Goal: Task Accomplishment & Management: Manage account settings

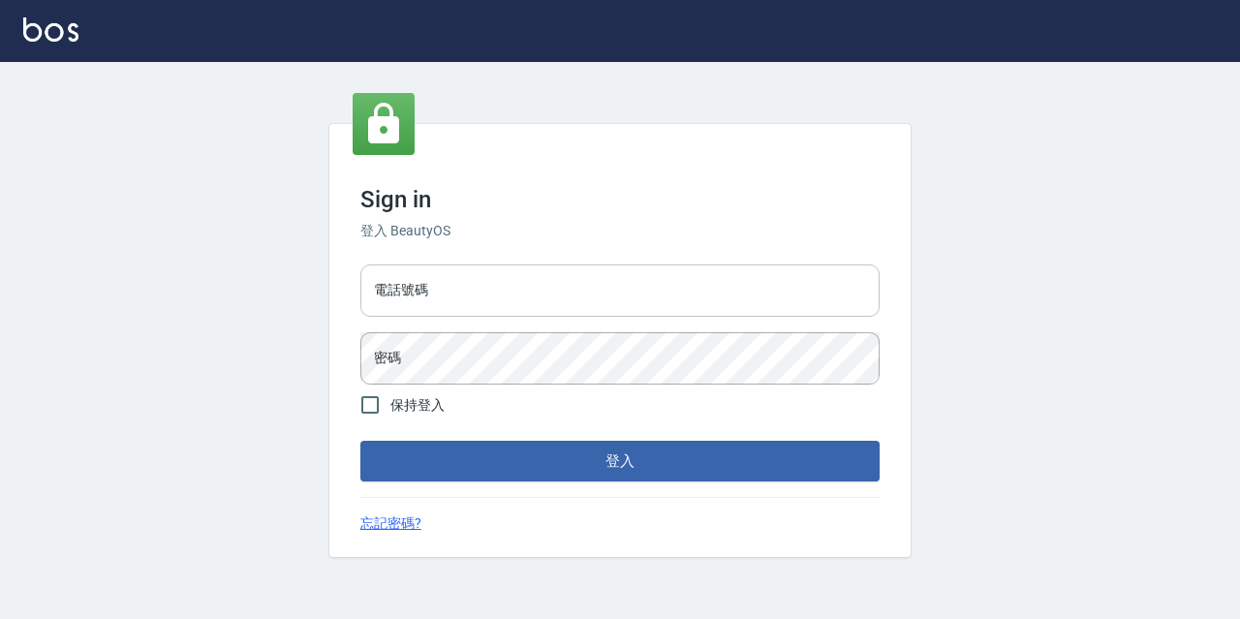
drag, startPoint x: 514, startPoint y: 274, endPoint x: 514, endPoint y: 294, distance: 19.4
click at [514, 274] on input "電話號碼" at bounding box center [619, 291] width 519 height 52
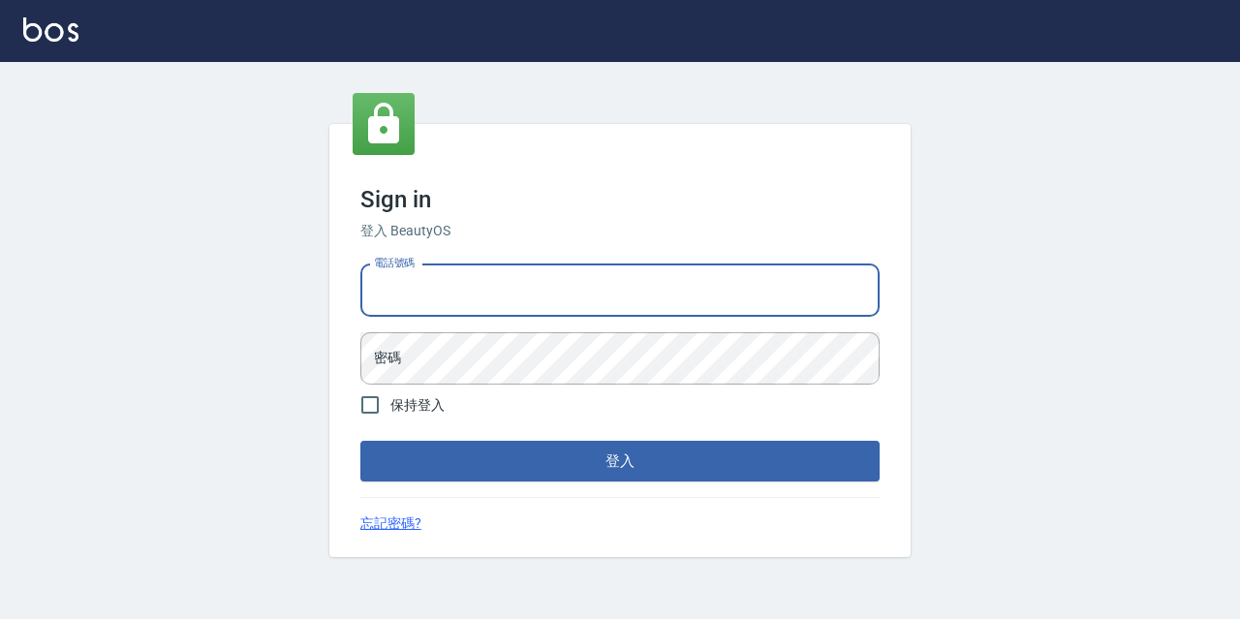
type input "0977888999"
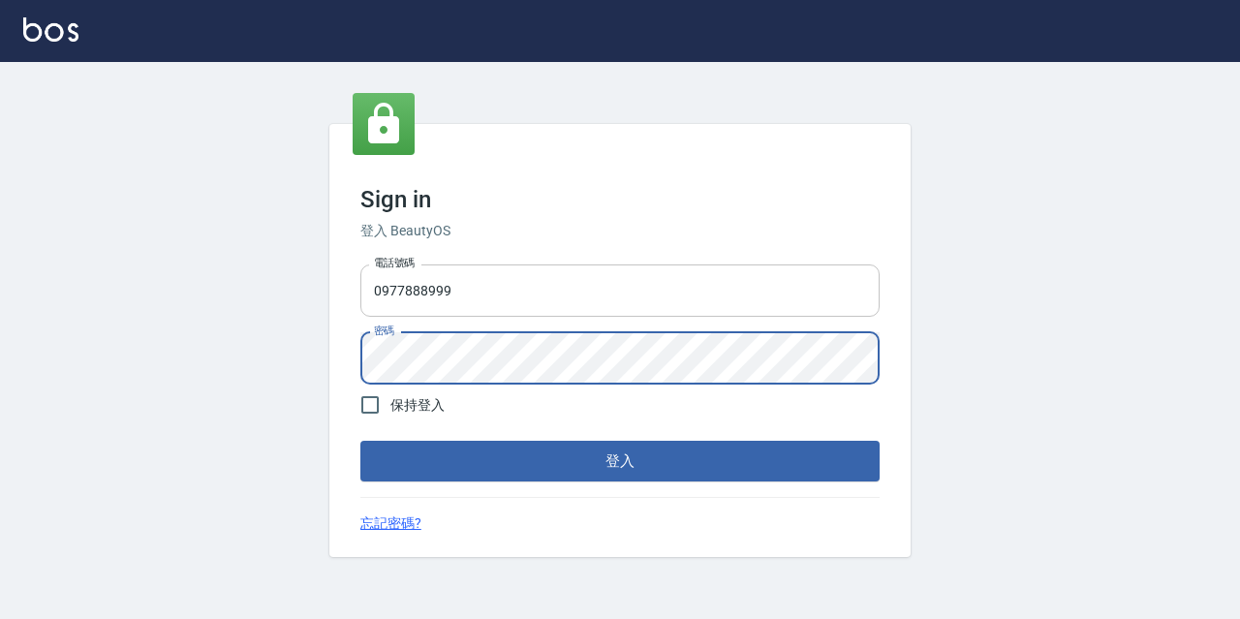
click at [360, 441] on button "登入" at bounding box center [619, 461] width 519 height 41
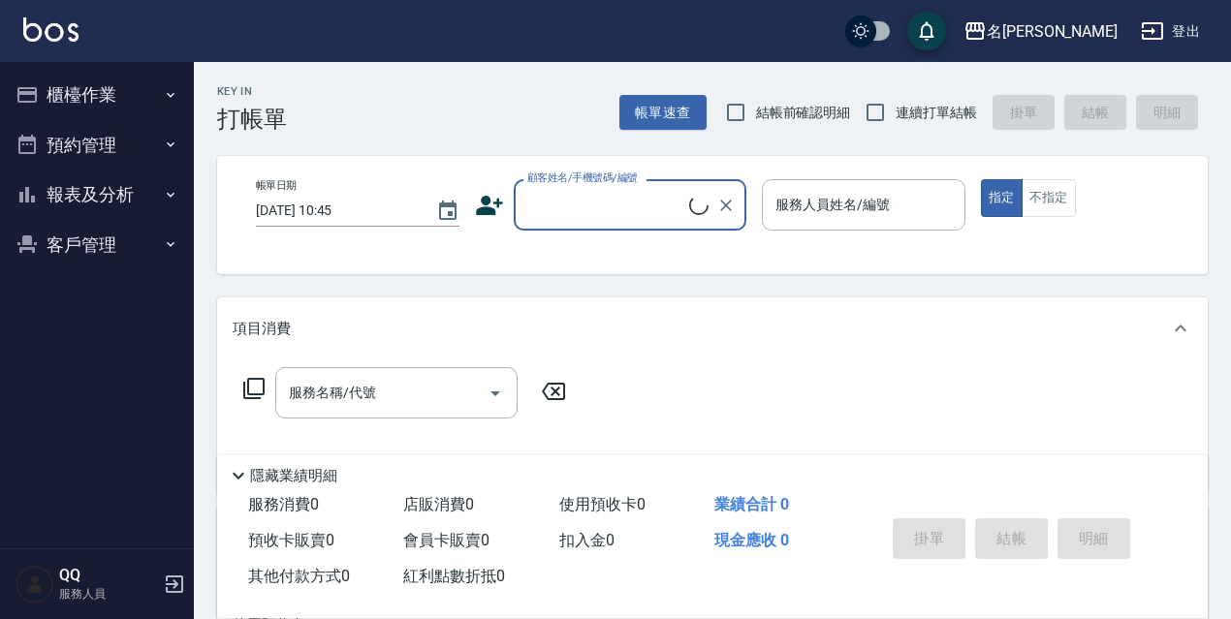
click at [92, 105] on button "櫃檯作業" at bounding box center [97, 95] width 178 height 50
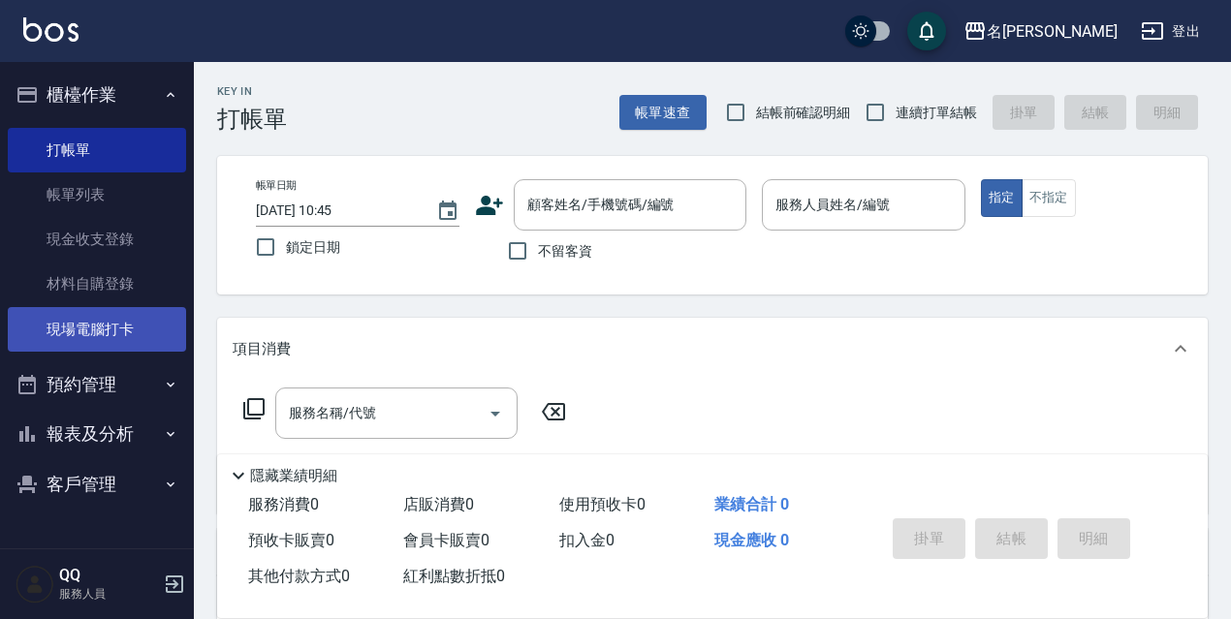
click at [82, 345] on link "現場電腦打卡" at bounding box center [97, 329] width 178 height 45
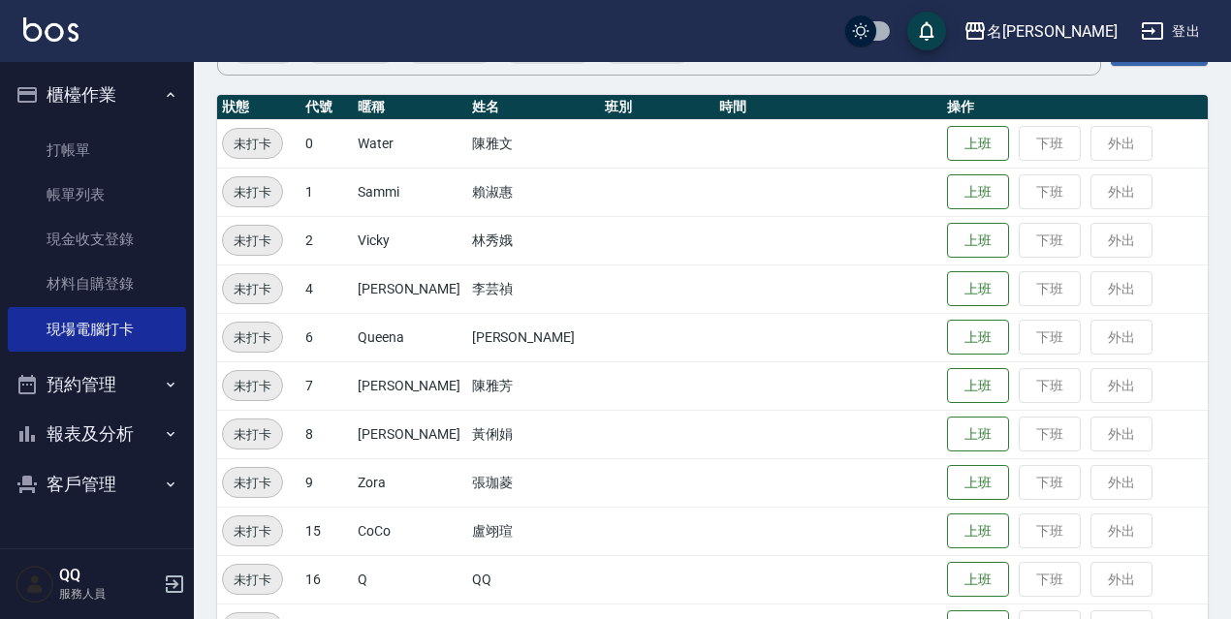
scroll to position [291, 0]
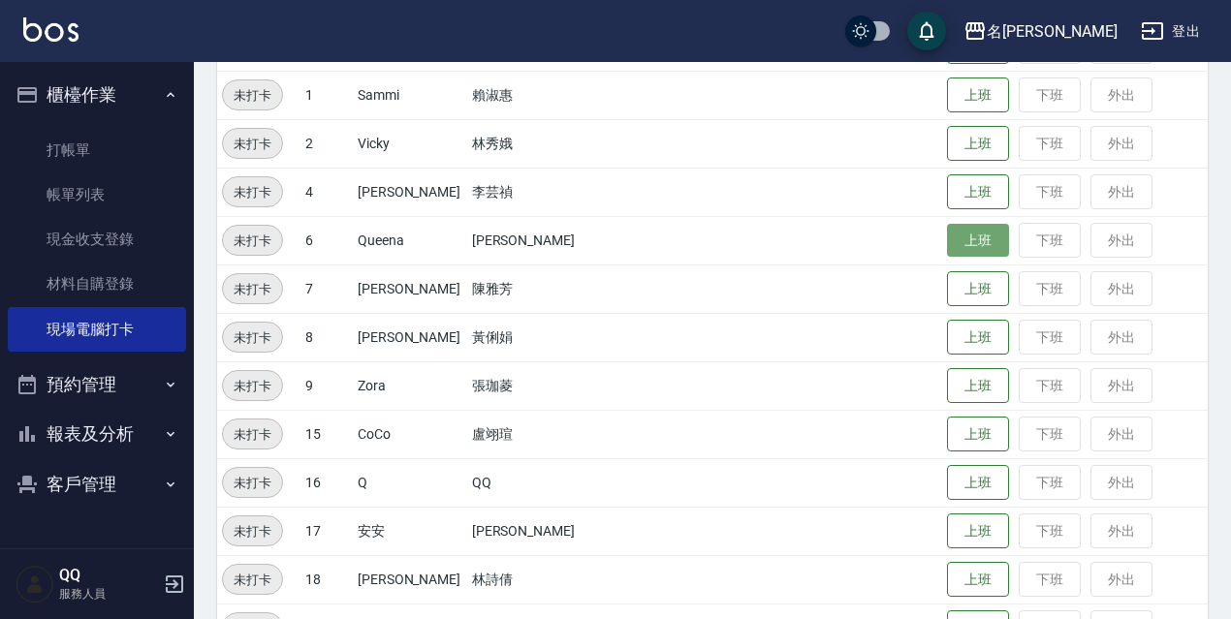
click at [958, 243] on button "上班" at bounding box center [978, 241] width 62 height 34
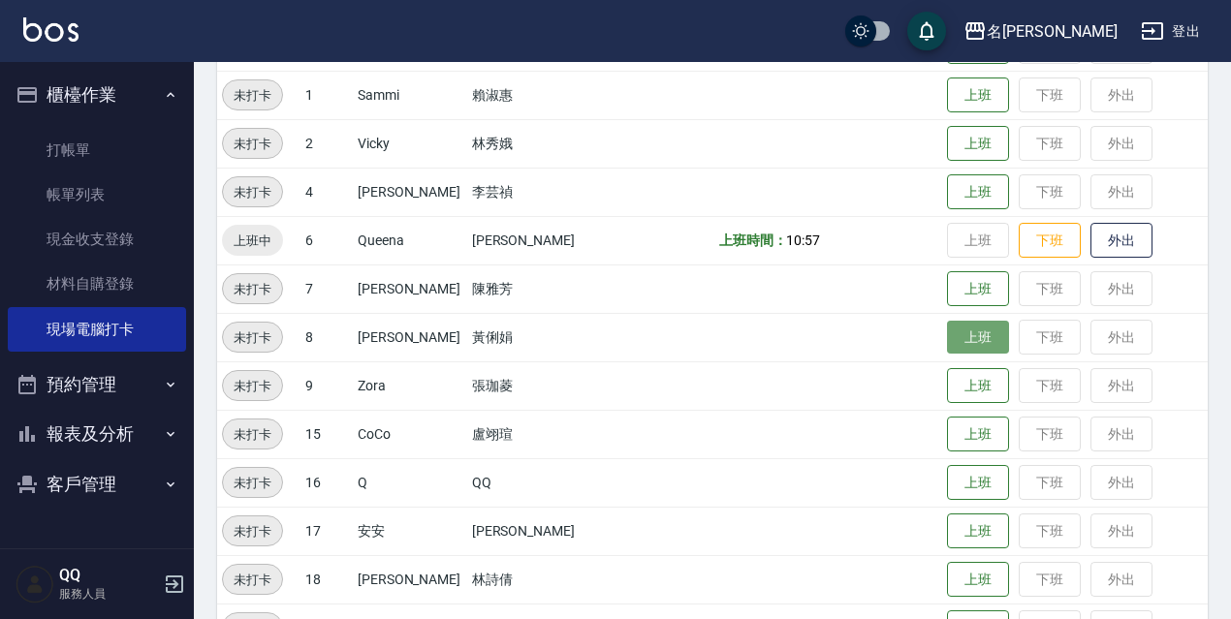
click at [951, 344] on button "上班" at bounding box center [978, 338] width 62 height 34
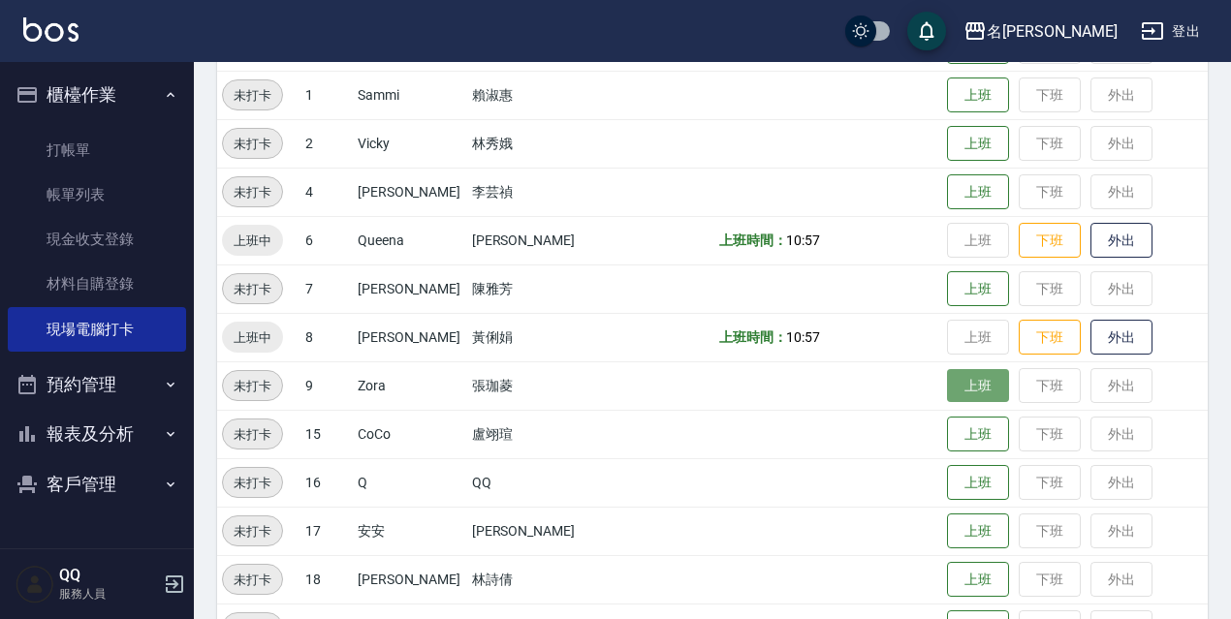
click at [987, 389] on button "上班" at bounding box center [978, 386] width 62 height 34
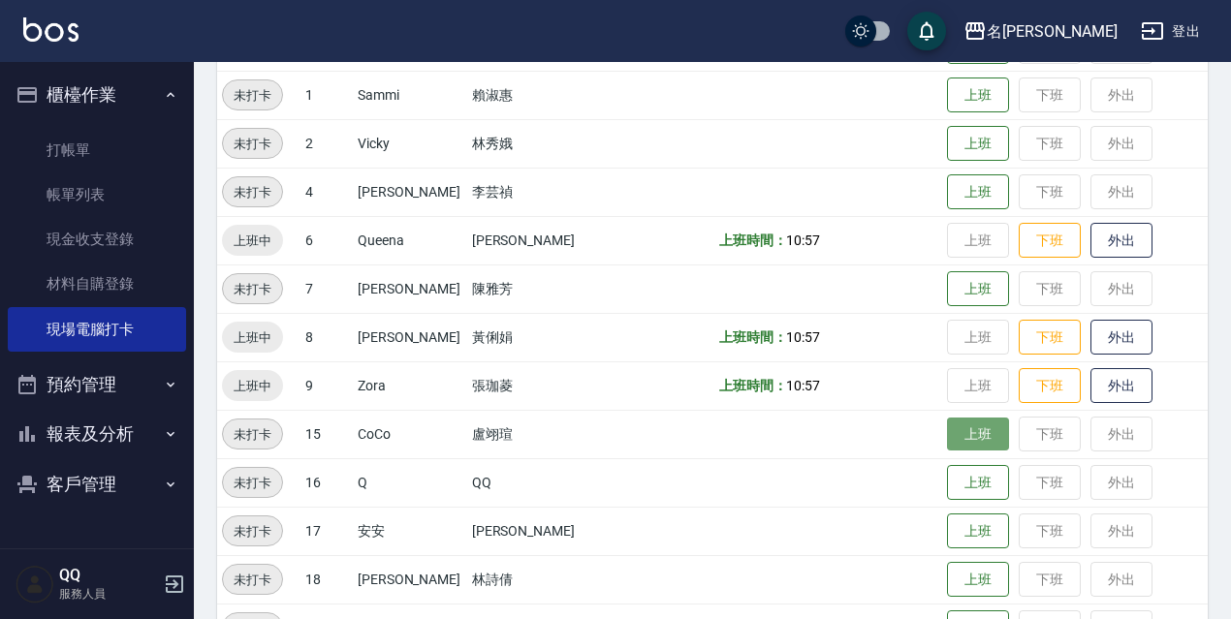
click at [956, 422] on button "上班" at bounding box center [978, 435] width 62 height 34
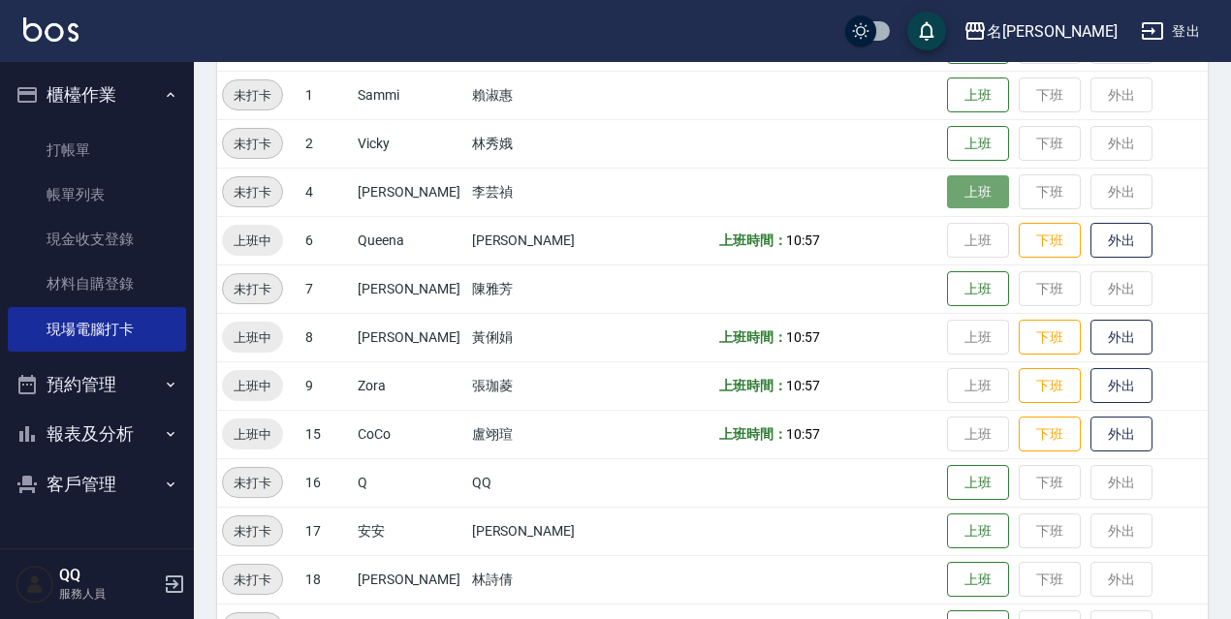
click at [960, 202] on button "上班" at bounding box center [978, 192] width 62 height 34
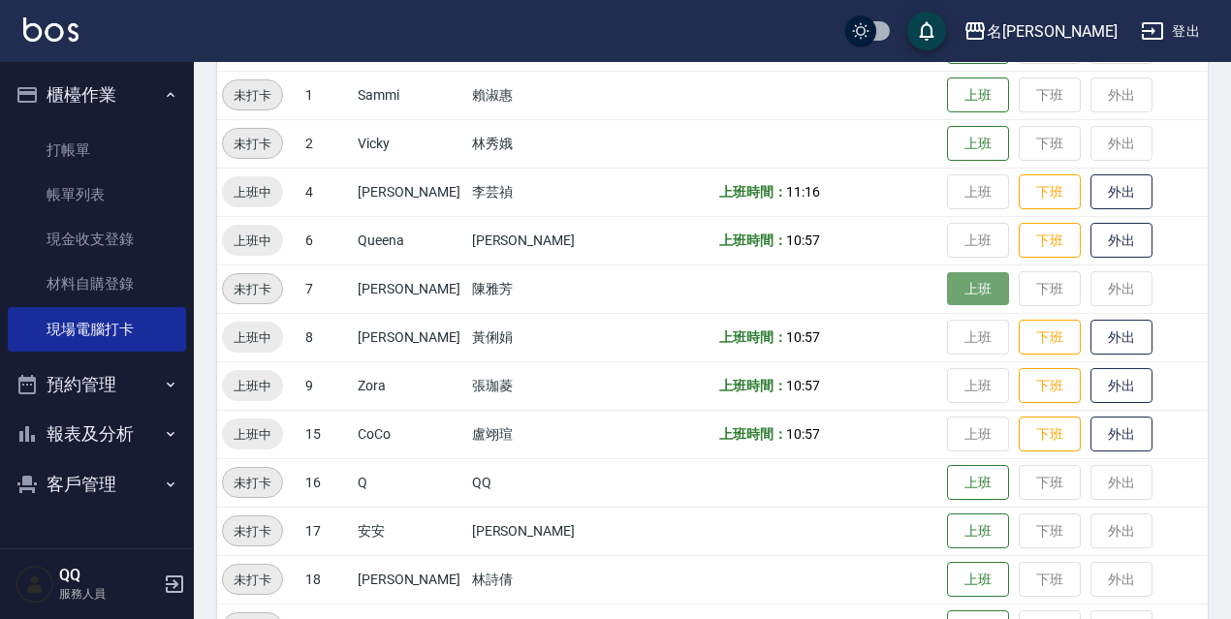
click at [971, 288] on button "上班" at bounding box center [978, 289] width 62 height 34
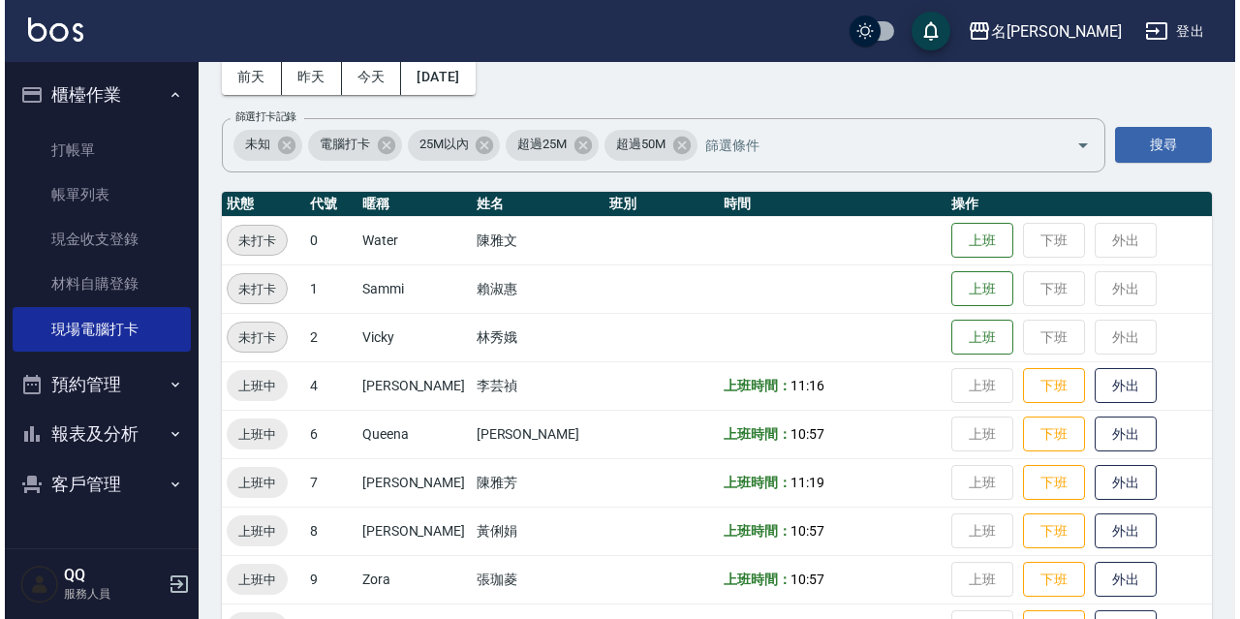
scroll to position [0, 0]
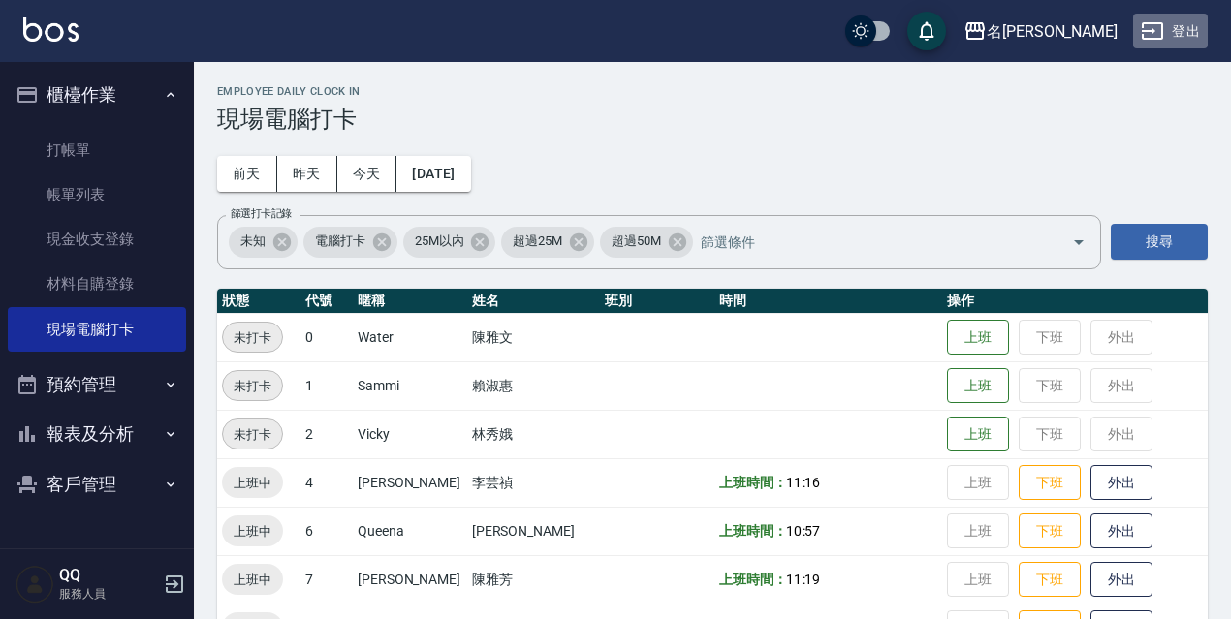
click at [1157, 30] on icon "button" at bounding box center [1152, 30] width 23 height 23
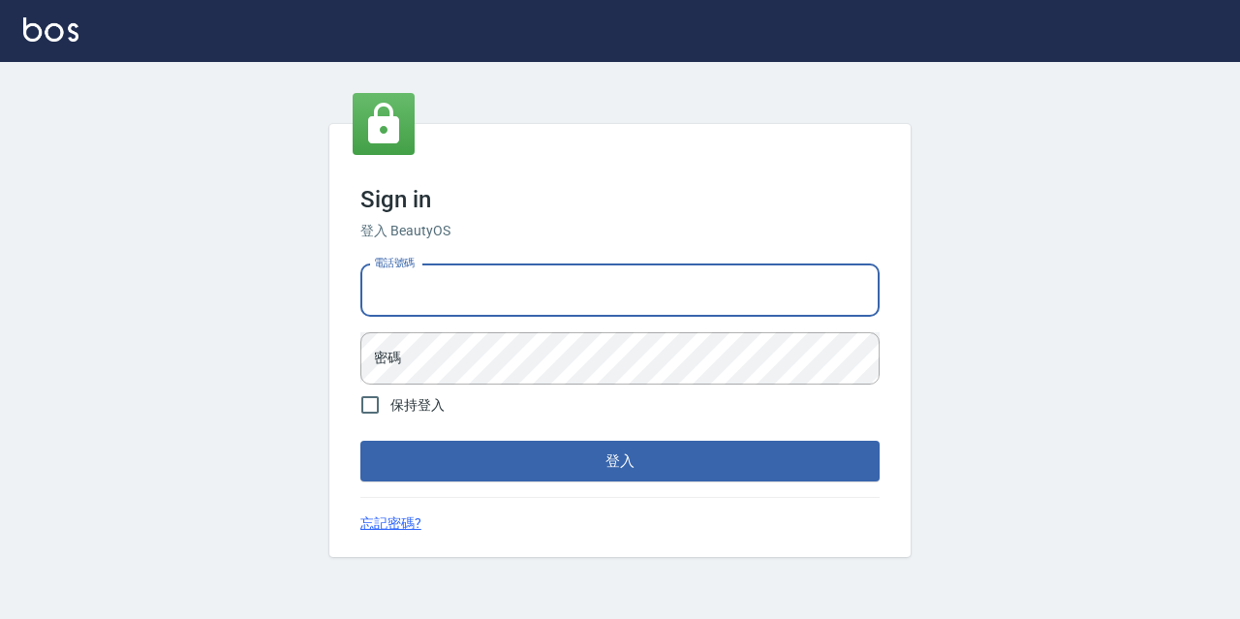
type input "0967388409"
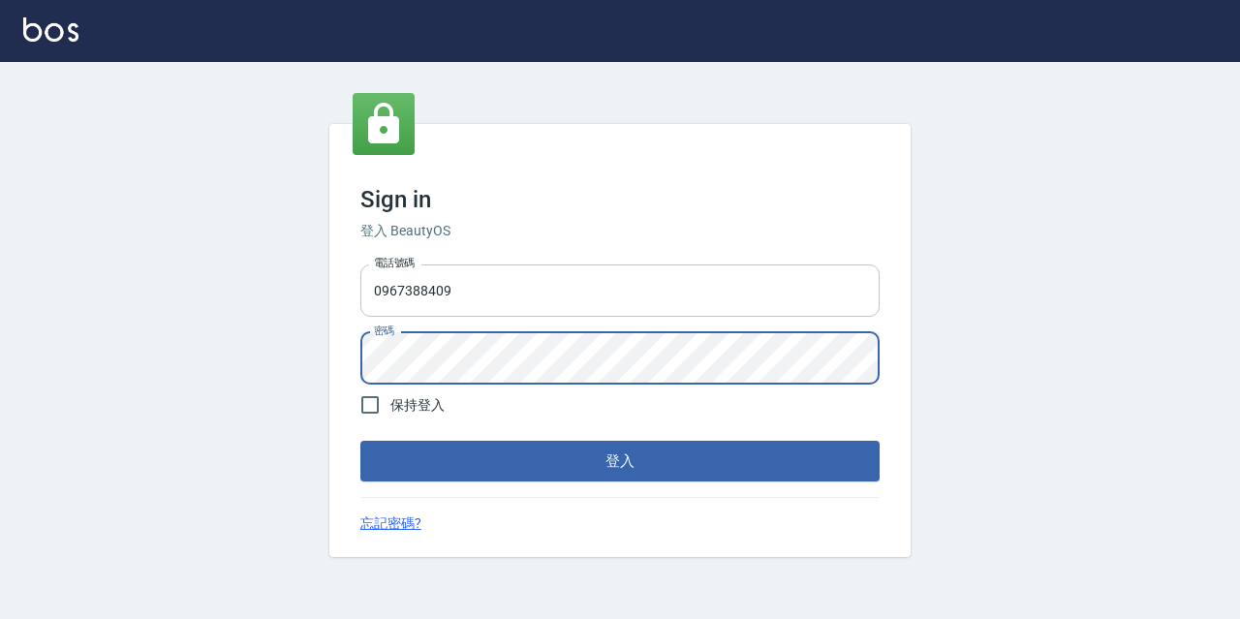
click at [360, 441] on button "登入" at bounding box center [619, 461] width 519 height 41
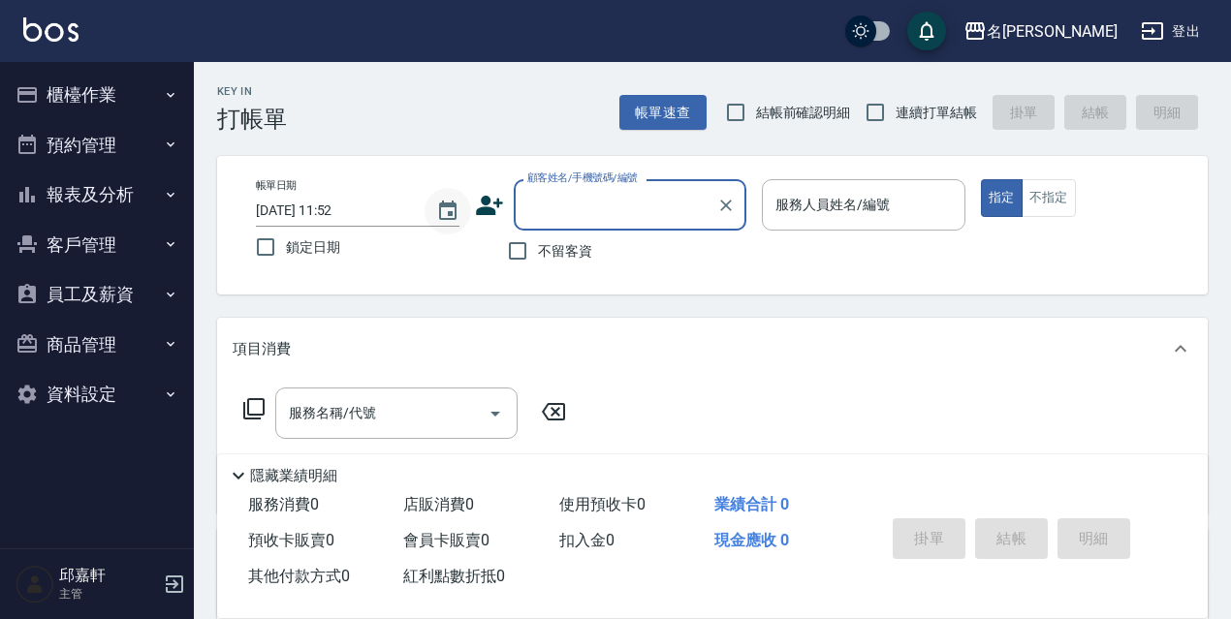
click at [450, 213] on icon "Choose date, selected date is 2025-08-25" at bounding box center [447, 210] width 17 height 19
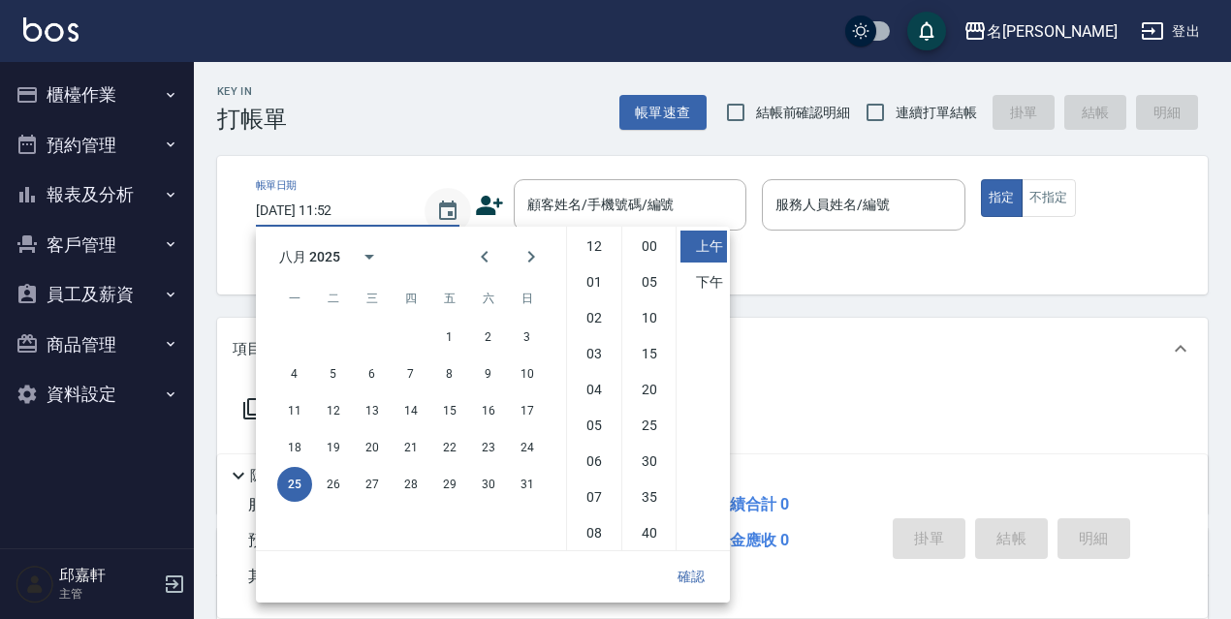
scroll to position [109, 0]
click at [496, 418] on button "16" at bounding box center [488, 410] width 35 height 35
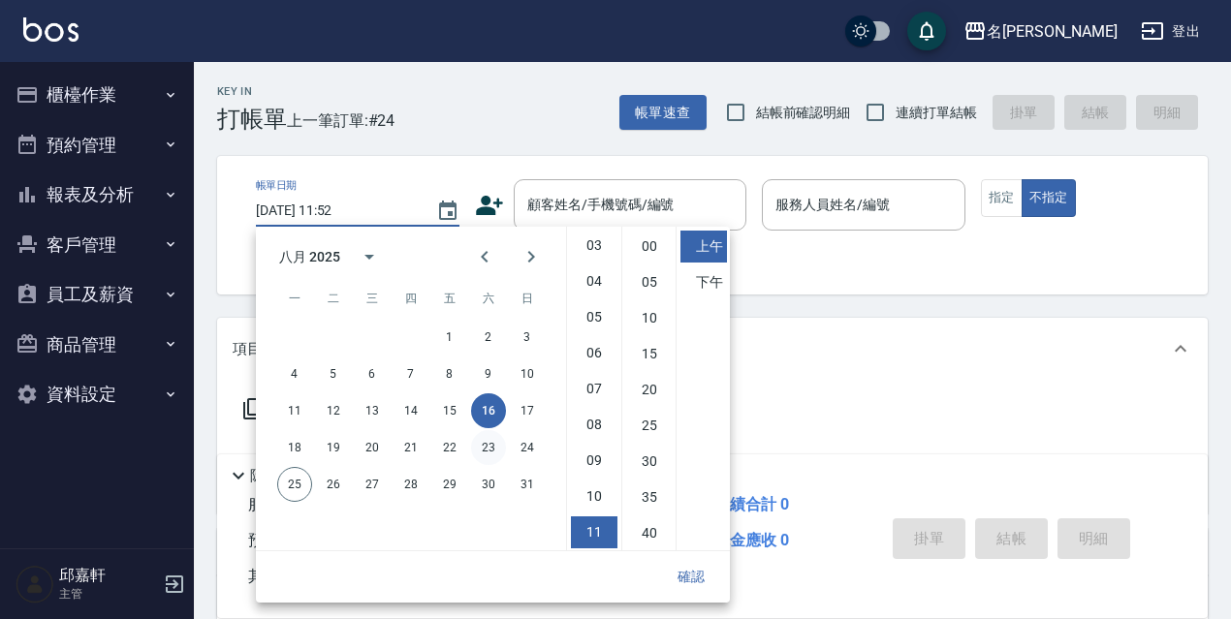
click at [486, 452] on button "23" at bounding box center [488, 447] width 35 height 35
type input "[DATE] 11:52"
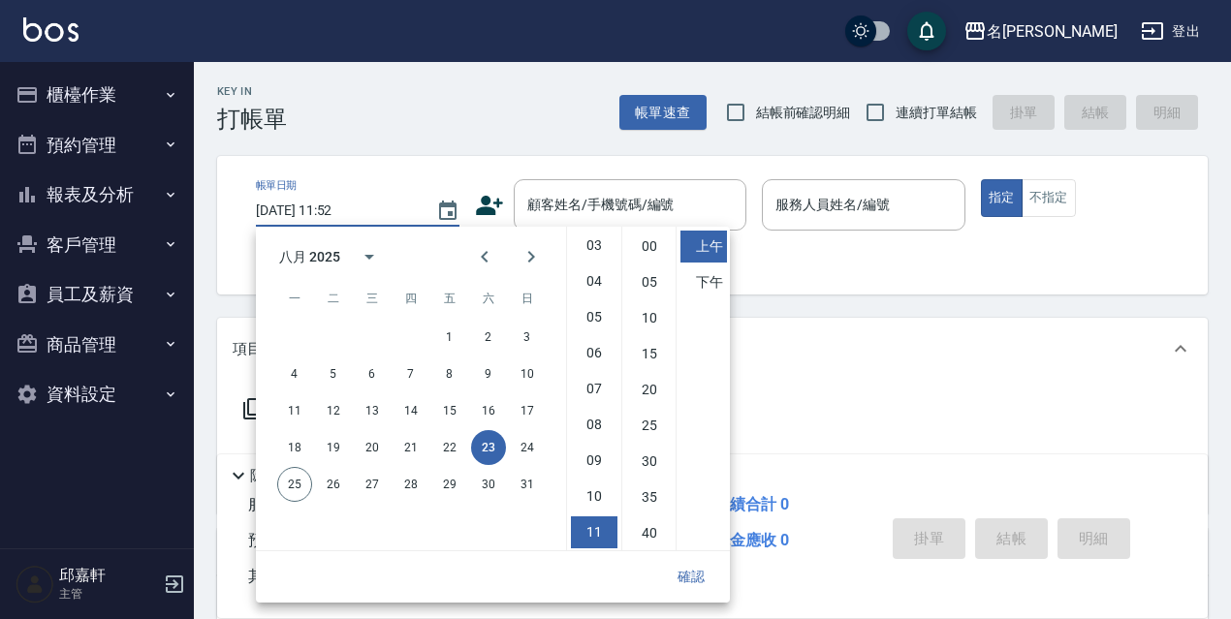
click at [696, 575] on button "確認" at bounding box center [691, 577] width 62 height 36
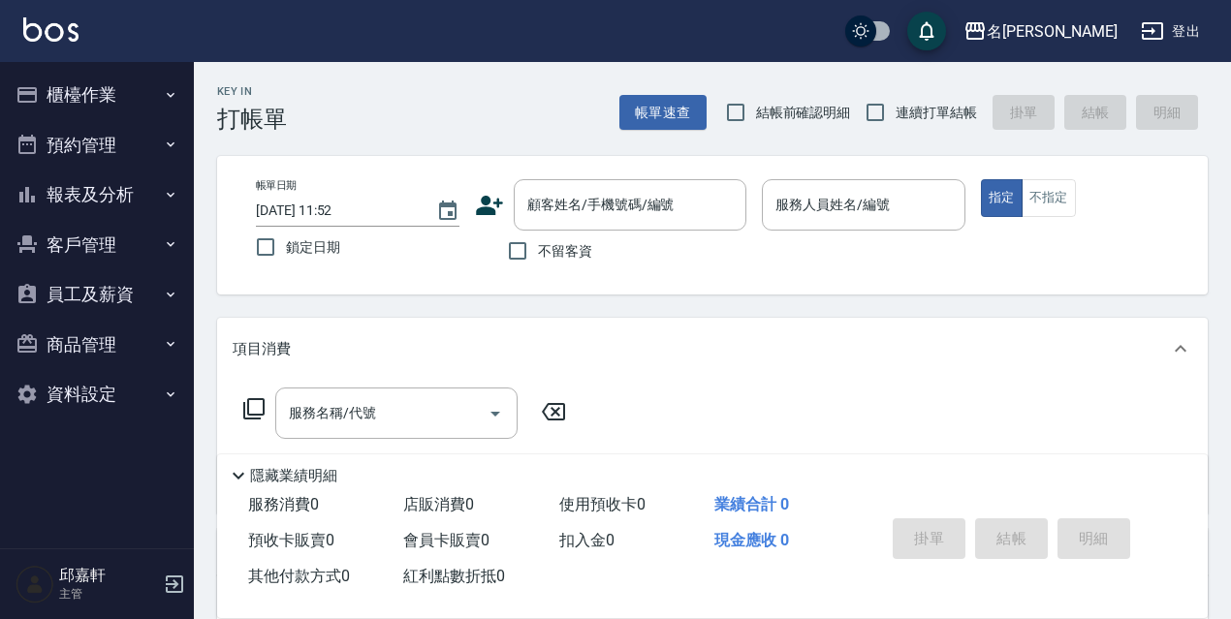
click at [330, 240] on span "鎖定日期" at bounding box center [313, 247] width 54 height 20
click at [286, 240] on input "鎖定日期" at bounding box center [265, 247] width 41 height 41
checkbox input "true"
click at [562, 266] on label "不留客資" at bounding box center [544, 251] width 95 height 41
click at [538, 266] on input "不留客資" at bounding box center [517, 251] width 41 height 41
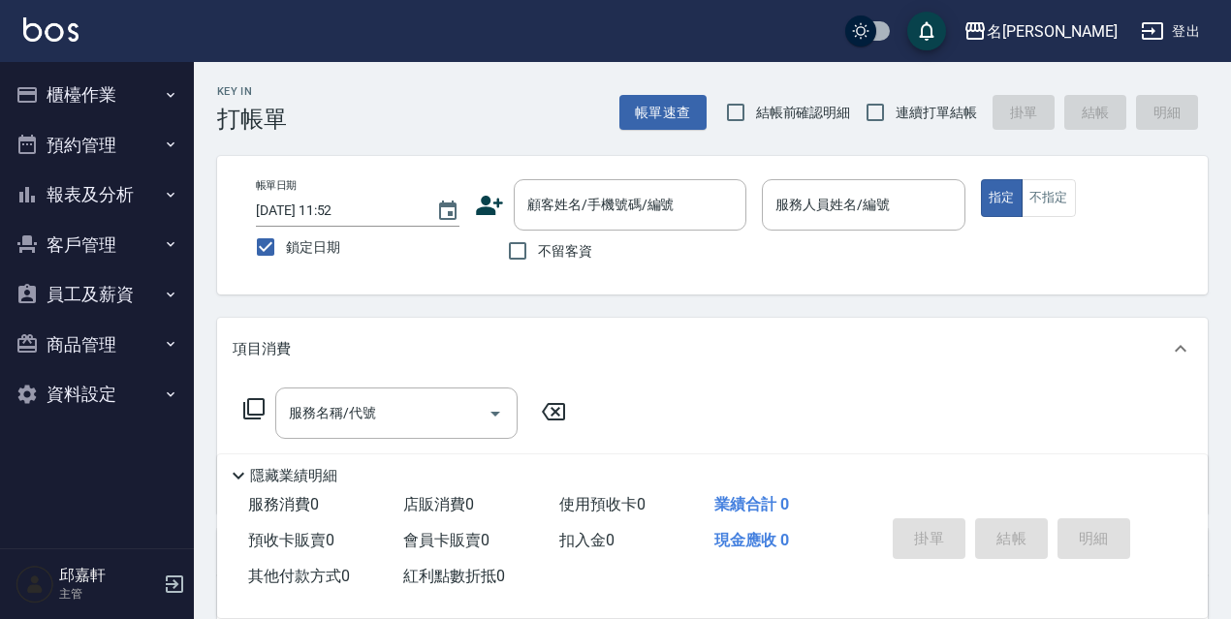
checkbox input "true"
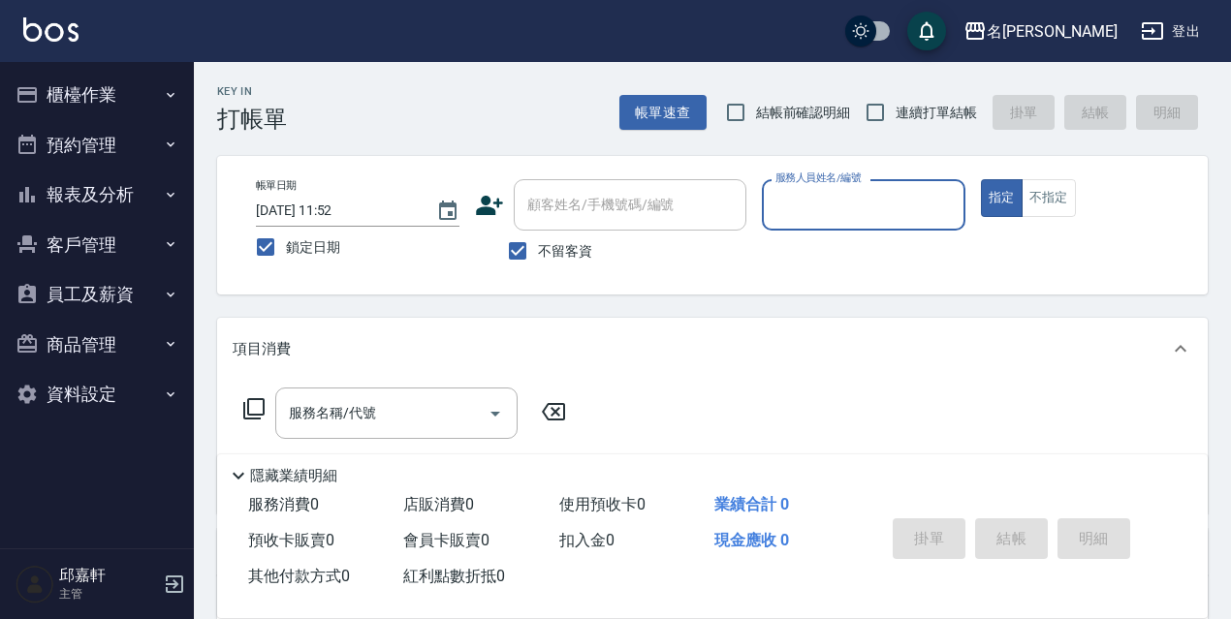
click at [768, 101] on label "結帳前確認明細" at bounding box center [783, 112] width 136 height 41
click at [756, 101] on input "結帳前確認明細" at bounding box center [735, 112] width 41 height 41
checkbox input "true"
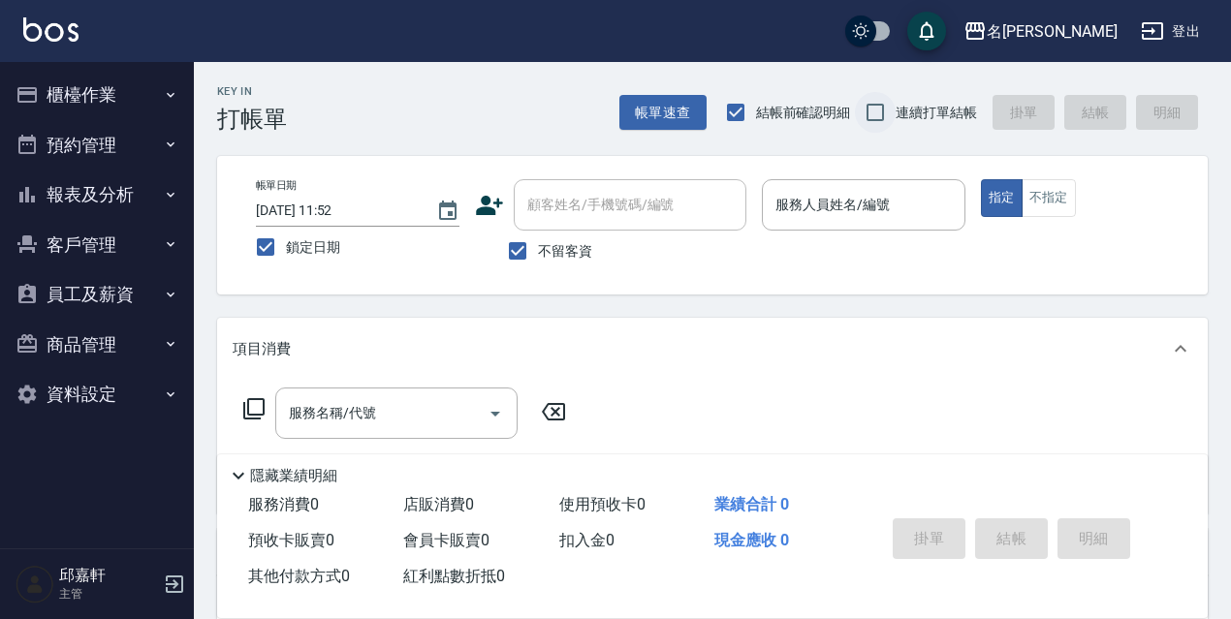
click at [857, 100] on input "連續打單結帳" at bounding box center [875, 112] width 41 height 41
checkbox input "true"
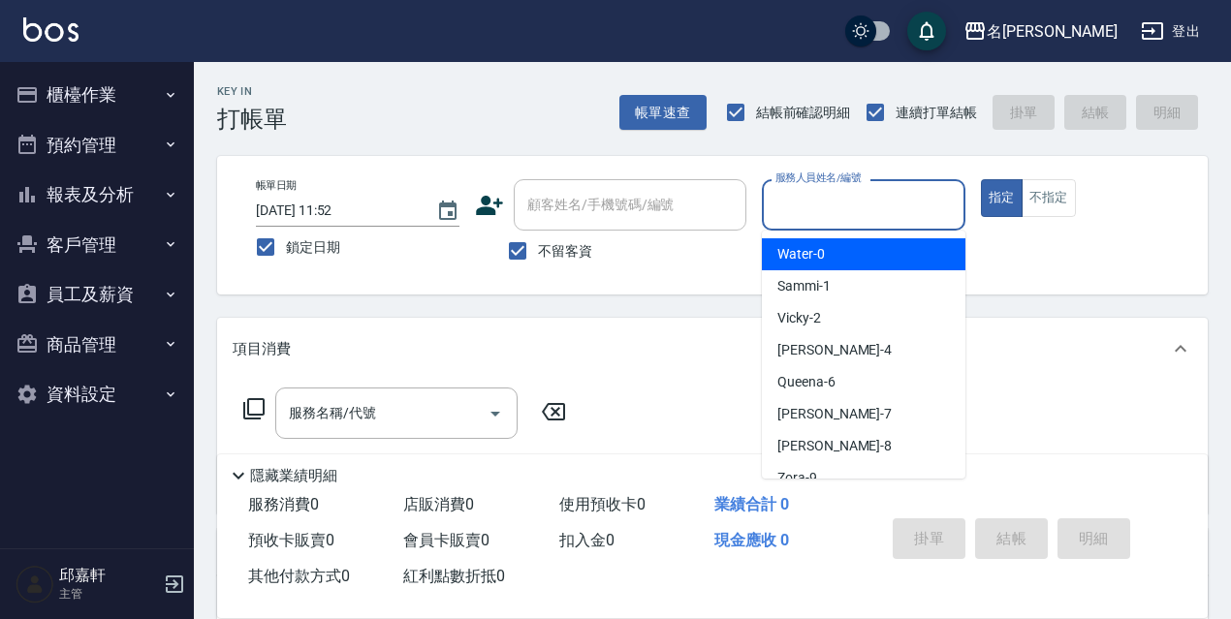
click at [834, 198] on input "服務人員姓名/編號" at bounding box center [863, 205] width 186 height 34
type input "Cindy-8"
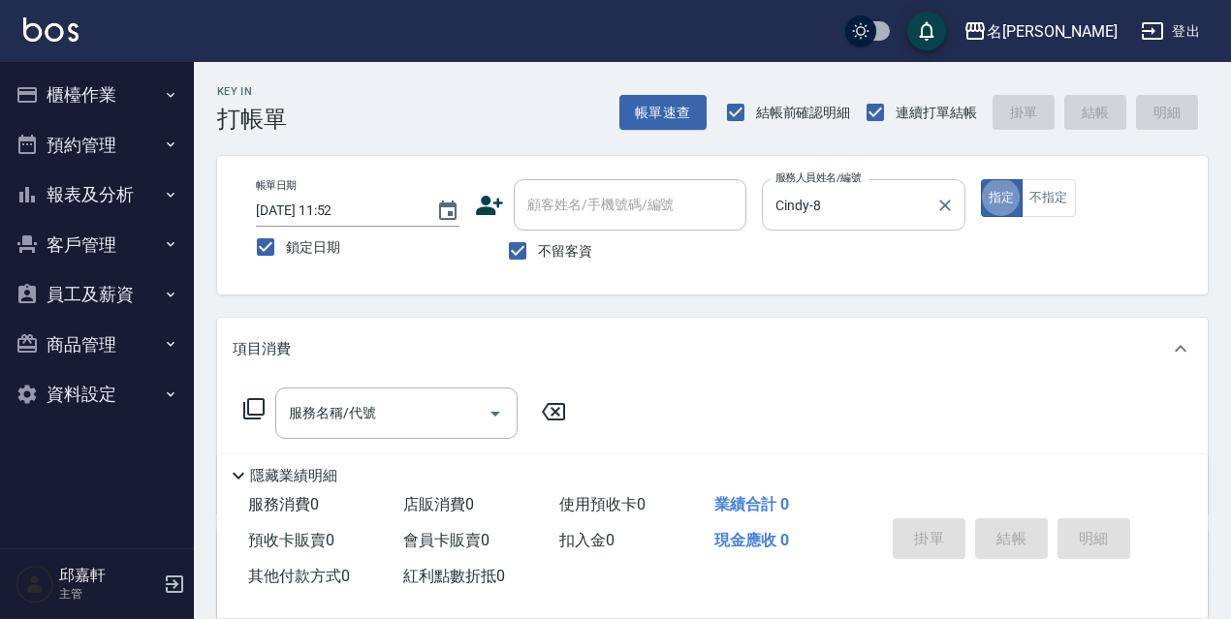
type button "true"
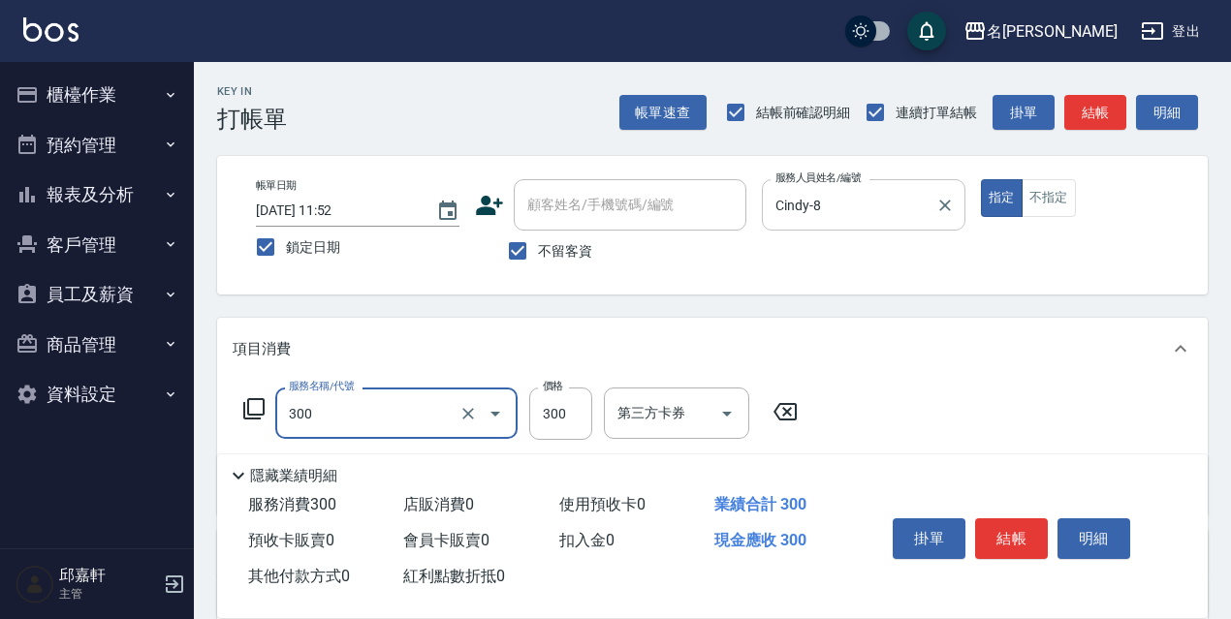
type input "洗髮300(300)"
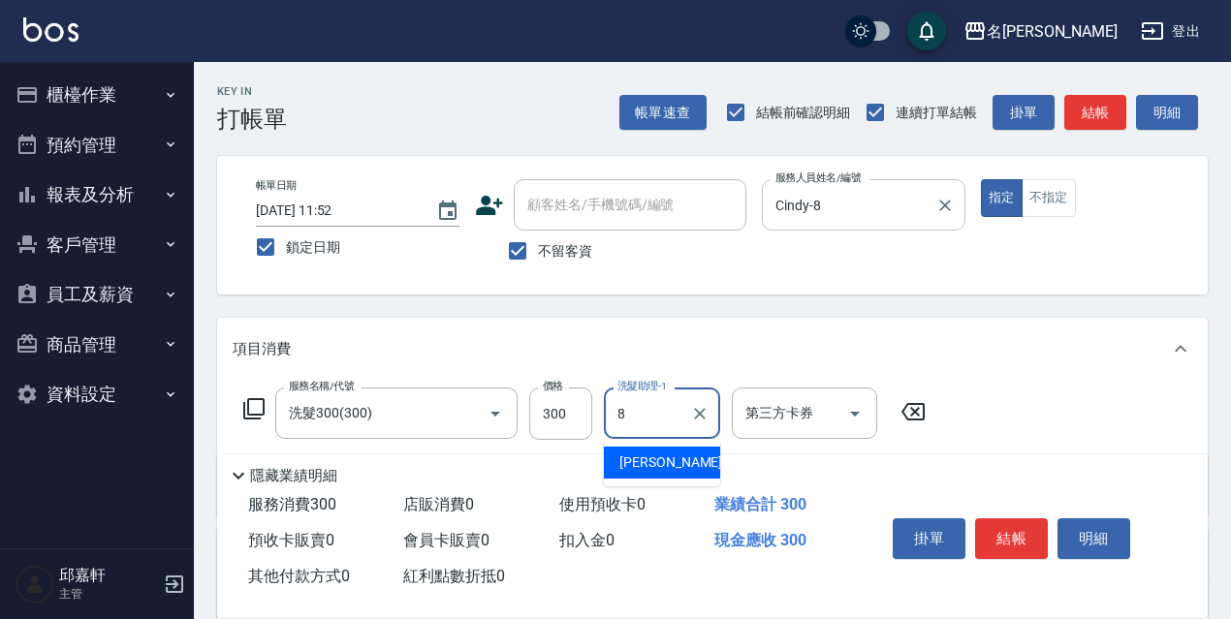
type input "Cindy-8"
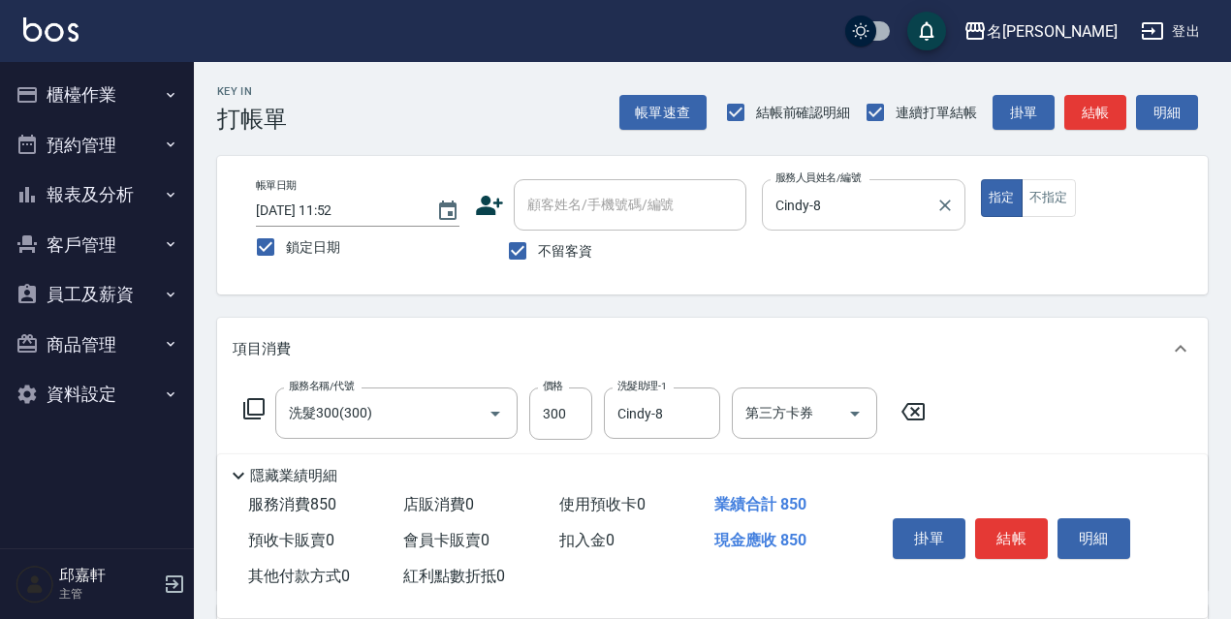
type input "剪髮550(308)"
type input "染髮(1800)(504)"
type input "1700"
type input "Cindy-8"
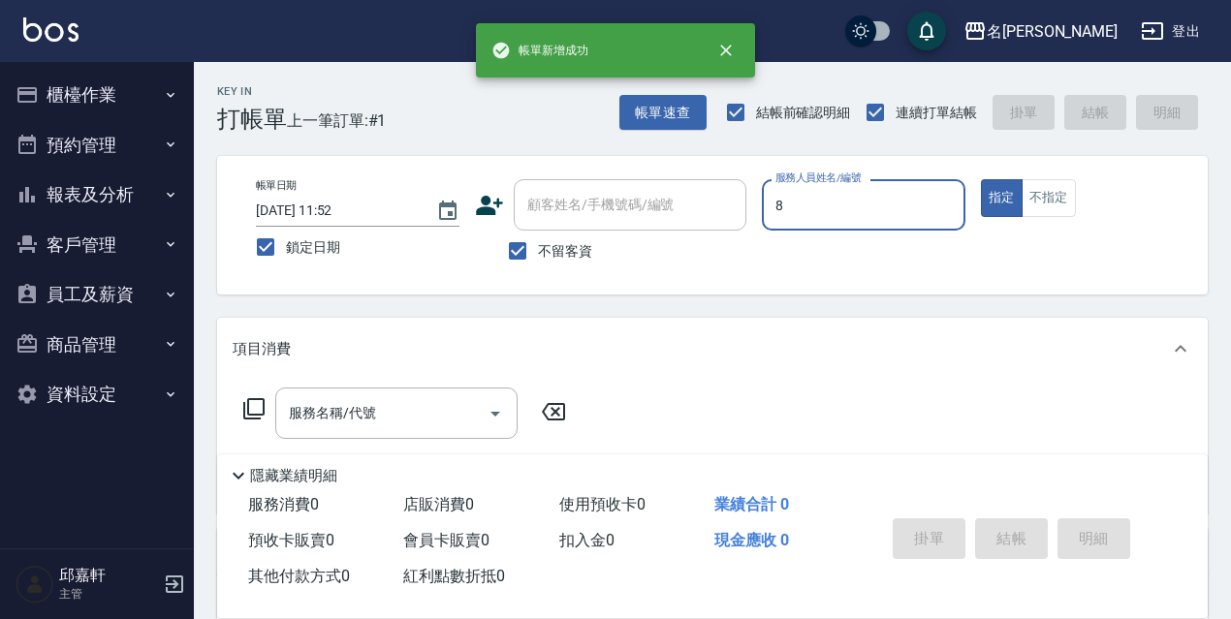
type input "Cindy-8"
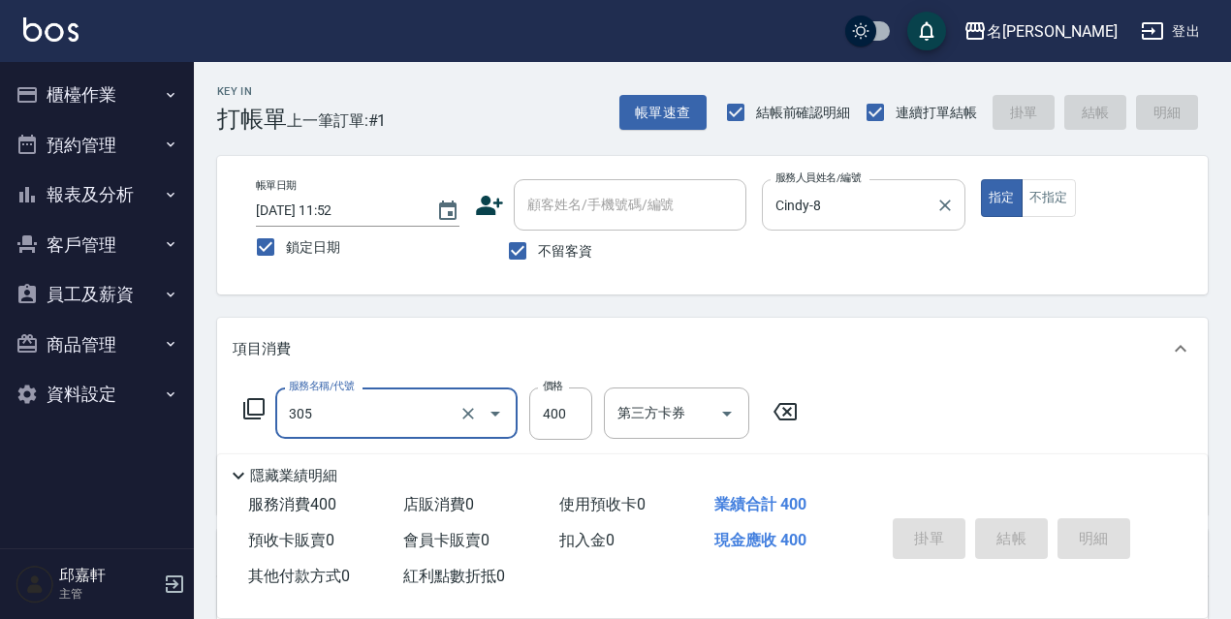
type input "305"
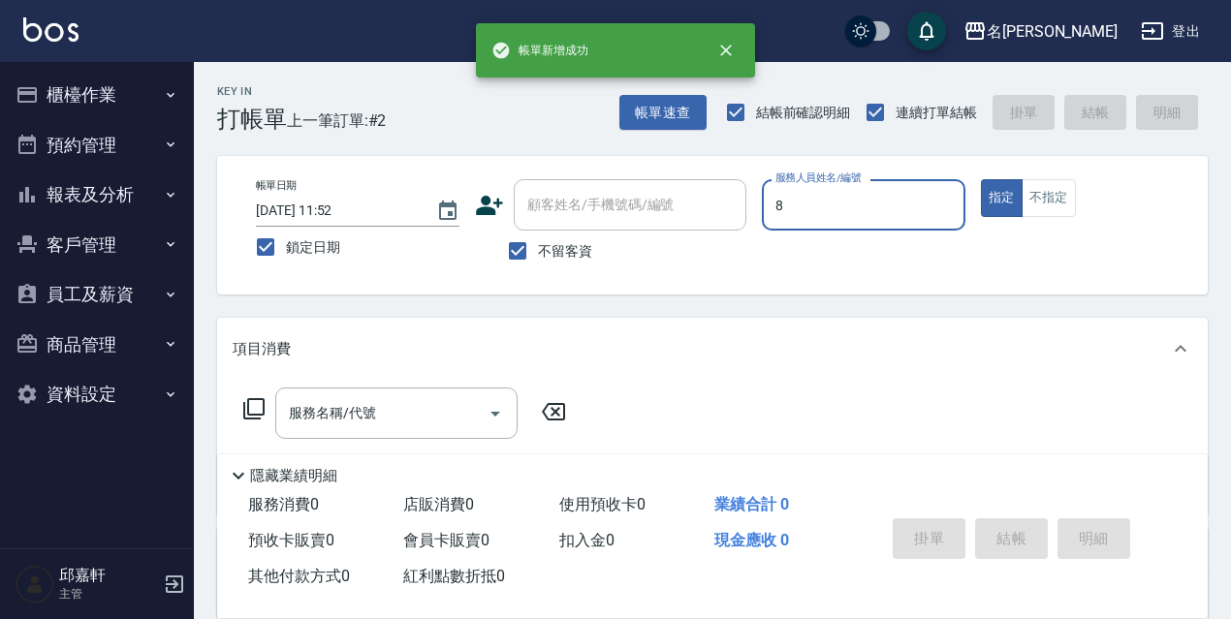
type input "Cindy-8"
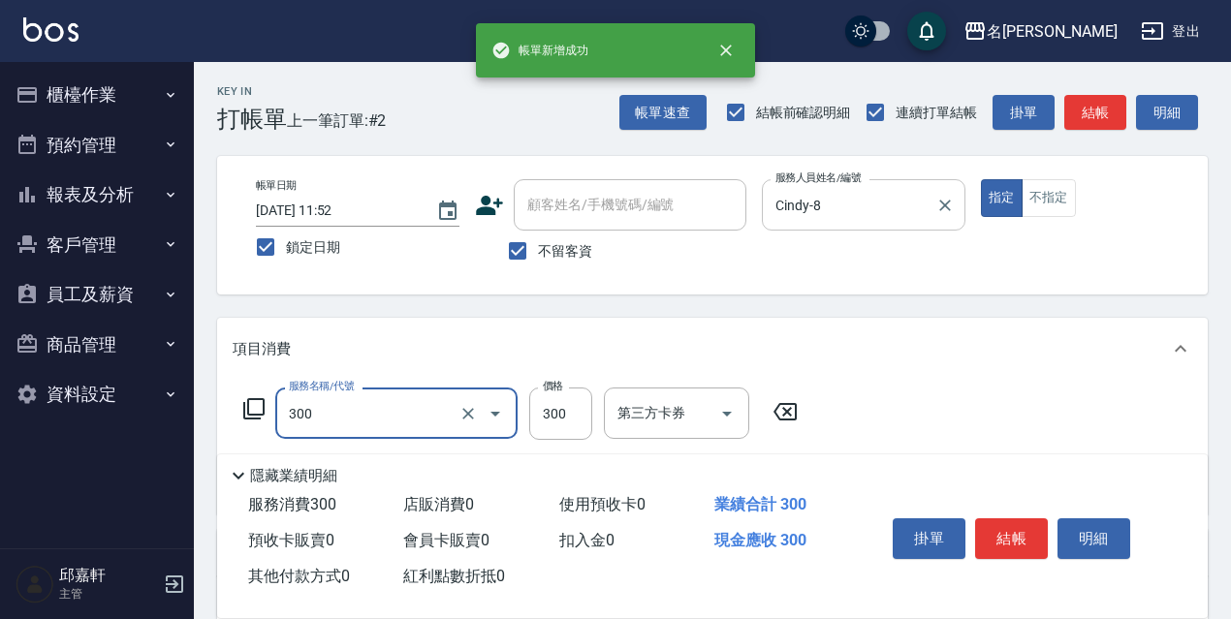
type input "洗髮300(300)"
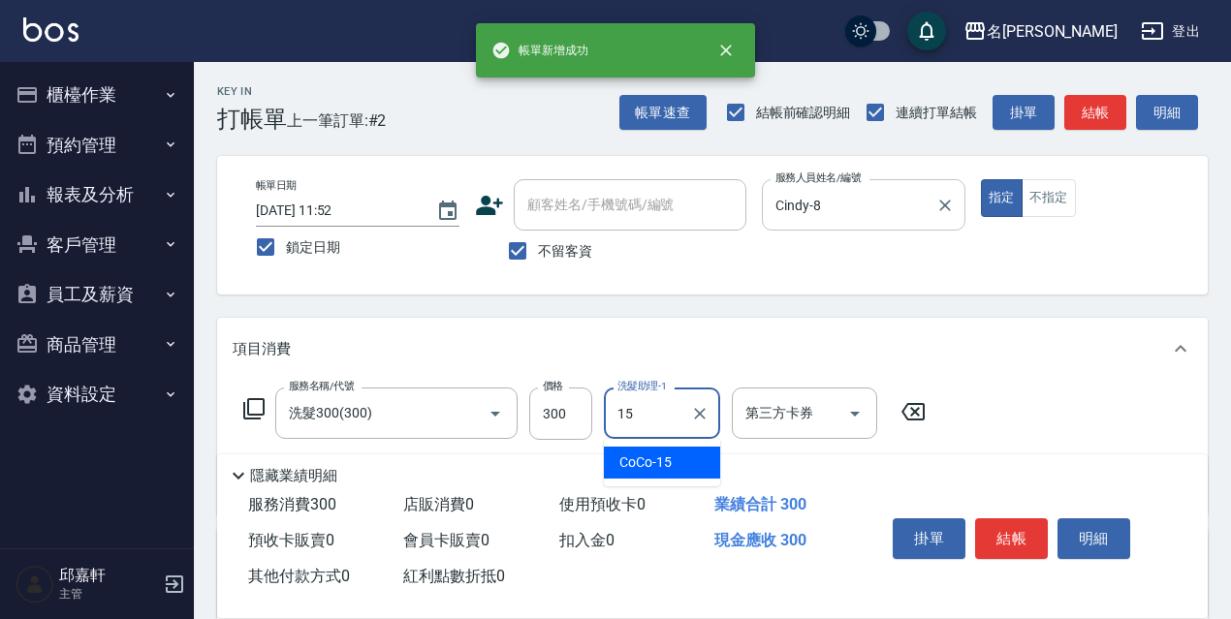
type input "CoCo-15"
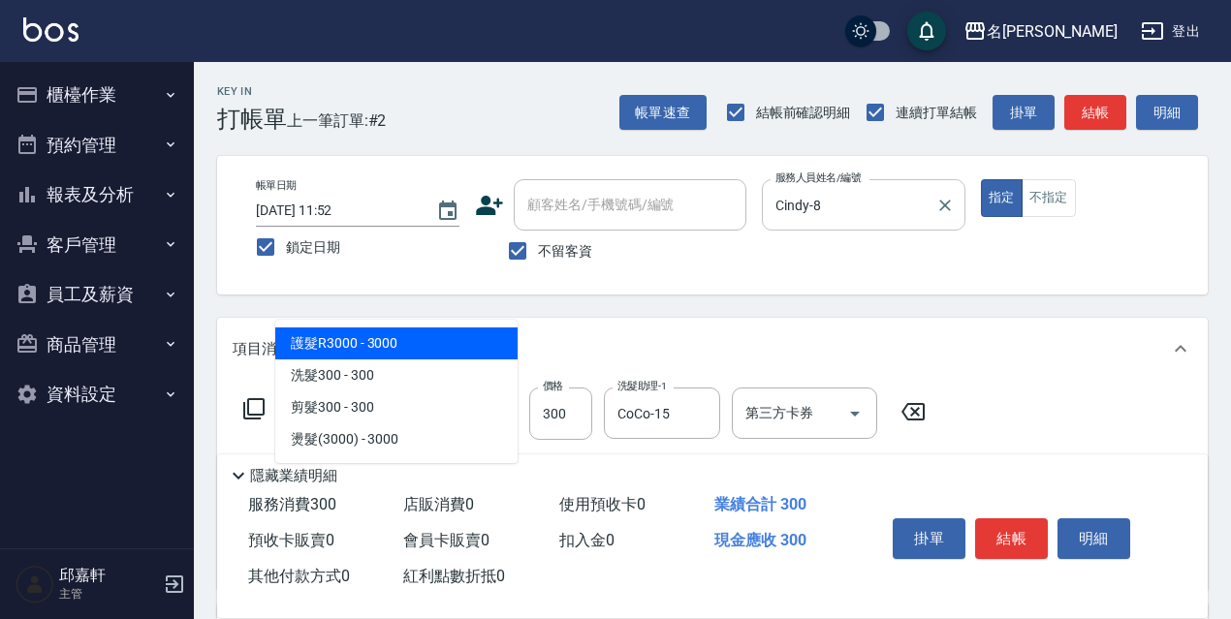
type input "305"
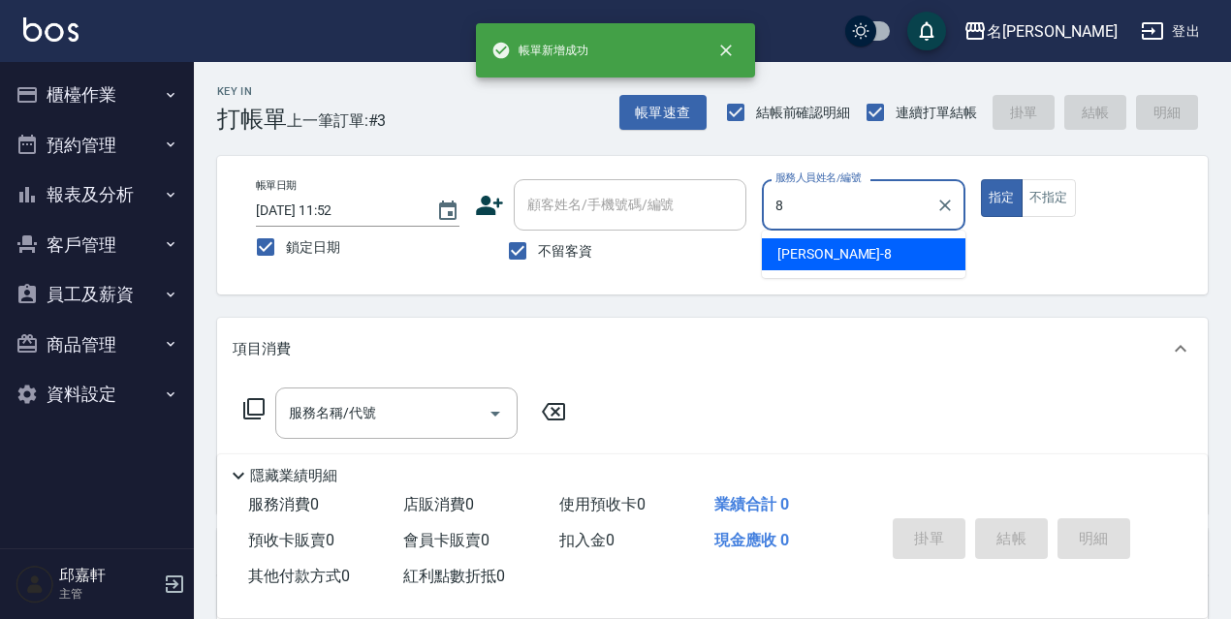
type input "Cindy-8"
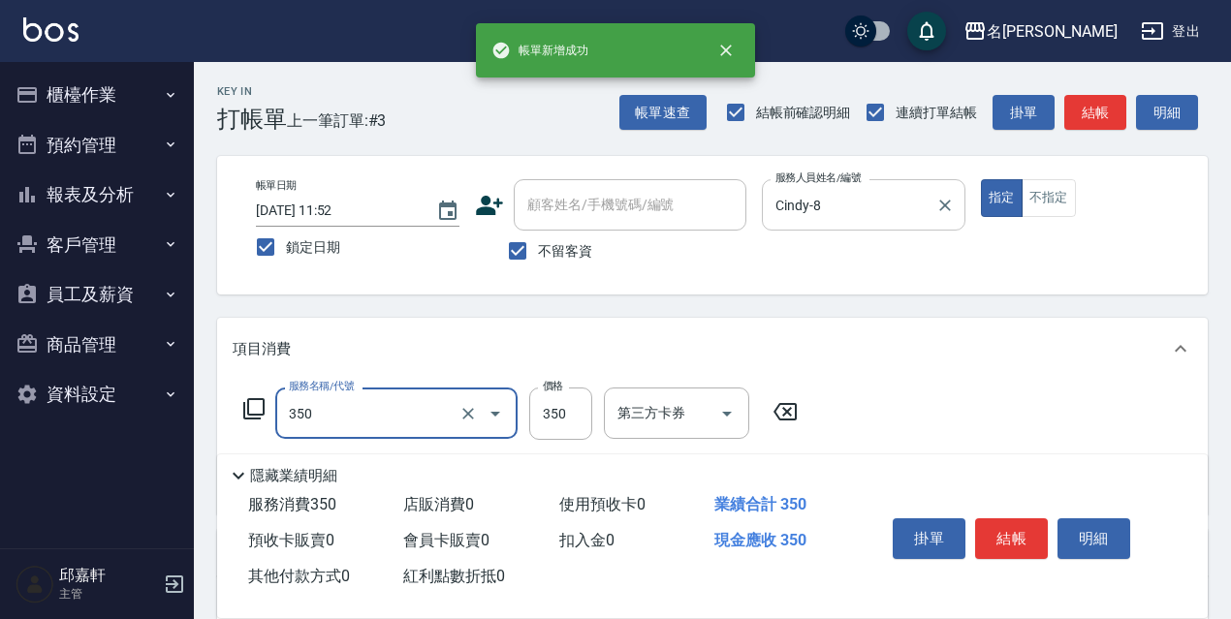
type input "洗髮350(350)"
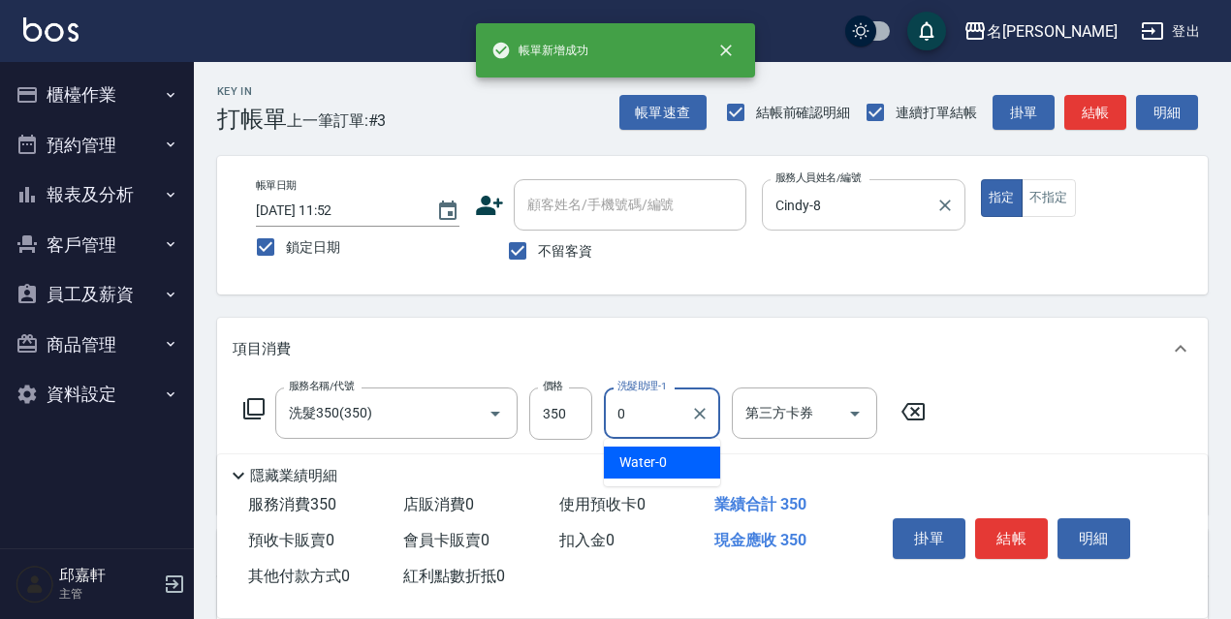
type input "Water-0"
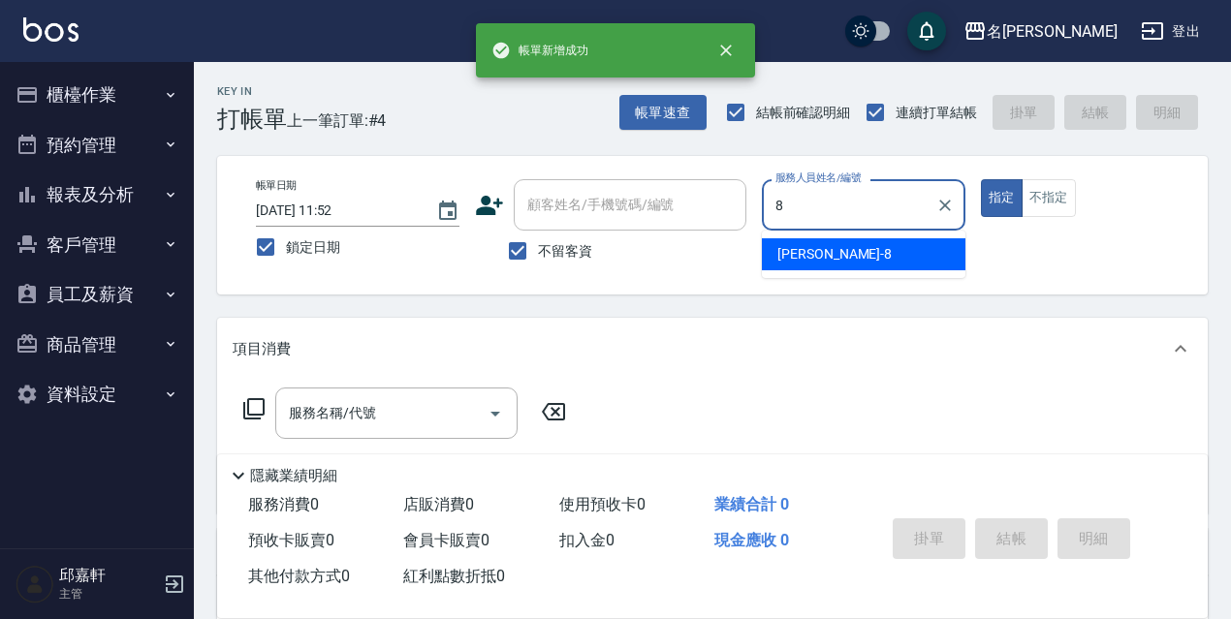
type input "Cindy-8"
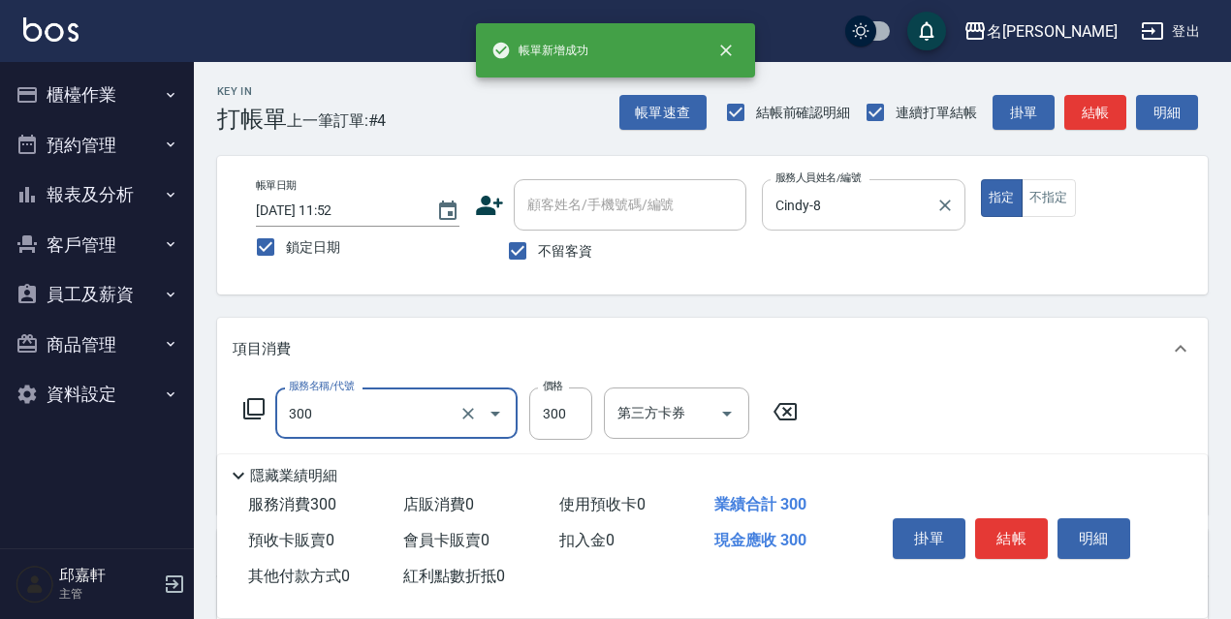
type input "洗髮300(300)"
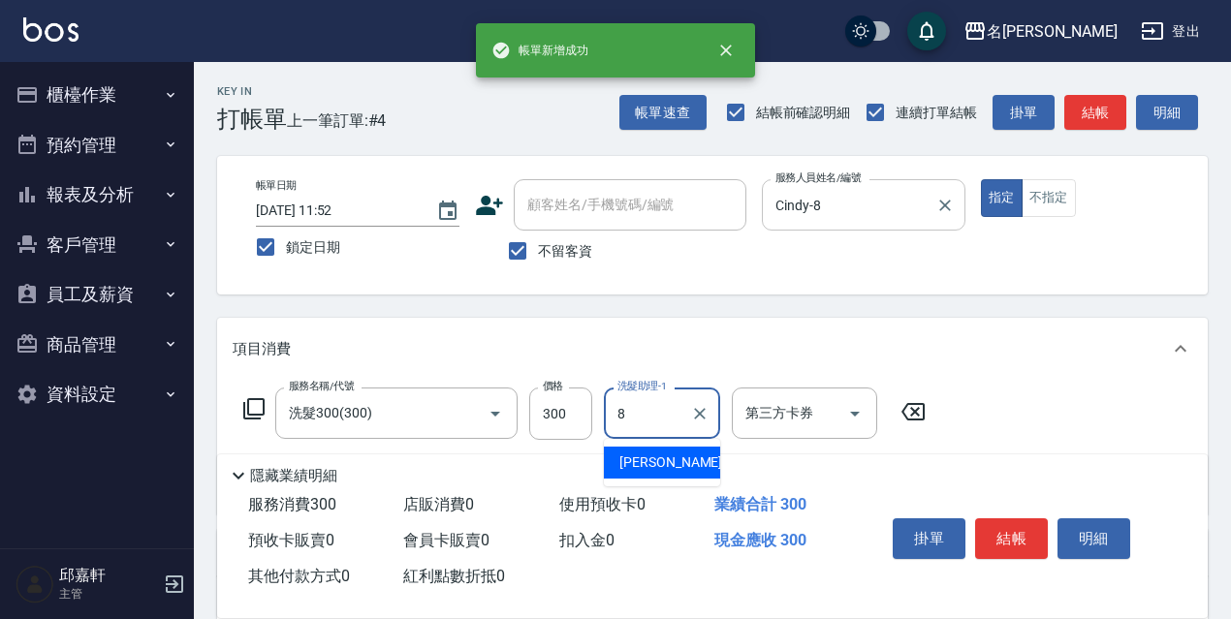
type input "Cindy-8"
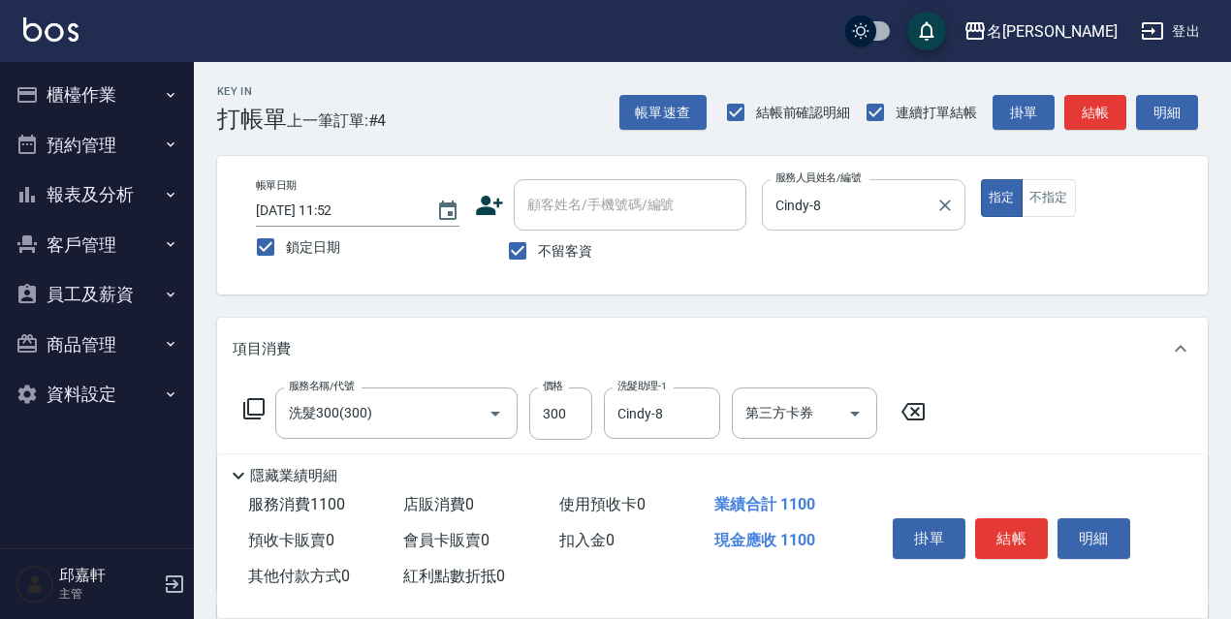
type input "染髮(800)(501)"
type input "500"
type input "Cindy-8"
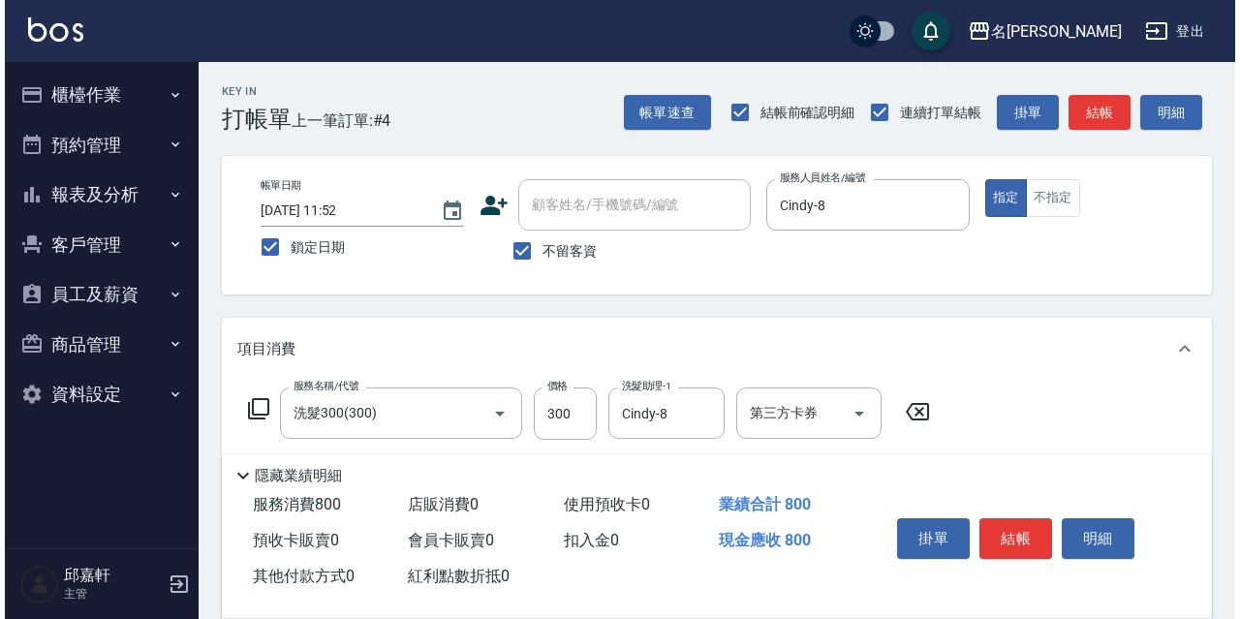
scroll to position [194, 0]
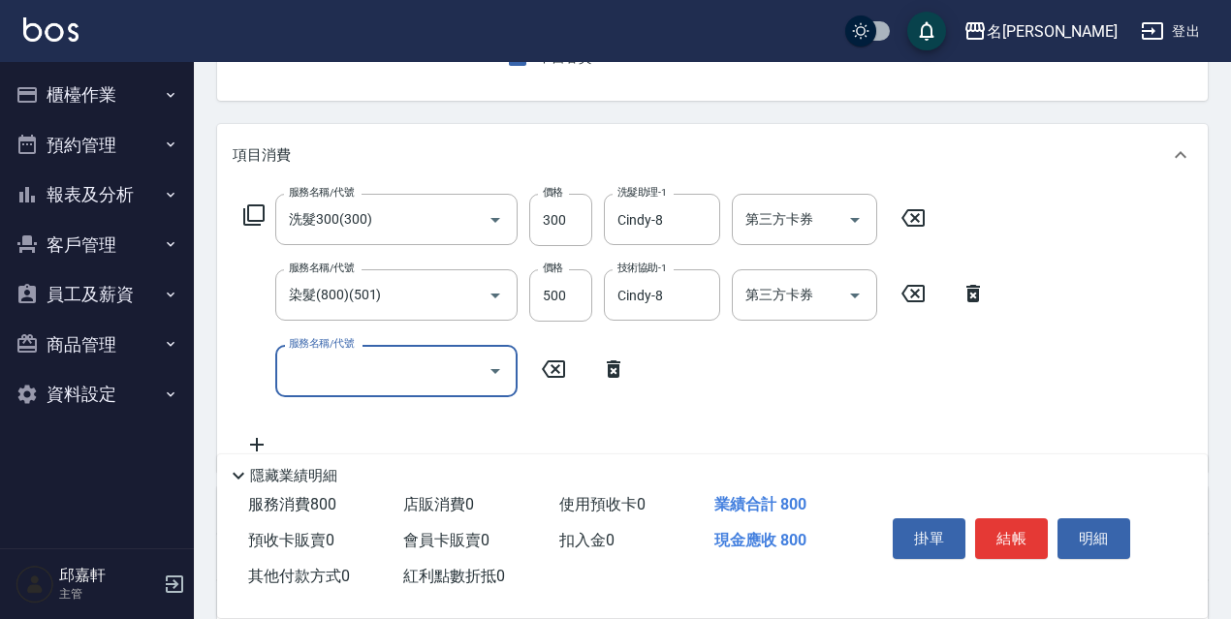
click at [247, 215] on icon at bounding box center [253, 214] width 21 height 21
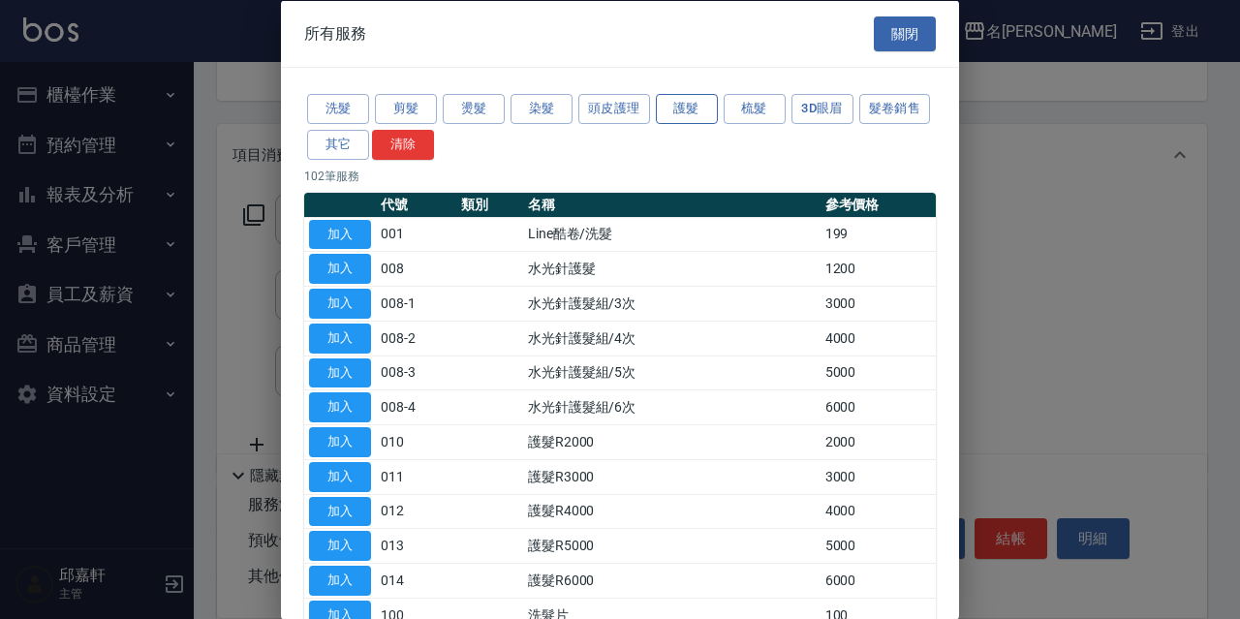
click at [674, 112] on button "護髮" at bounding box center [687, 109] width 62 height 30
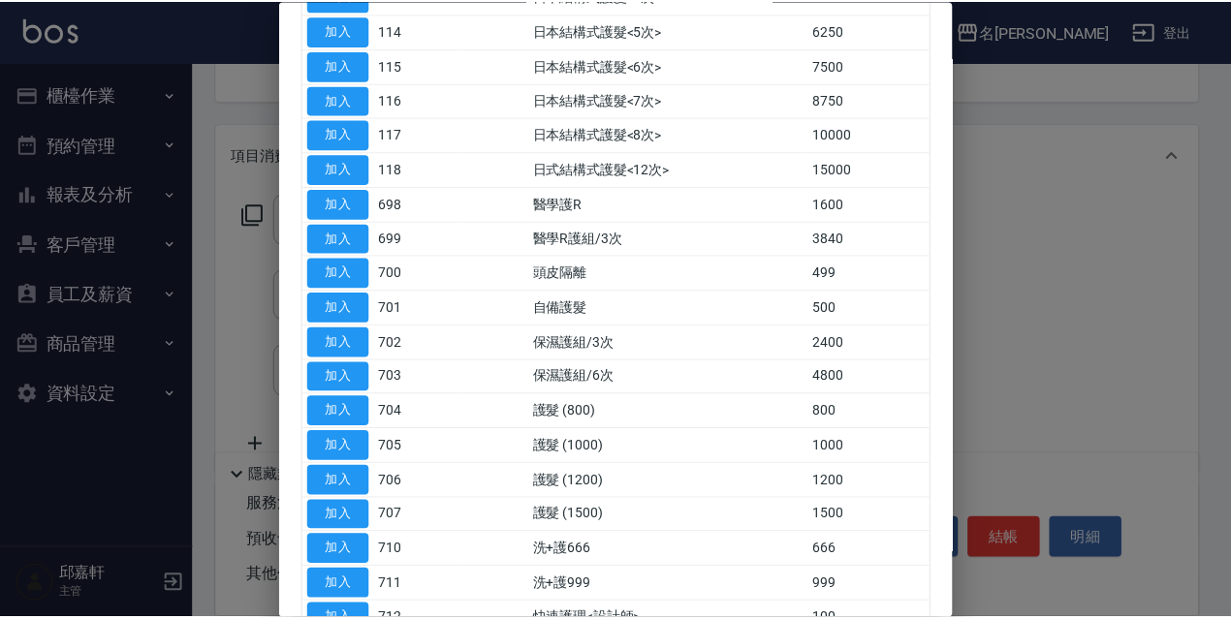
scroll to position [494, 0]
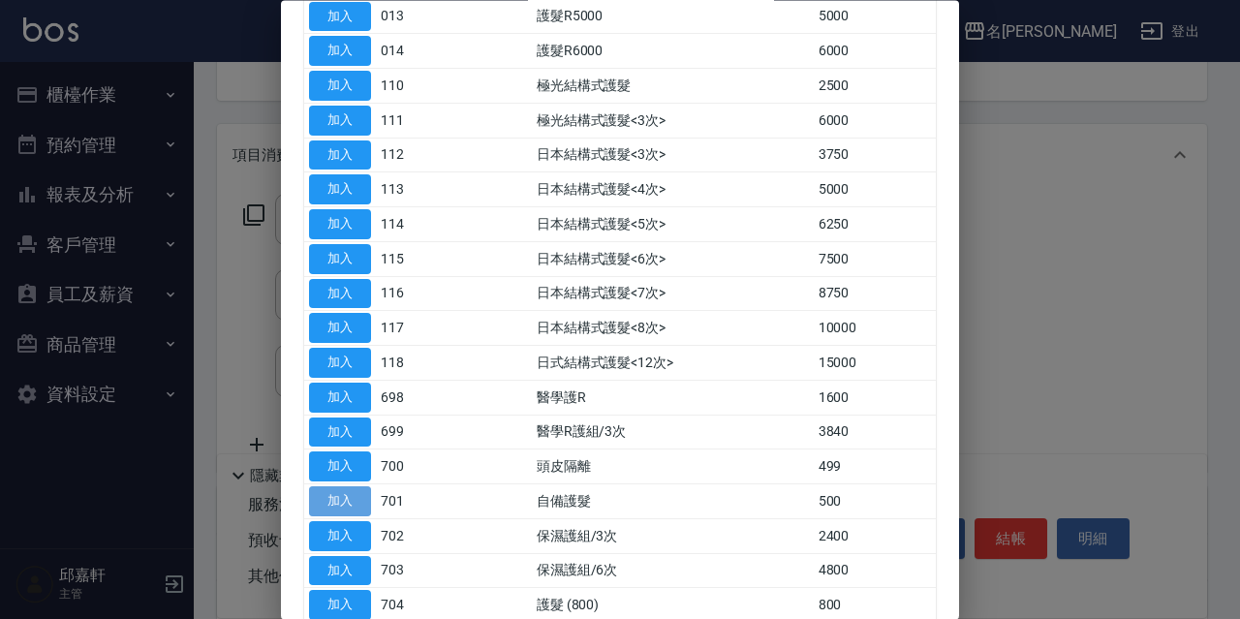
click at [353, 499] on button "加入" at bounding box center [340, 502] width 62 height 30
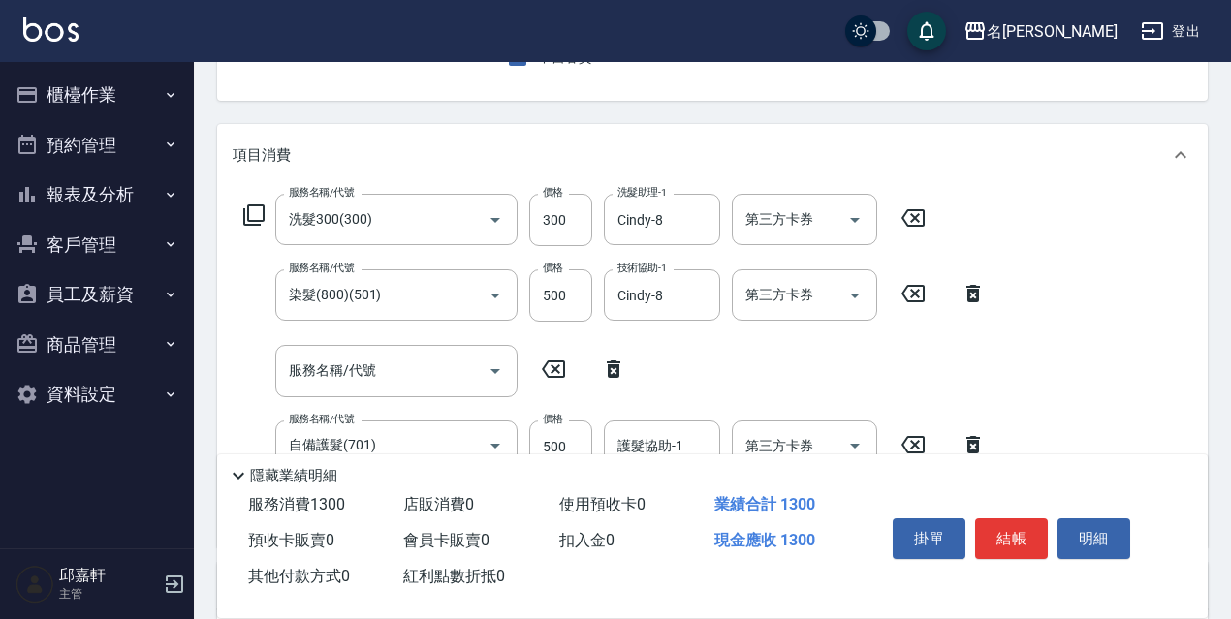
scroll to position [291, 0]
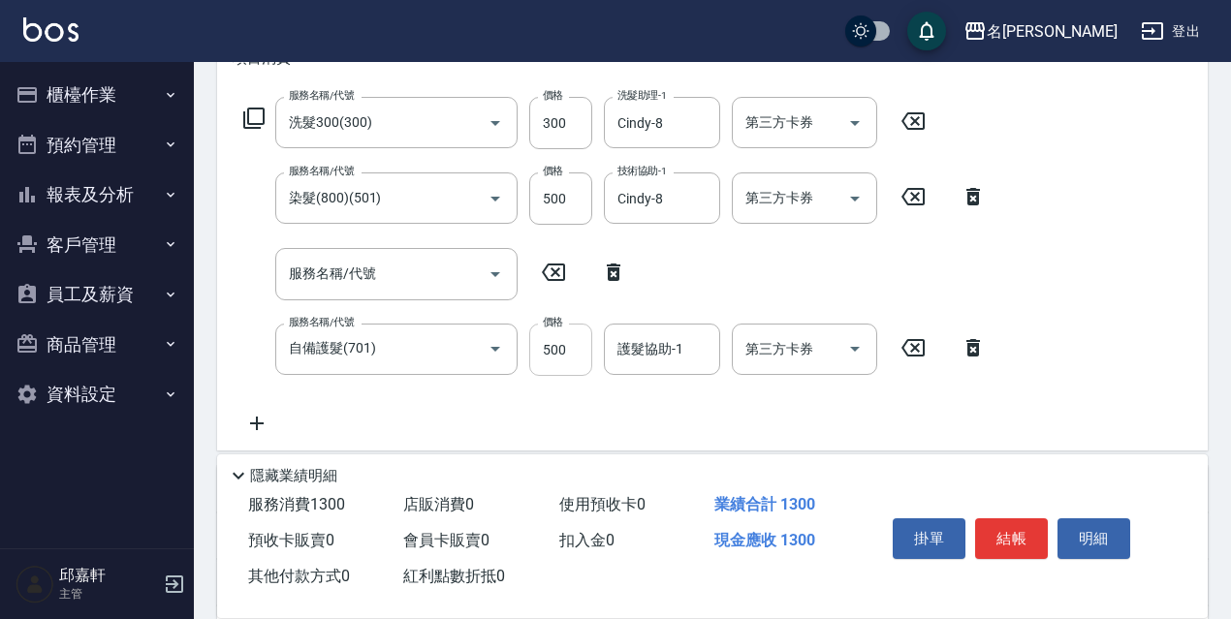
click at [576, 358] on input "500" at bounding box center [560, 350] width 63 height 52
type input "749"
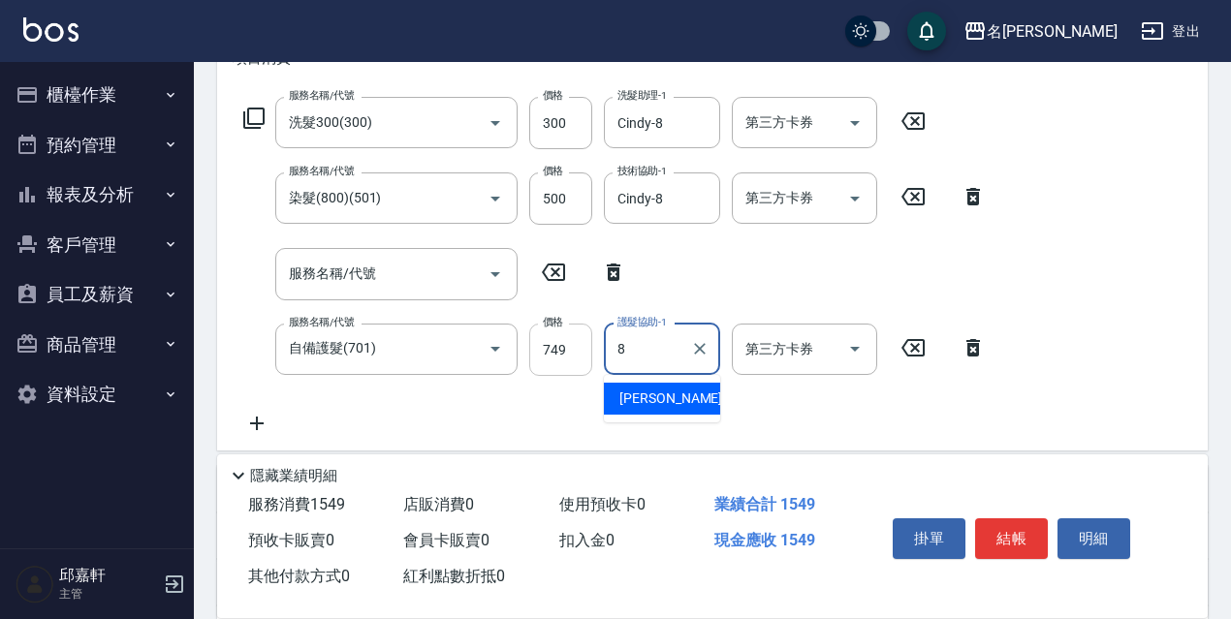
type input "Cindy-8"
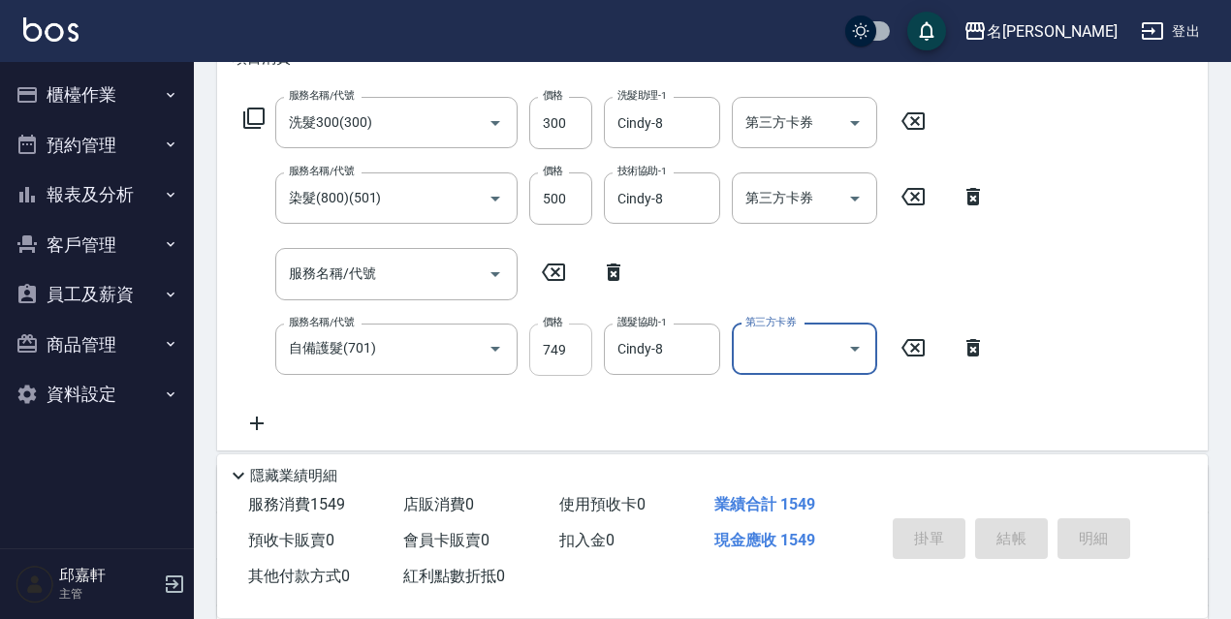
scroll to position [0, 0]
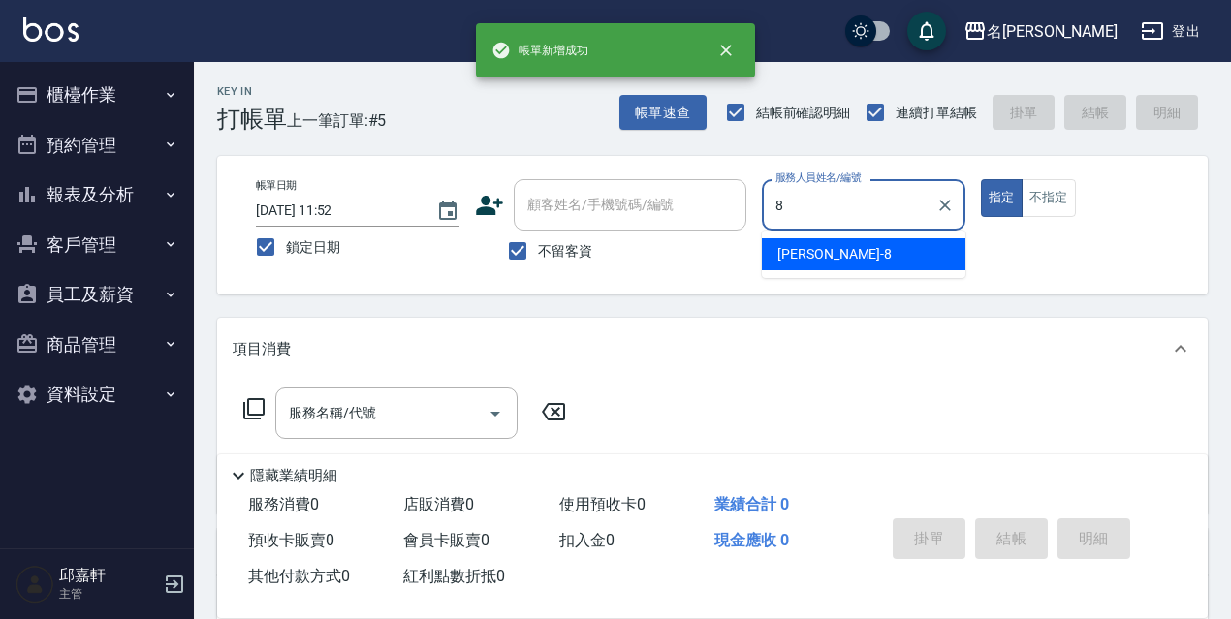
type input "Cindy-8"
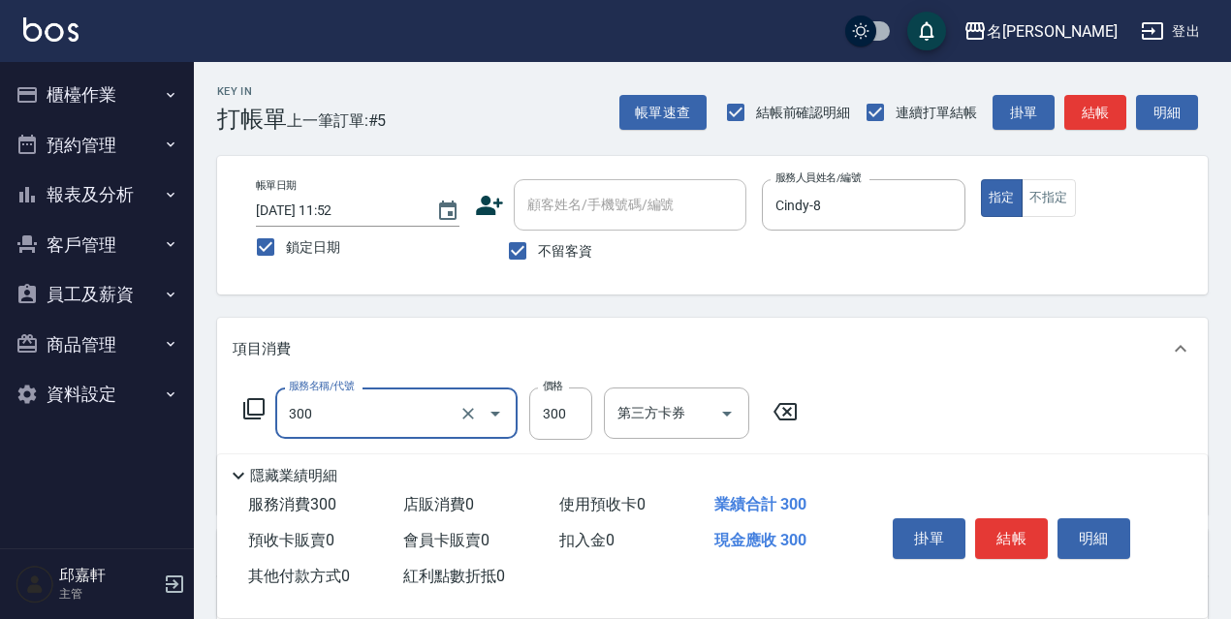
type input "洗髮300(300)"
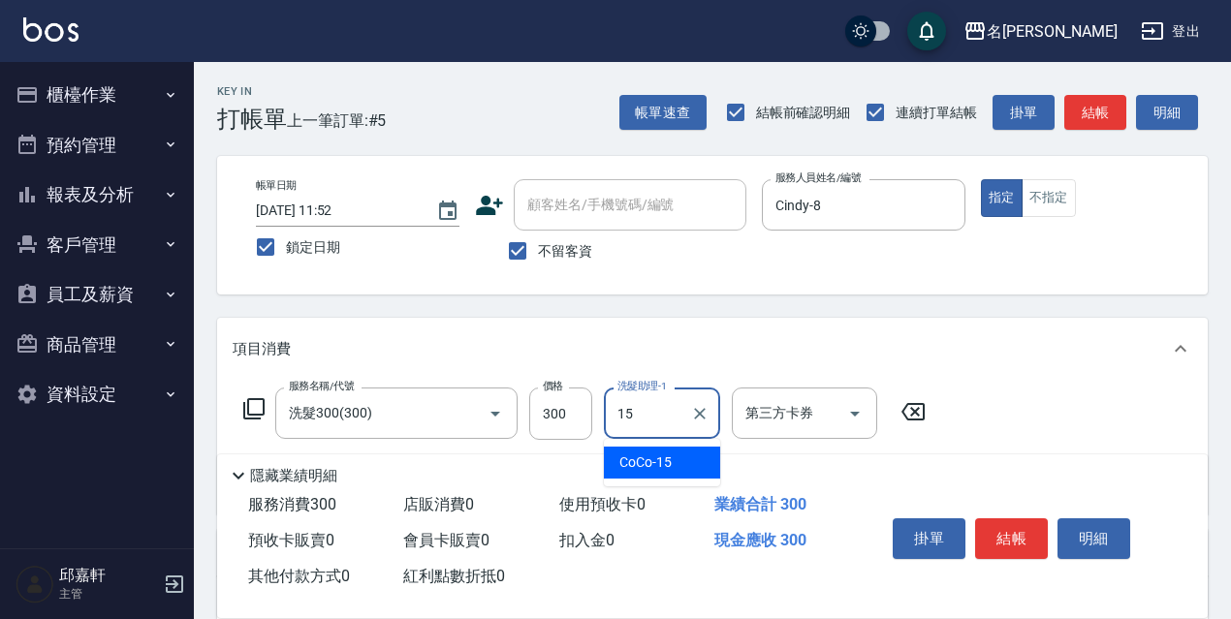
type input "CoCo-15"
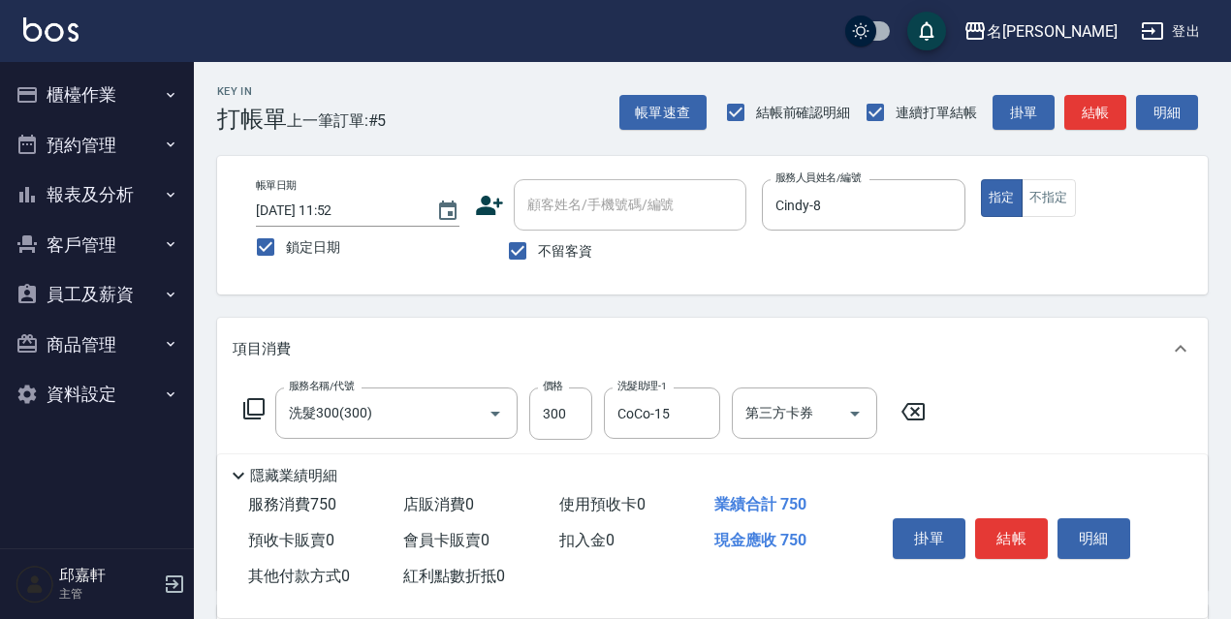
type input "剪髮450(306)"
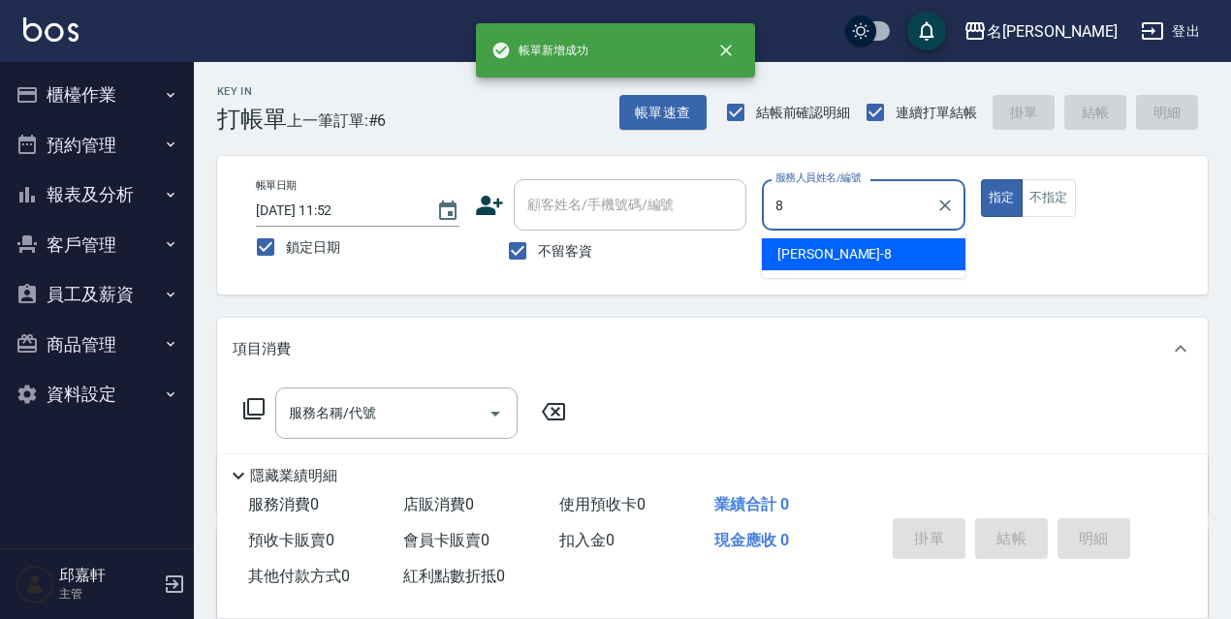
type input "Cindy-8"
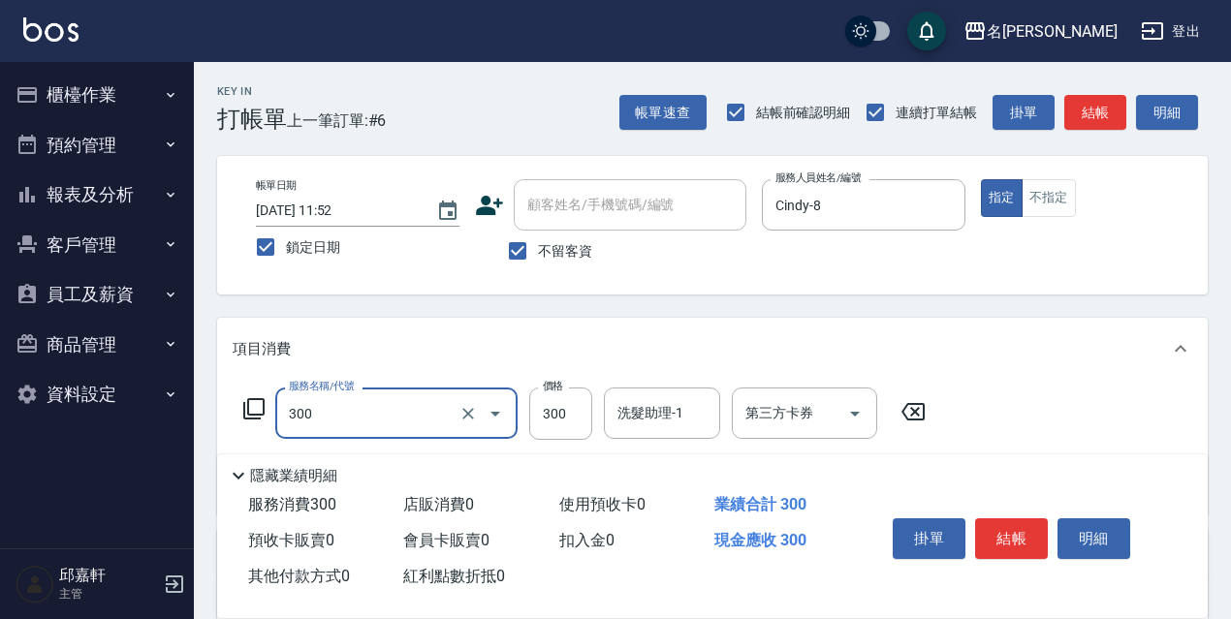
type input "洗髮300(300)"
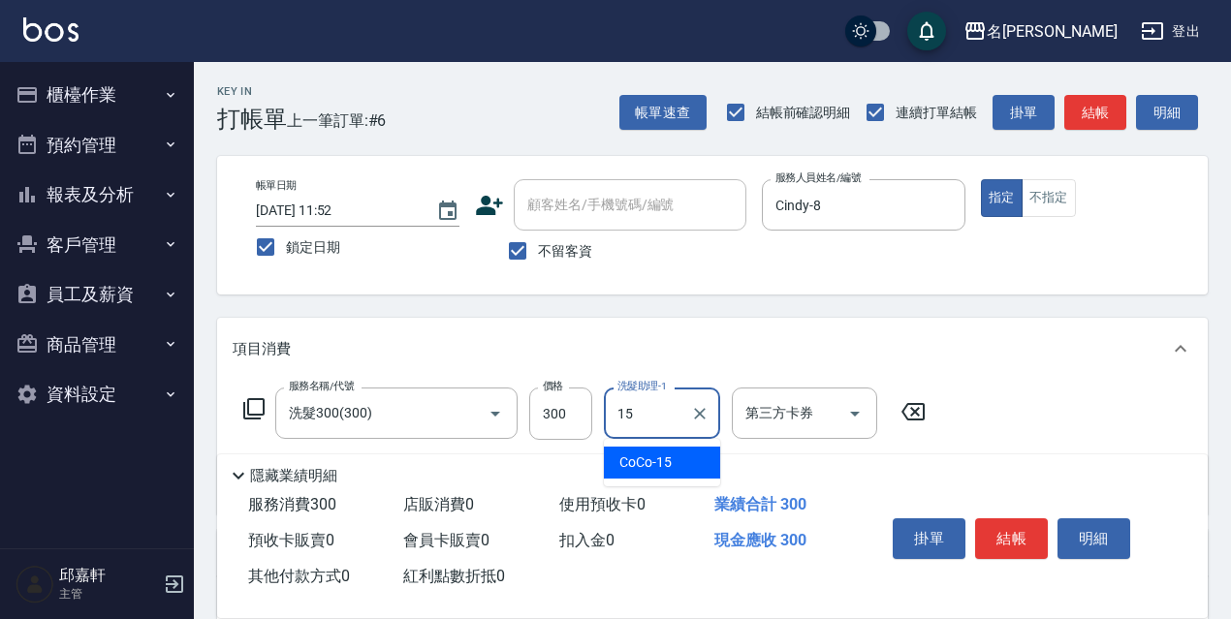
type input "CoCo-15"
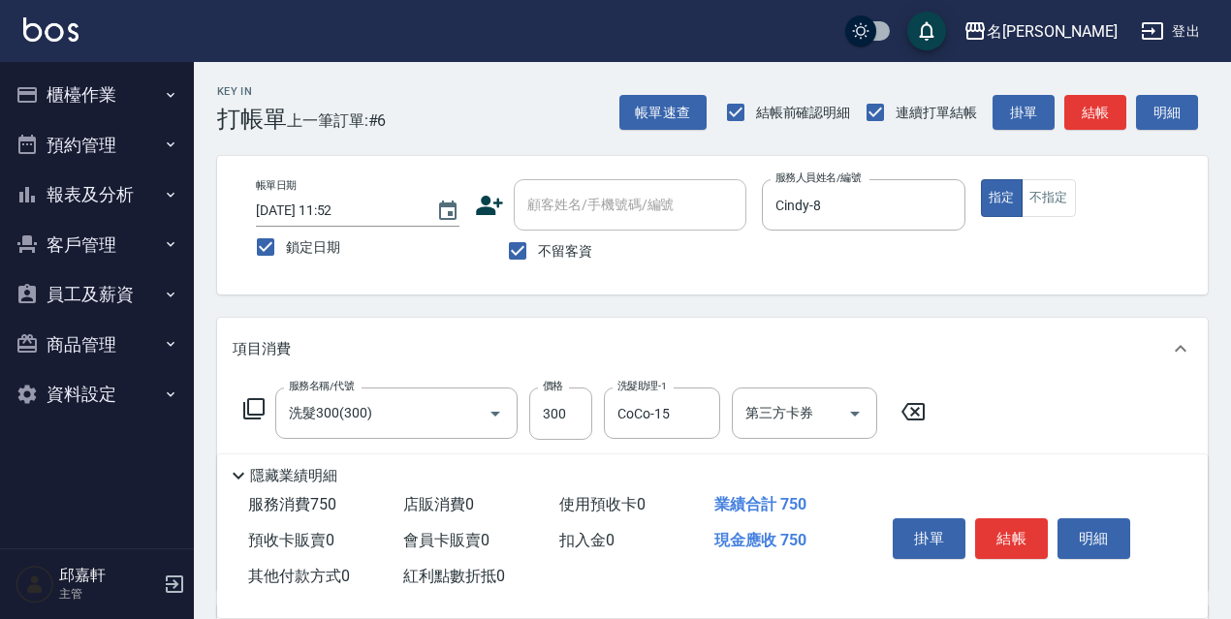
type input "剪髮450(306)"
type input "結構式護髮/技術輔助(810)"
type input "CoCo-15"
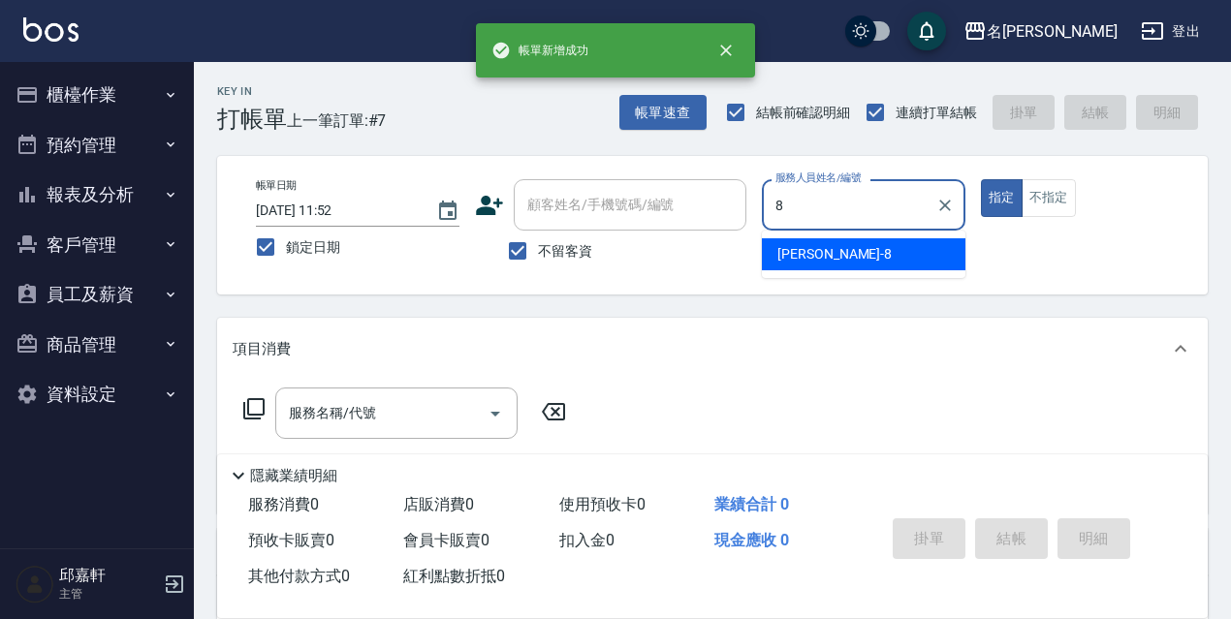
type input "Cindy-8"
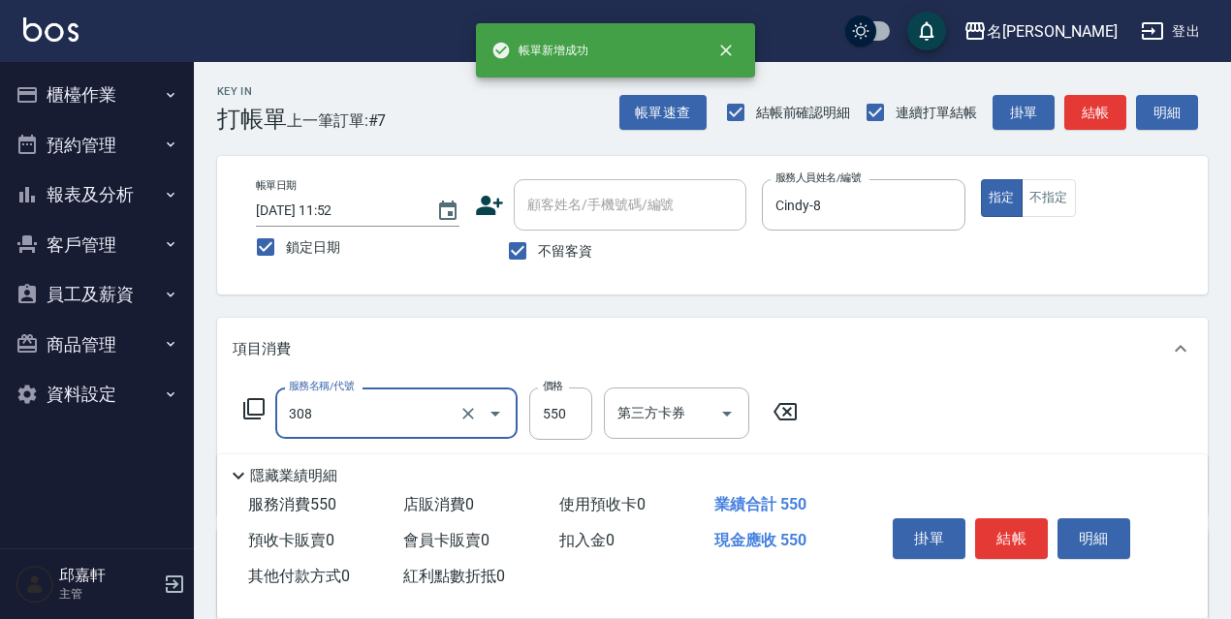
type input "剪髮550(308)"
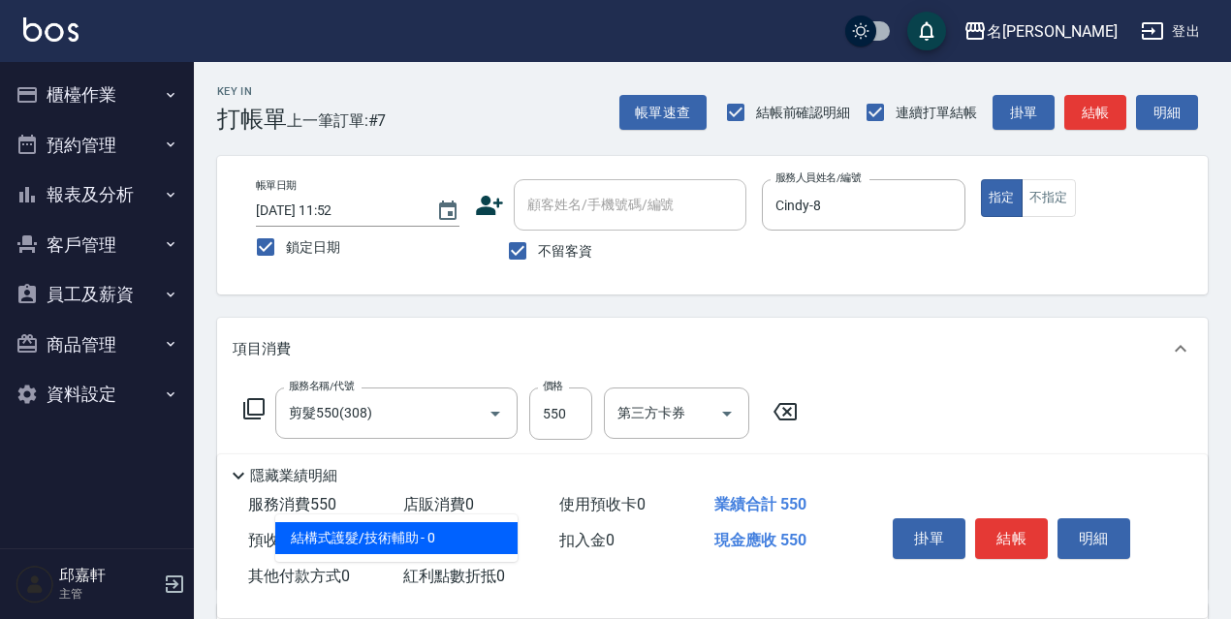
type input "結構式護髮/技術輔助(810)"
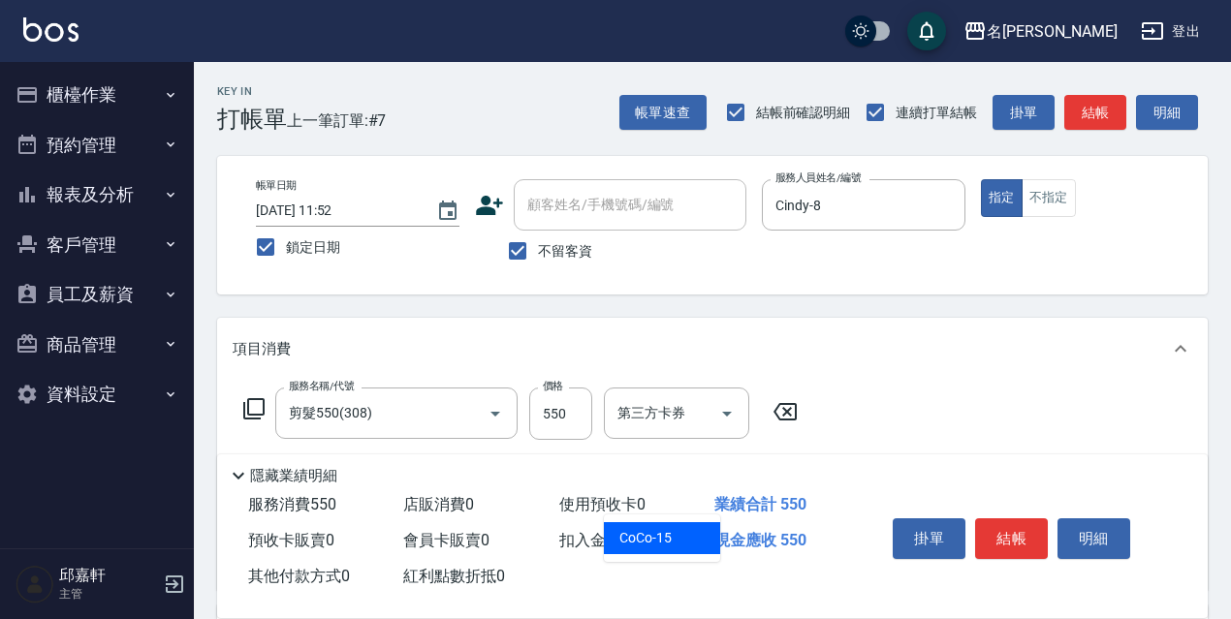
type input "CoCo-15"
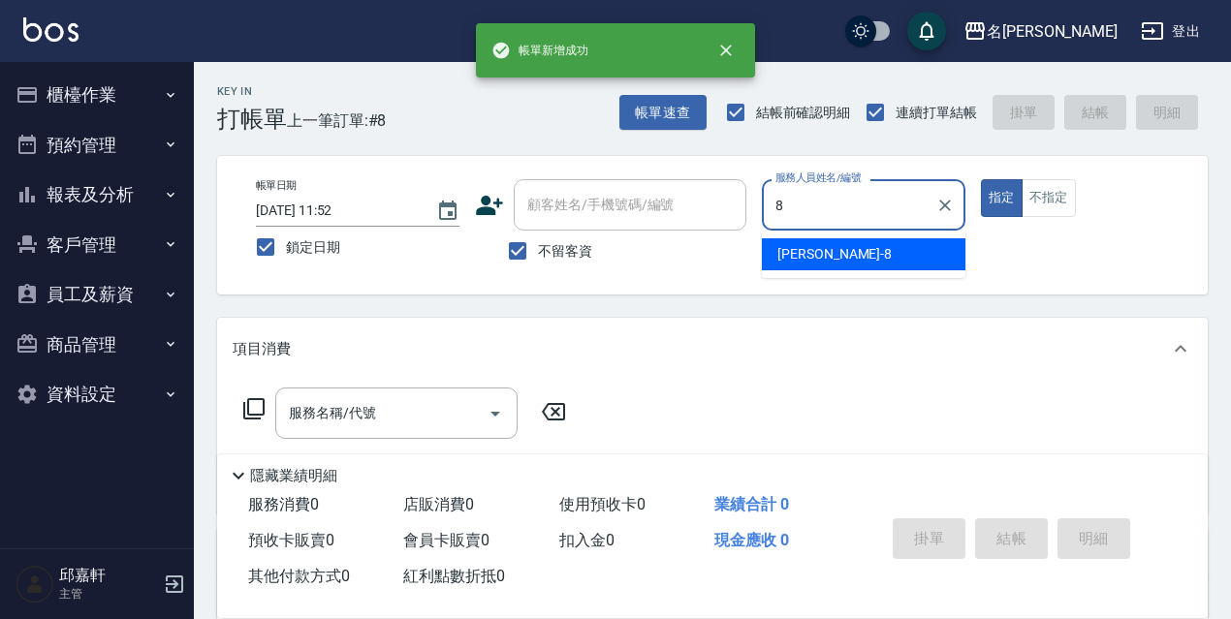
type input "Cindy-8"
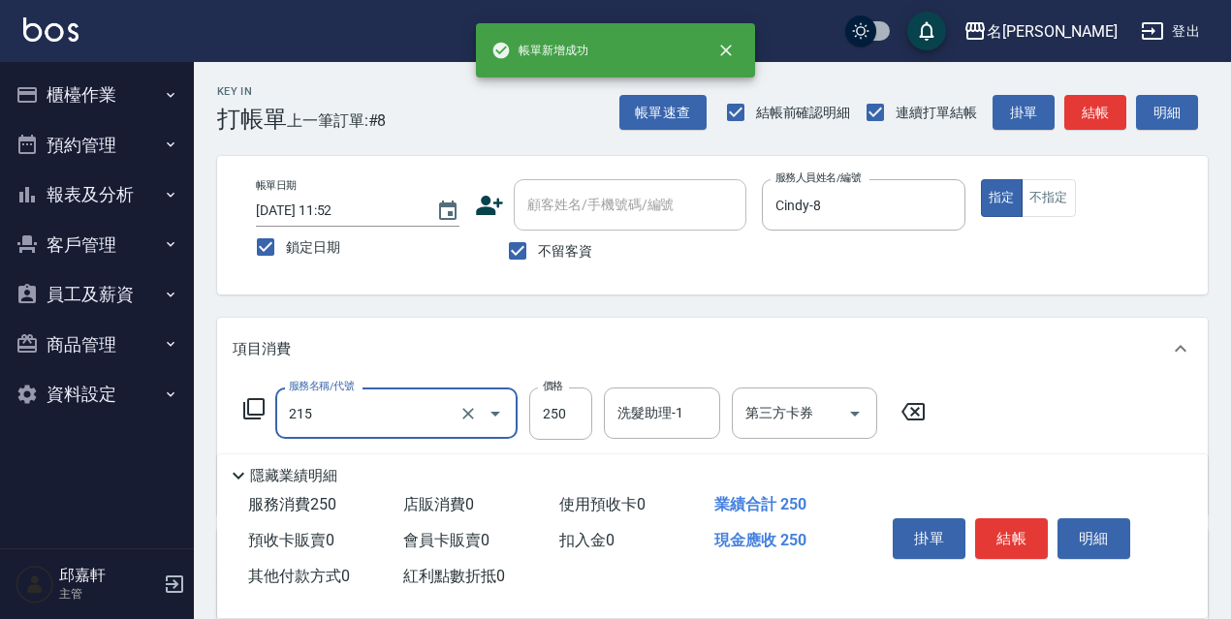
type input "洗髮卷<抵>250(215)"
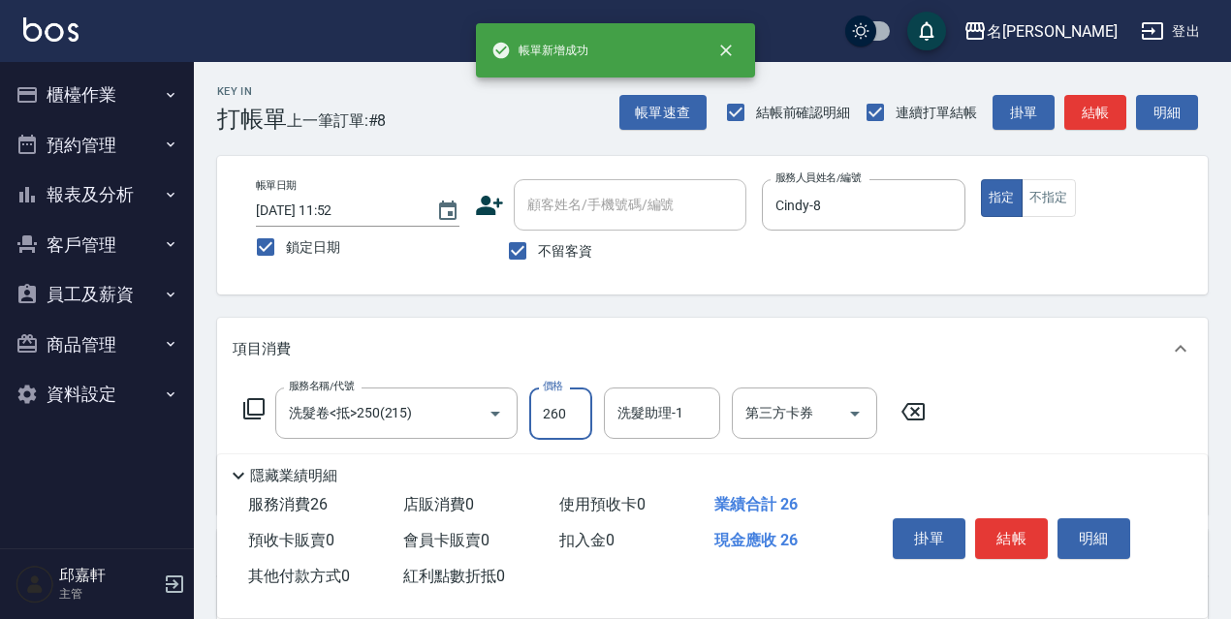
type input "260"
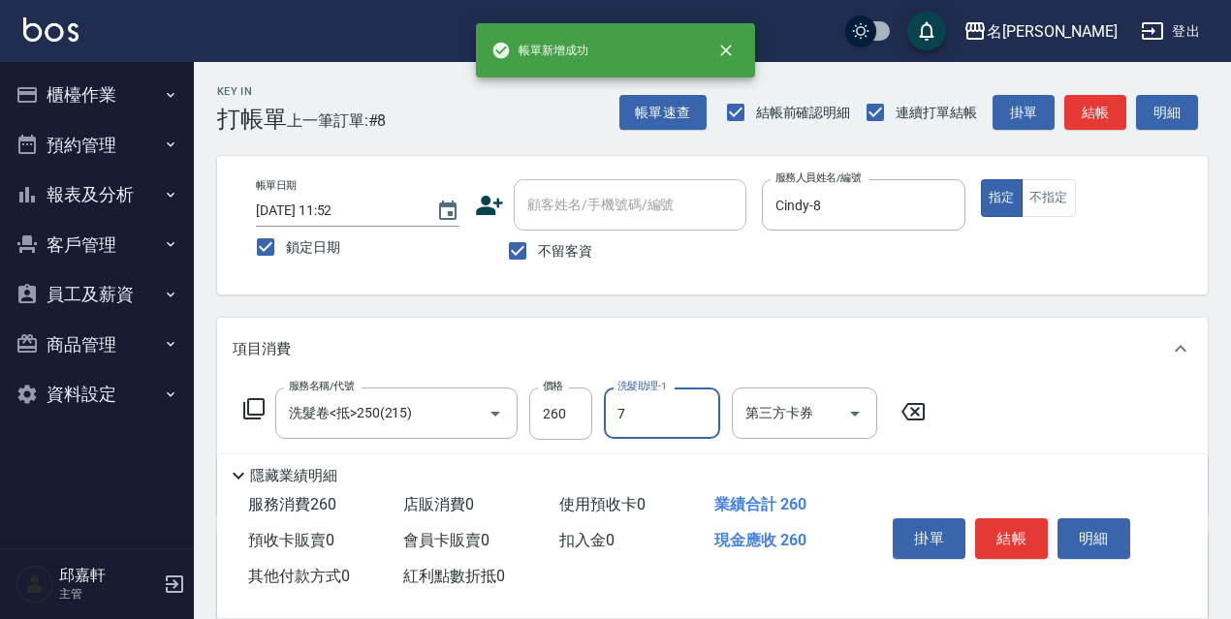
type input "Fanny-7"
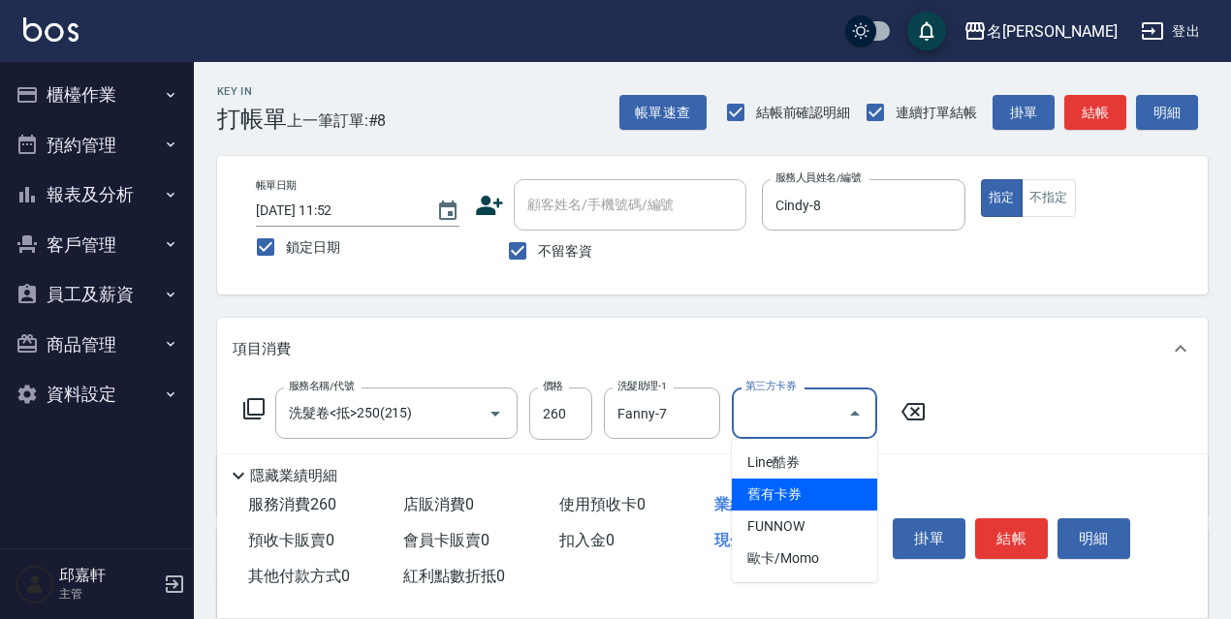
type input "舊有卡券"
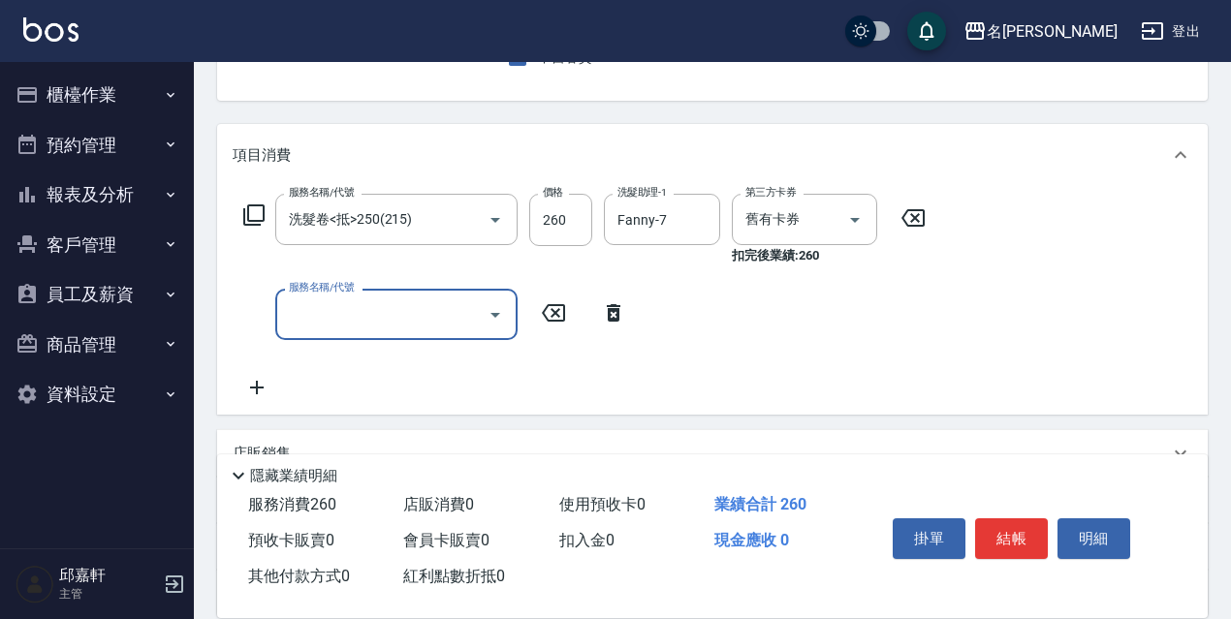
scroll to position [291, 0]
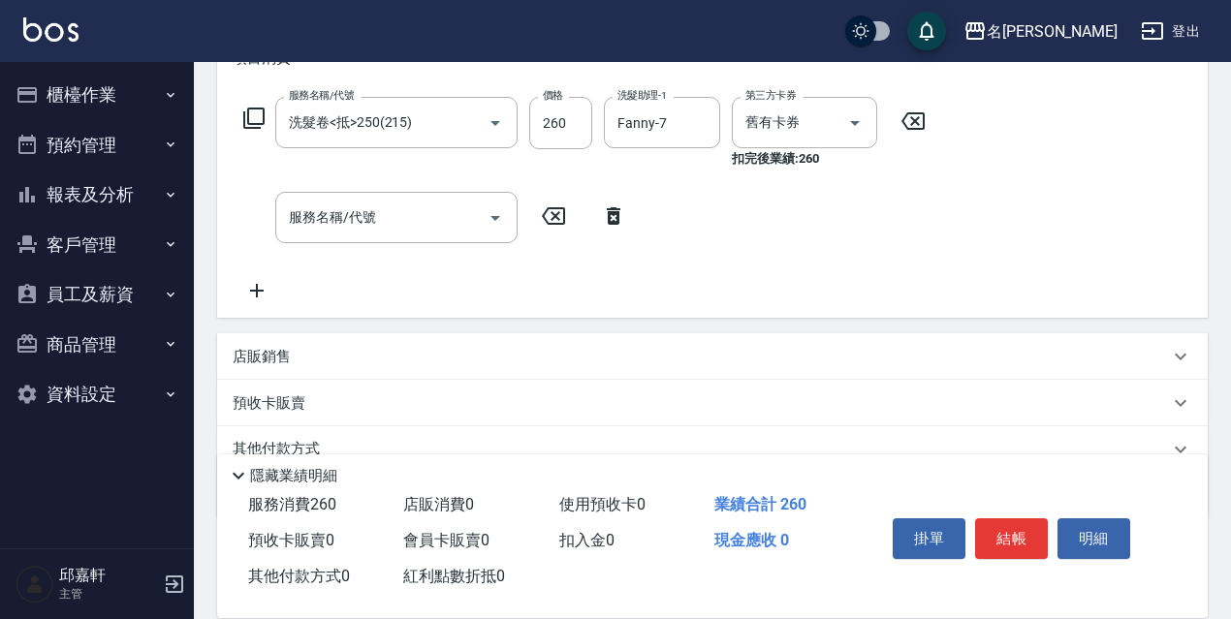
click at [481, 347] on div "店販銷售" at bounding box center [701, 357] width 936 height 20
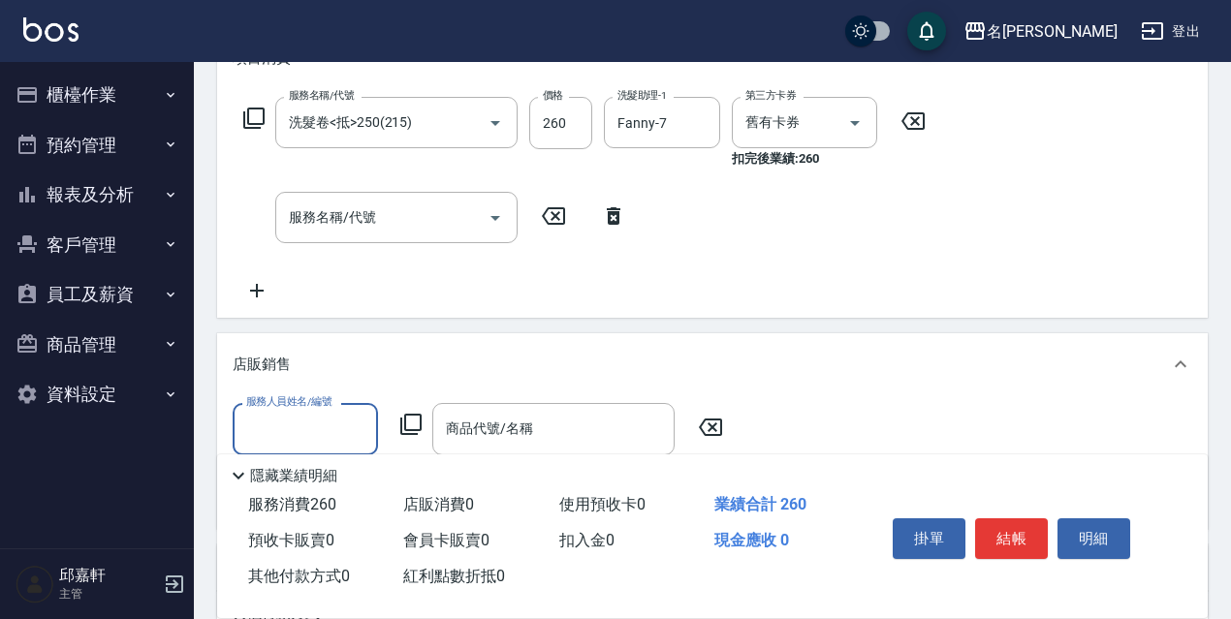
scroll to position [0, 0]
type input "Cindy-8"
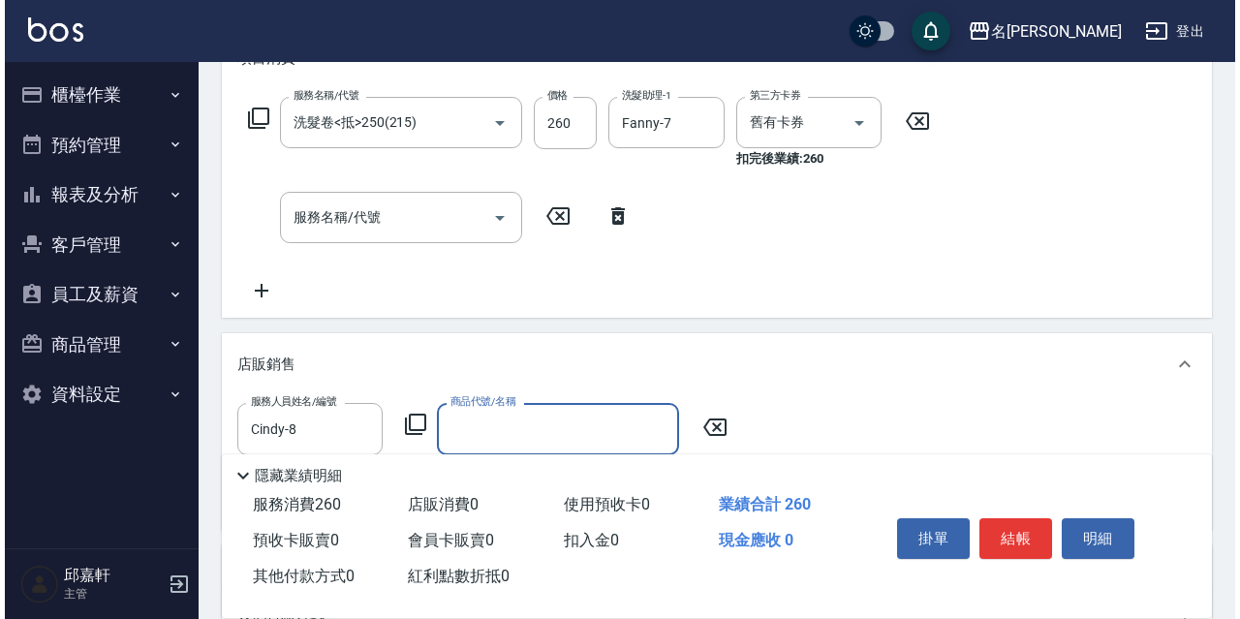
scroll to position [485, 0]
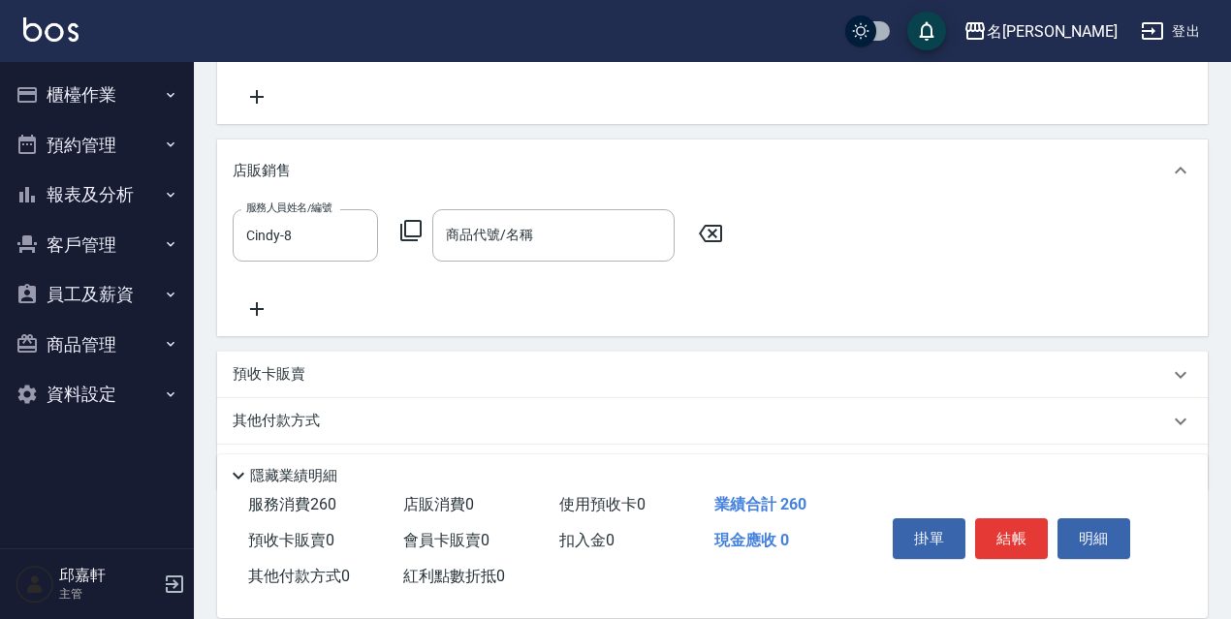
click at [405, 234] on icon at bounding box center [410, 230] width 23 height 23
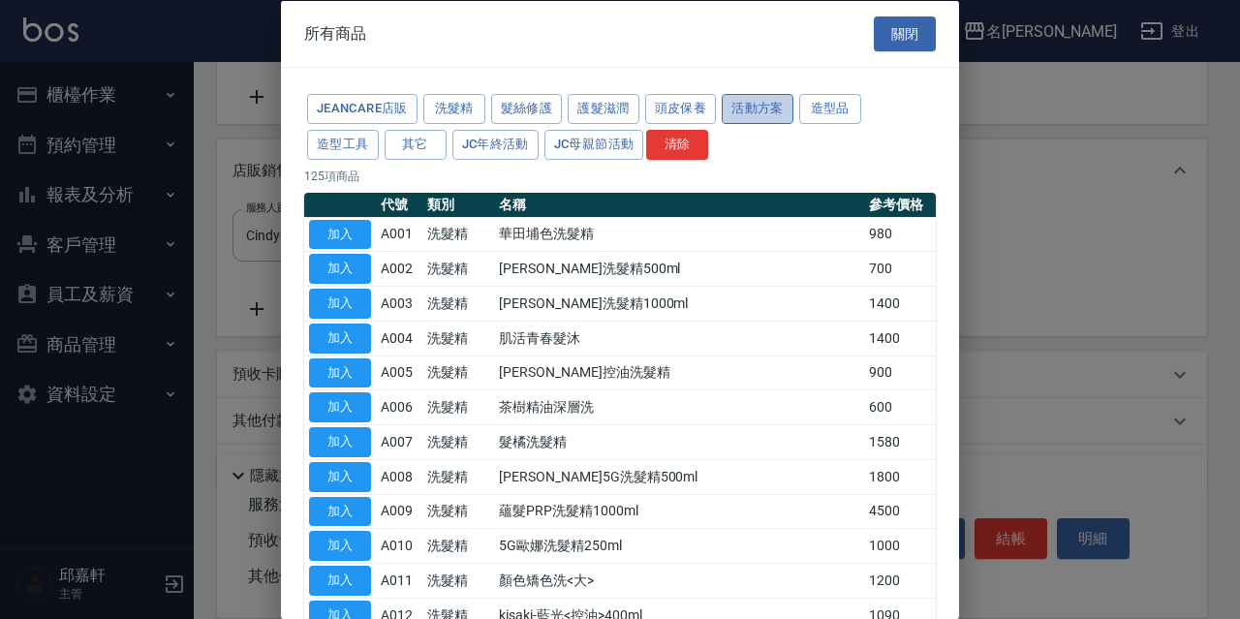
click at [762, 109] on button "活動方案" at bounding box center [758, 109] width 72 height 30
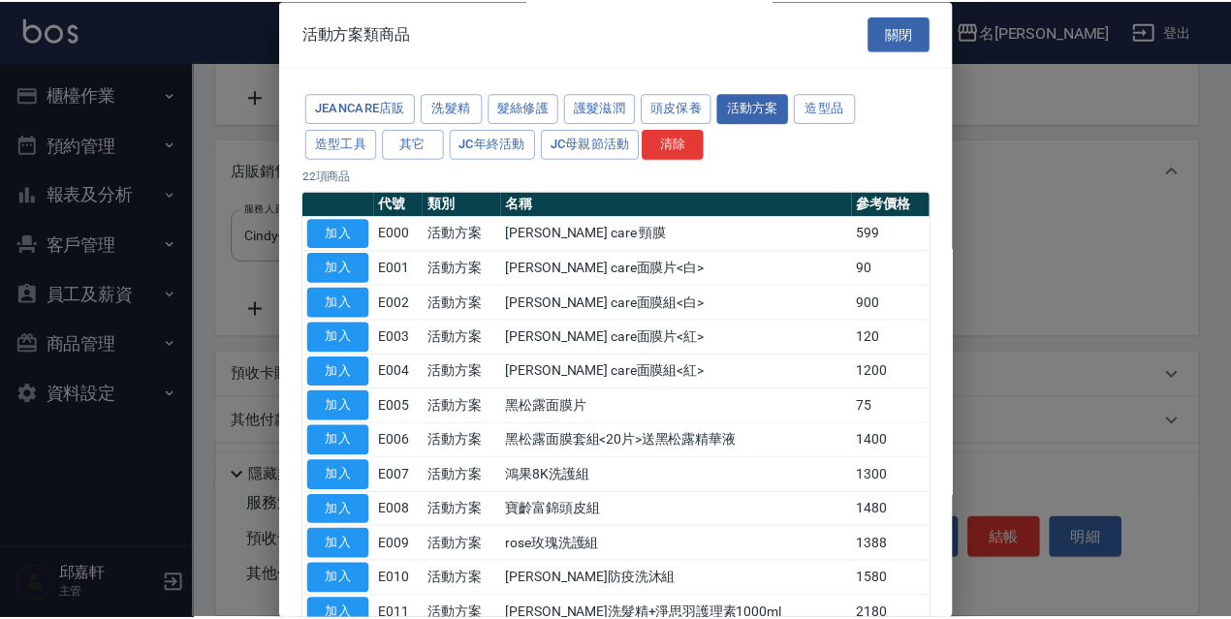
scroll to position [466, 0]
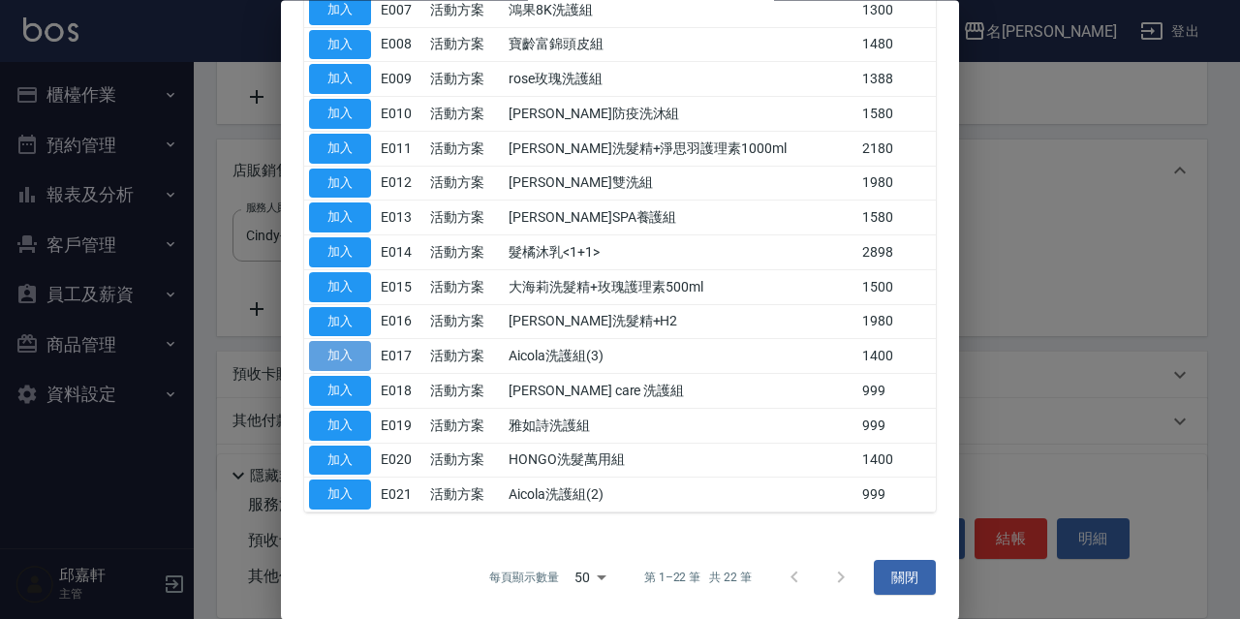
click at [338, 355] on button "加入" at bounding box center [340, 357] width 62 height 30
type input "Aicola洗護組(3)"
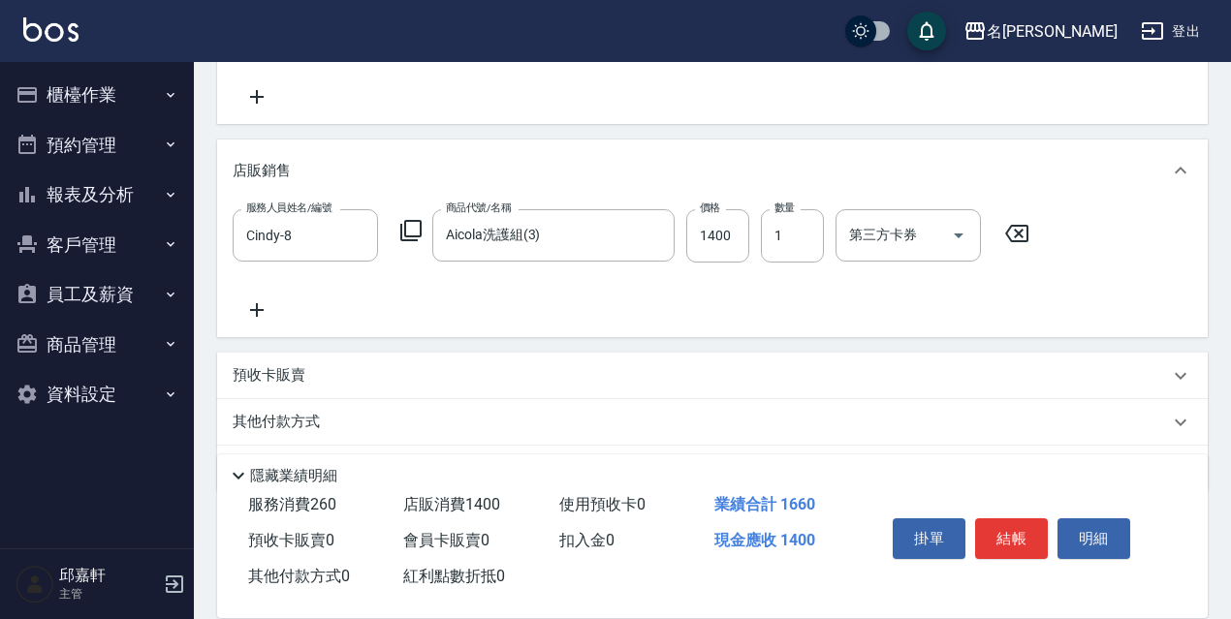
scroll to position [544, 0]
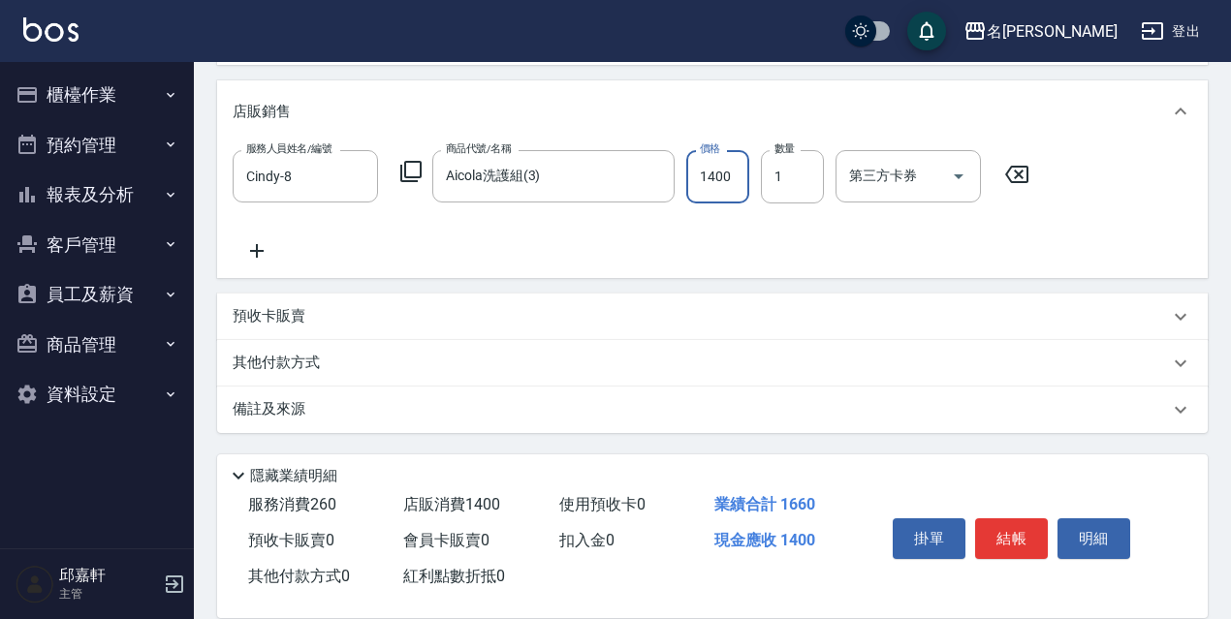
click at [726, 200] on input "1400" at bounding box center [717, 176] width 63 height 52
type input "1200"
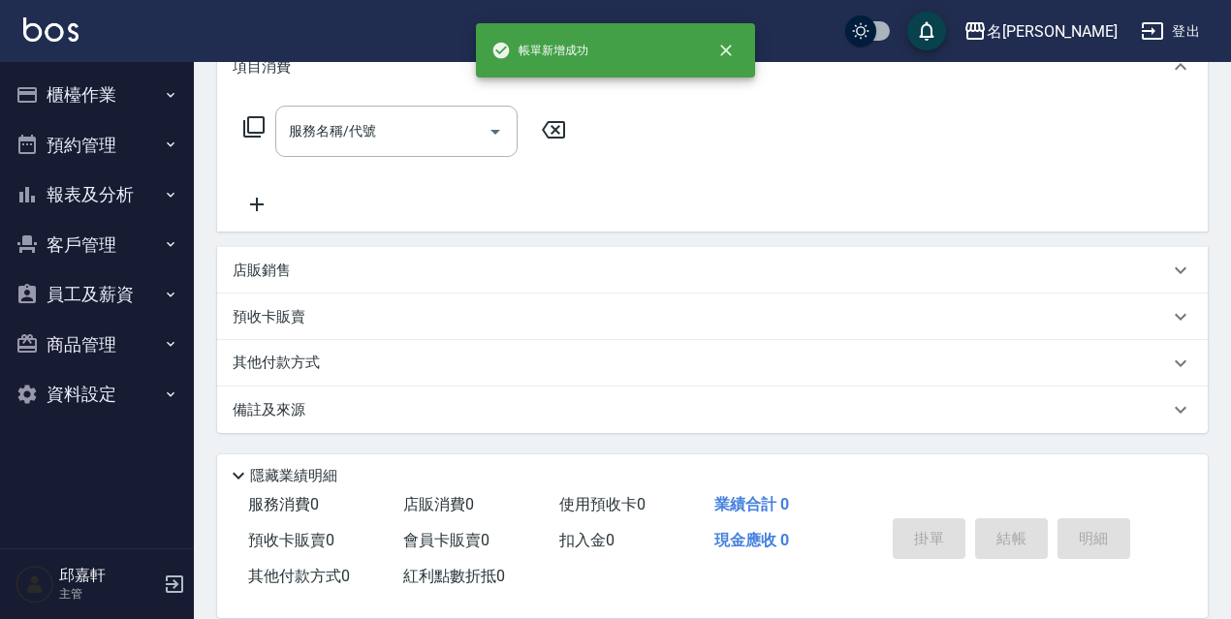
scroll to position [0, 0]
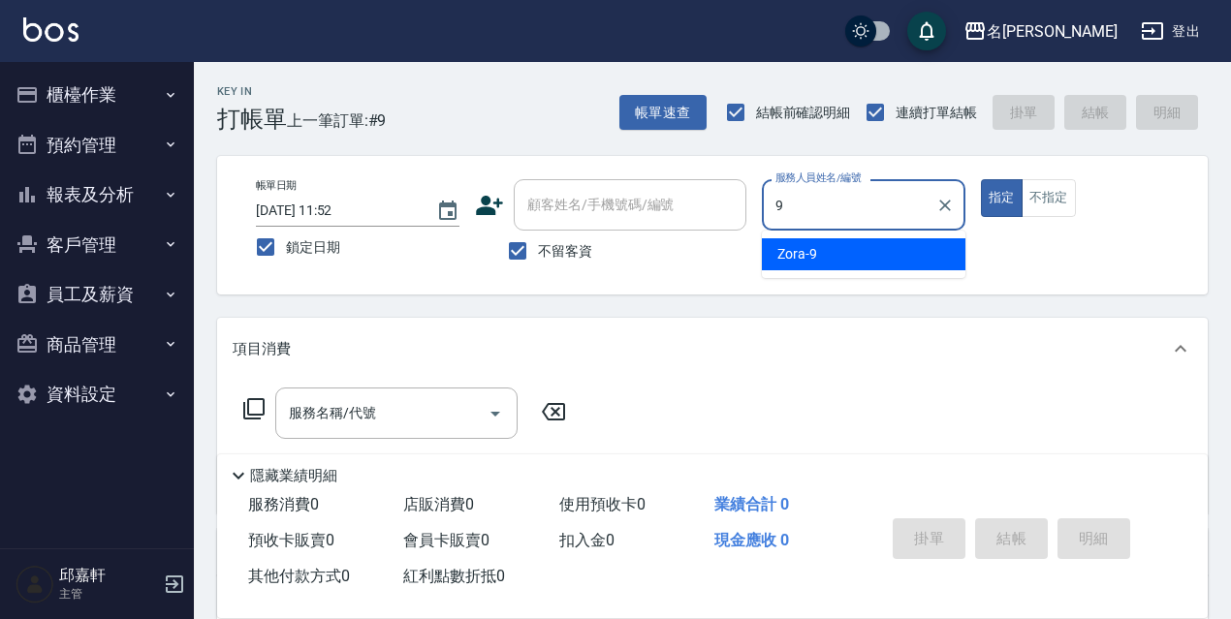
type input "Zora-9"
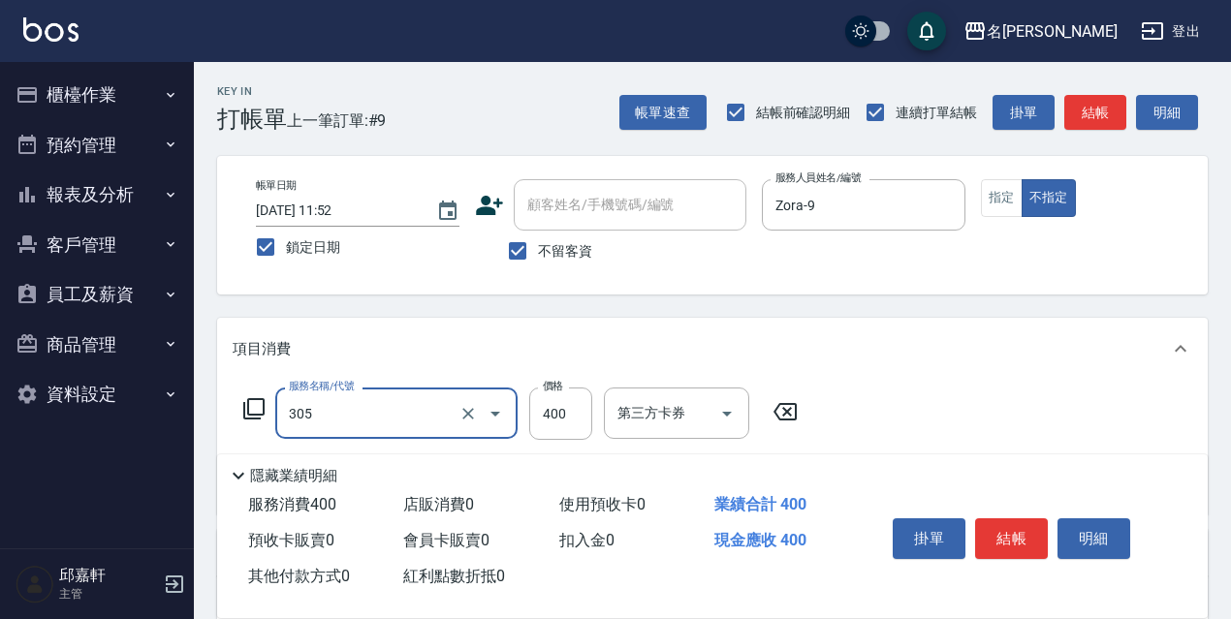
type input "剪髮400(305)"
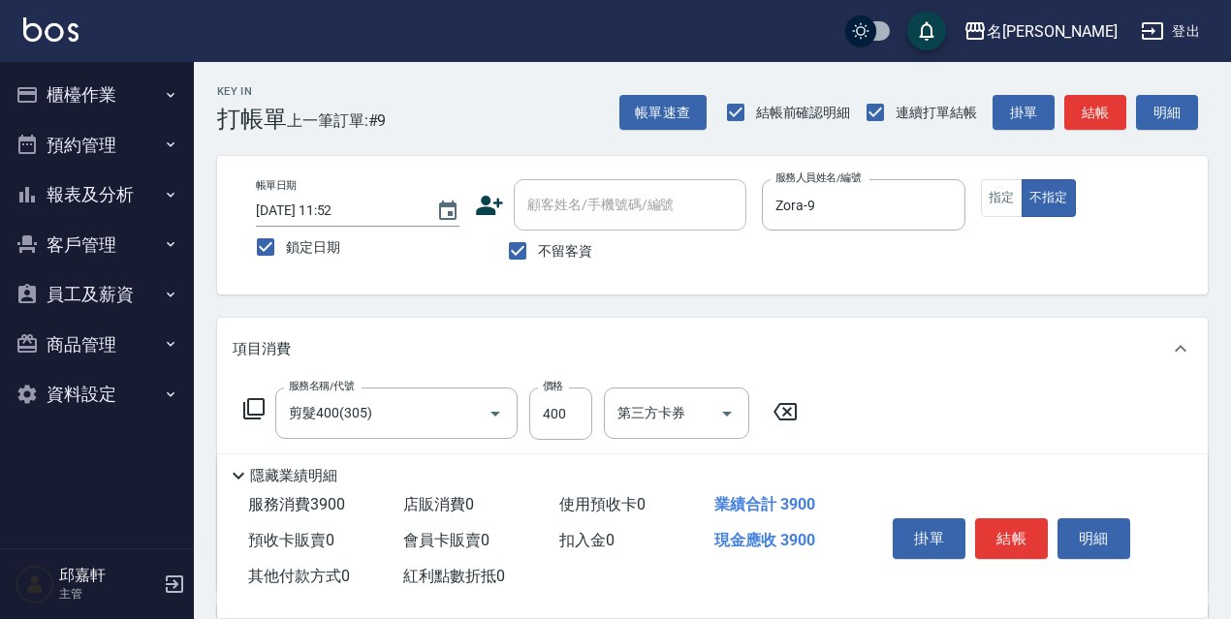
type input "阿速卡醫學染髮(519)"
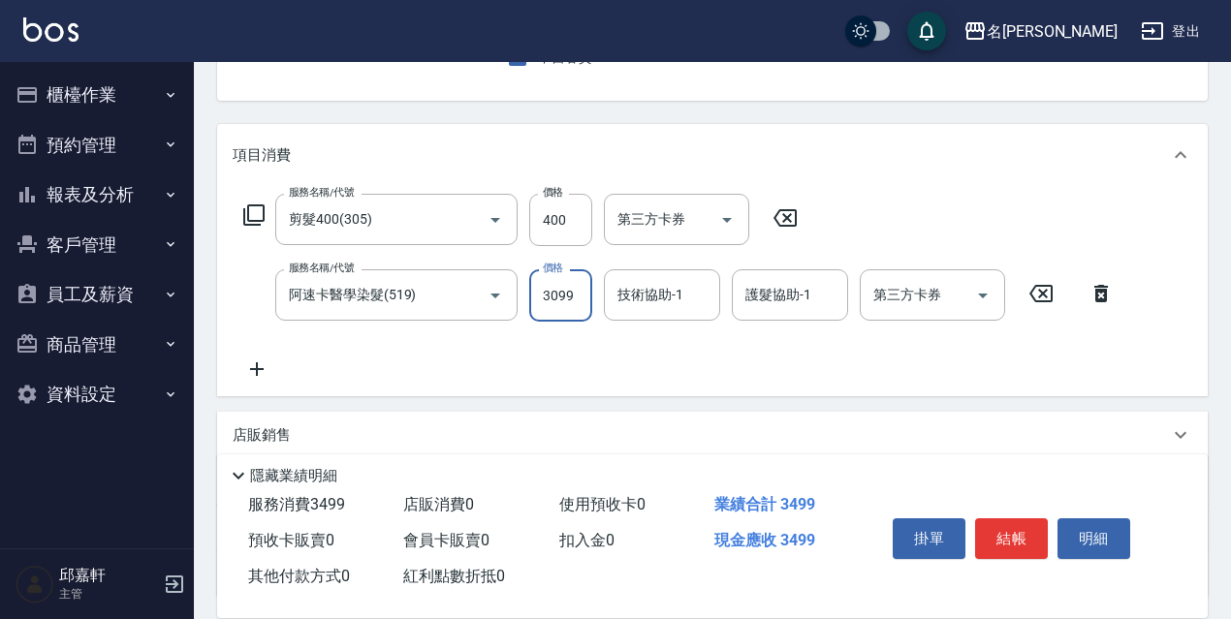
type input "3099"
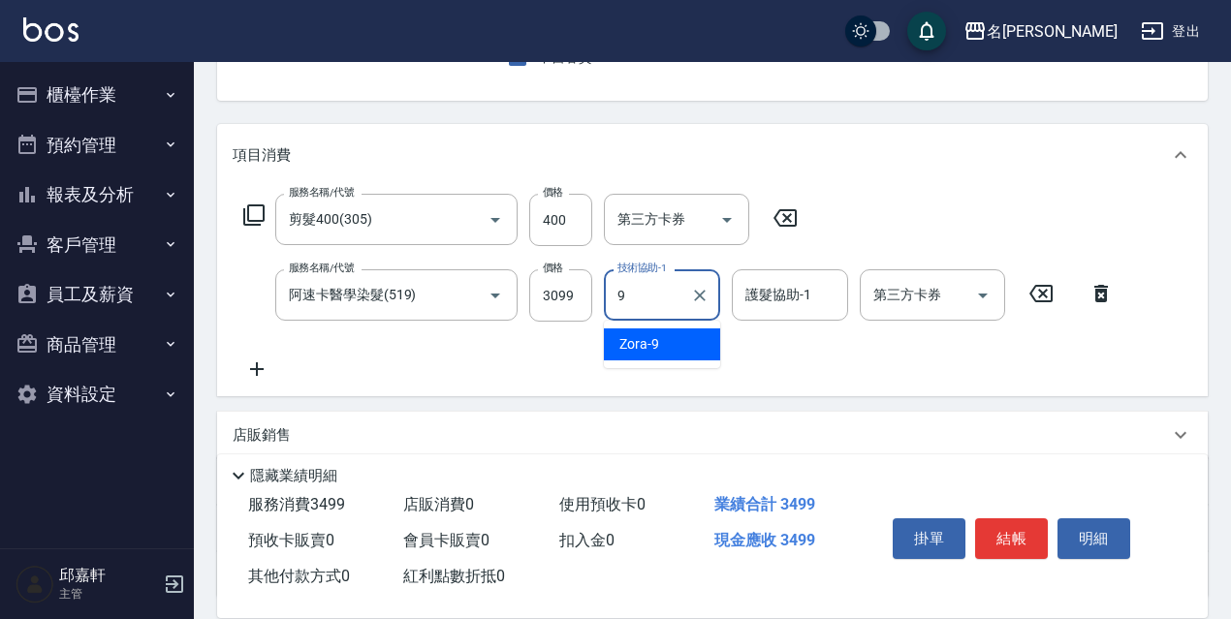
type input "Zora-9"
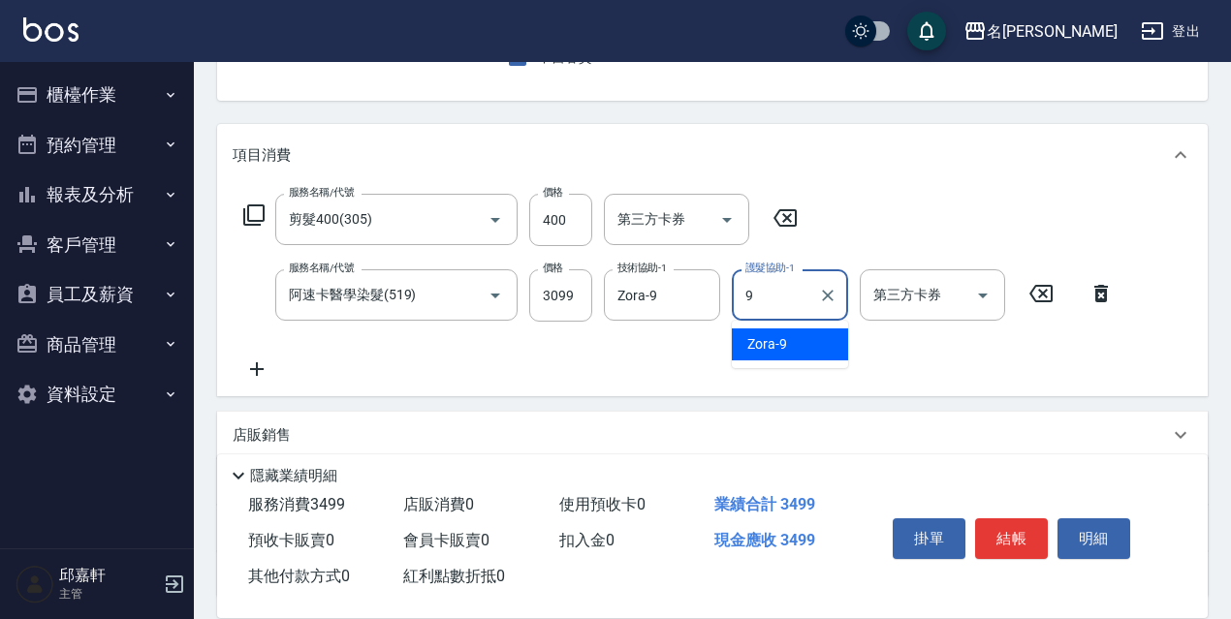
type input "Zora-9"
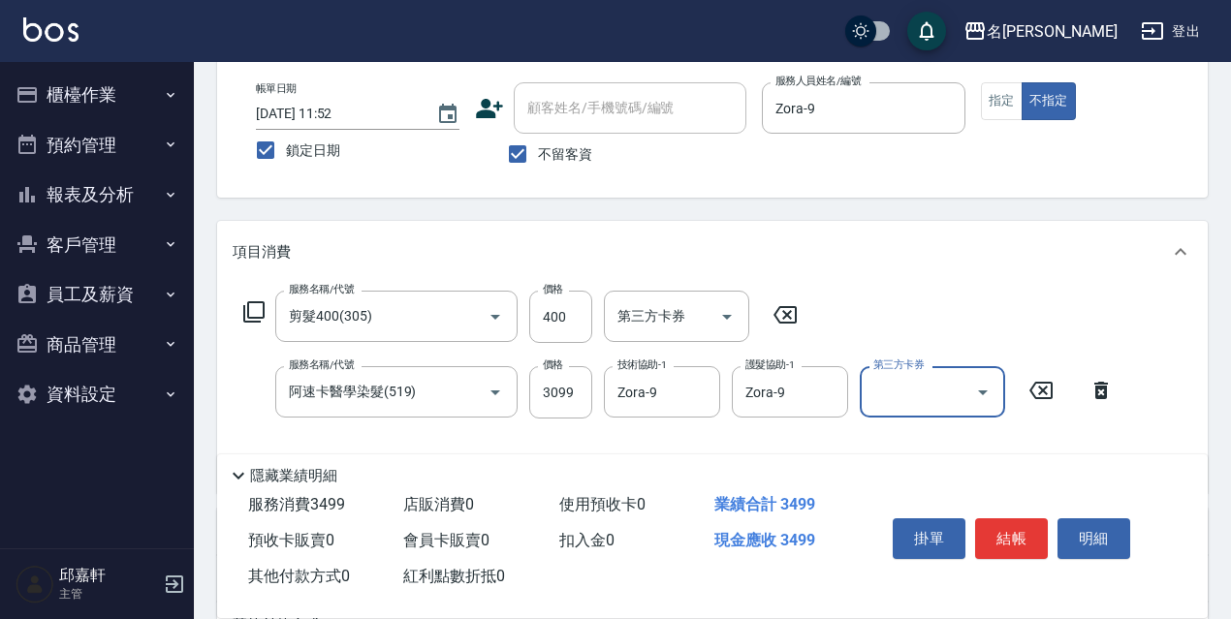
scroll to position [0, 0]
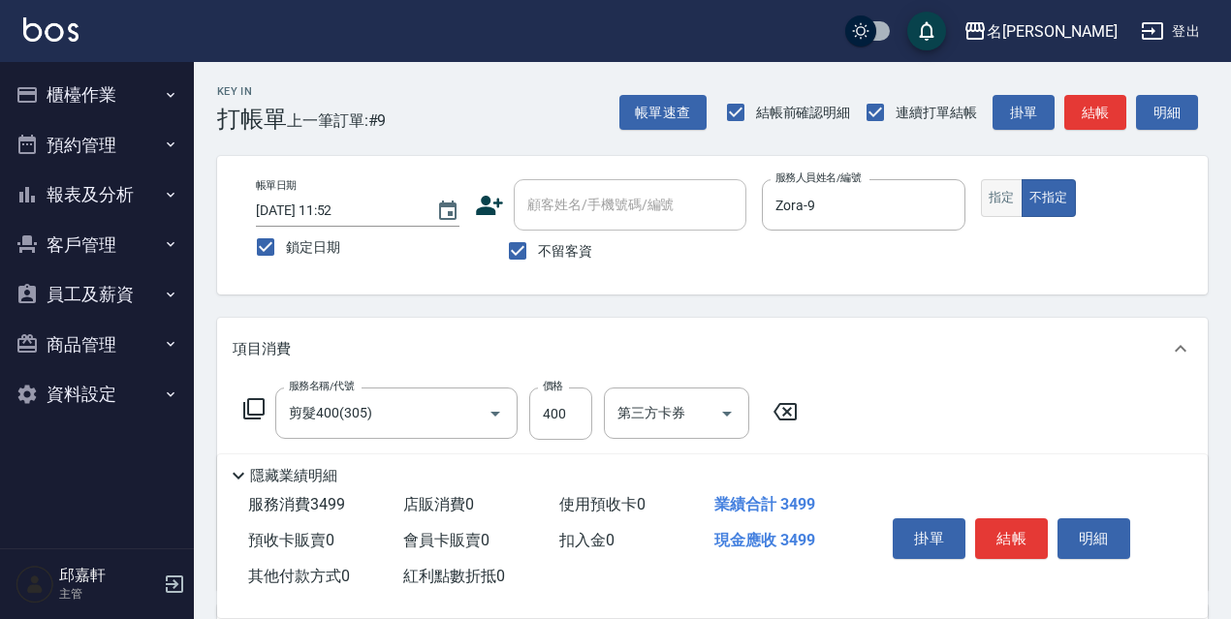
click at [996, 202] on button "指定" at bounding box center [1002, 198] width 42 height 38
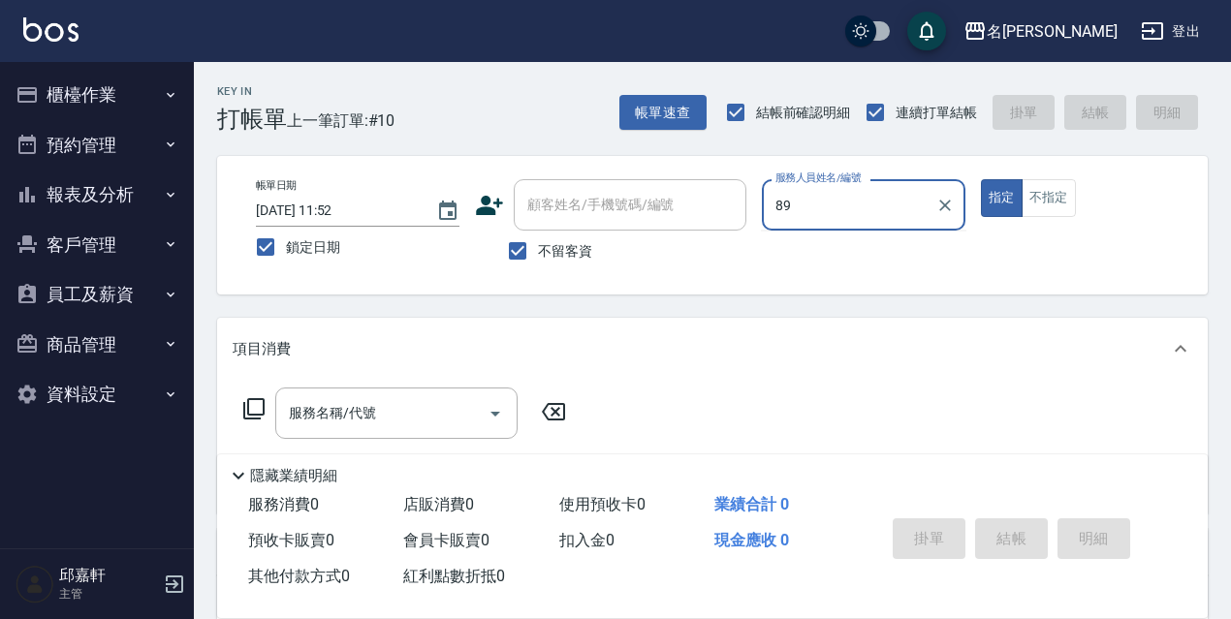
type input "8"
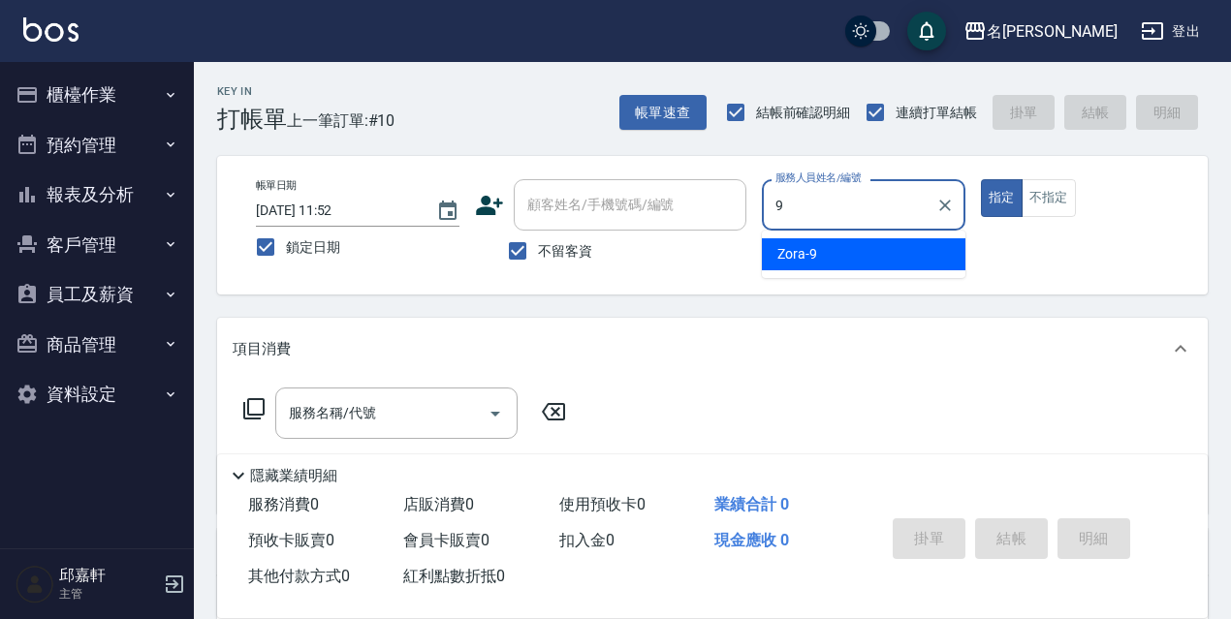
type input "Zora-9"
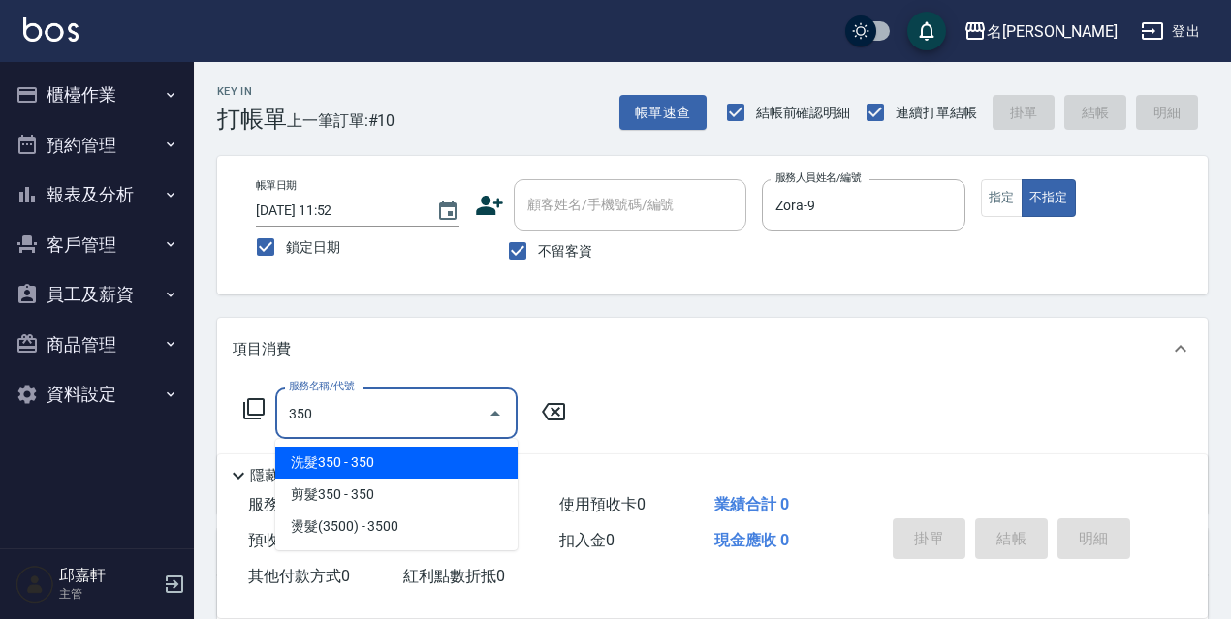
type input "洗髮350(350)"
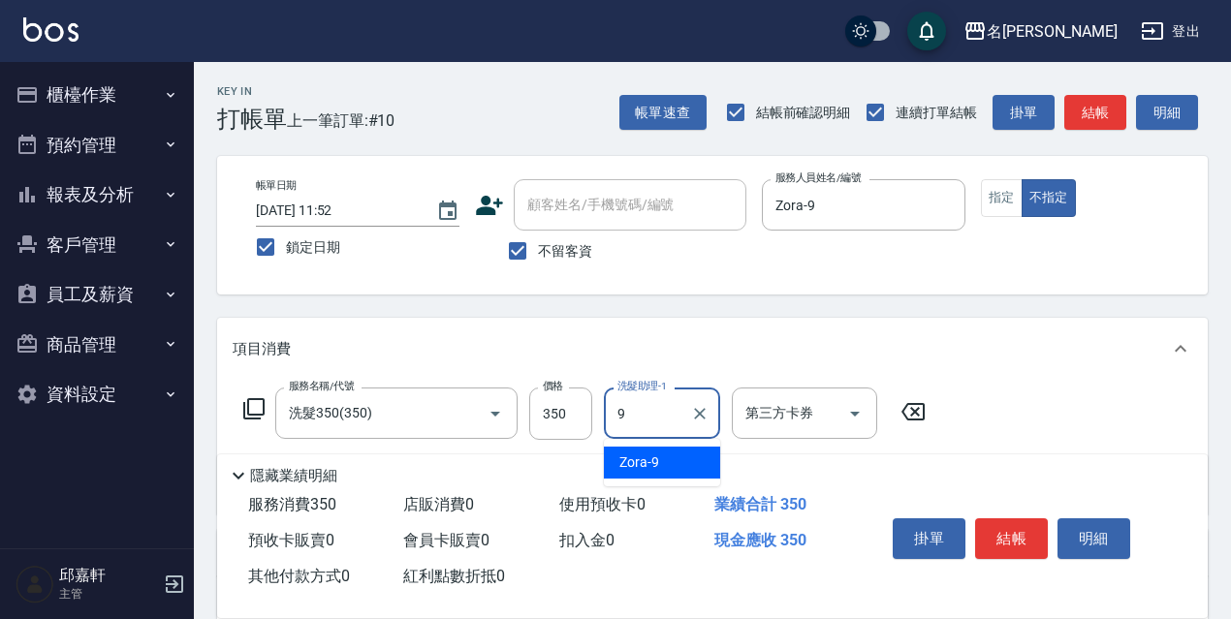
type input "Zora-9"
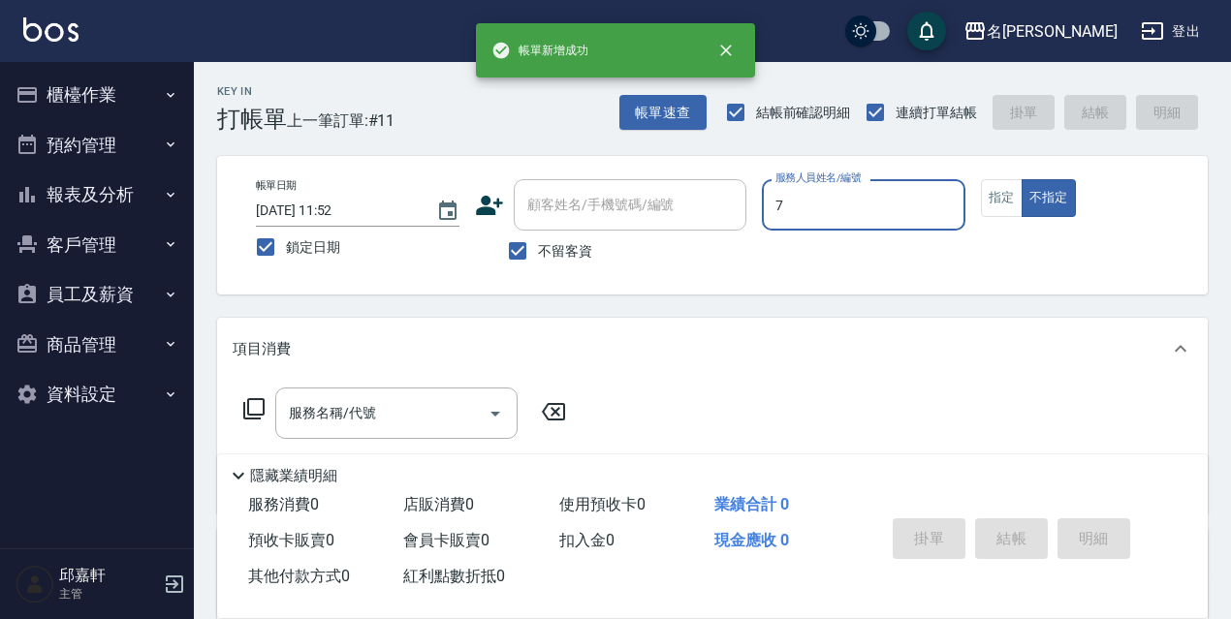
type input "Fanny-7"
type button "false"
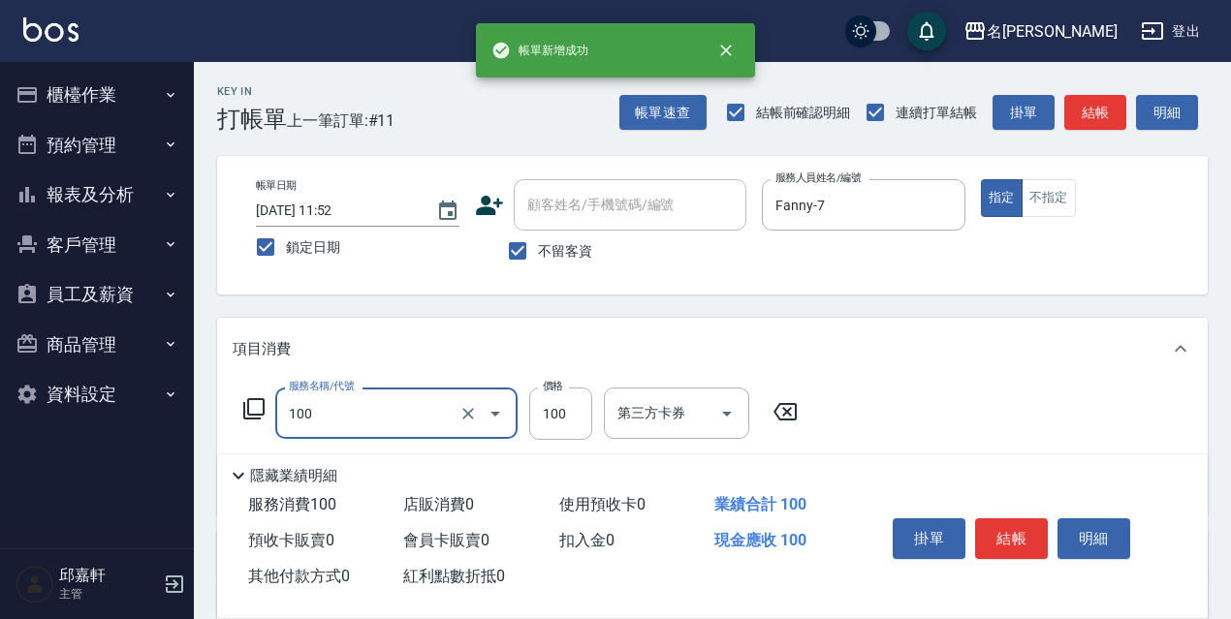
type input "洗髮片(100)"
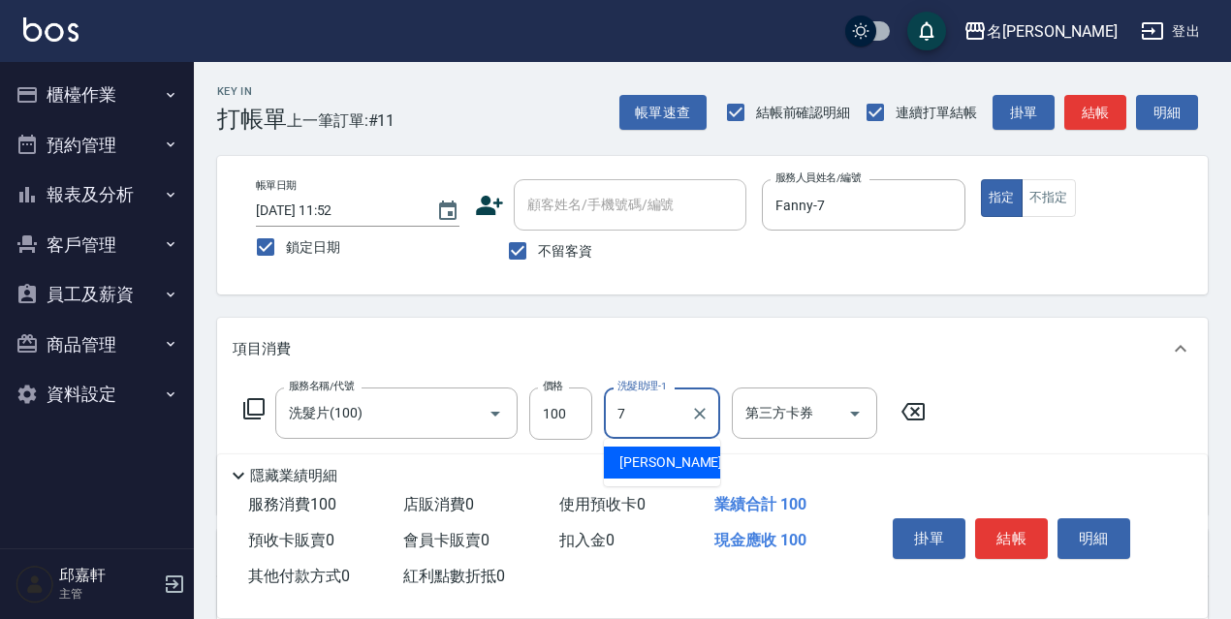
type input "Fanny-7"
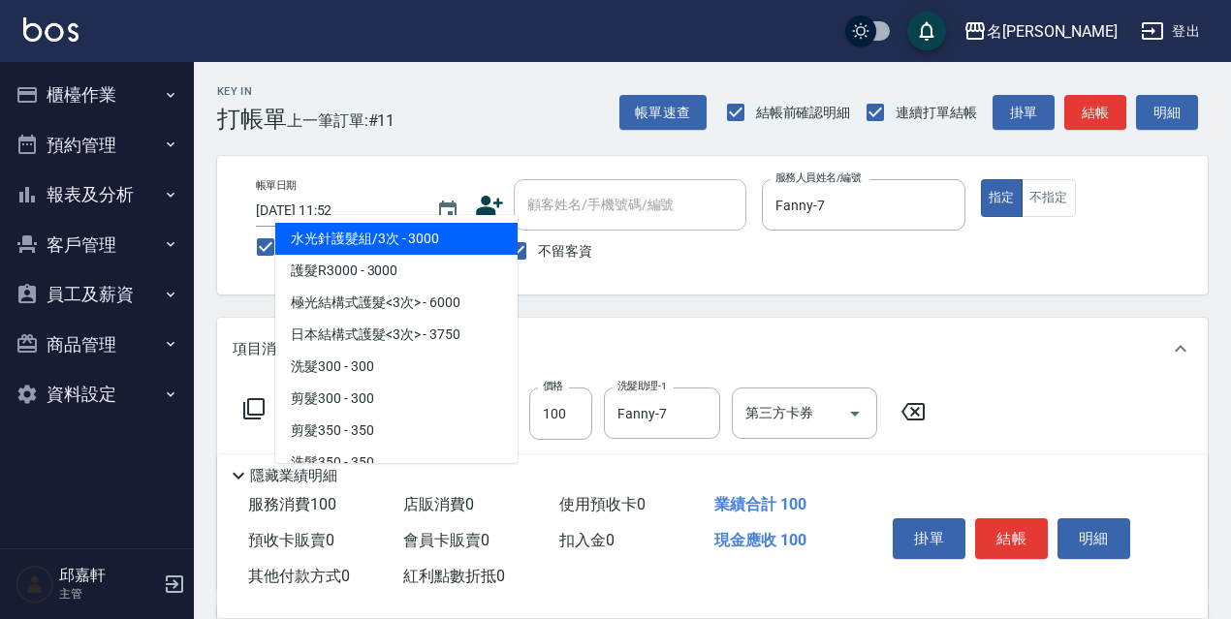
type input "305"
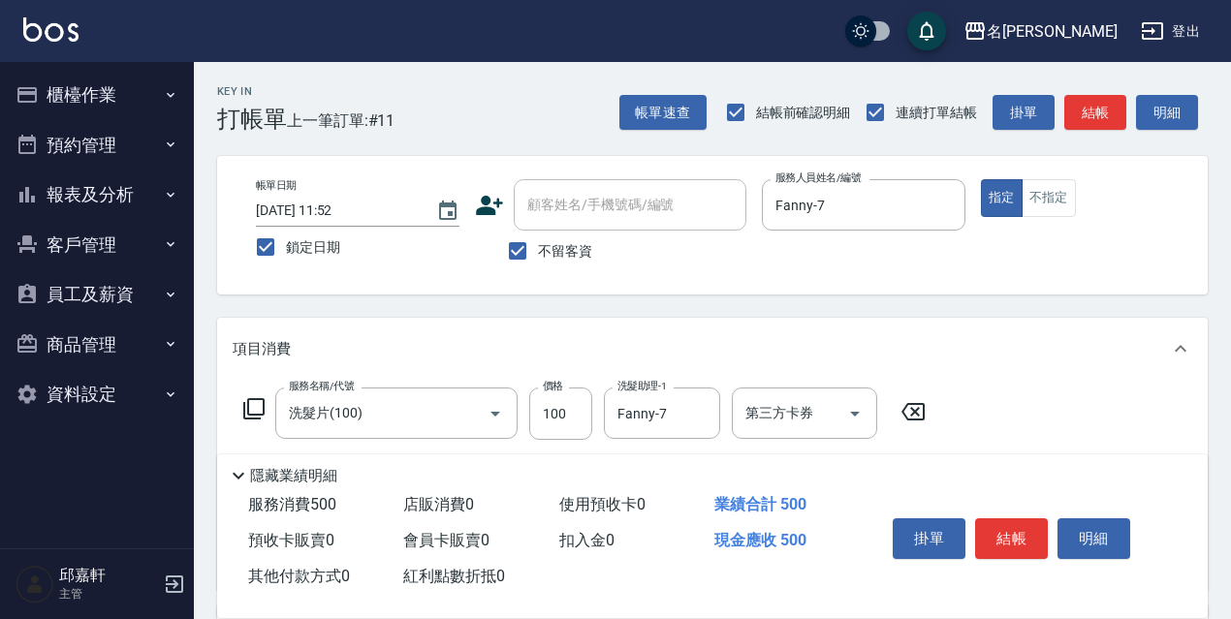
scroll to position [97, 0]
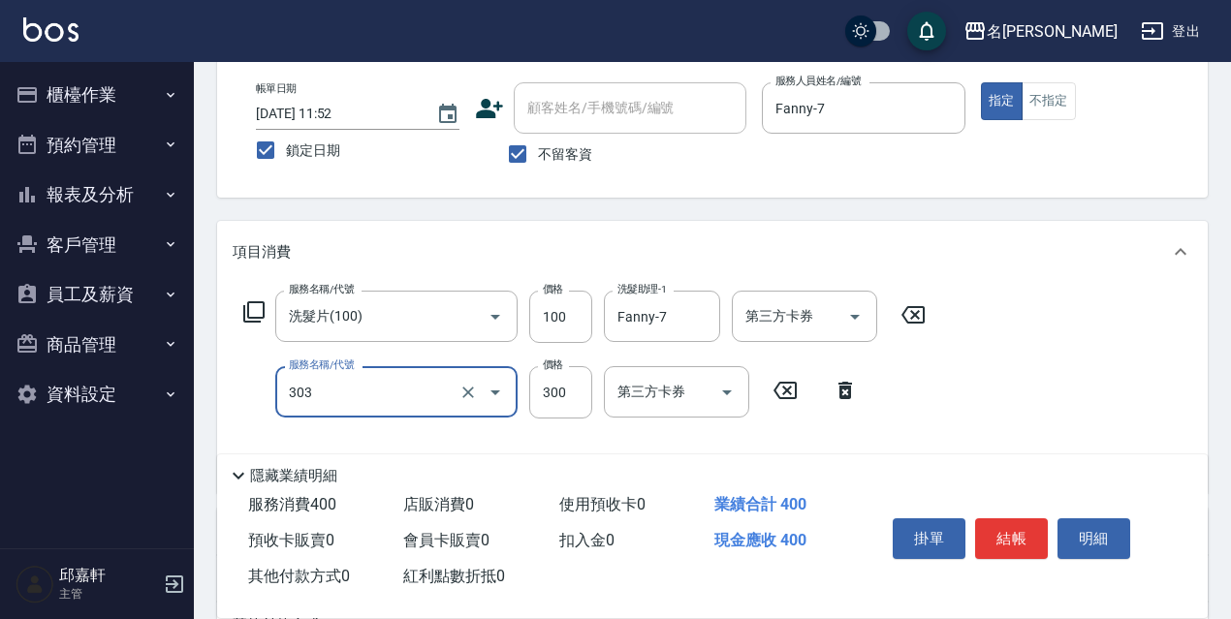
type input "剪髮300(303)"
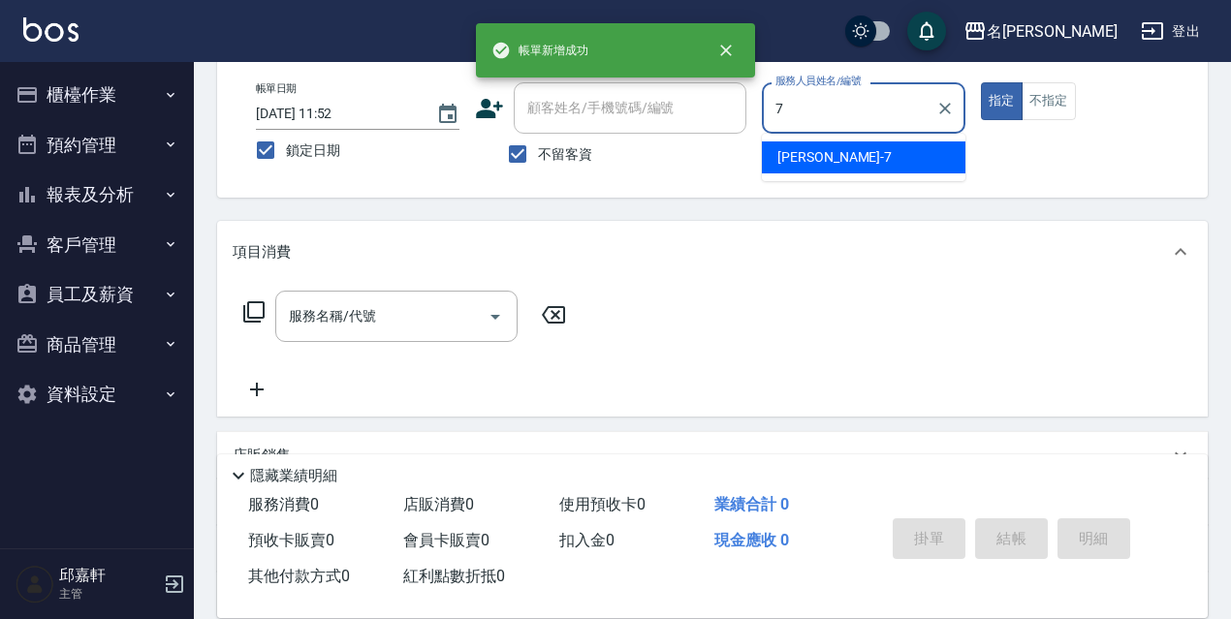
type input "Fanny-7"
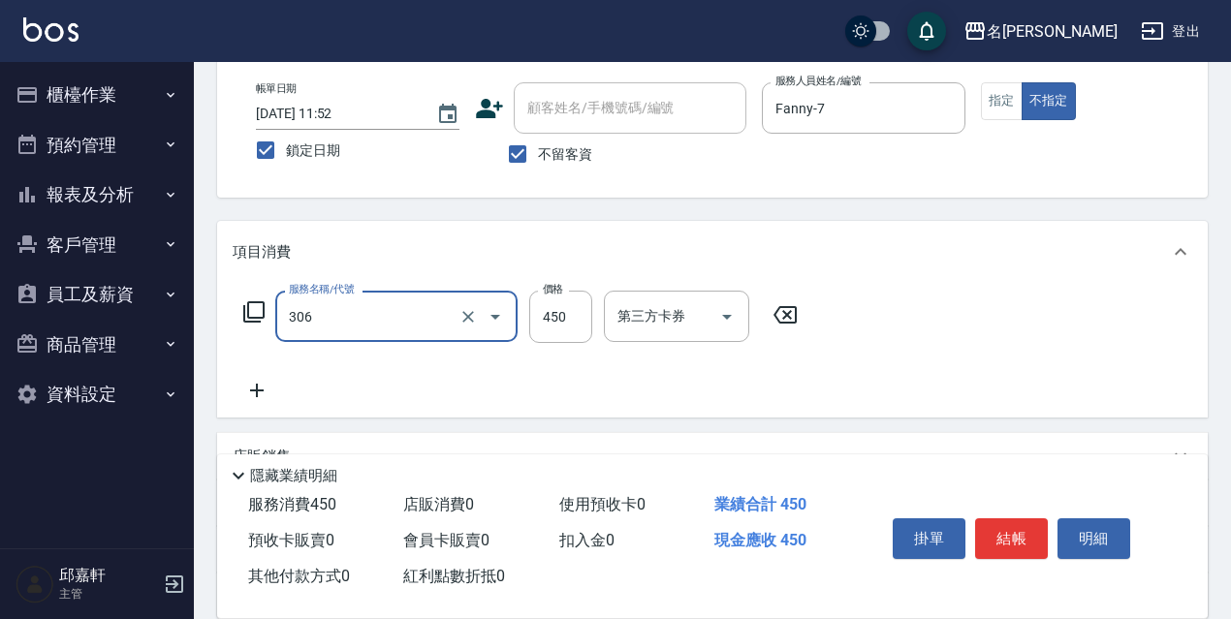
type input "剪髮450(306)"
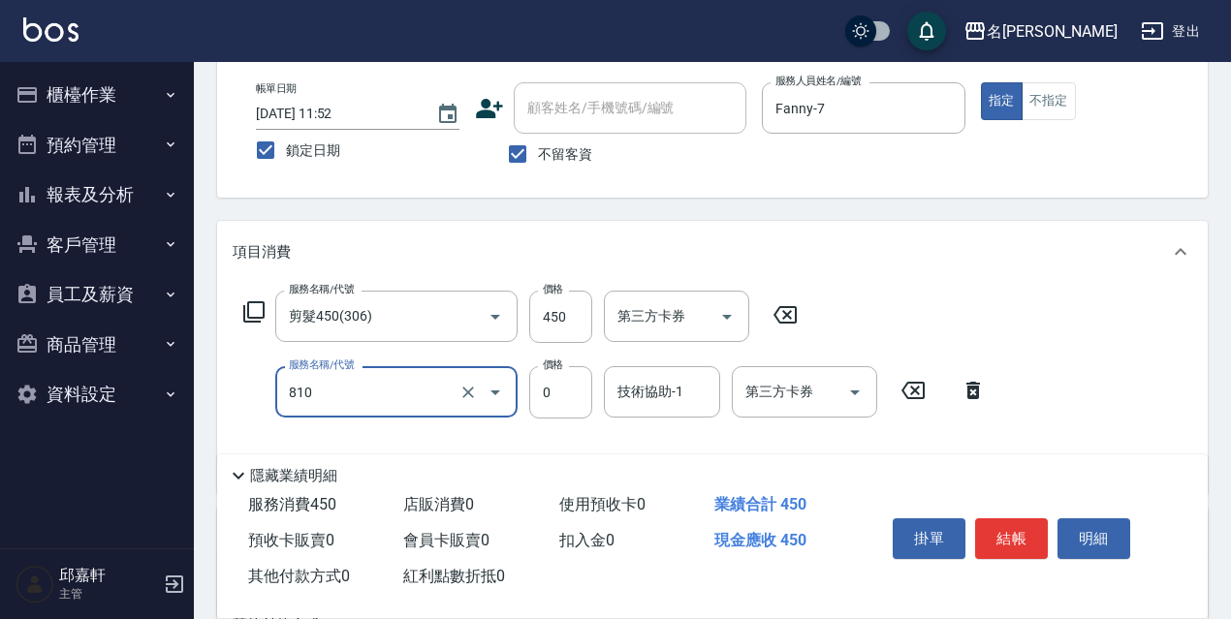
type input "結構式護髮/技術輔助(810)"
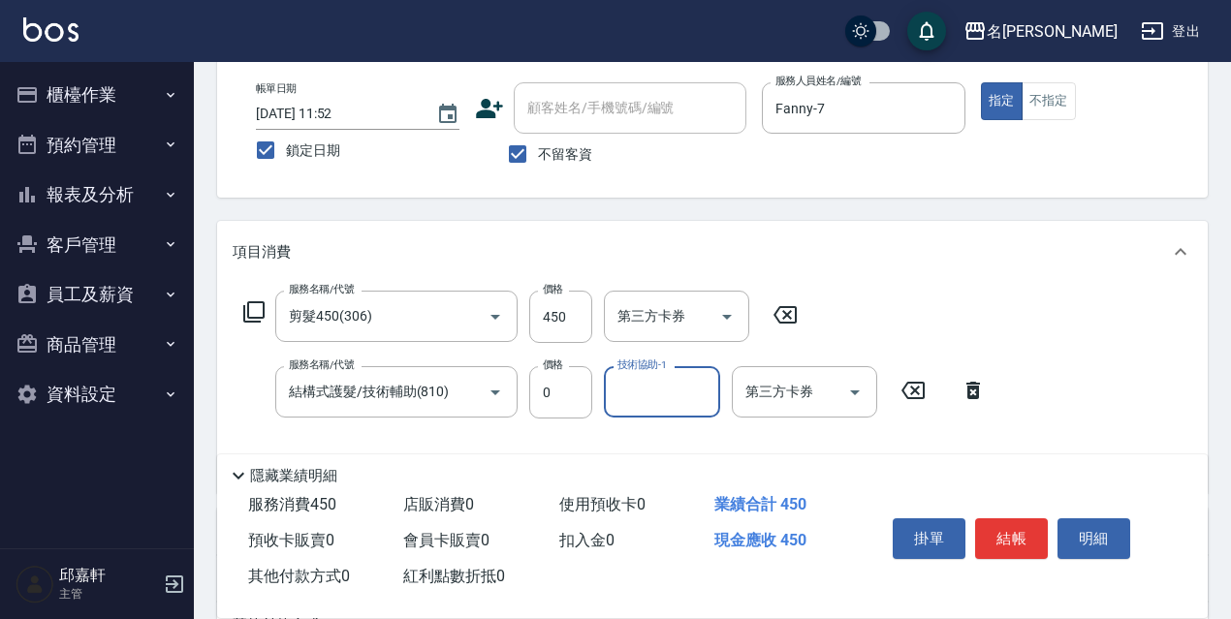
type input "4"
type input "Water-0"
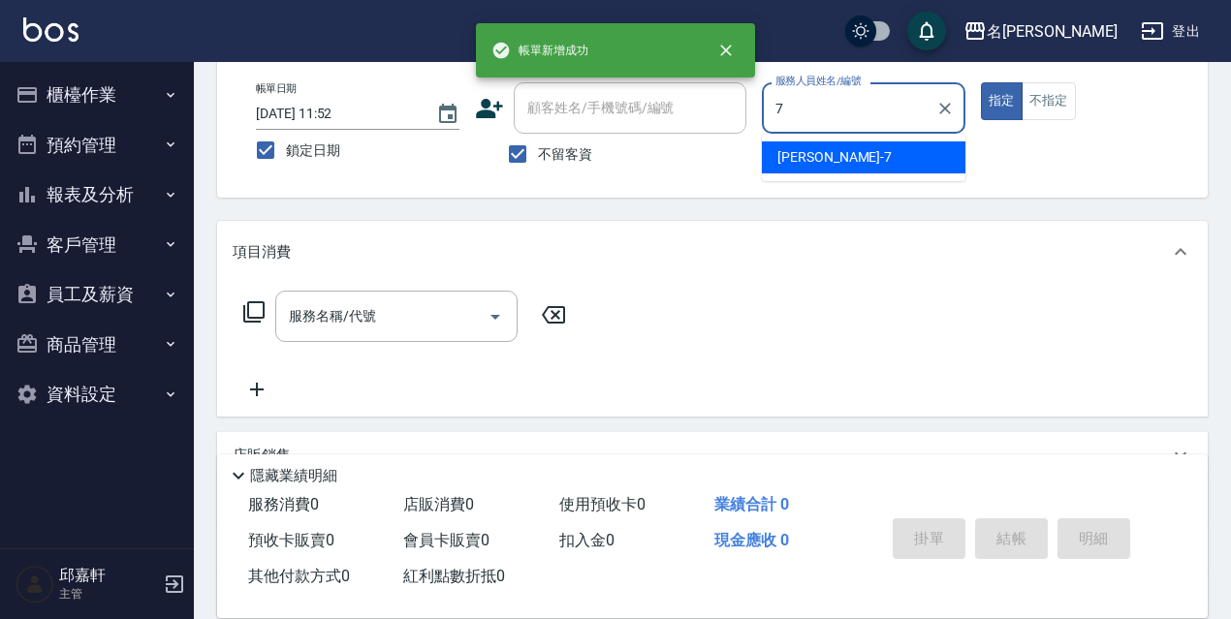
type input "Fanny-7"
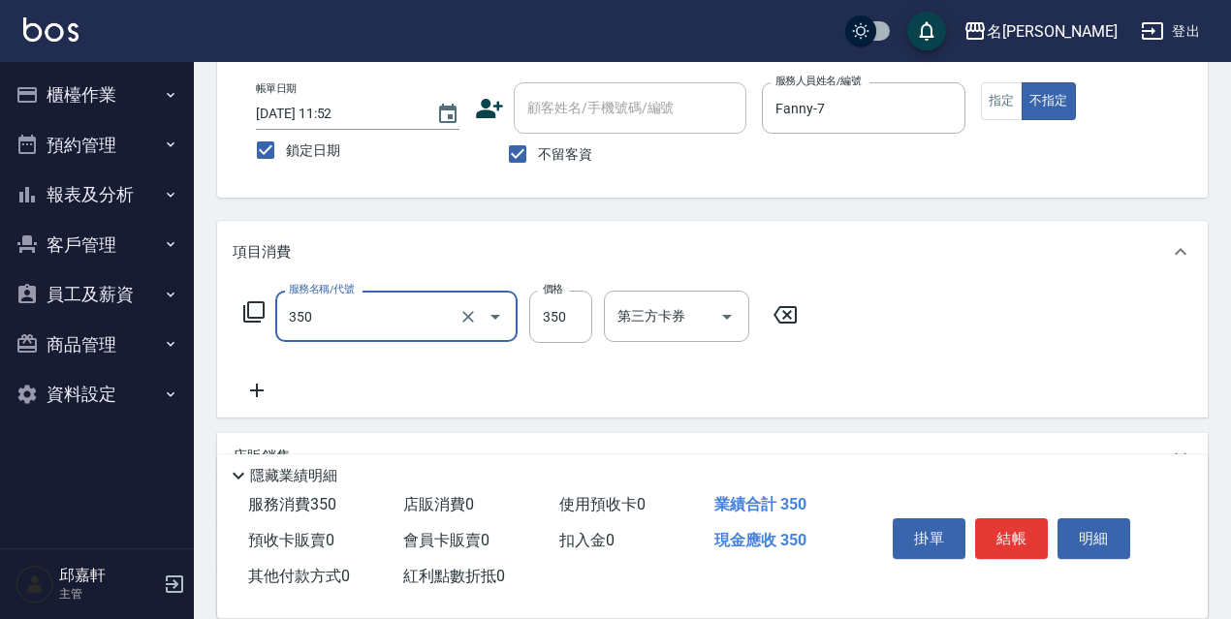
type input "洗髮350(350)"
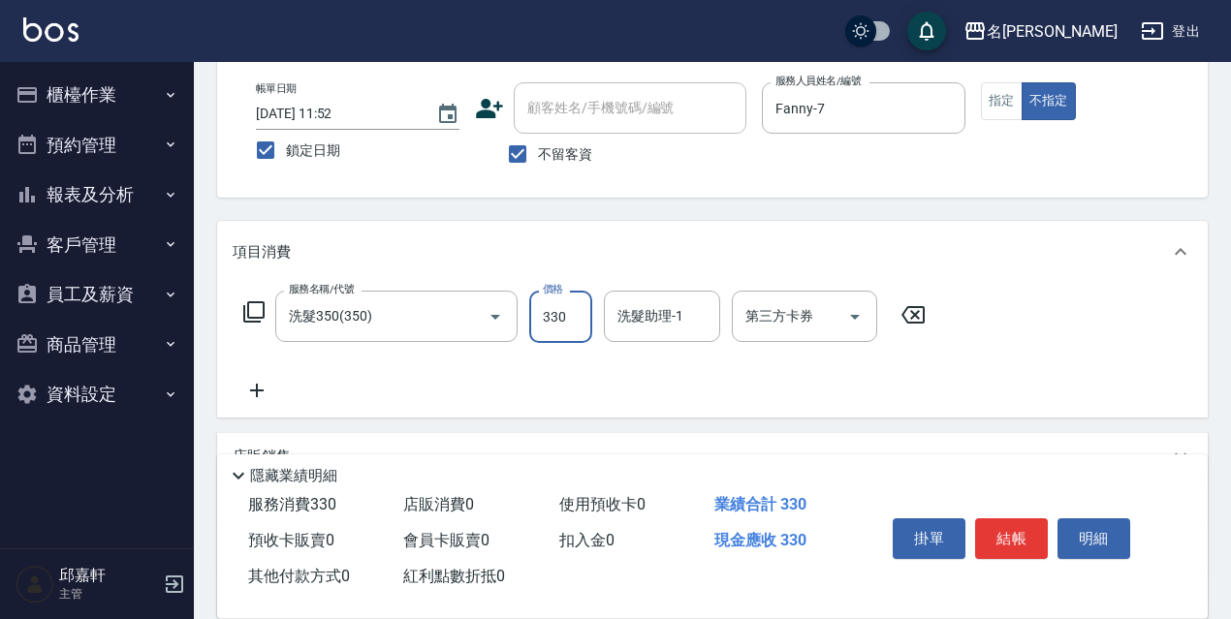
type input "330"
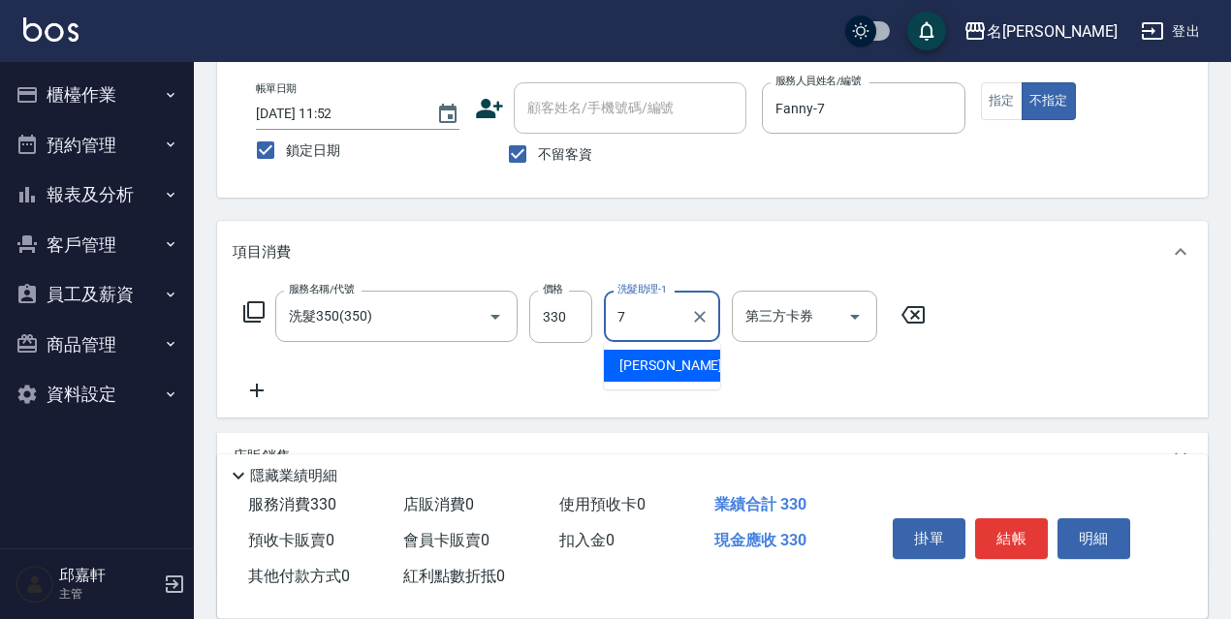
type input "Fanny-7"
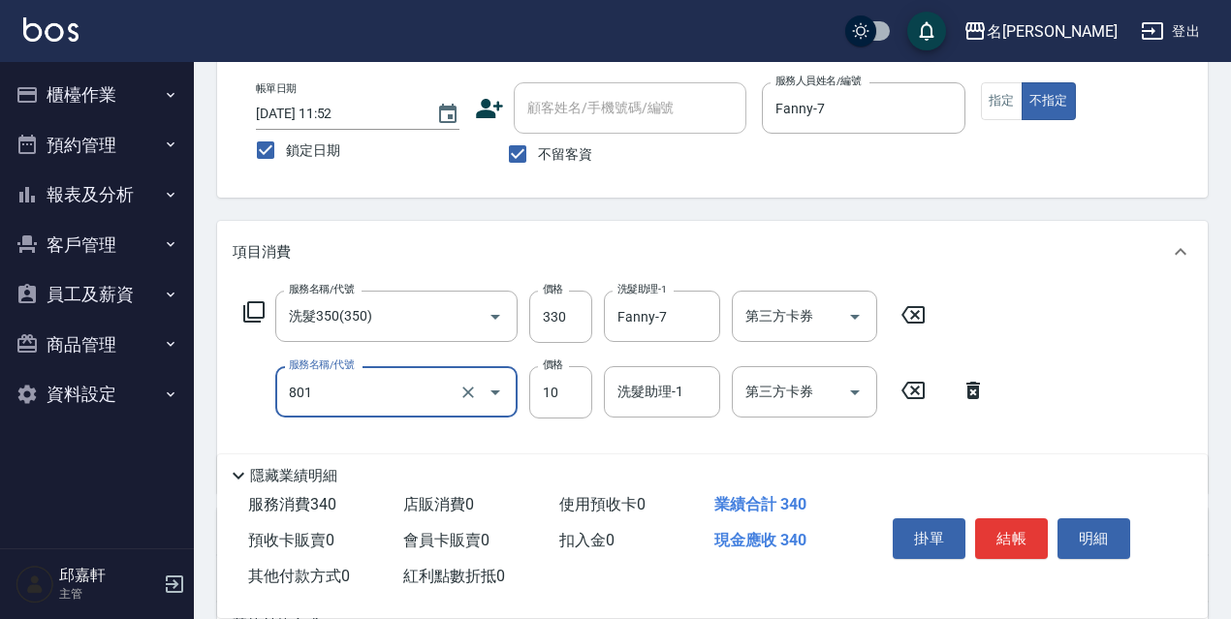
type input "潤絲精(801)"
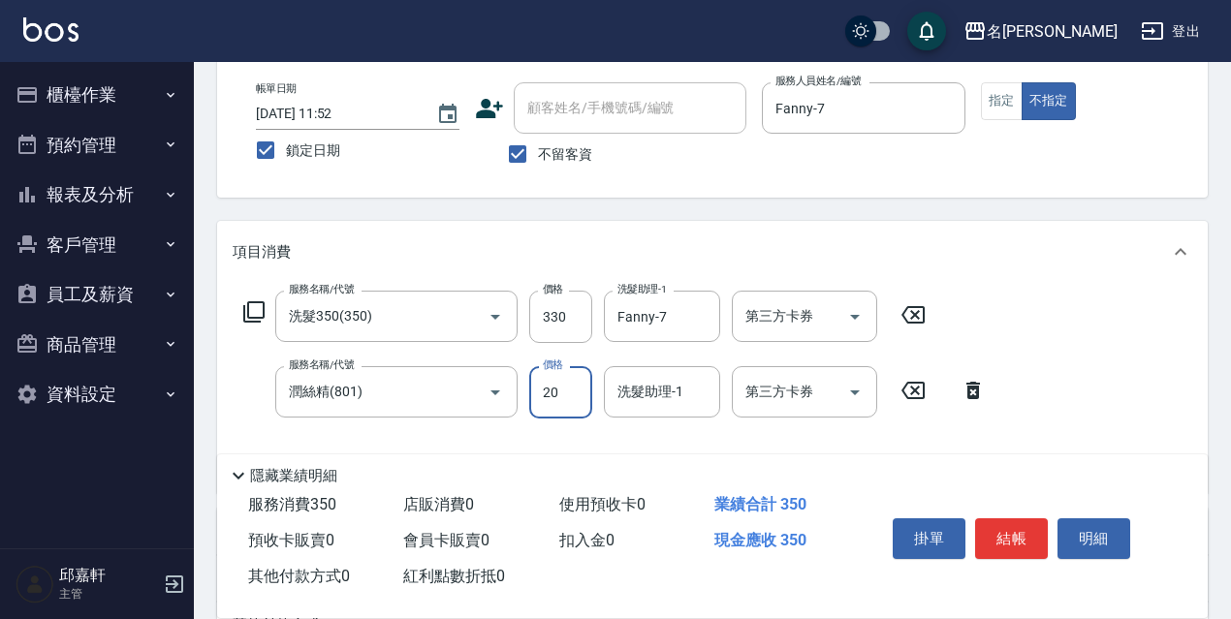
type input "20"
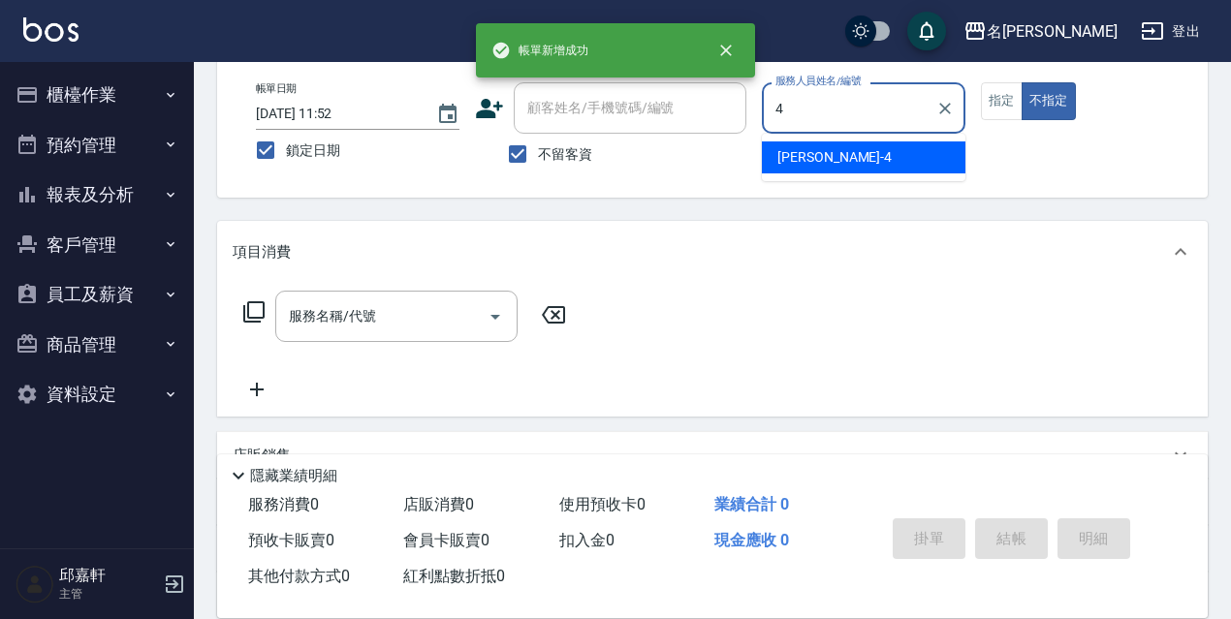
type input "小禎-4"
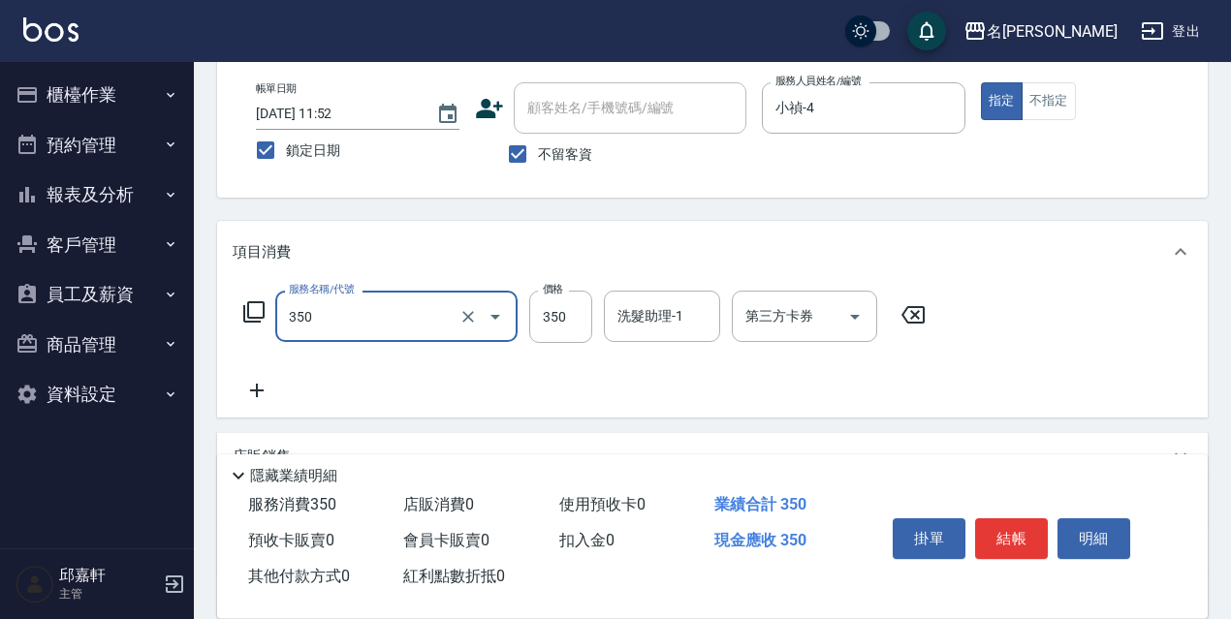
type input "洗髮350(350)"
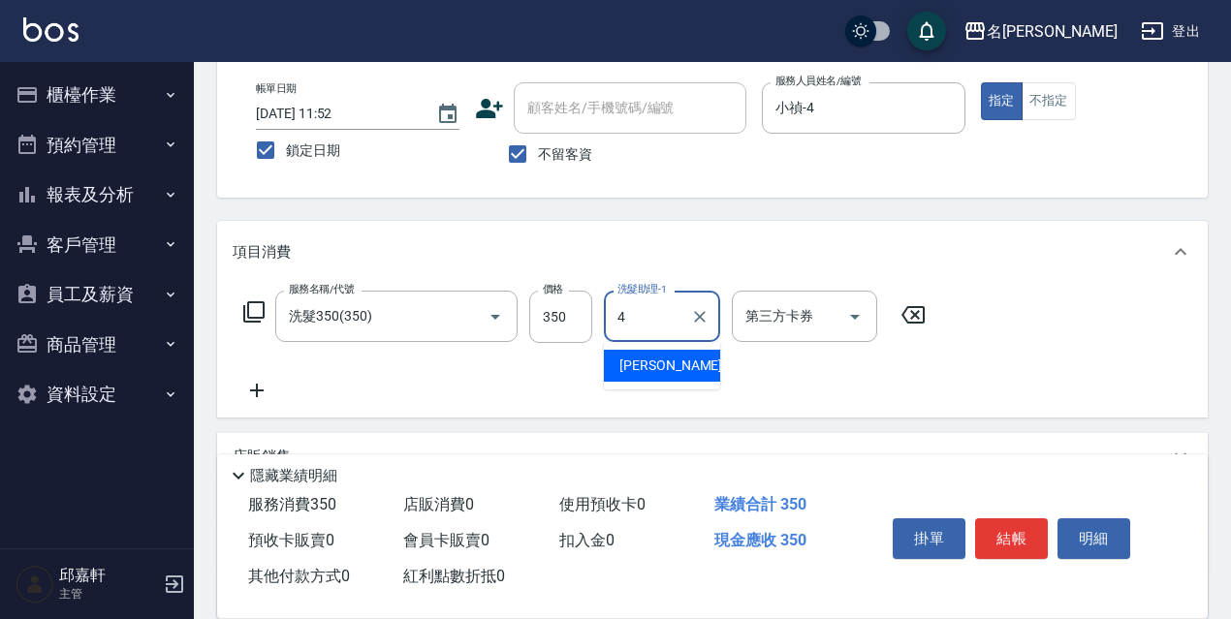
type input "小禎-4"
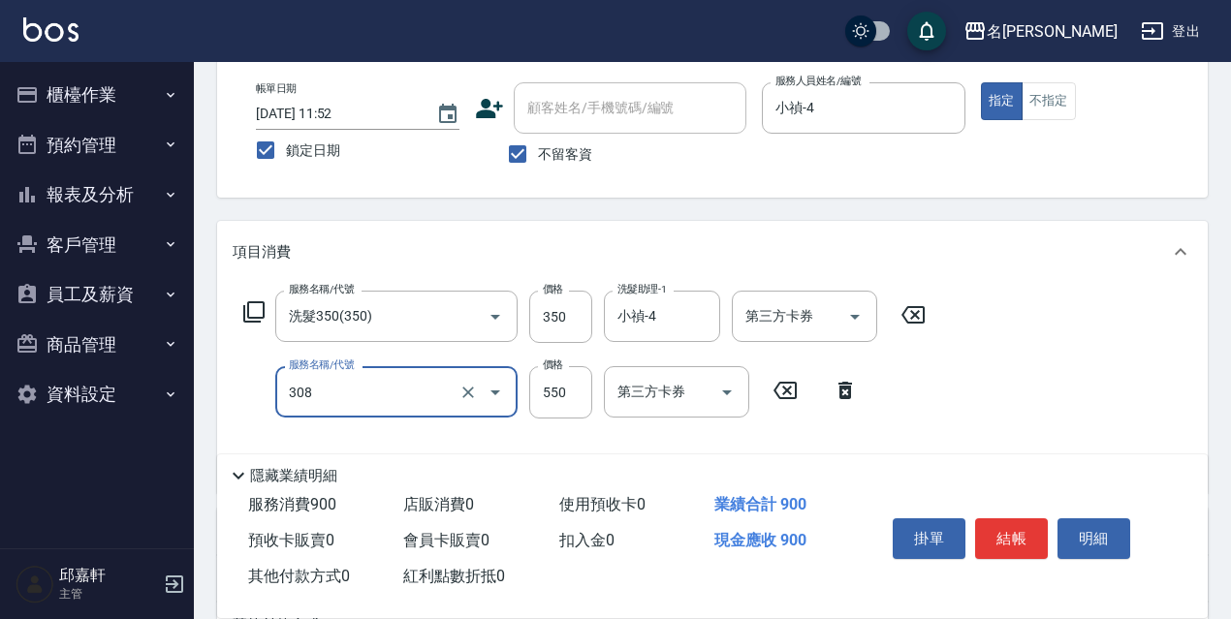
type input "剪髮550(308)"
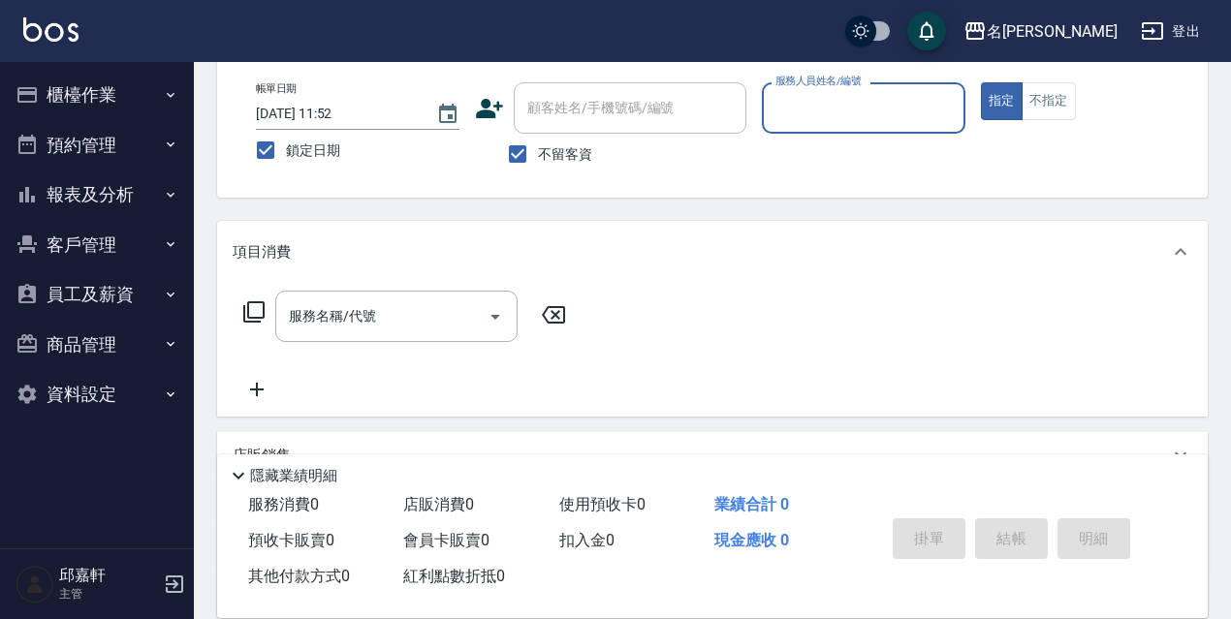
scroll to position [0, 0]
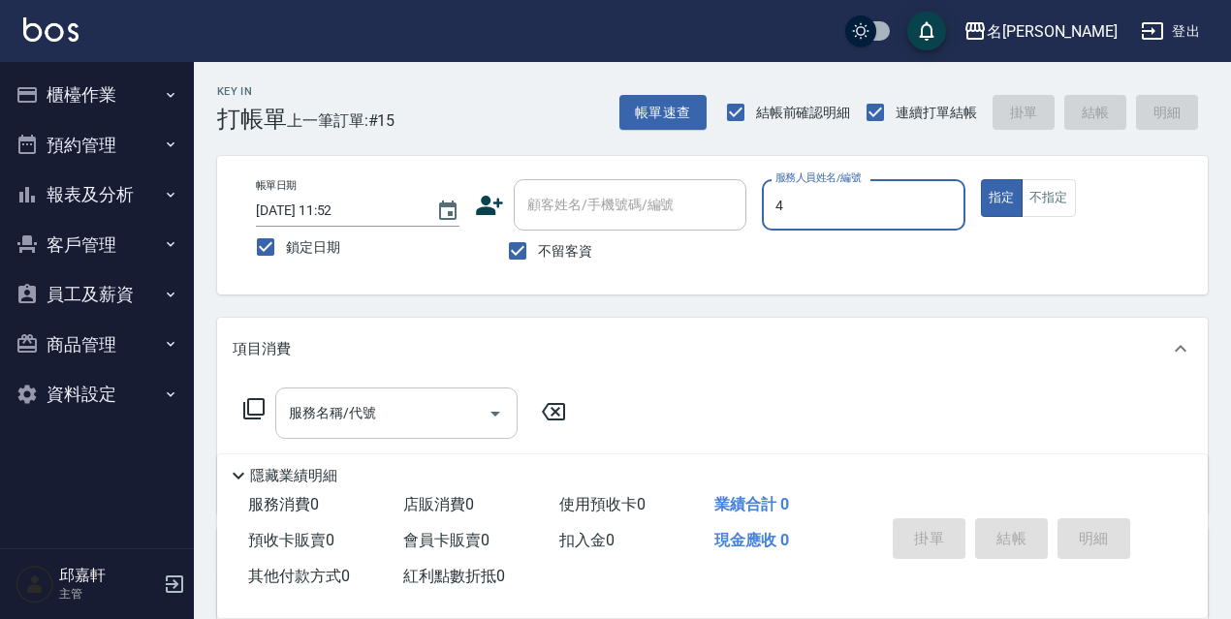
type input "小禎-4"
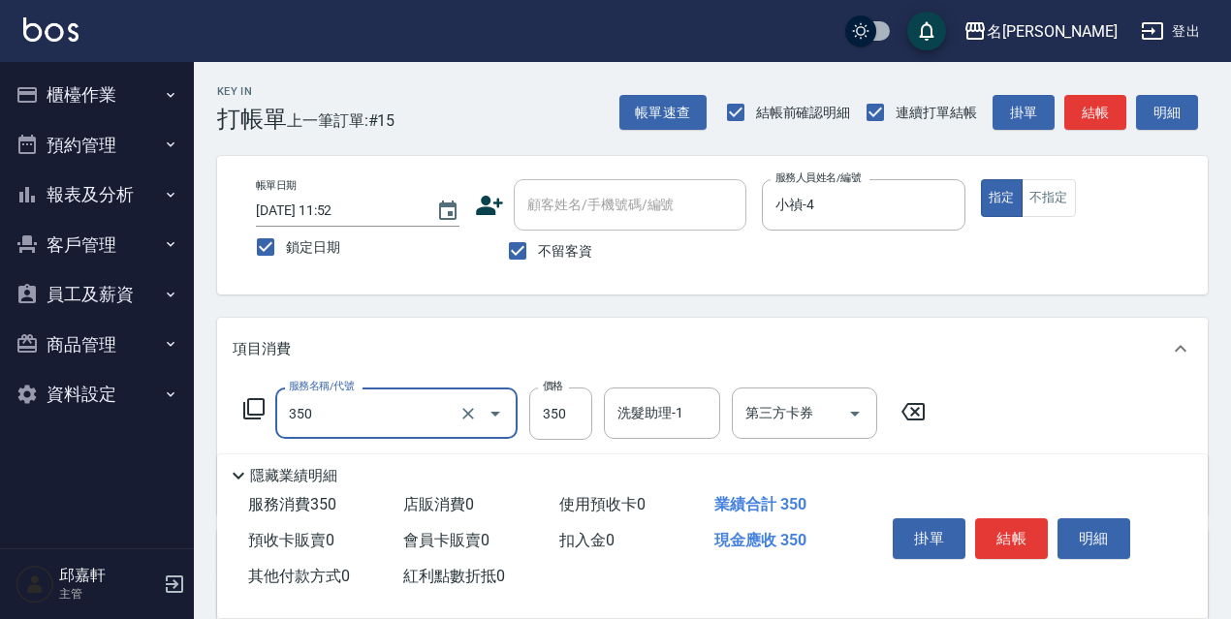
type input "洗髮350(350)"
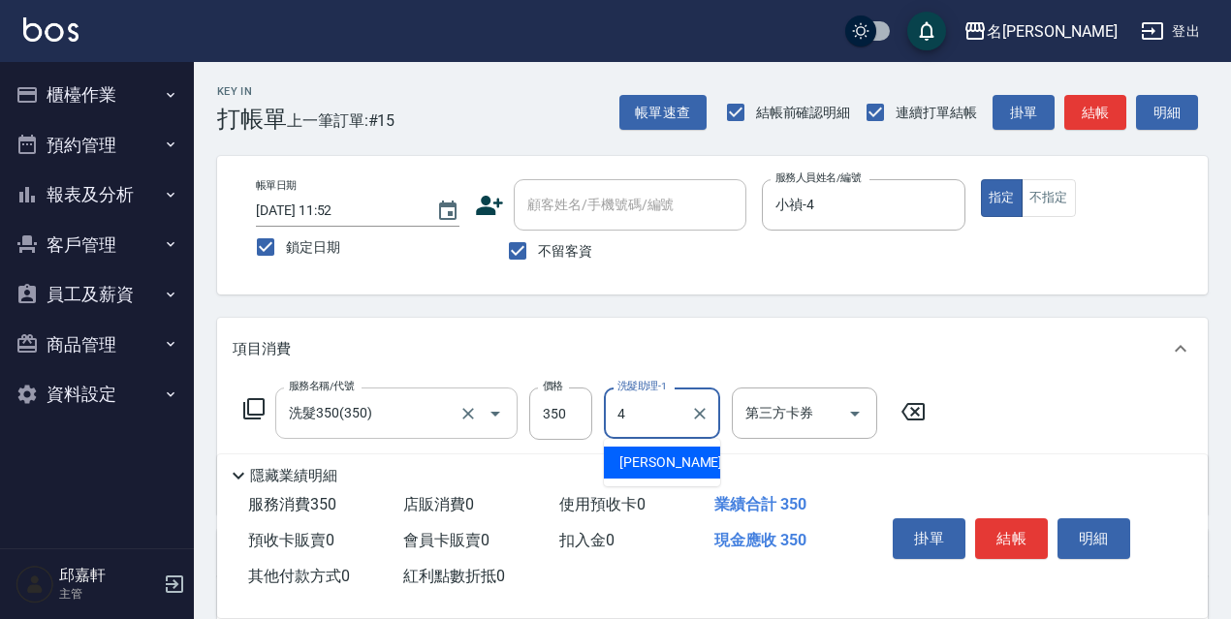
type input "小禎-4"
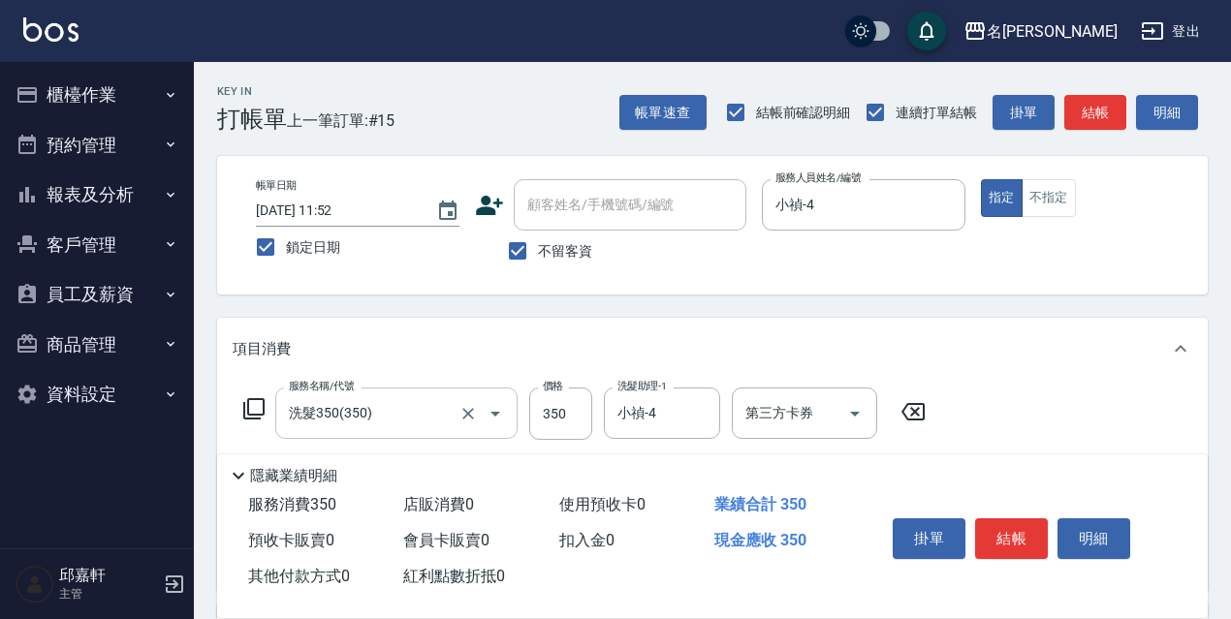
type input "保濕護髮(809)"
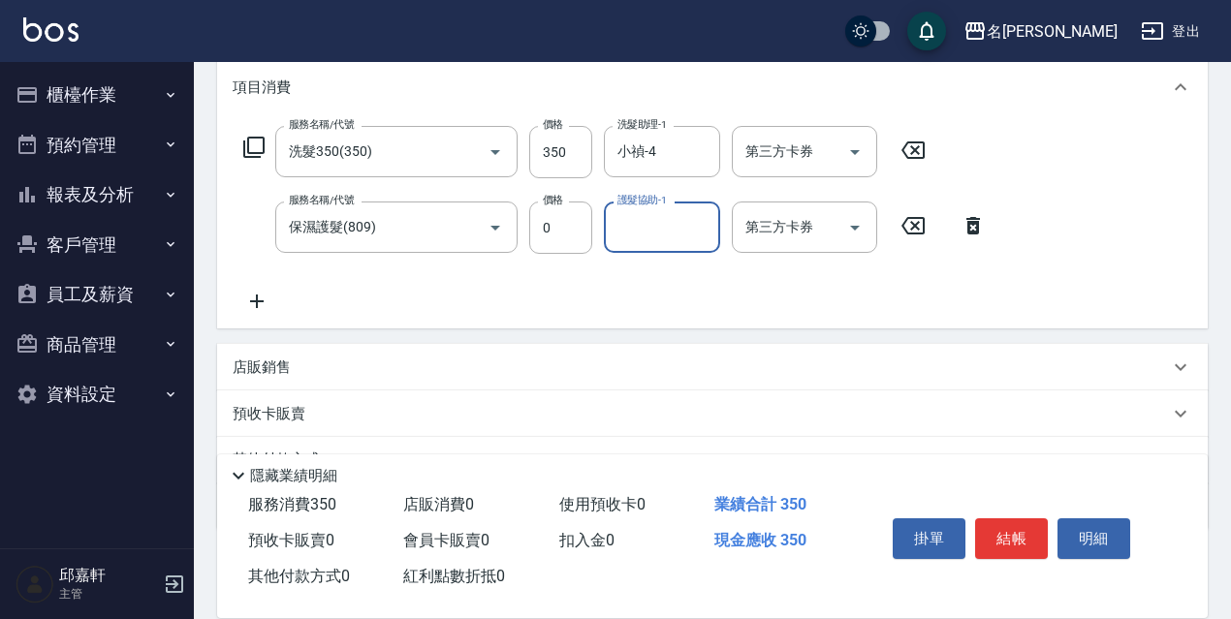
scroll to position [165, 0]
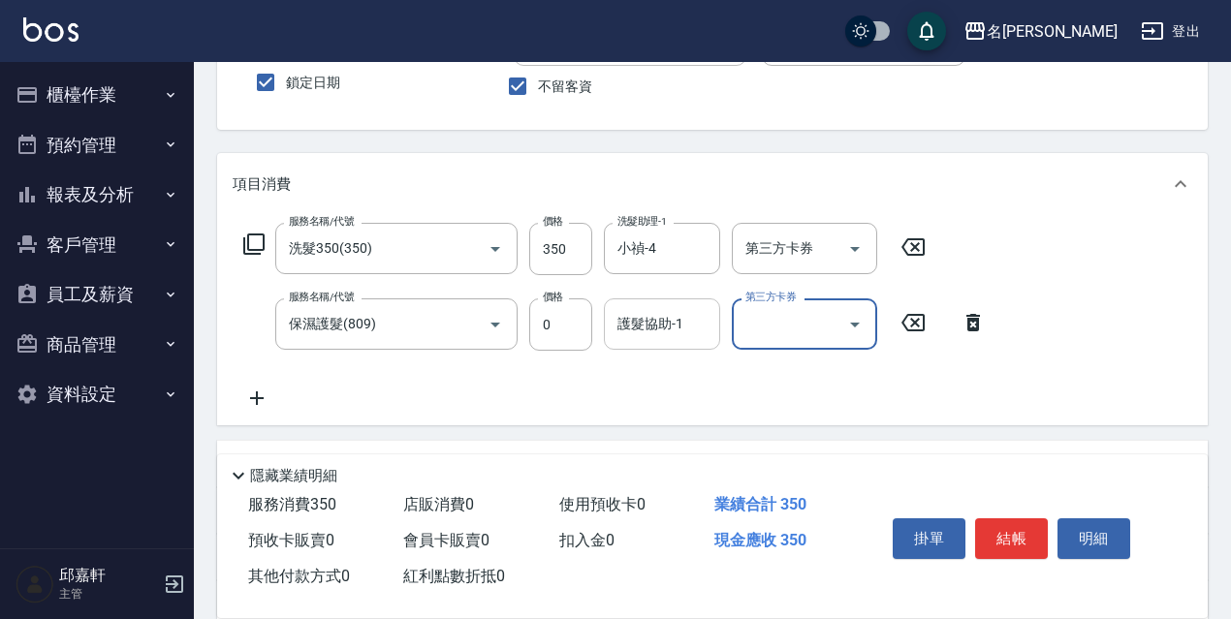
drag, startPoint x: 659, startPoint y: 333, endPoint x: 628, endPoint y: 324, distance: 32.5
click at [657, 333] on input "護髮協助-1" at bounding box center [661, 324] width 99 height 34
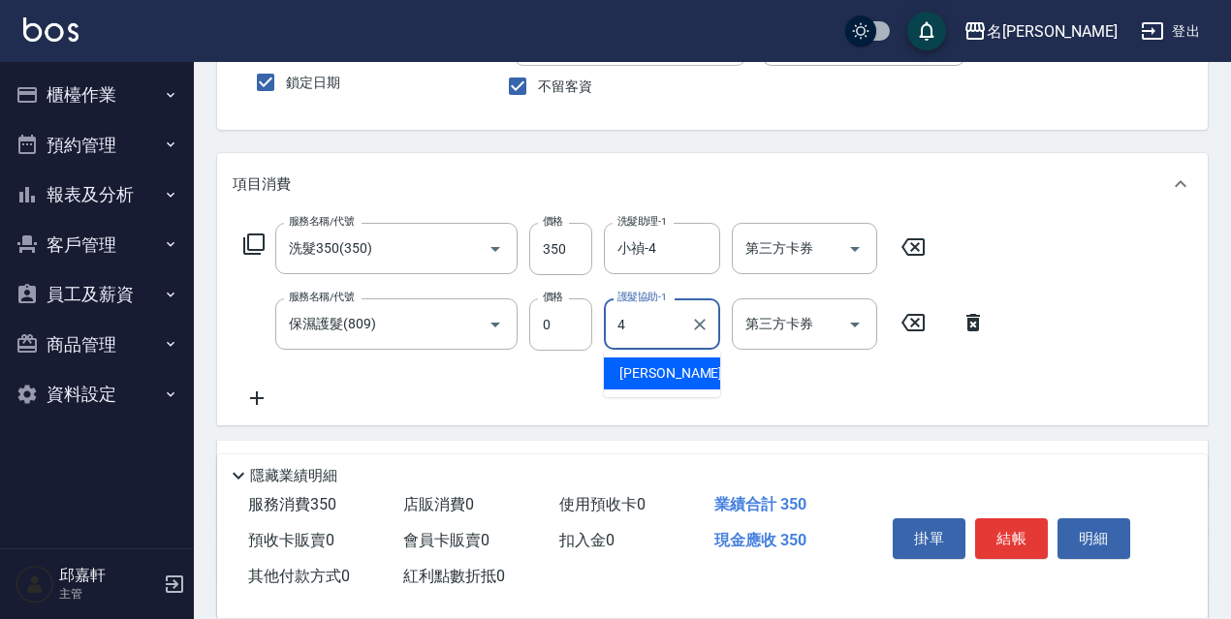
type input "小禎-4"
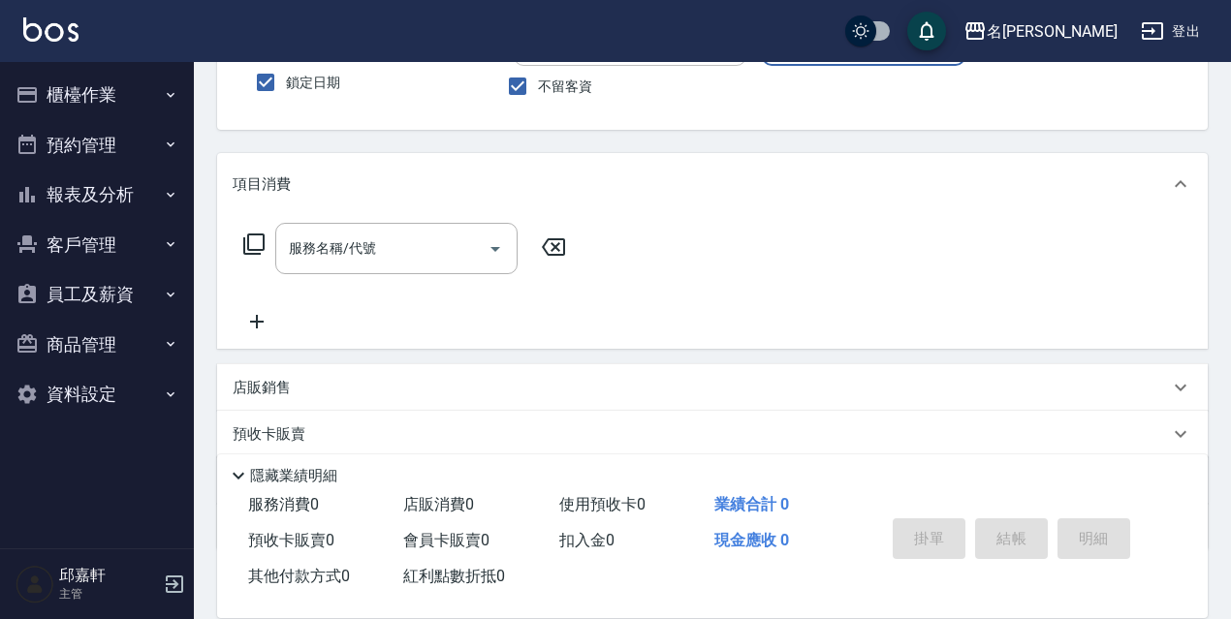
scroll to position [0, 0]
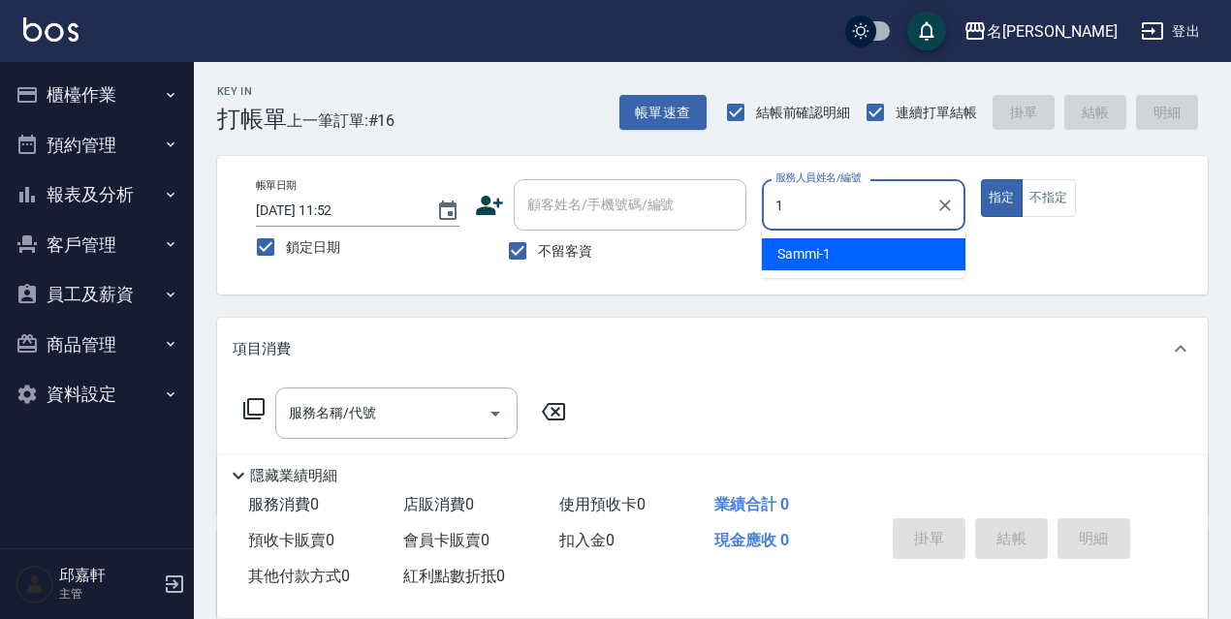
type input "Sammi-1"
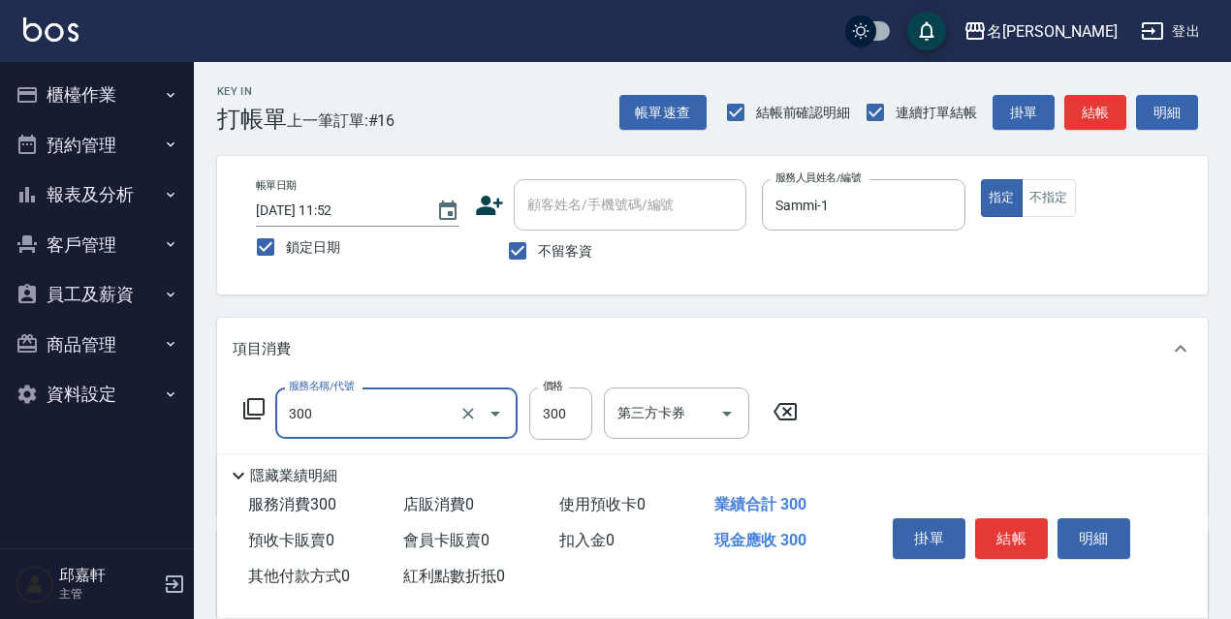
type input "洗髮300(300)"
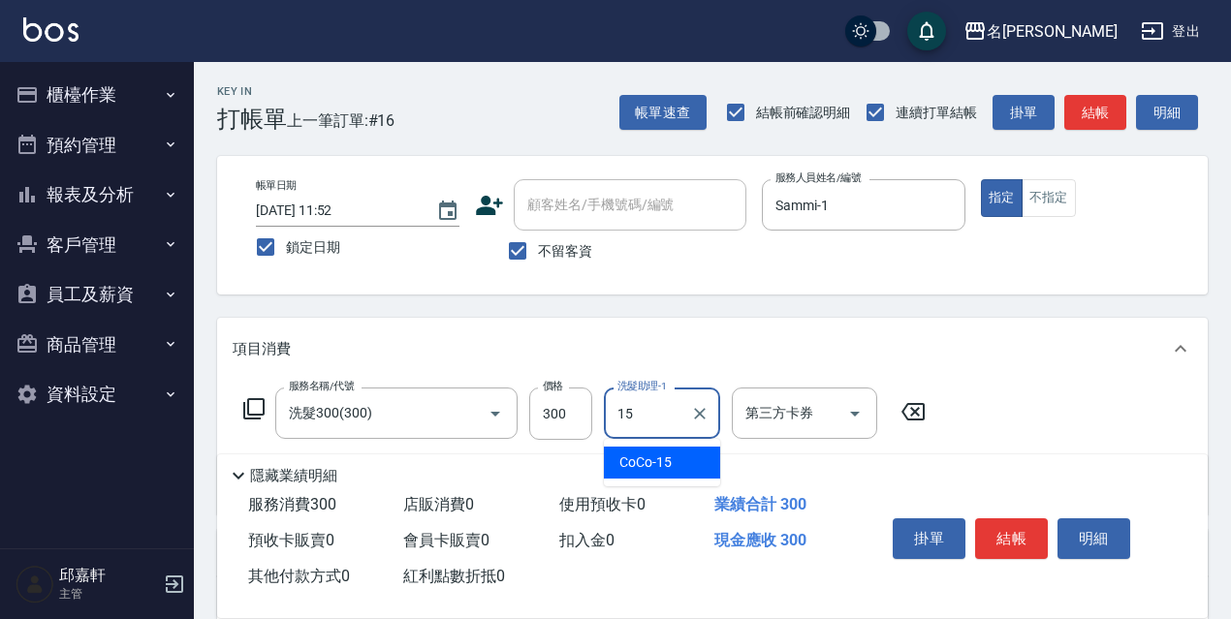
type input "CoCo-15"
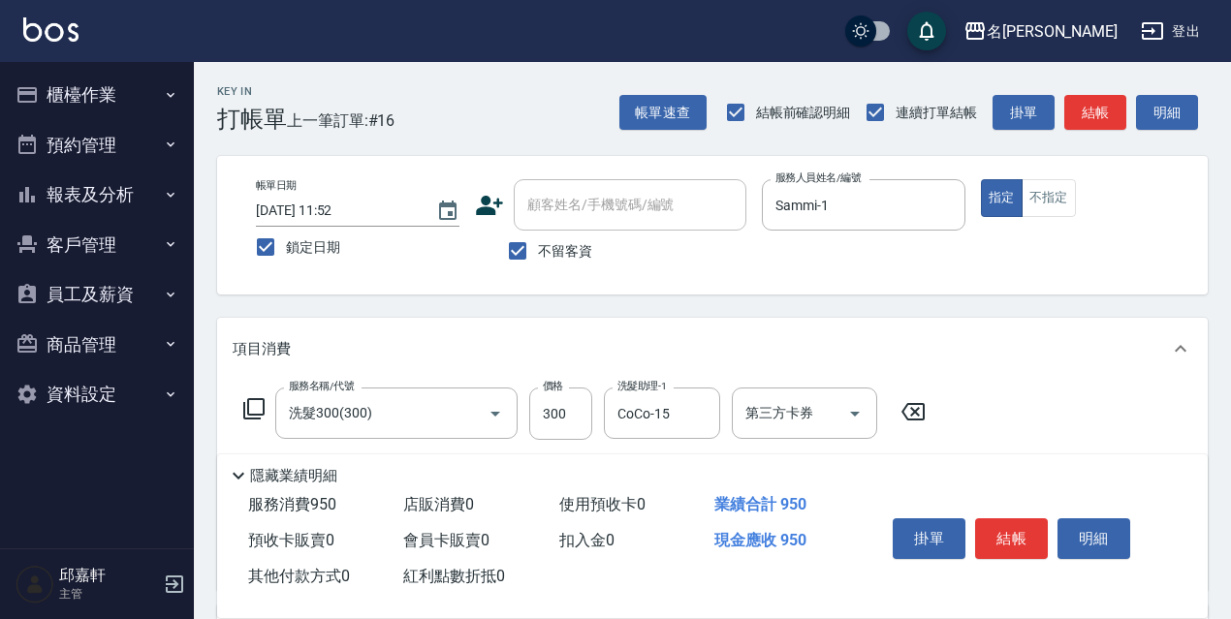
type input "剪髮650(309)"
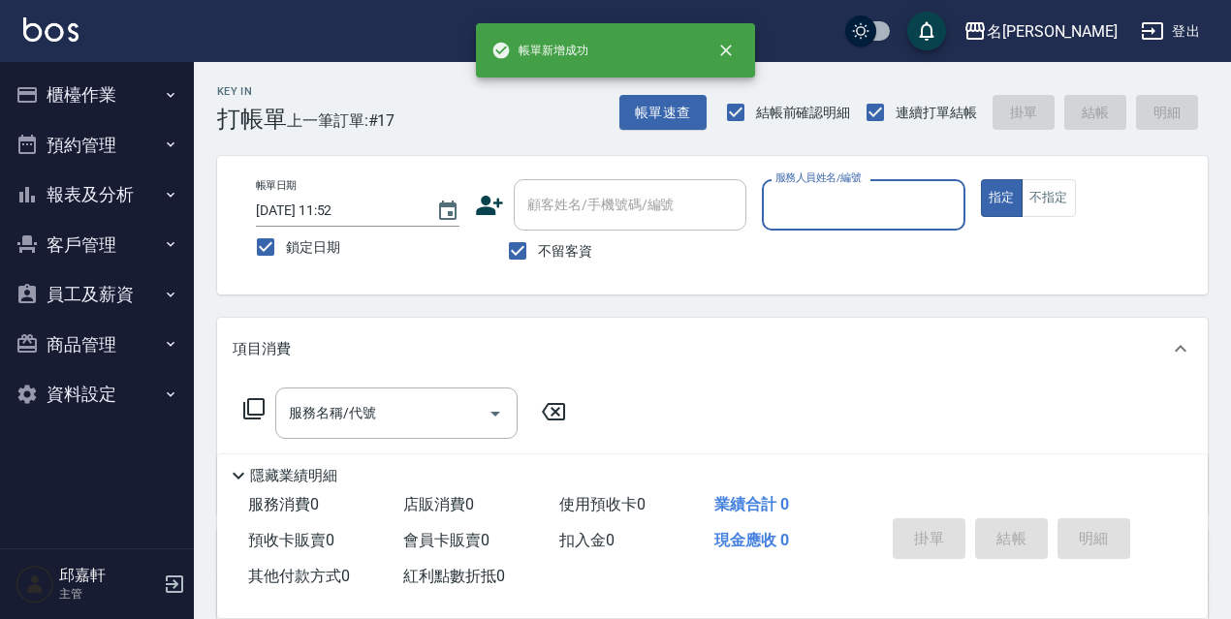
type input "1"
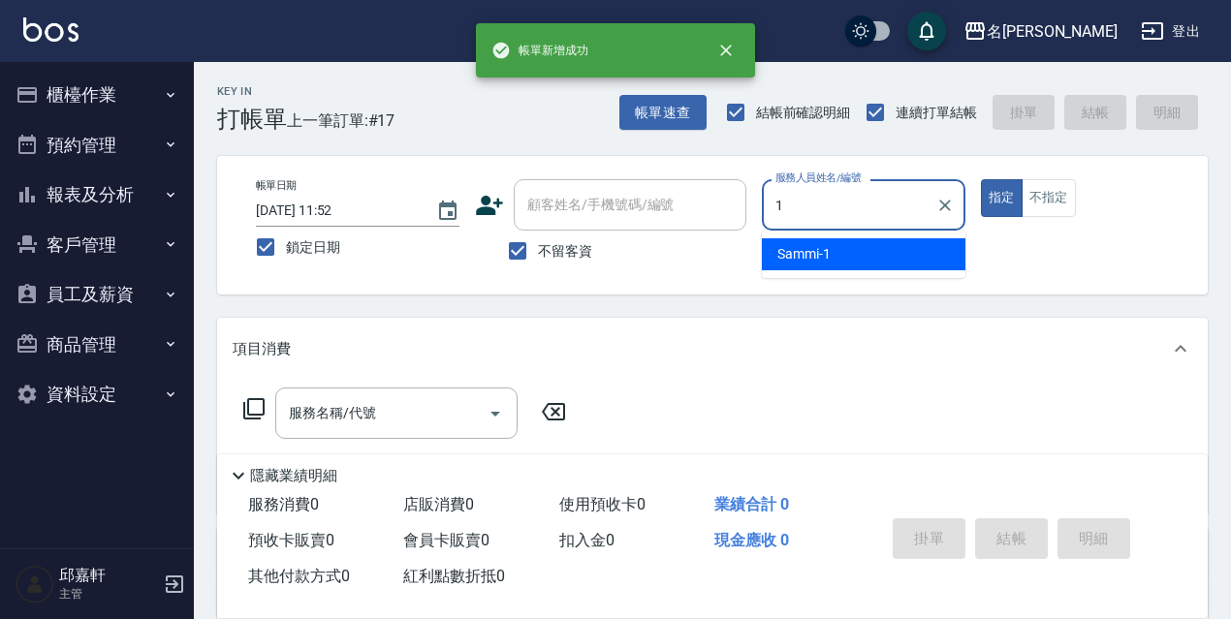
type input "Sammi-1"
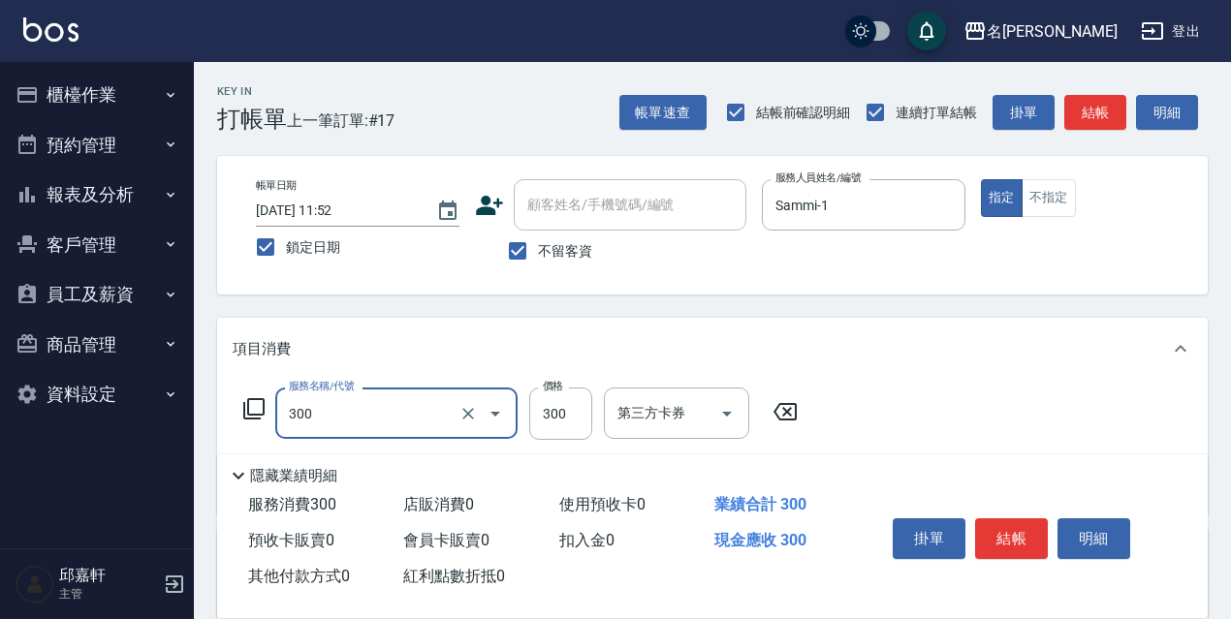
type input "洗髮300(300)"
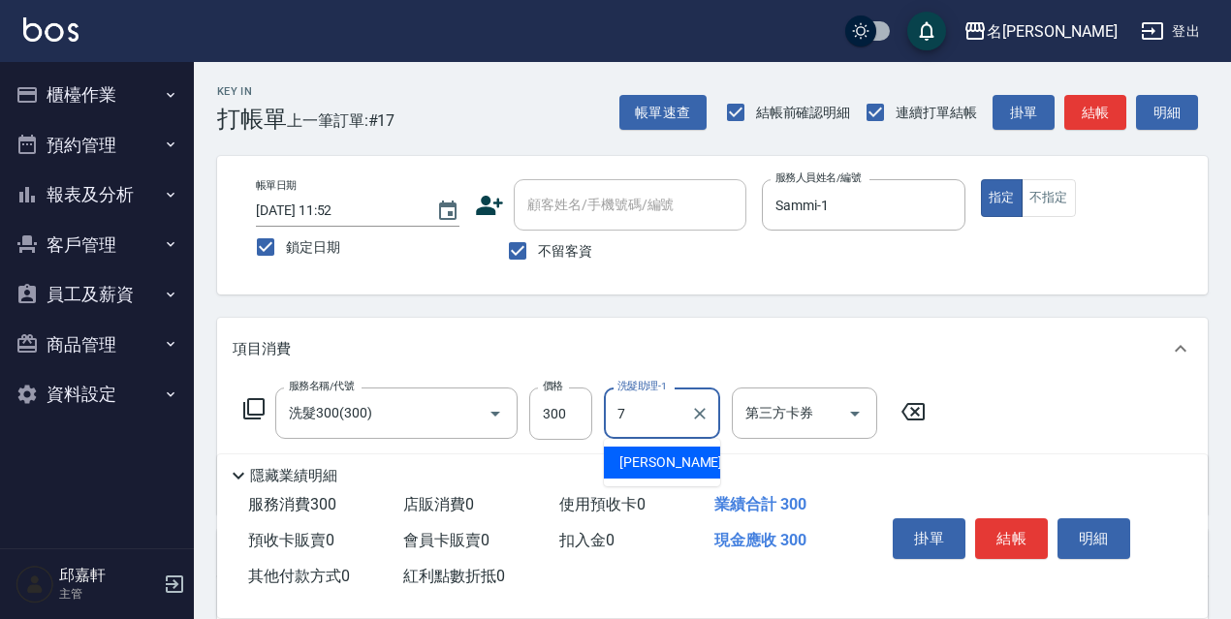
type input "Fanny-7"
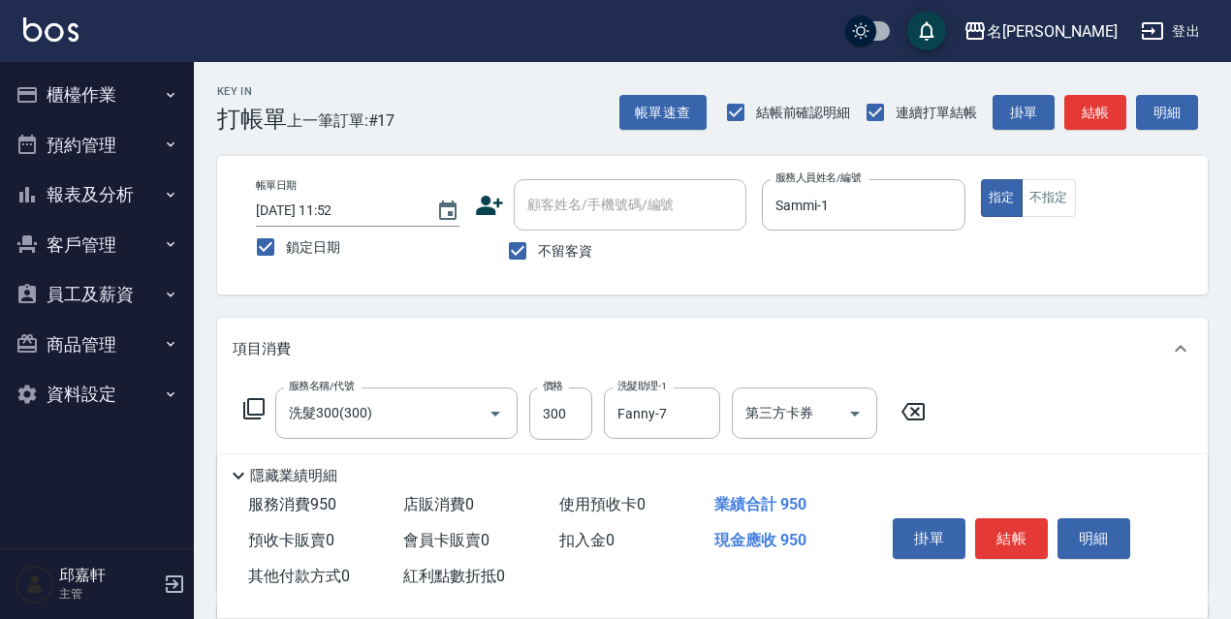
type input "剪髮650(309)"
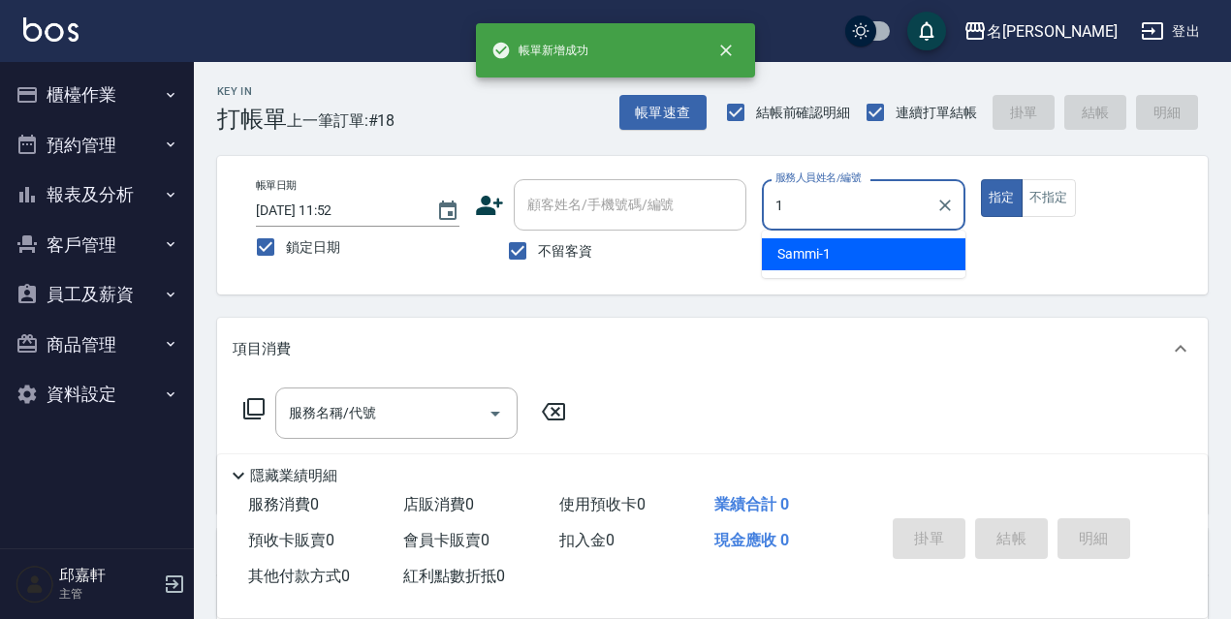
type input "Sammi-1"
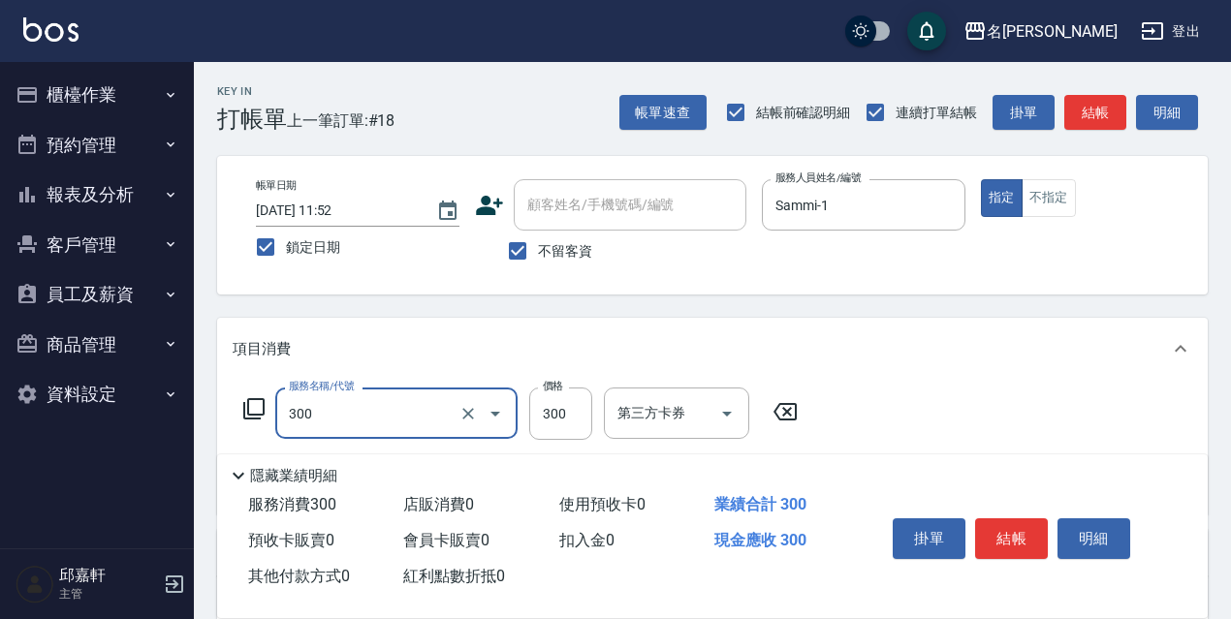
type input "洗髮300(300)"
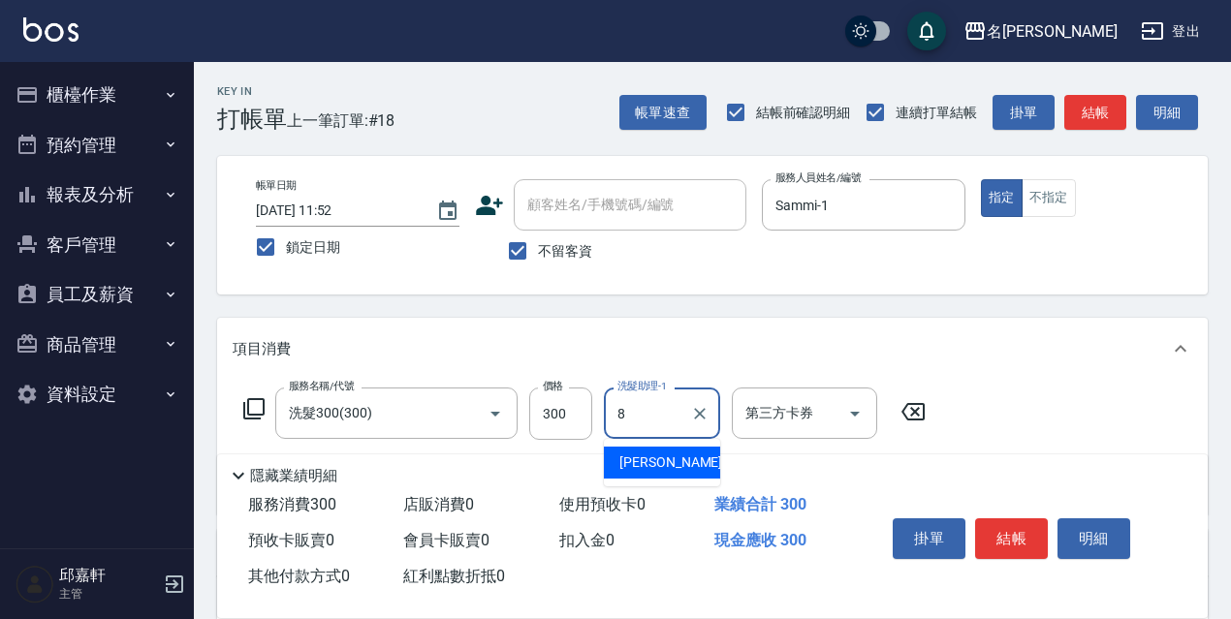
type input "Cindy-8"
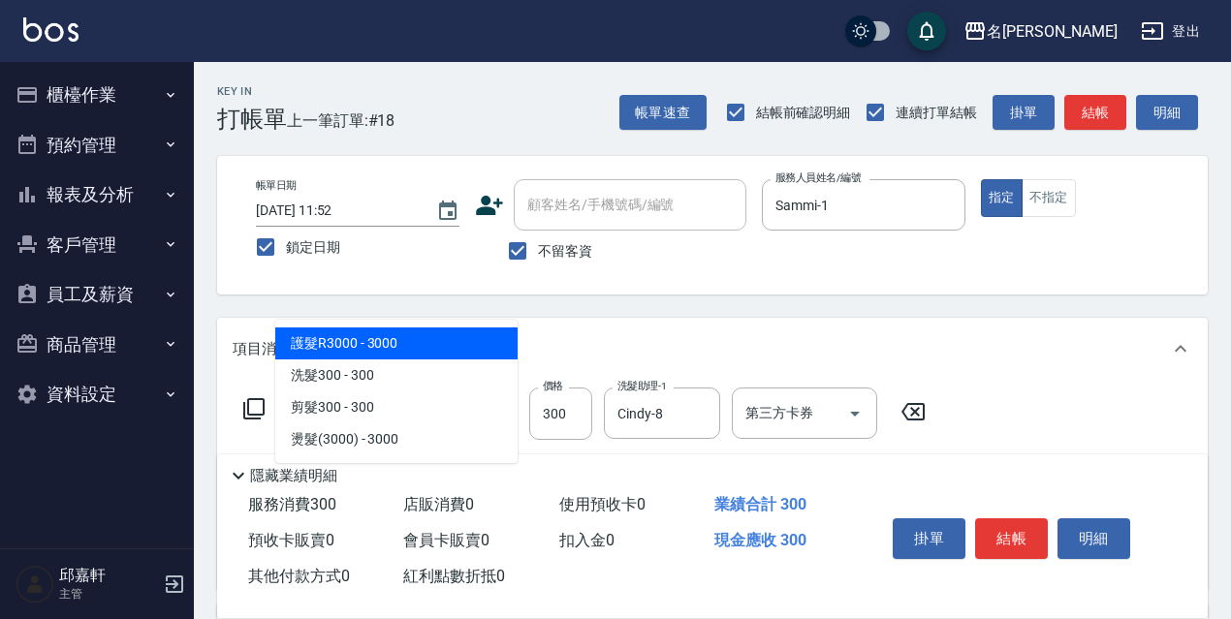
type input "302"
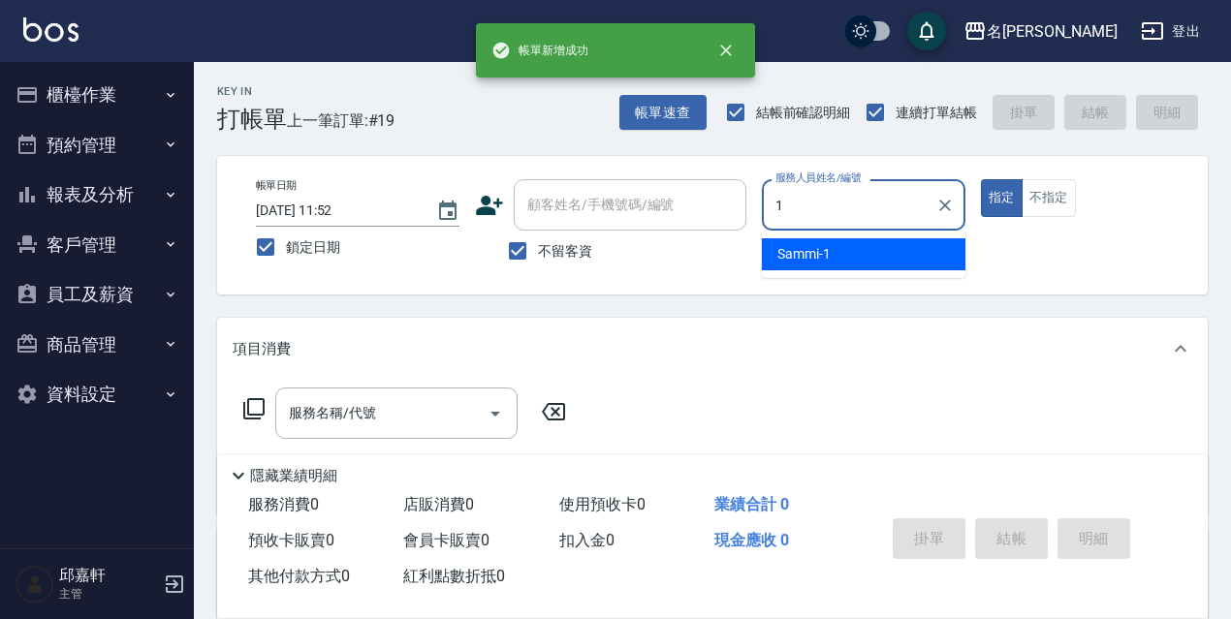
type input "Sammi-1"
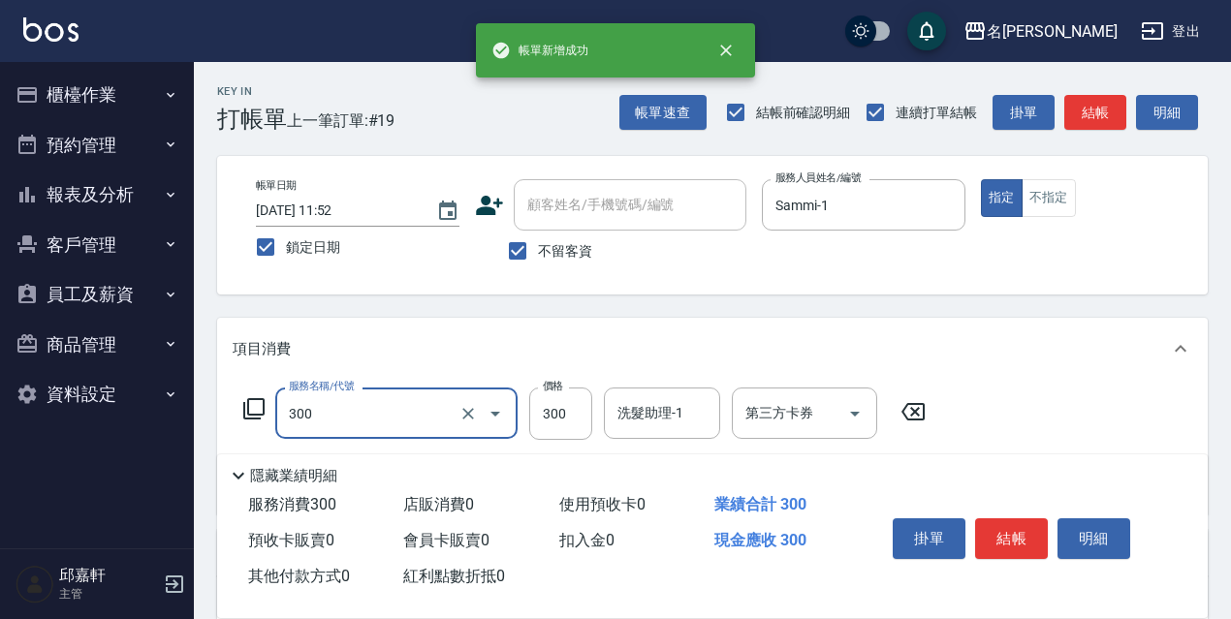
type input "洗髮300(300)"
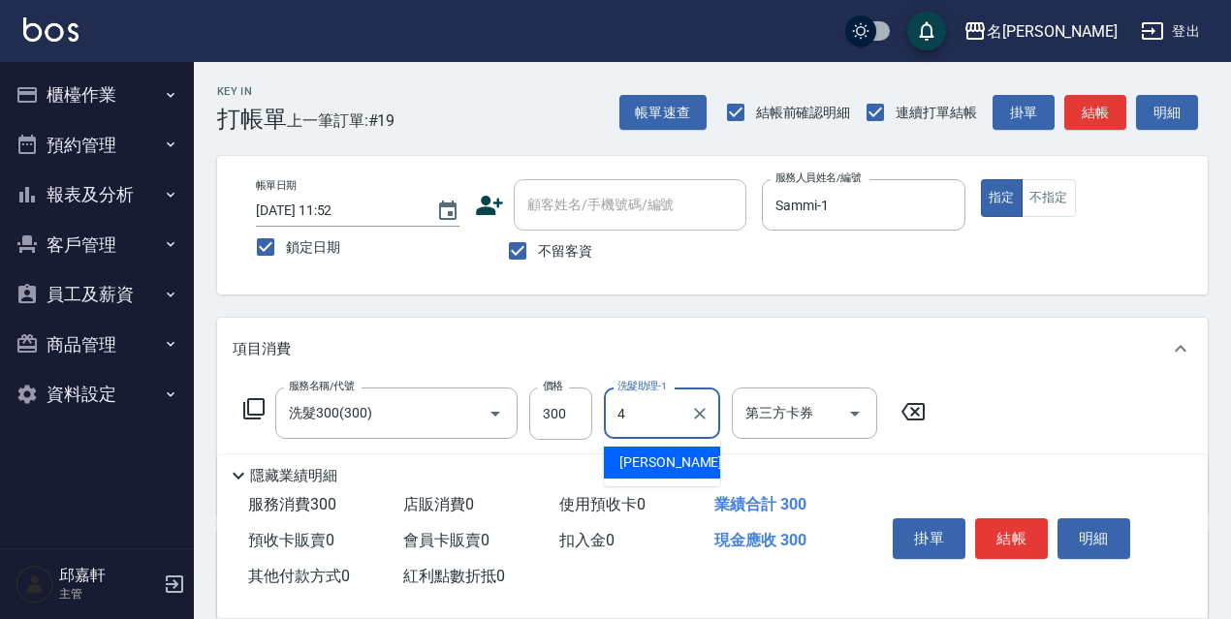
type input "小禎-4"
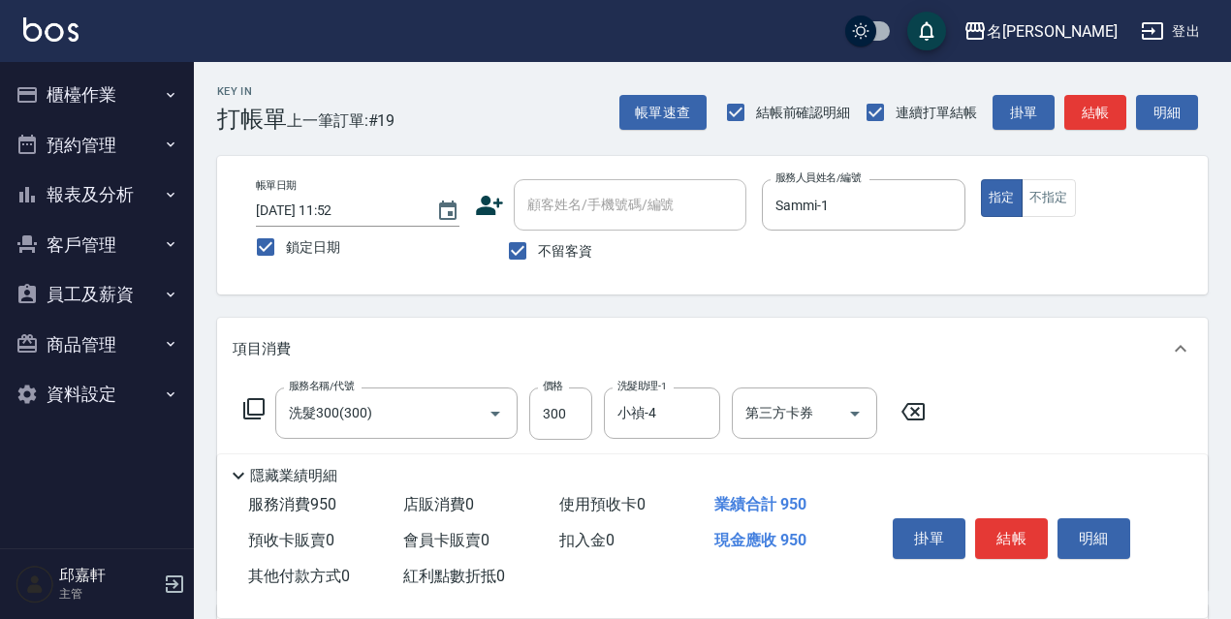
type input "剪髮650(309)"
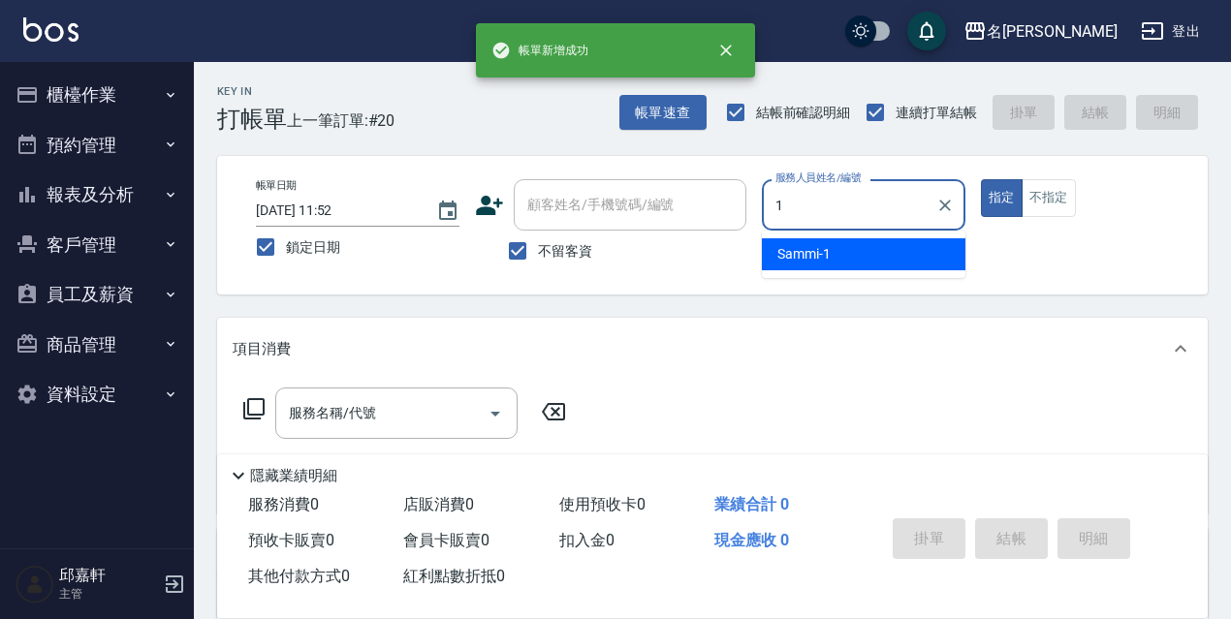
type input "Sammi-1"
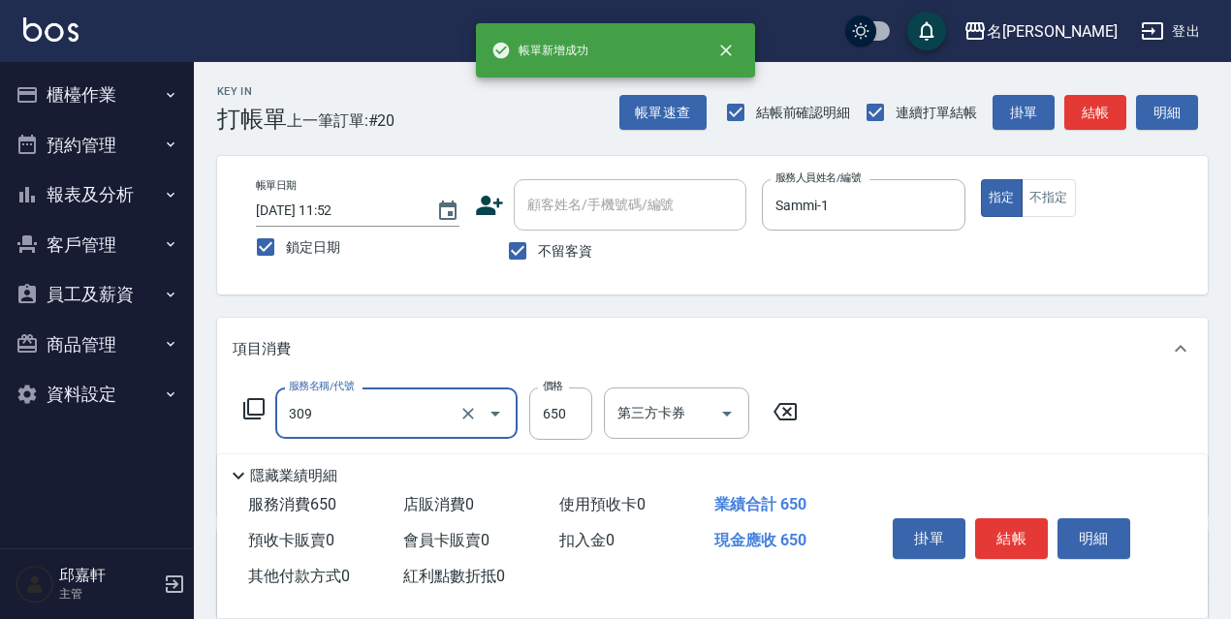
type input "剪髮650(309)"
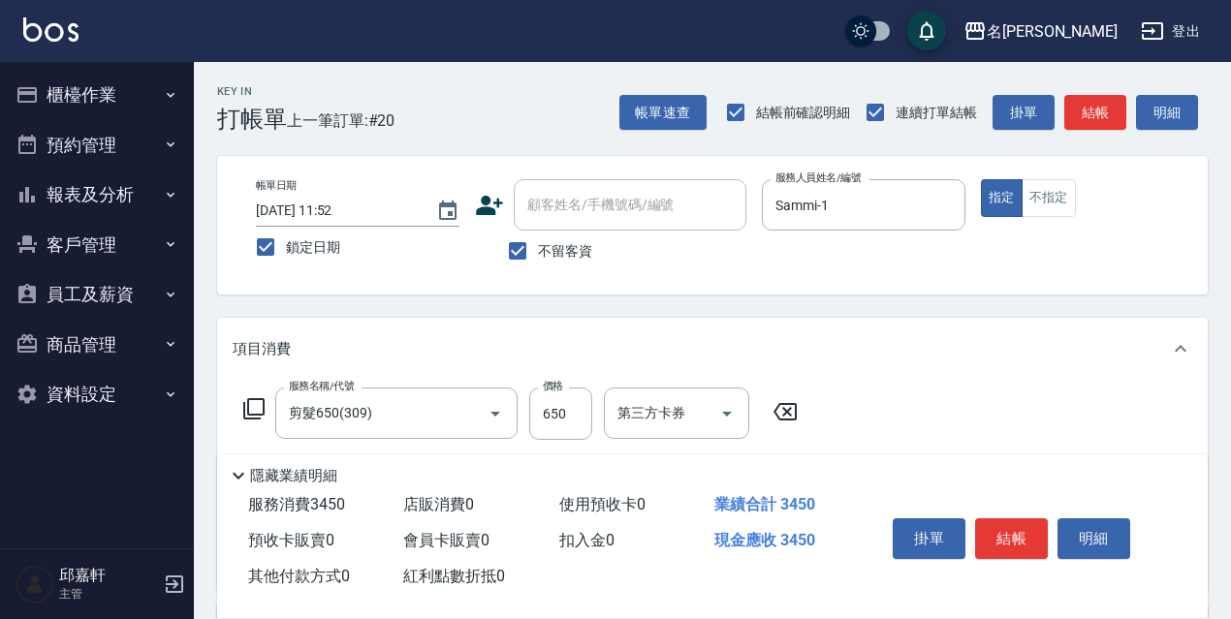
type input "染髮(2800)(507)"
type input "5500"
type input "Sammi-1"
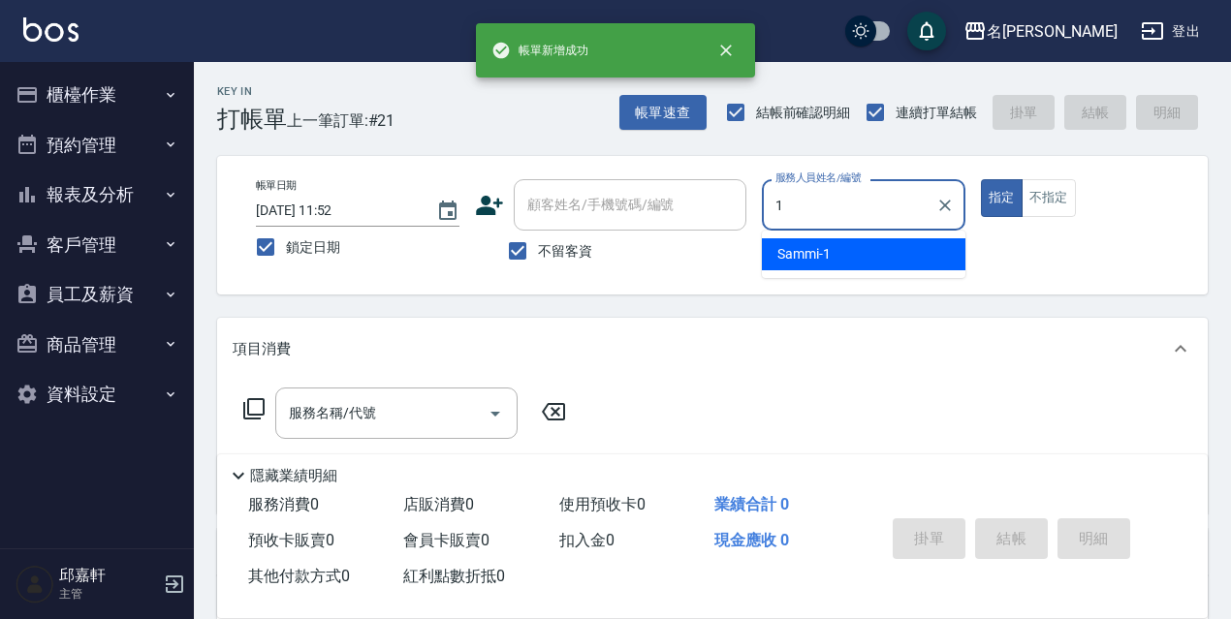
type input "Sammi-1"
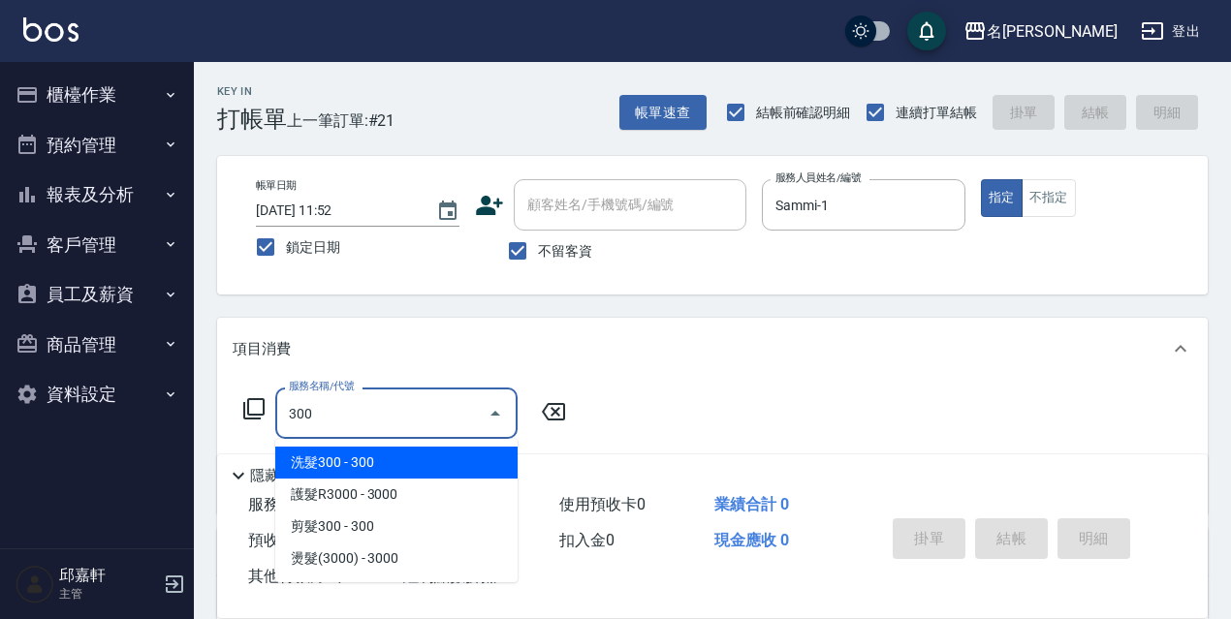
type input "洗髮300(300)"
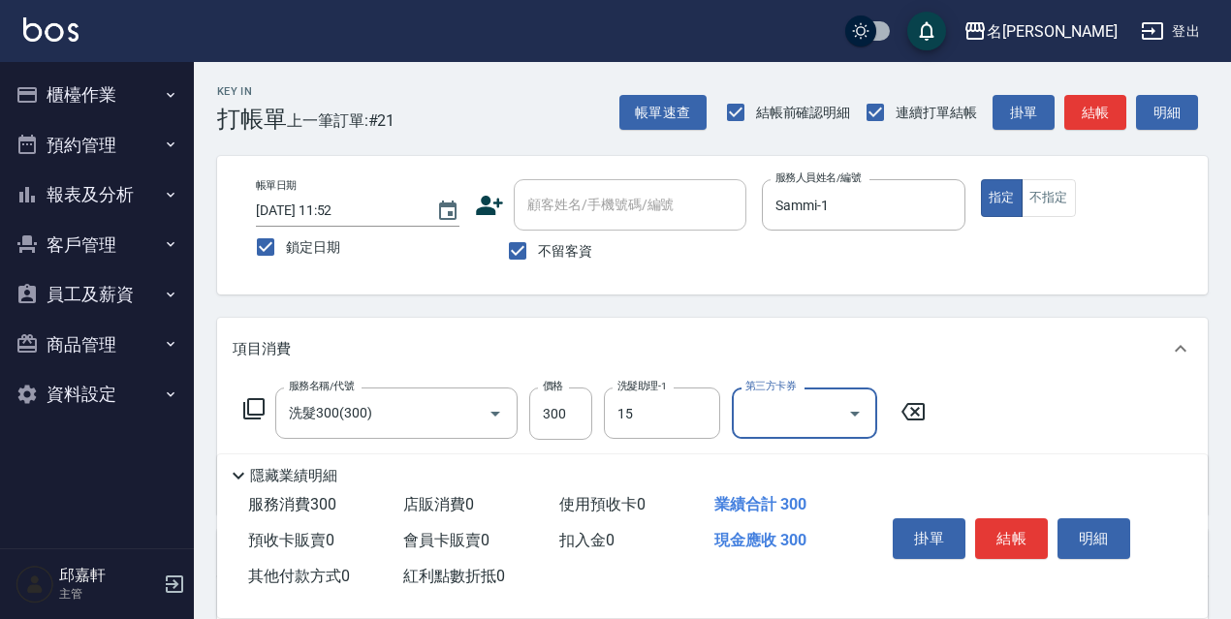
type input "CoCo-15"
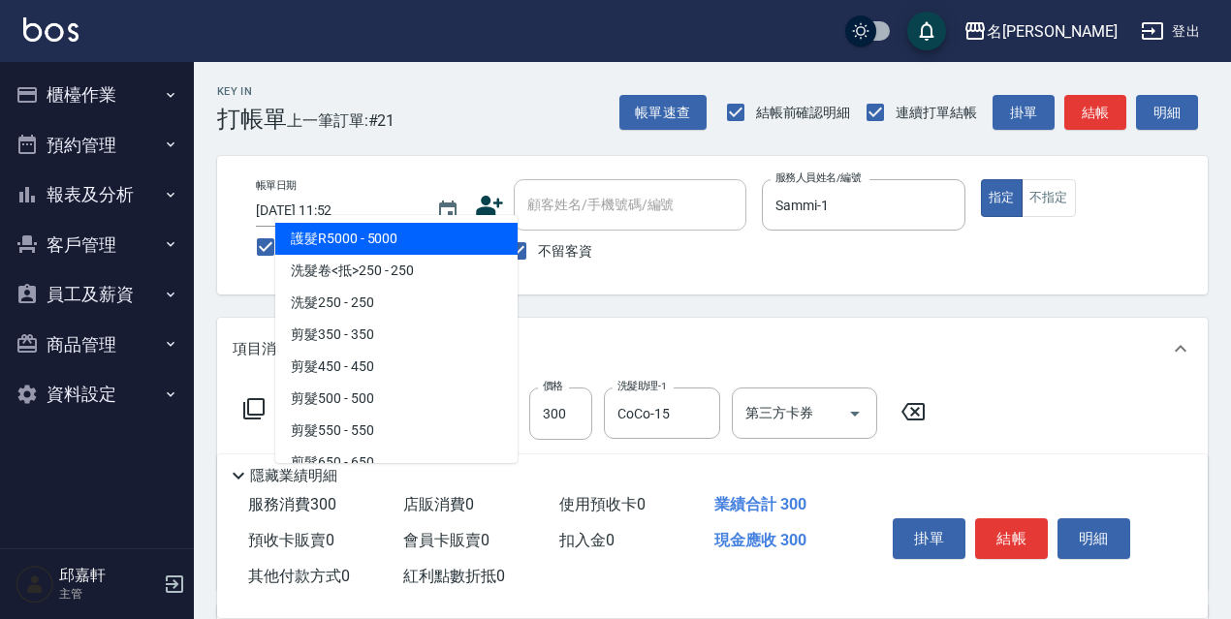
type input "5"
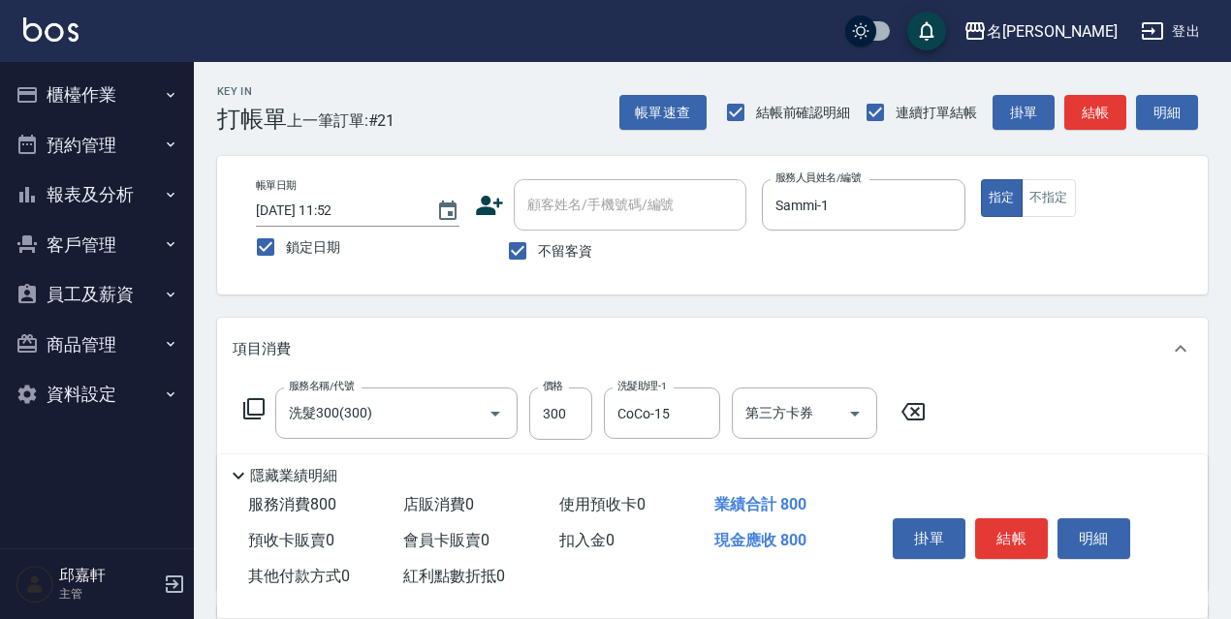
type input "剪髮500(307)"
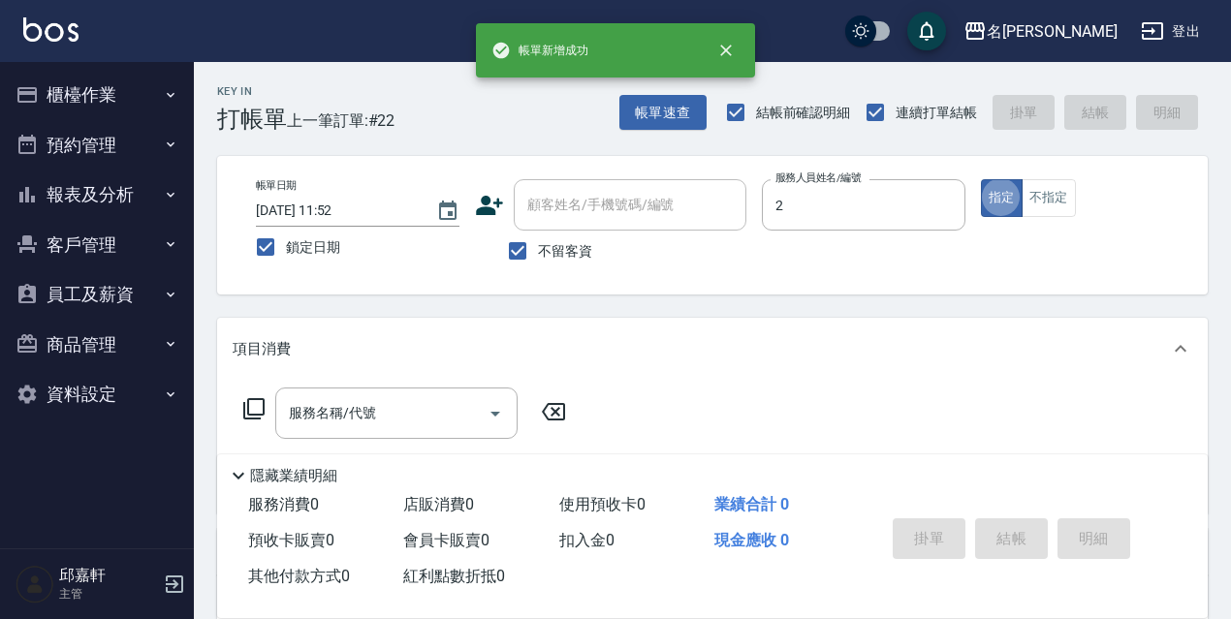
type input "Vicky-2"
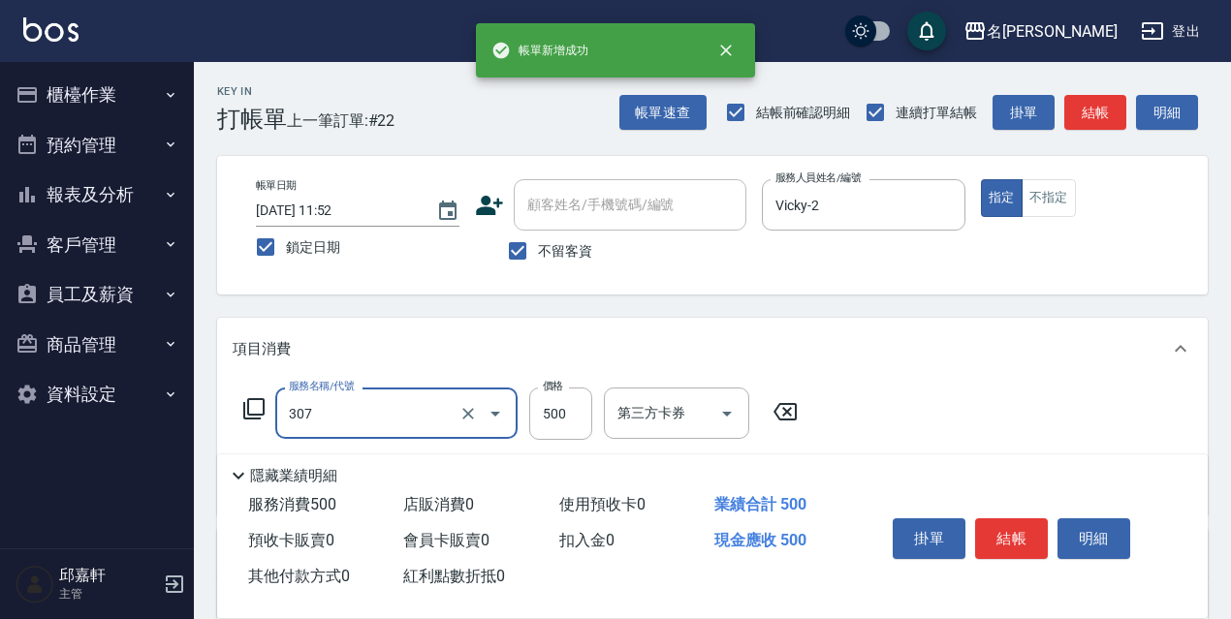
type input "剪髮500(307)"
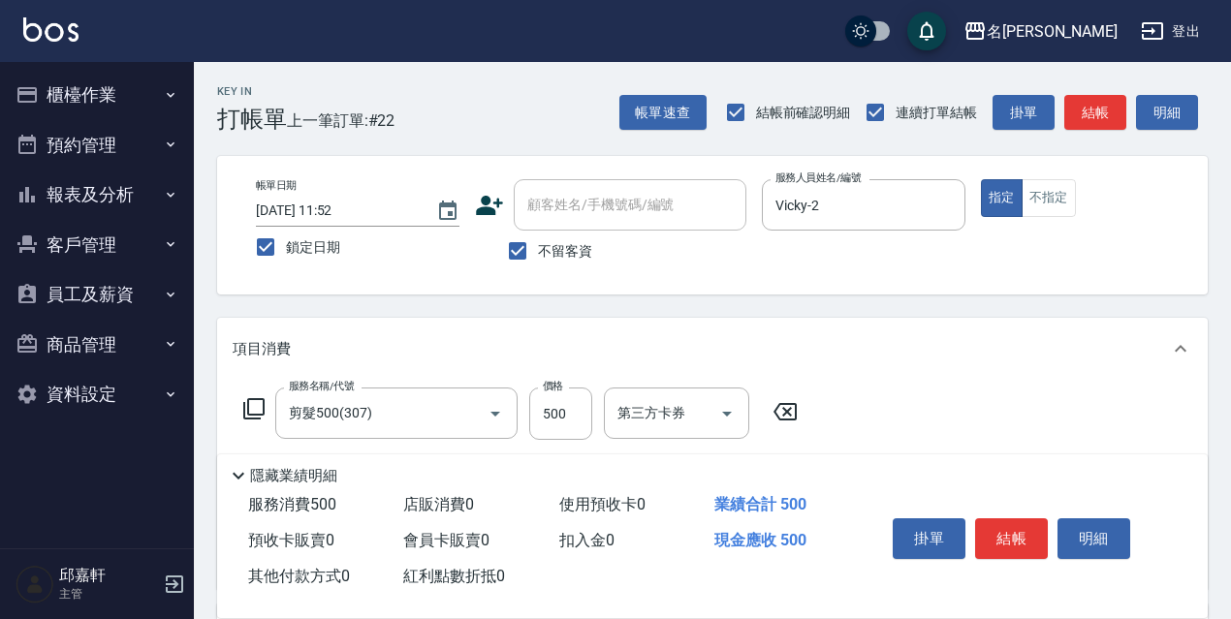
click at [253, 411] on icon at bounding box center [253, 408] width 23 height 23
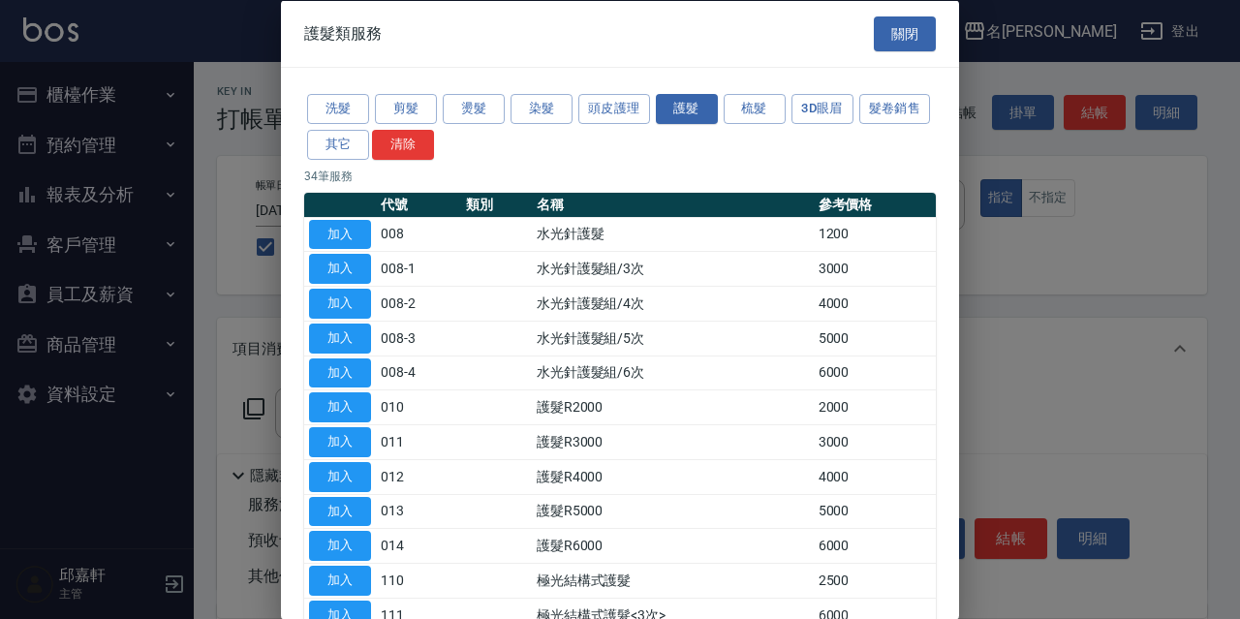
click at [437, 161] on div "洗髮 剪髮 燙髮 染髮 頭皮護理 護髮 梳髮 3D眼眉 髮卷銷售 其它 清除" at bounding box center [620, 127] width 632 height 72
click at [369, 154] on button "其它" at bounding box center [338, 144] width 62 height 30
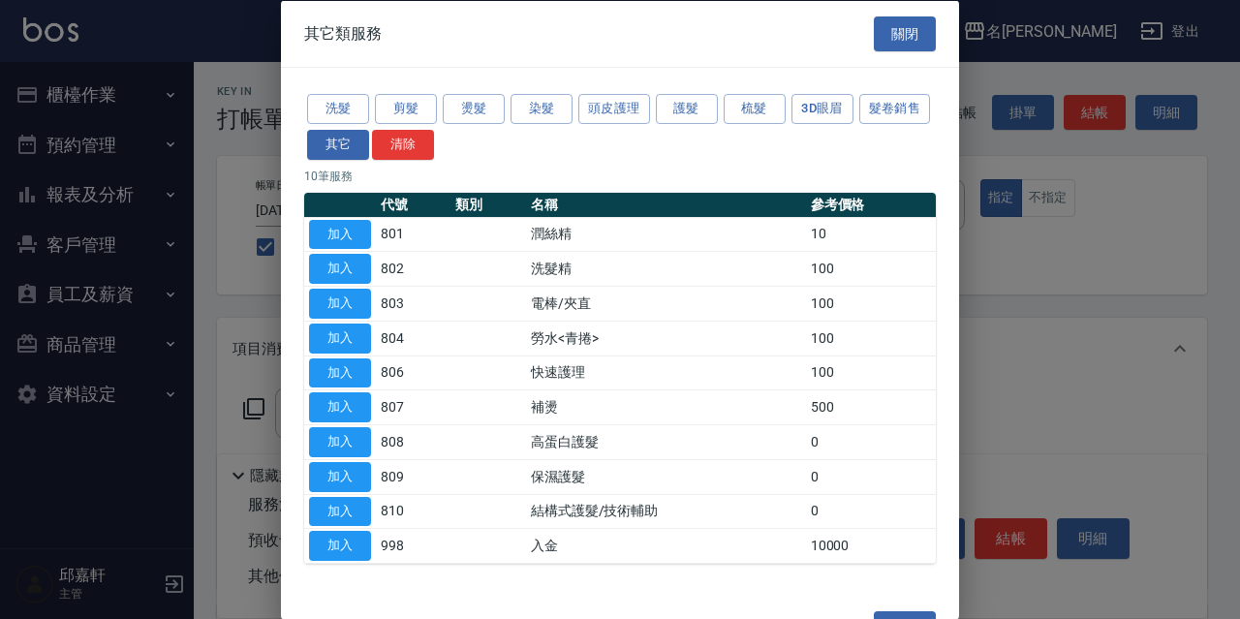
click at [360, 415] on button "加入" at bounding box center [340, 407] width 62 height 30
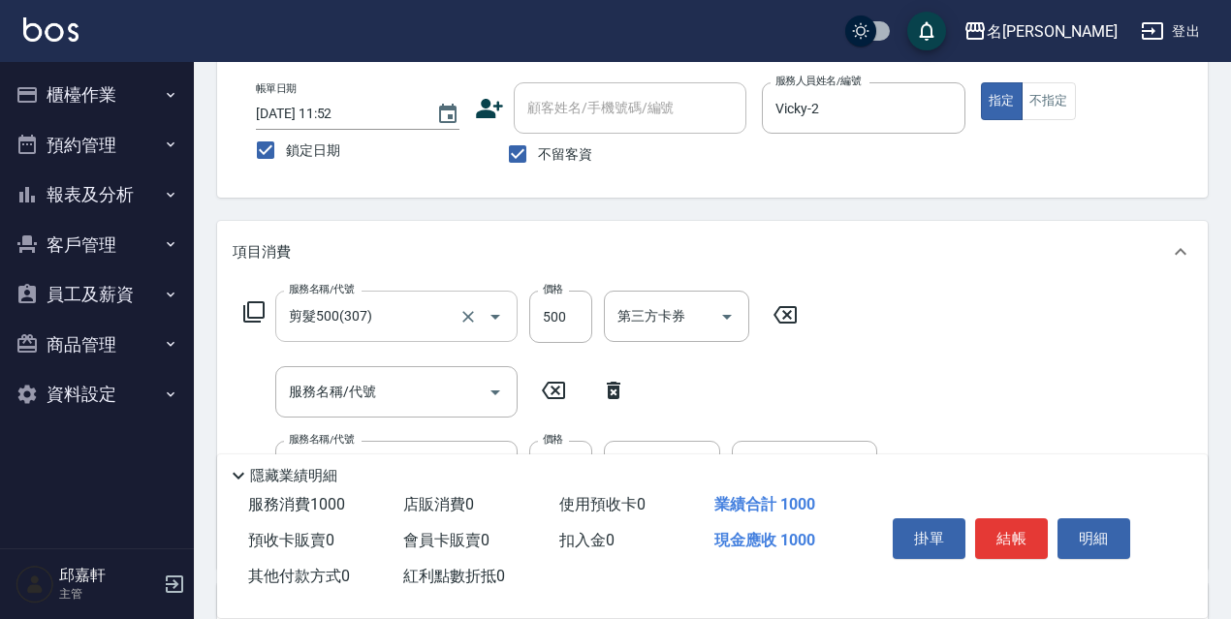
scroll to position [194, 0]
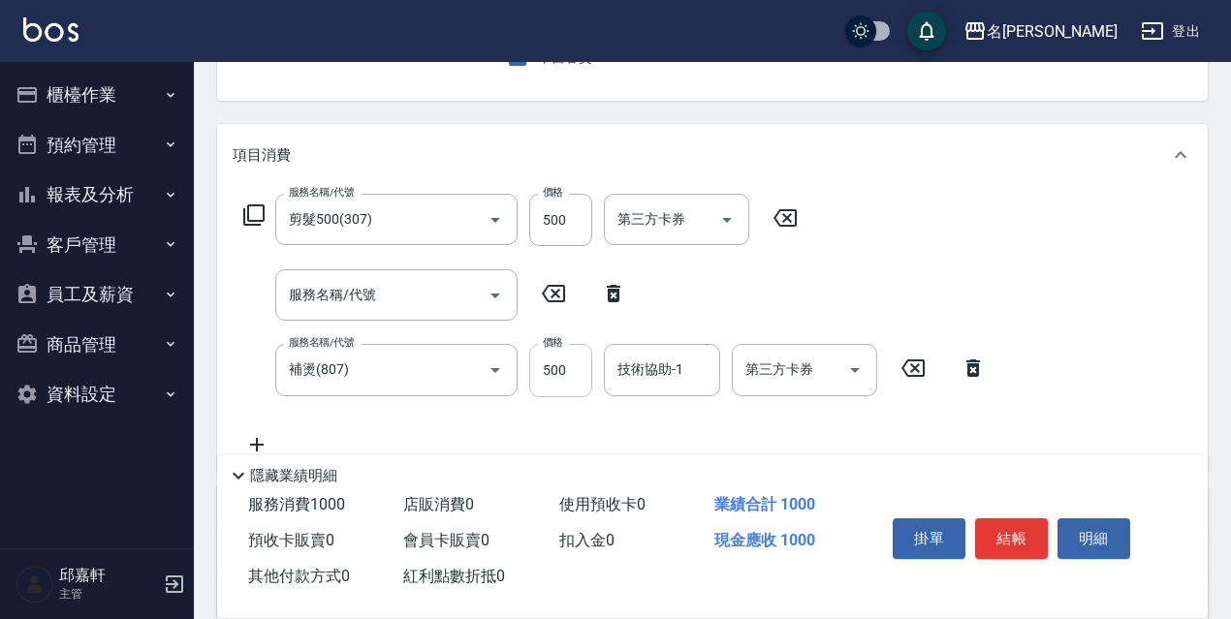
click at [587, 383] on input "500" at bounding box center [560, 370] width 63 height 52
type input "450"
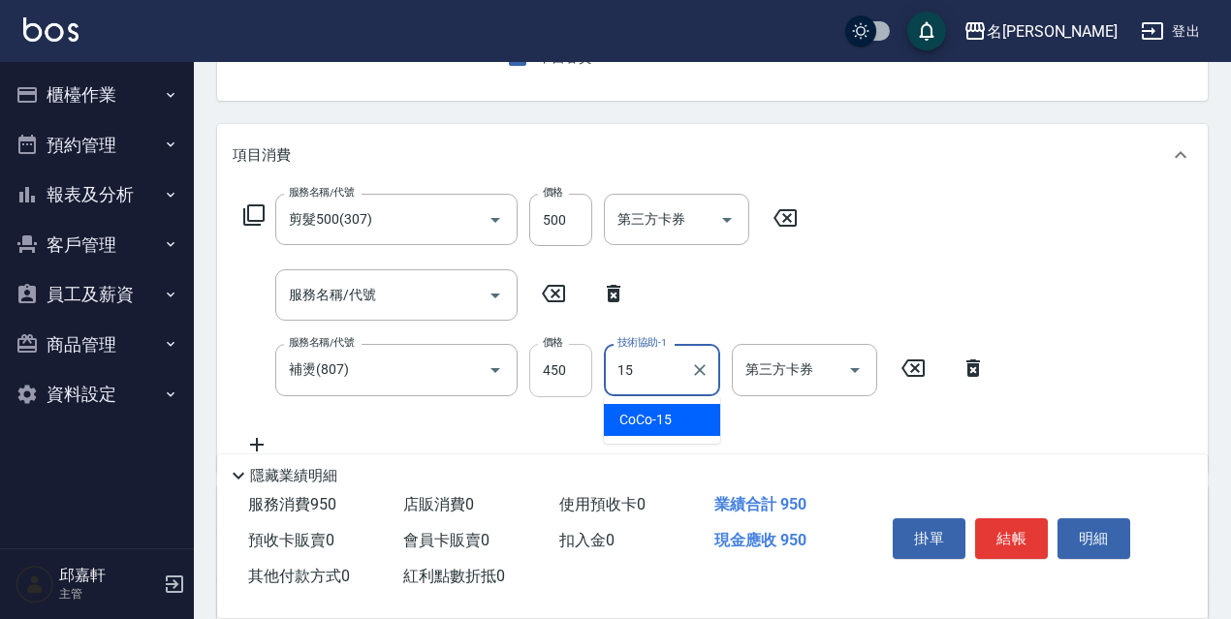
type input "CoCo-15"
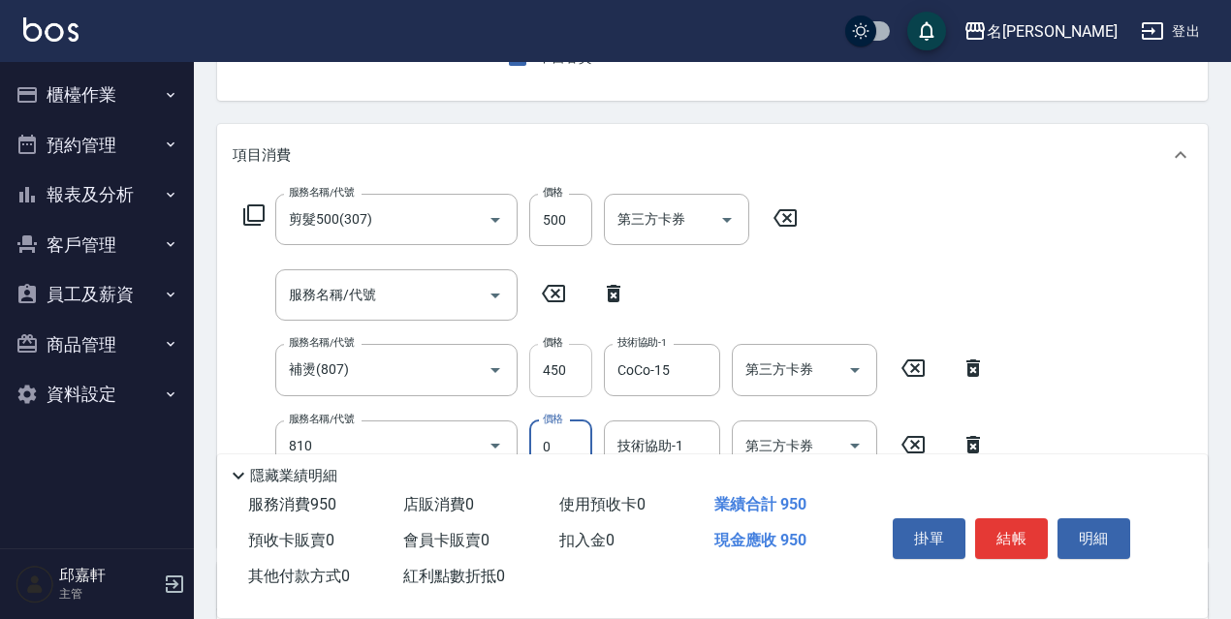
type input "結構式護髮/技術輔助(810)"
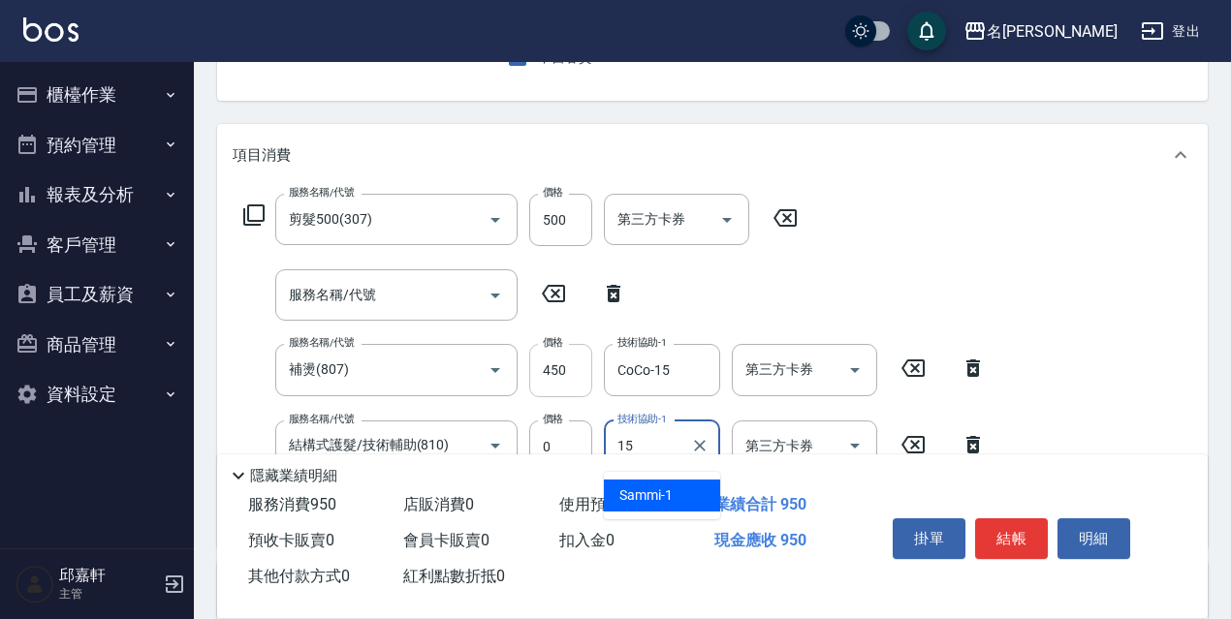
type input "CoCo-15"
type input "保濕護髮(809)"
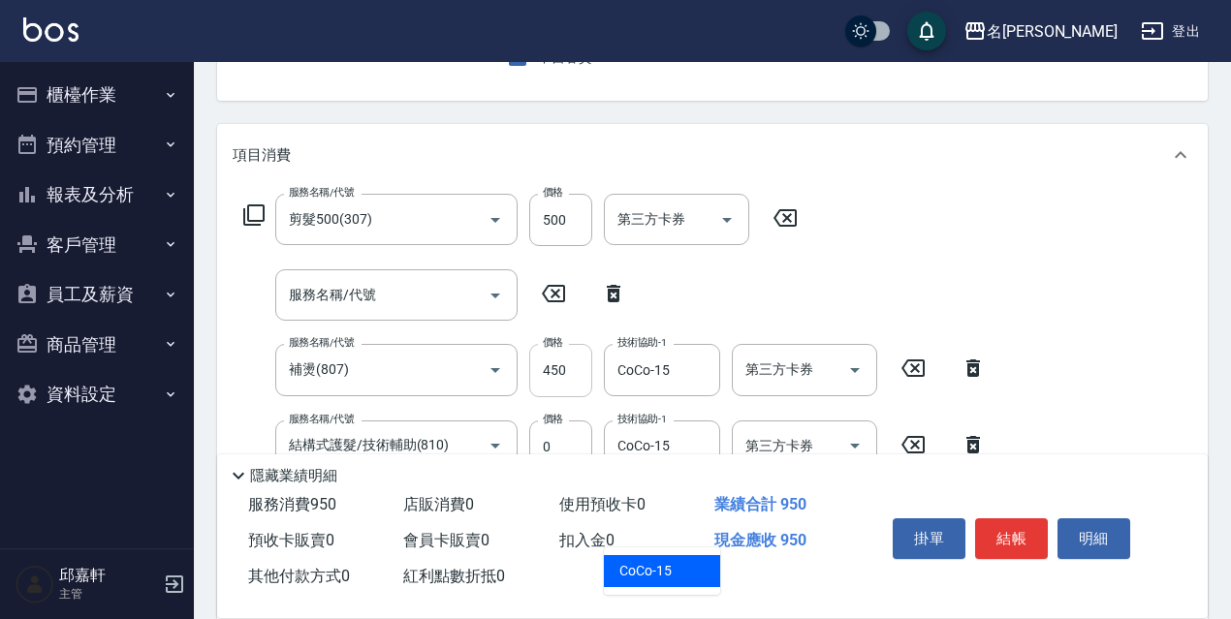
type input "CoCo-15"
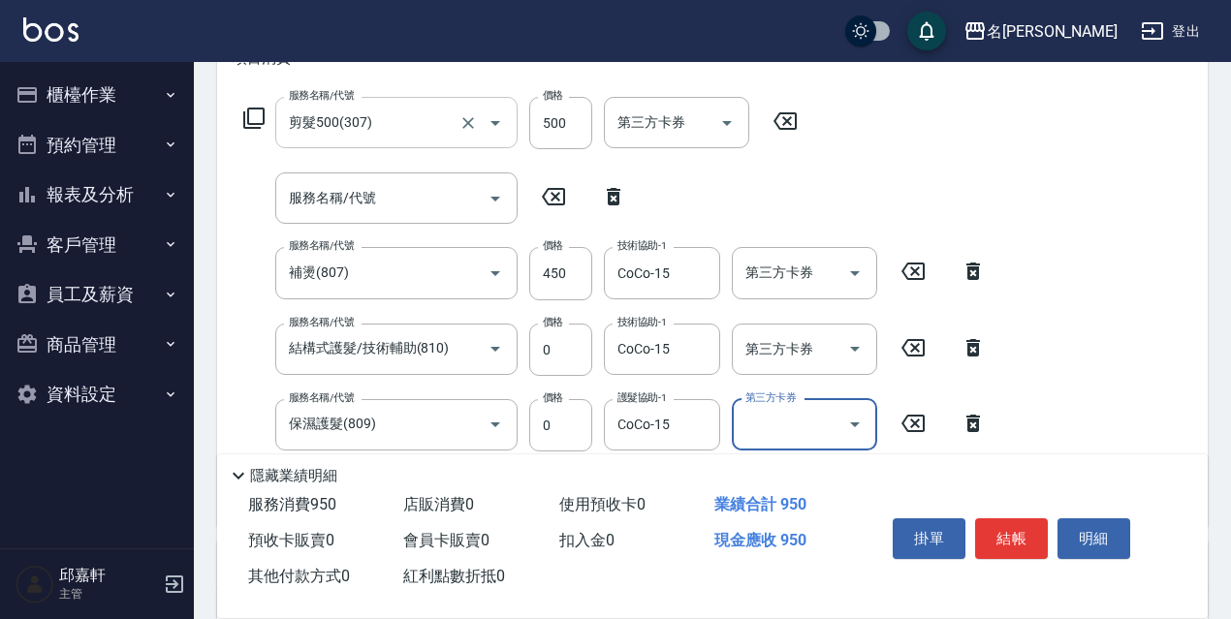
click at [448, 120] on input "剪髮500(307)" at bounding box center [369, 123] width 171 height 34
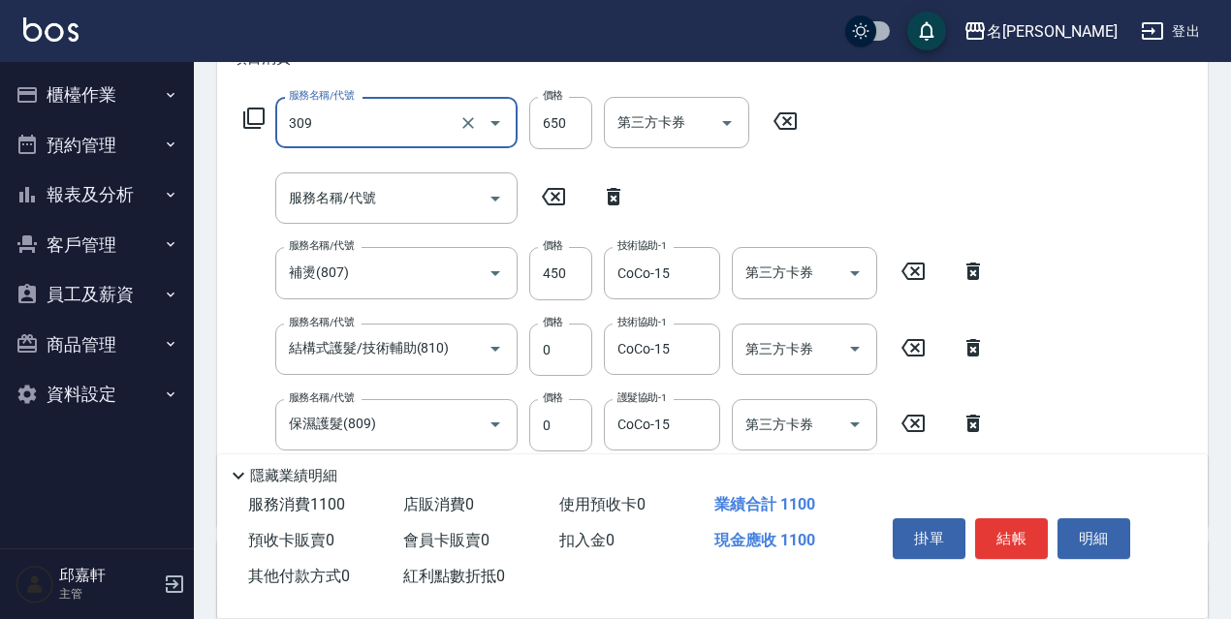
type input "剪髮650(309)"
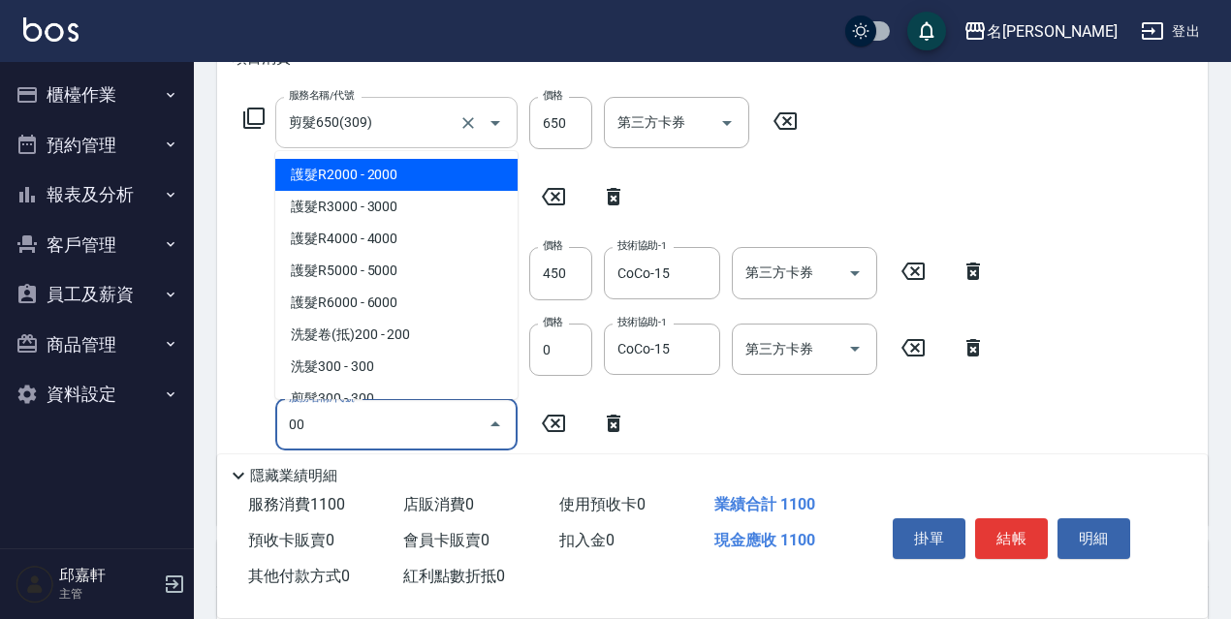
type input "0"
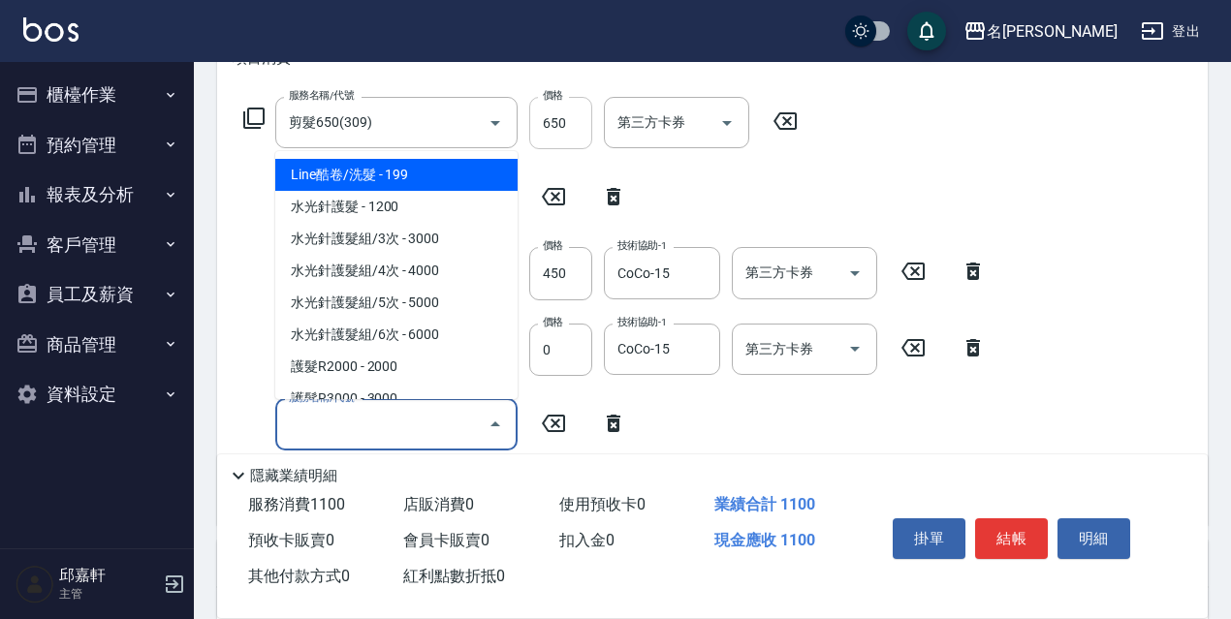
click at [568, 133] on input "650" at bounding box center [560, 123] width 63 height 52
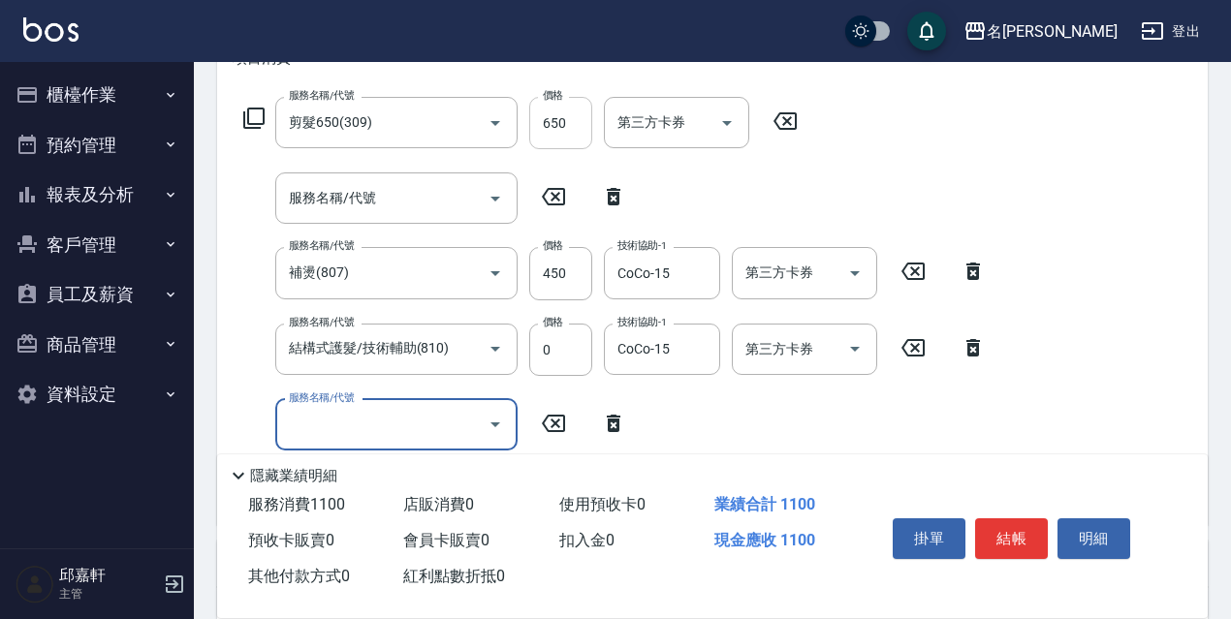
click at [570, 133] on input "650" at bounding box center [560, 123] width 63 height 52
click at [559, 128] on input "650" at bounding box center [560, 123] width 63 height 52
click at [597, 116] on div "服務名稱/代號 剪髮650(309) 服務名稱/代號 價格 650 價格 第三方卡券 第三方卡券" at bounding box center [521, 123] width 577 height 52
click at [583, 112] on input "650" at bounding box center [560, 123] width 63 height 52
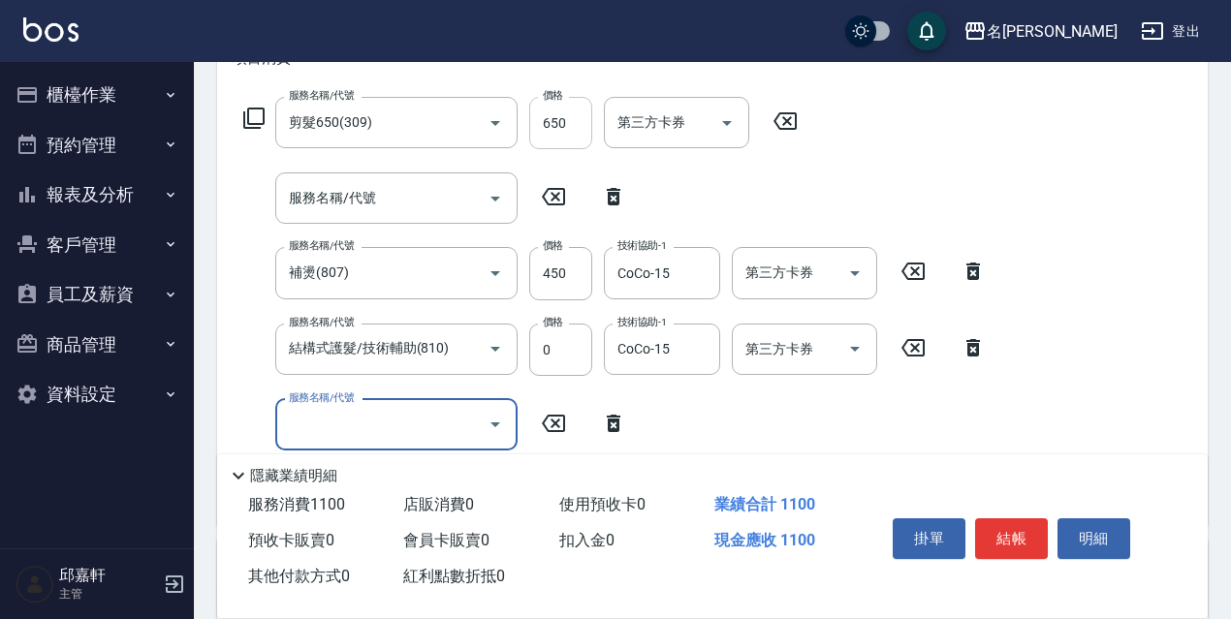
drag, startPoint x: 581, startPoint y: 117, endPoint x: 542, endPoint y: 132, distance: 42.3
click at [542, 132] on input "650" at bounding box center [560, 123] width 63 height 52
drag, startPoint x: 542, startPoint y: 132, endPoint x: 566, endPoint y: 132, distance: 24.2
click at [566, 132] on input "650" at bounding box center [560, 123] width 63 height 52
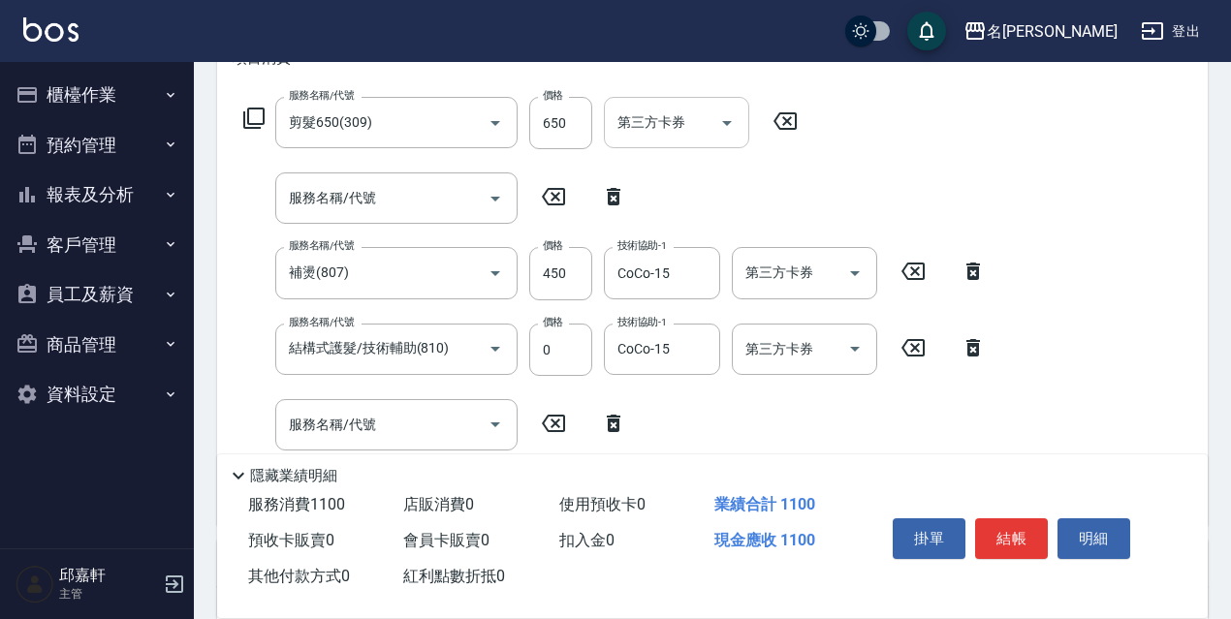
drag, startPoint x: 599, startPoint y: 130, endPoint x: 732, endPoint y: 125, distance: 132.9
click at [600, 130] on div "服務名稱/代號 剪髮650(309) 服務名稱/代號 價格 650 價格 第三方卡券 第三方卡券" at bounding box center [521, 123] width 577 height 52
click at [775, 118] on icon at bounding box center [785, 121] width 48 height 23
type input "剪髮650(309)"
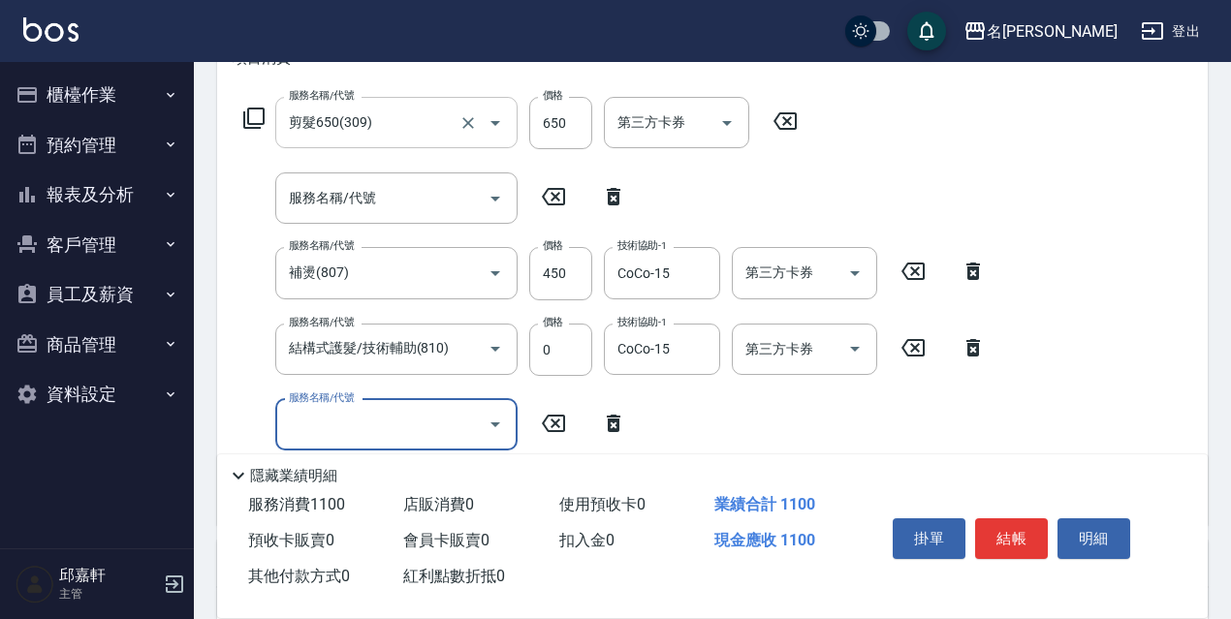
type input "7"
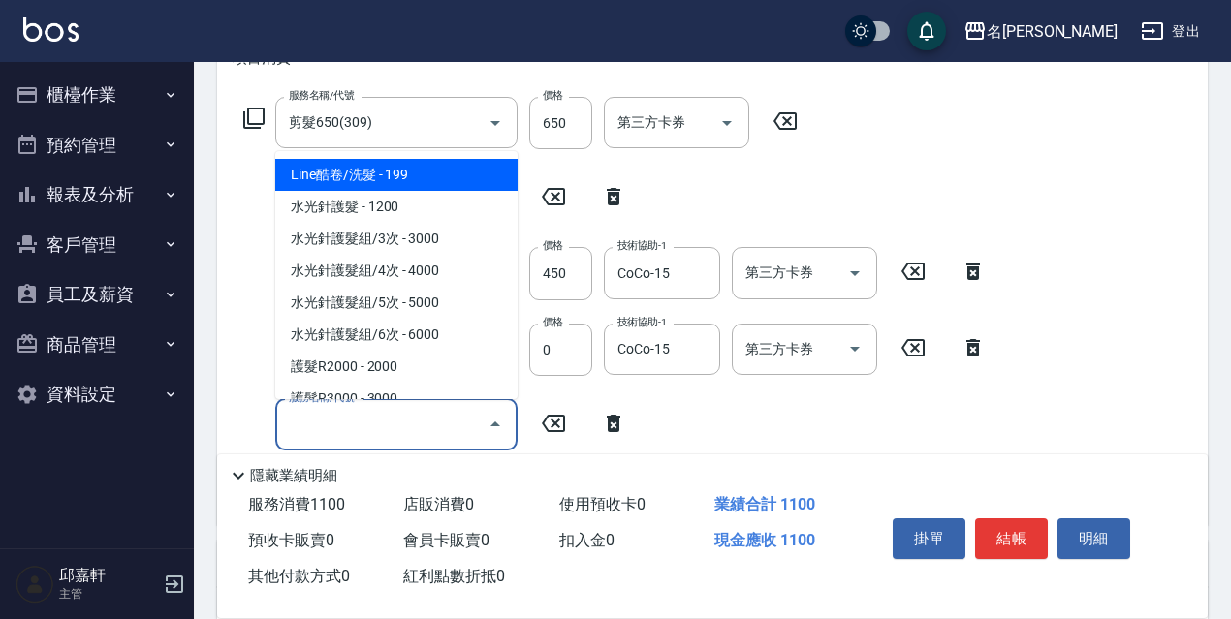
click at [789, 117] on icon at bounding box center [785, 121] width 48 height 23
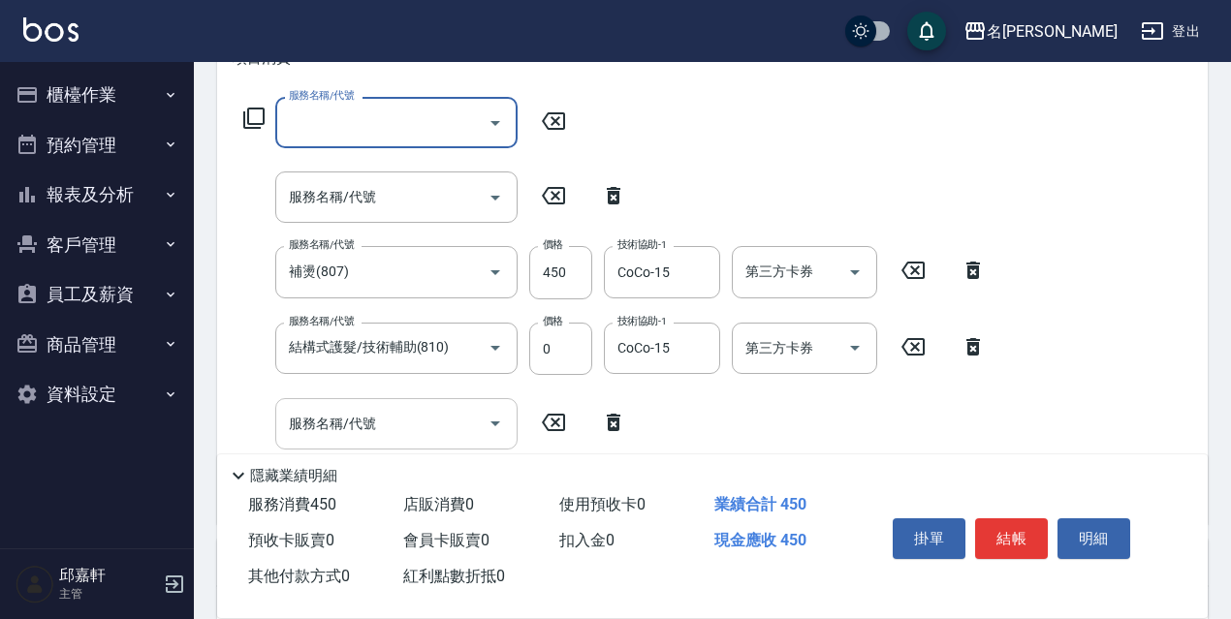
click at [361, 427] on input "服務名稱/代號" at bounding box center [382, 424] width 196 height 34
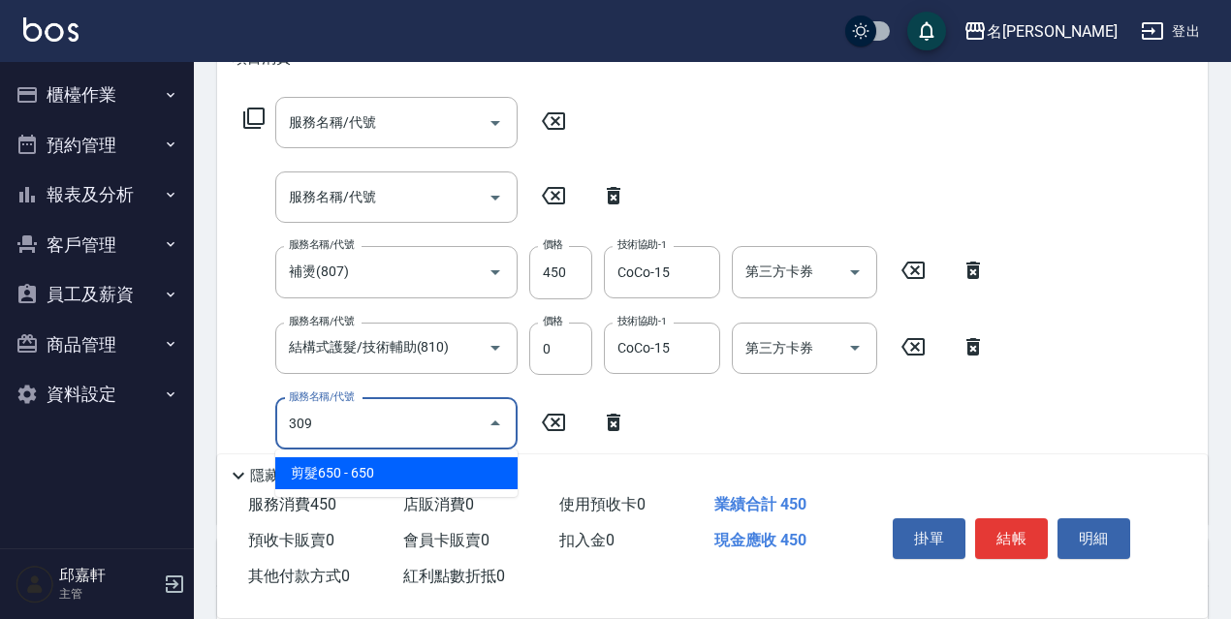
type input "剪髮650(309)"
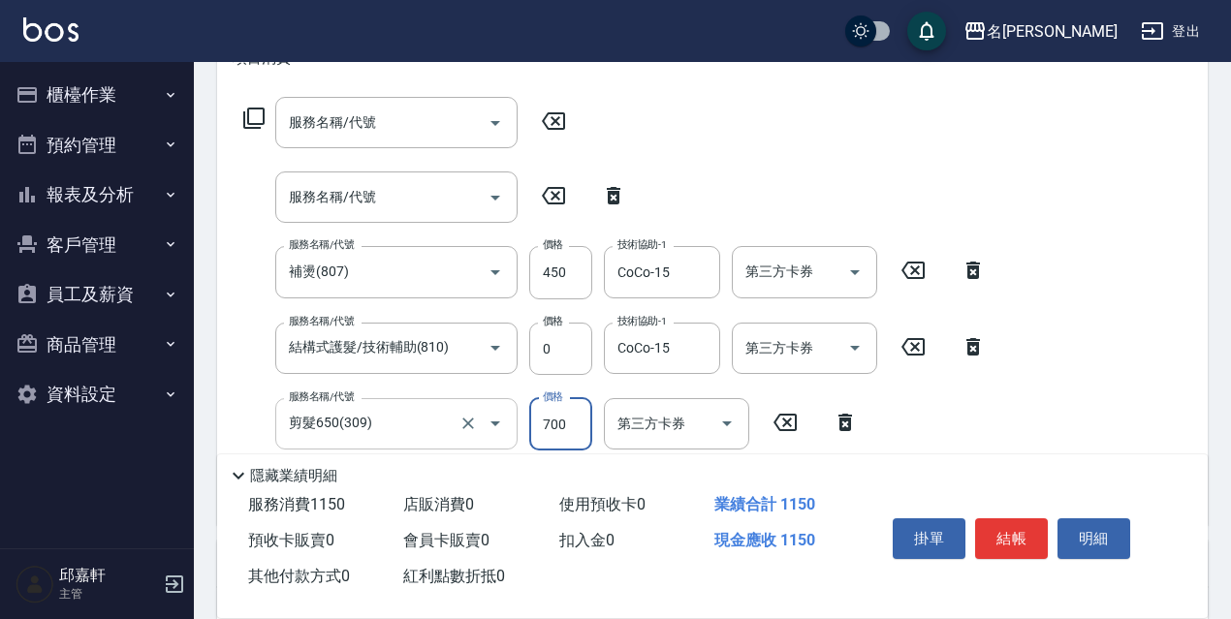
type input "700"
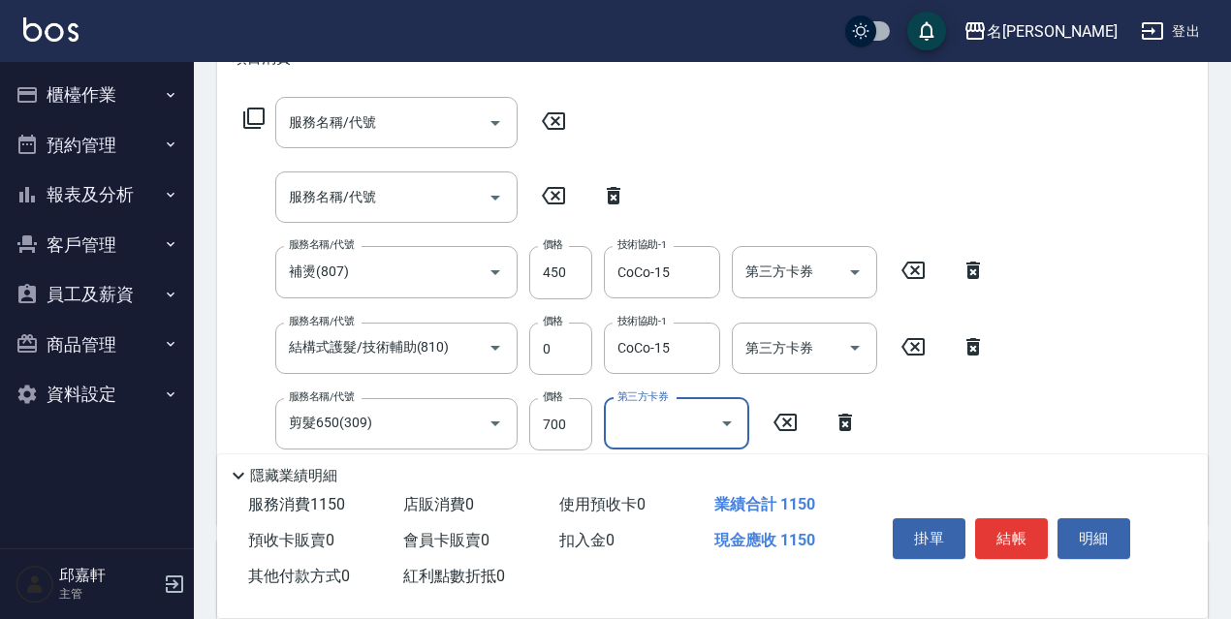
scroll to position [388, 0]
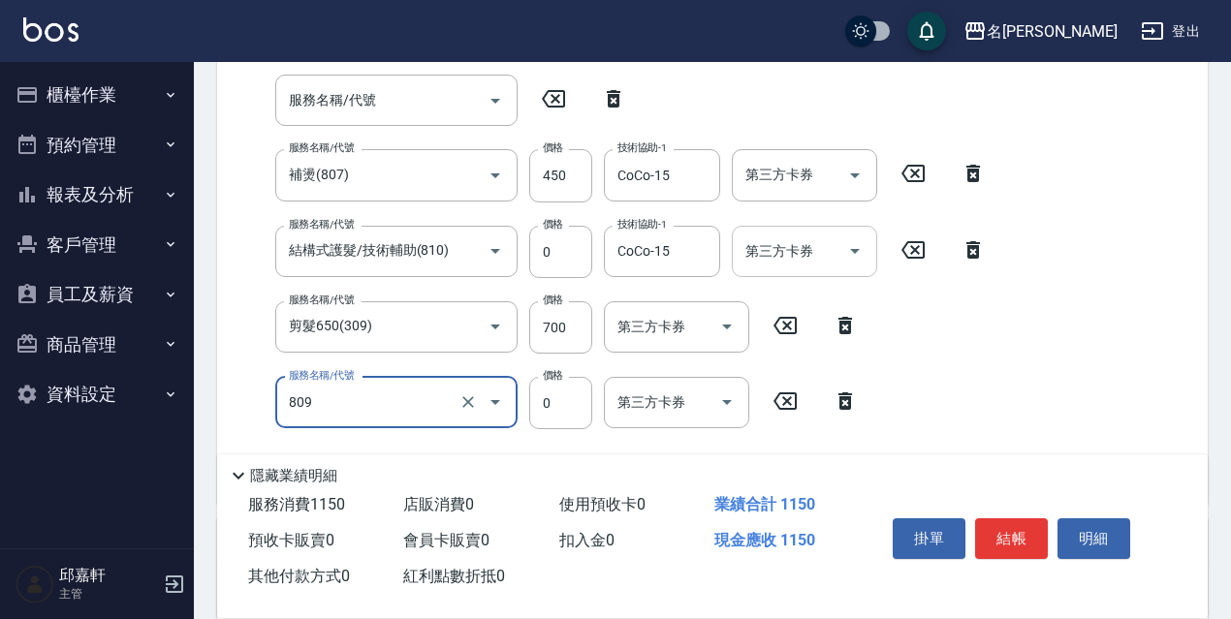
type input "保濕護髮(809)"
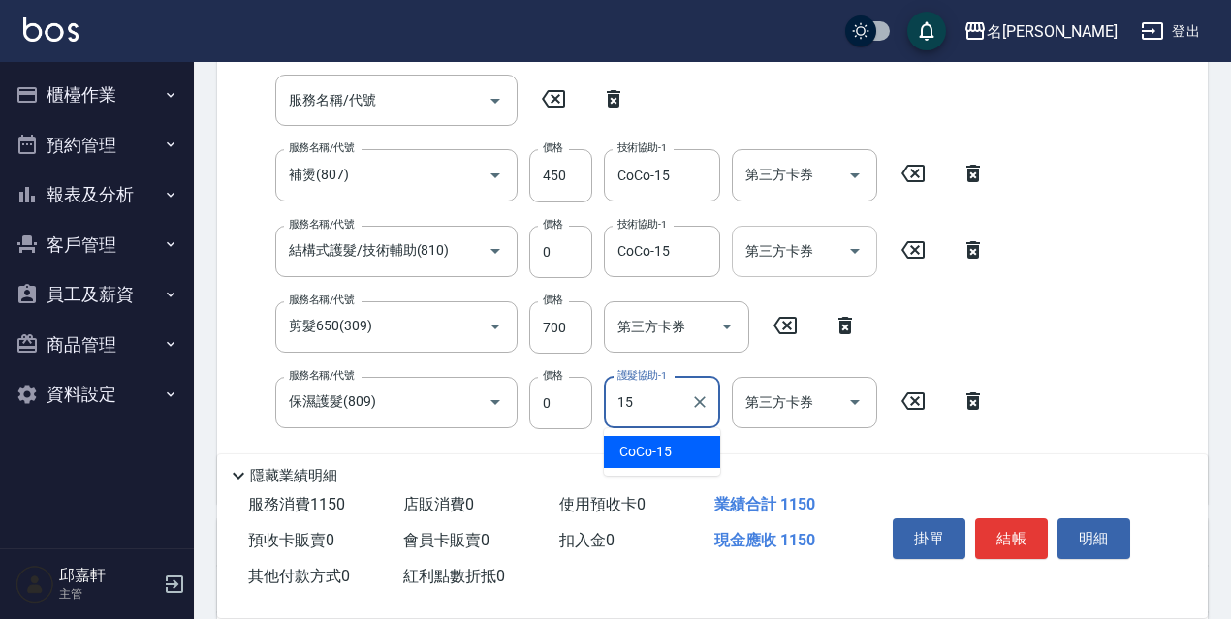
type input "CoCo-15"
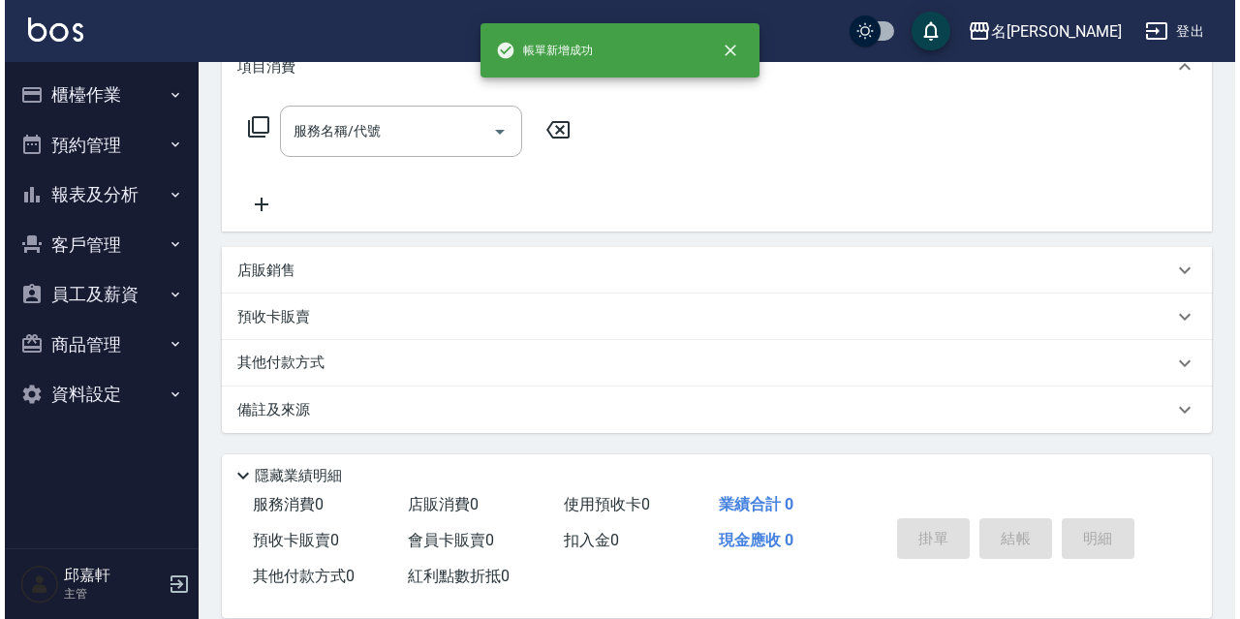
scroll to position [0, 0]
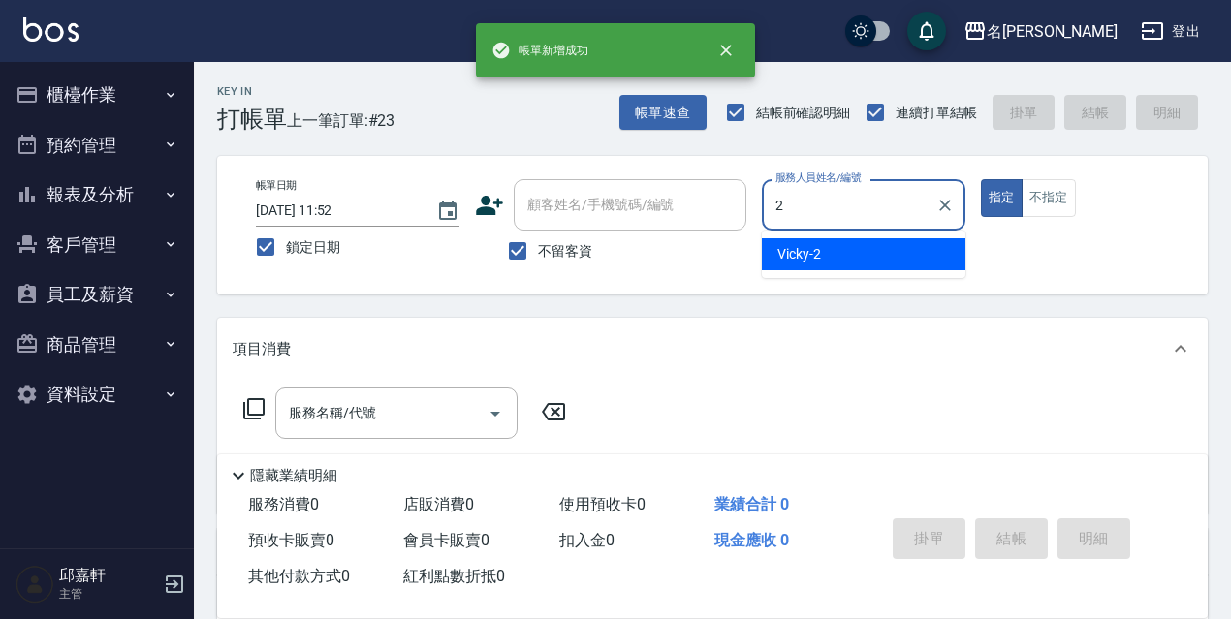
type input "Vicky-2"
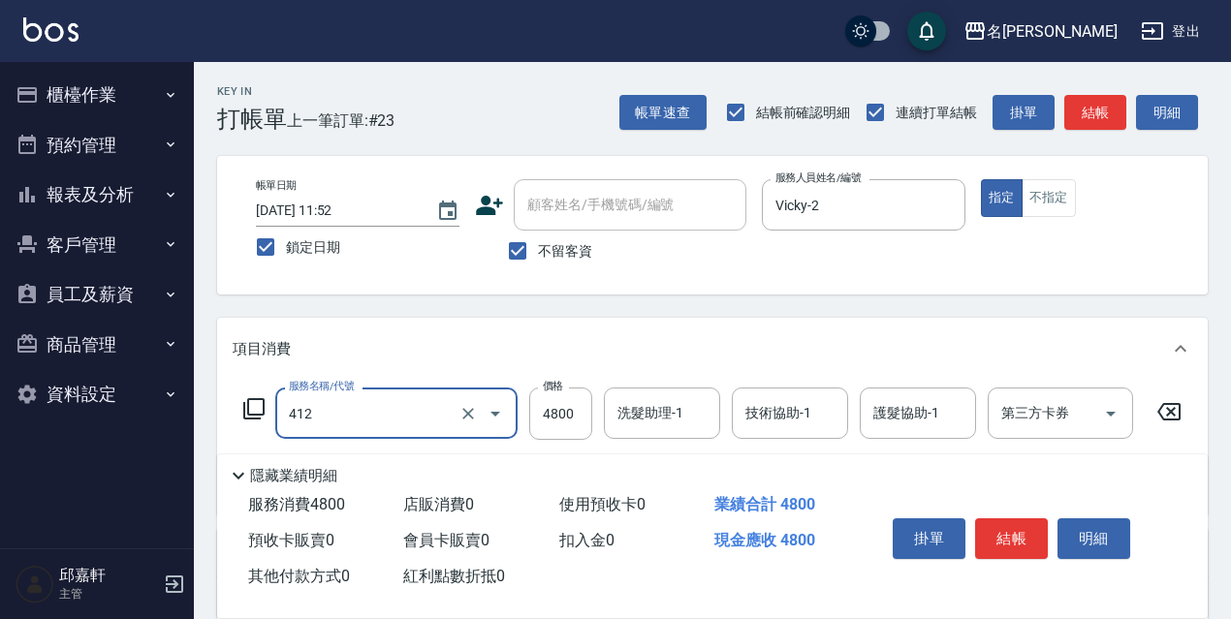
type input "阿速卡醫學燙髮(412)"
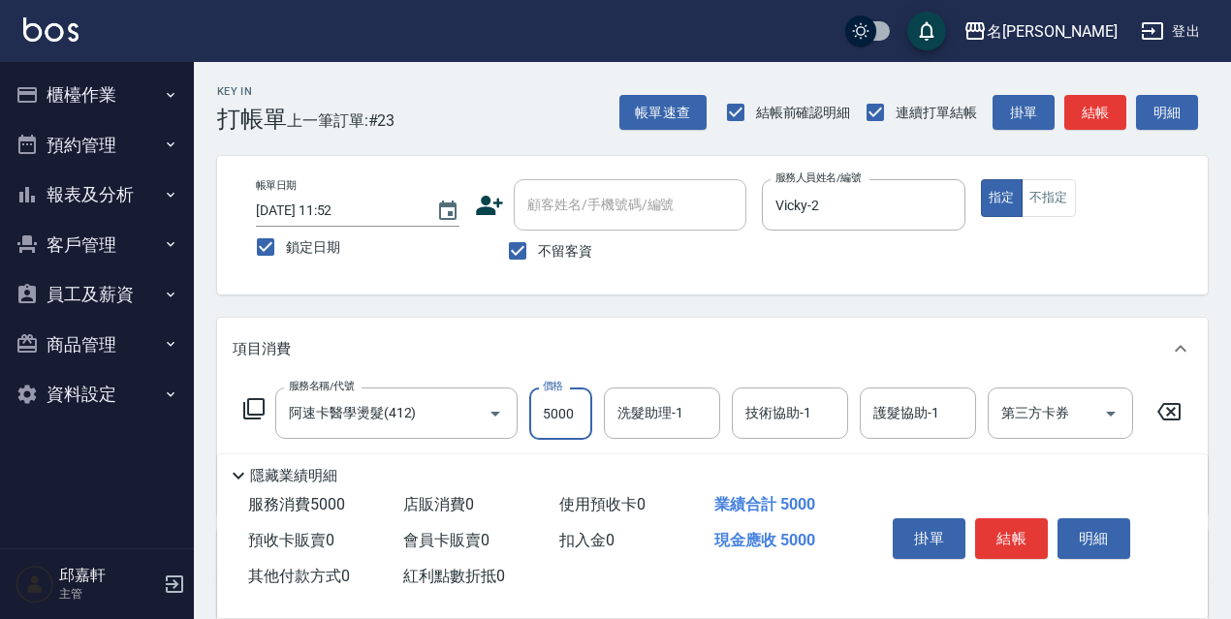
type input "5000"
type input "Zora-9"
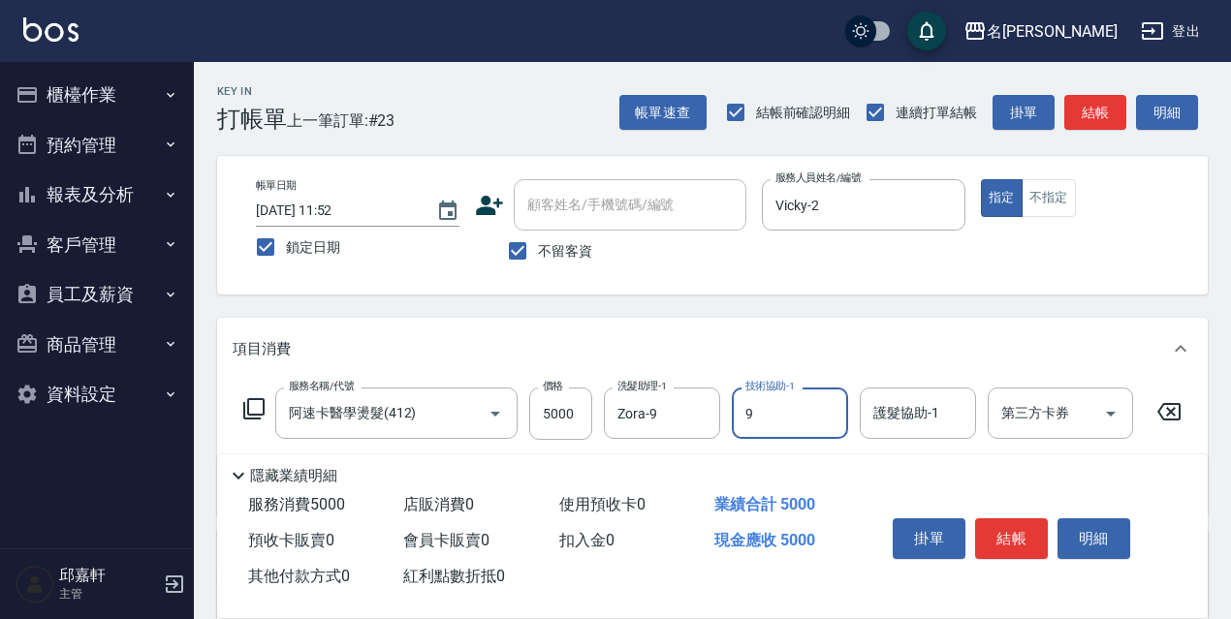
type input "Zora-9"
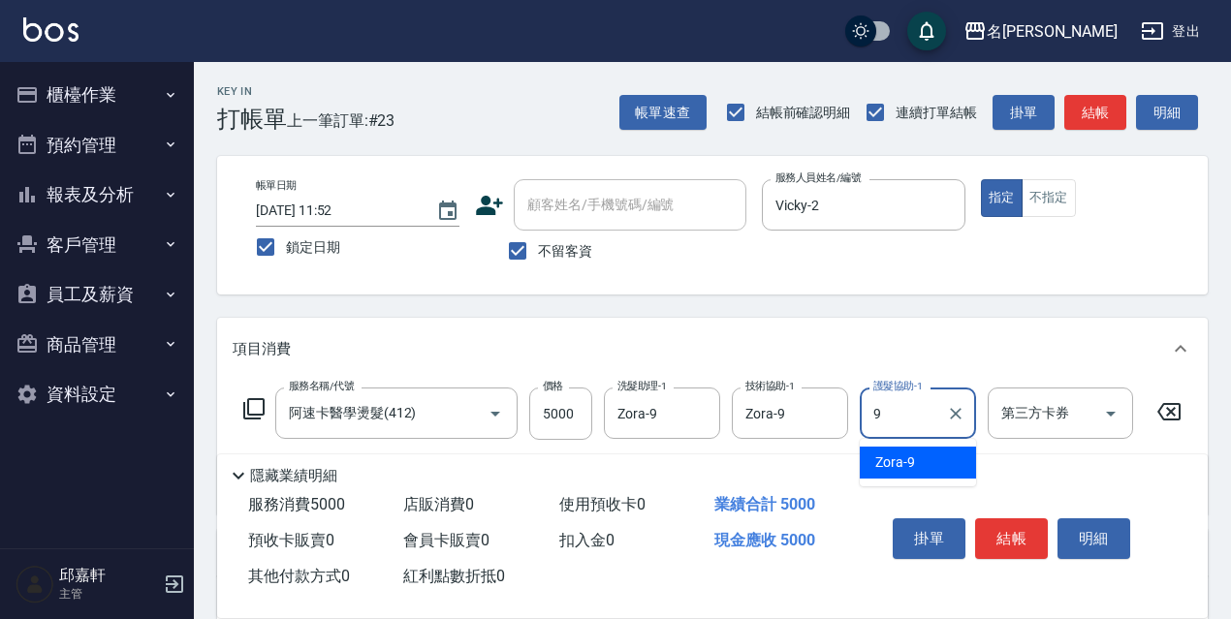
type input "Zora-9"
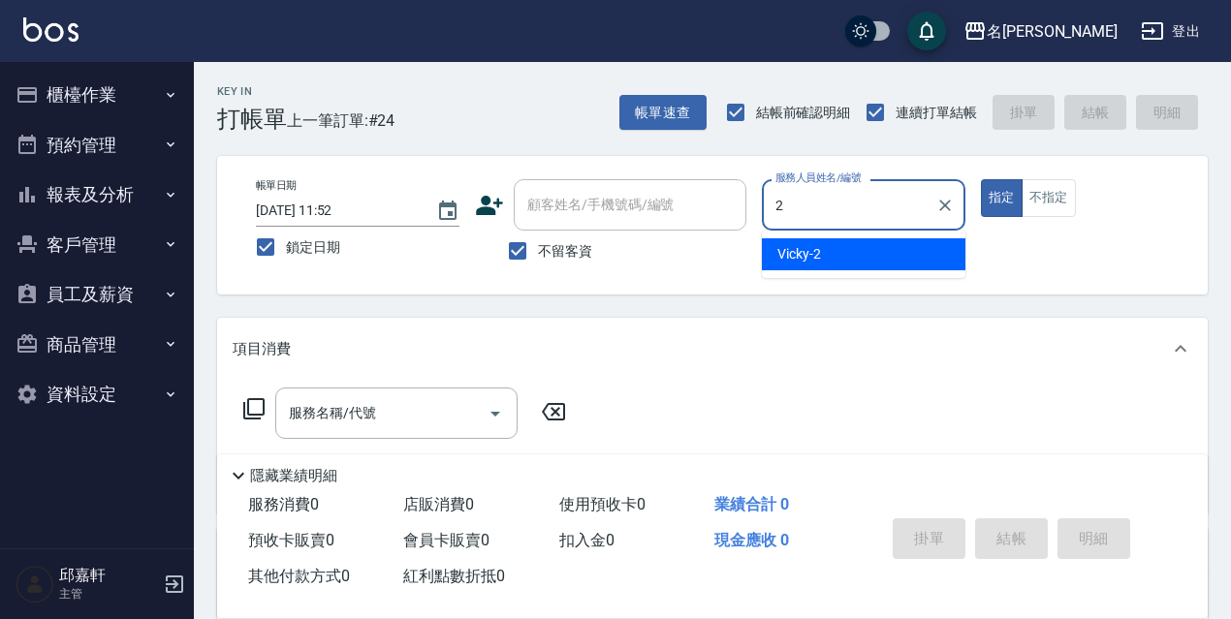
type input "Vicky-2"
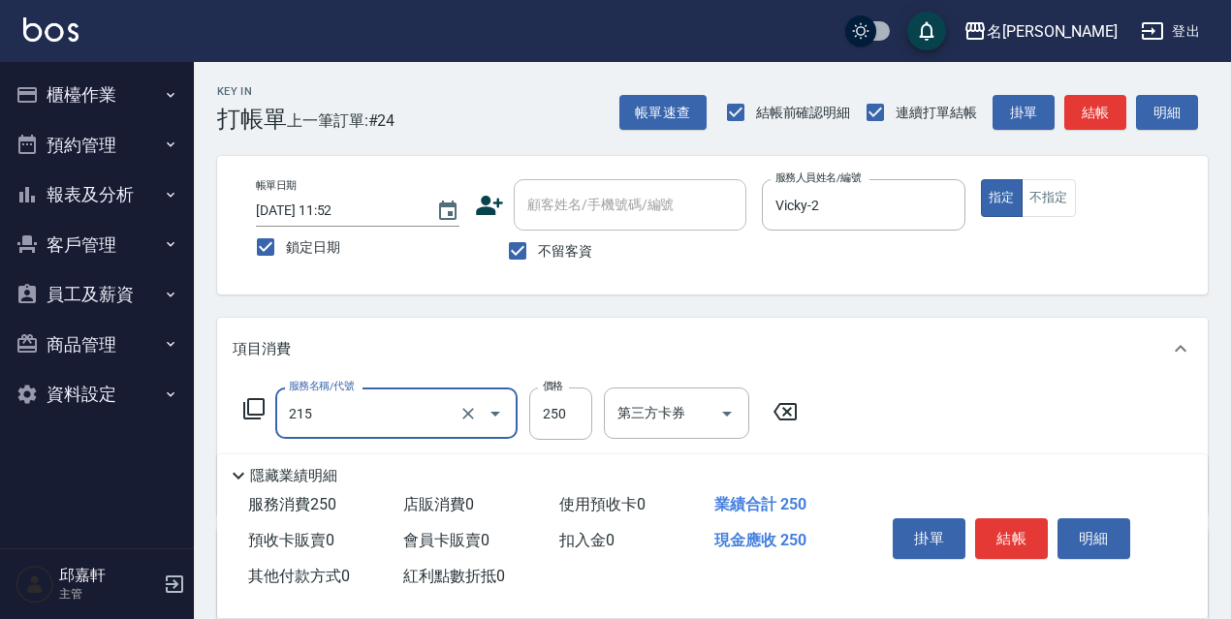
type input "洗髮卷<抵>250(215)"
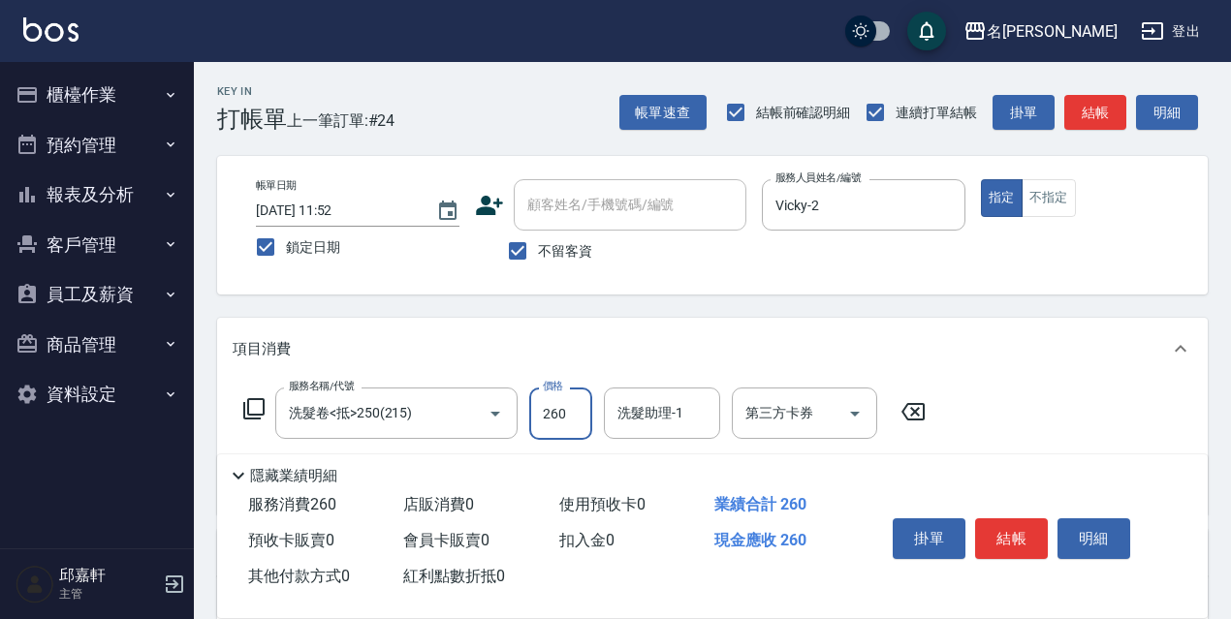
type input "260"
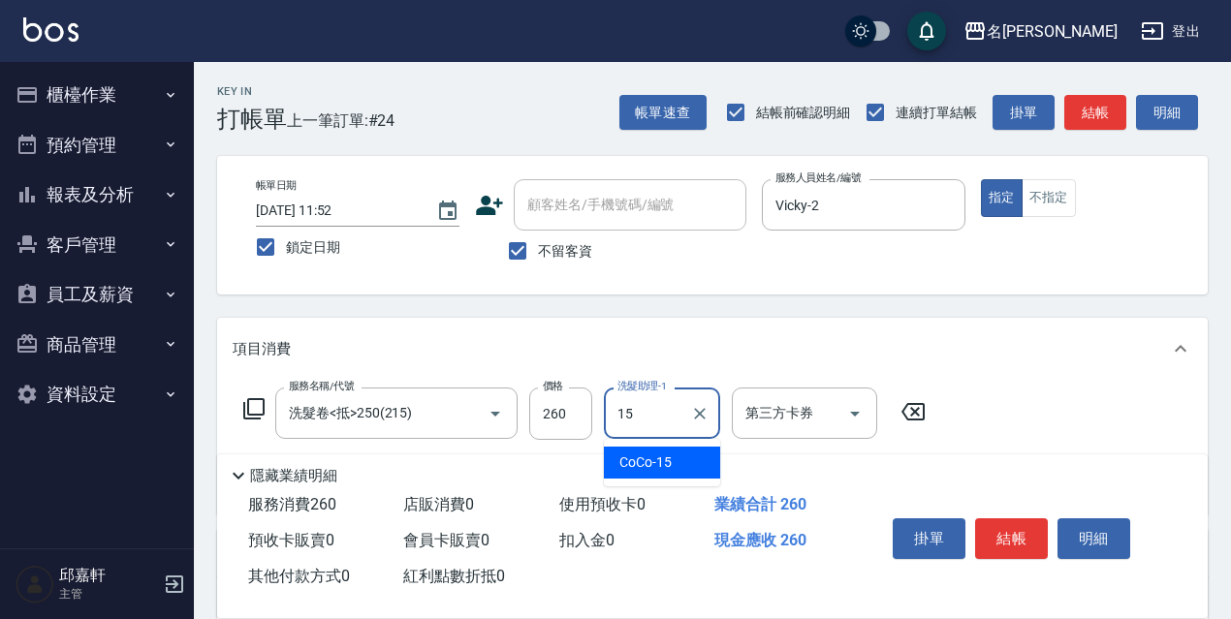
type input "CoCo-15"
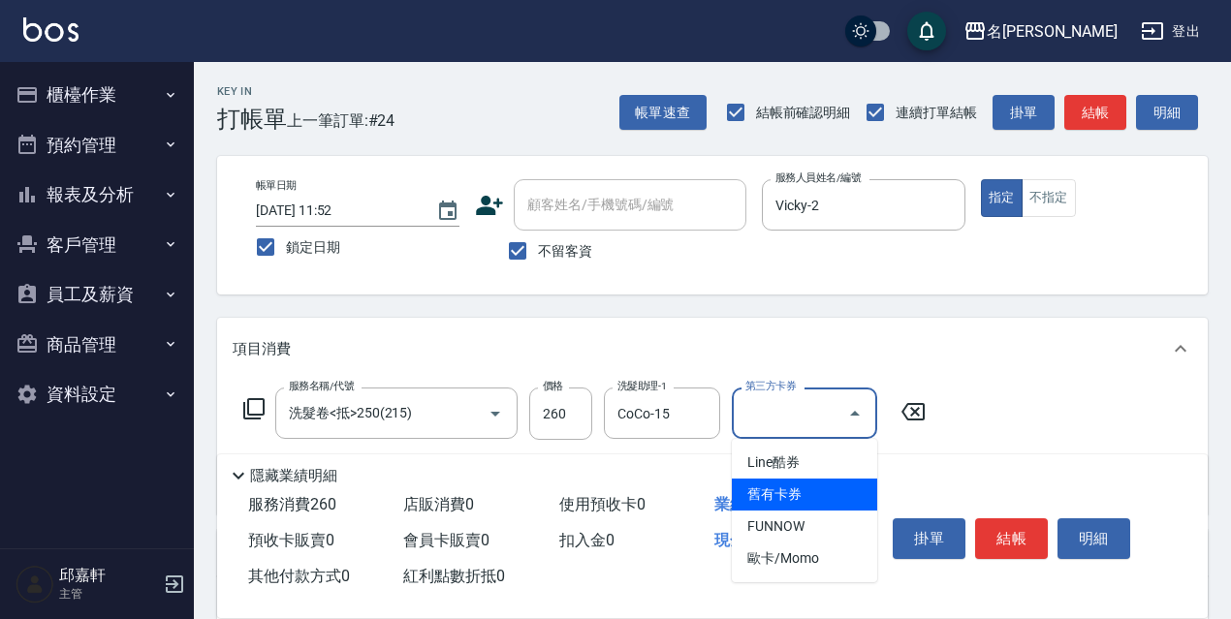
type input "舊有卡券"
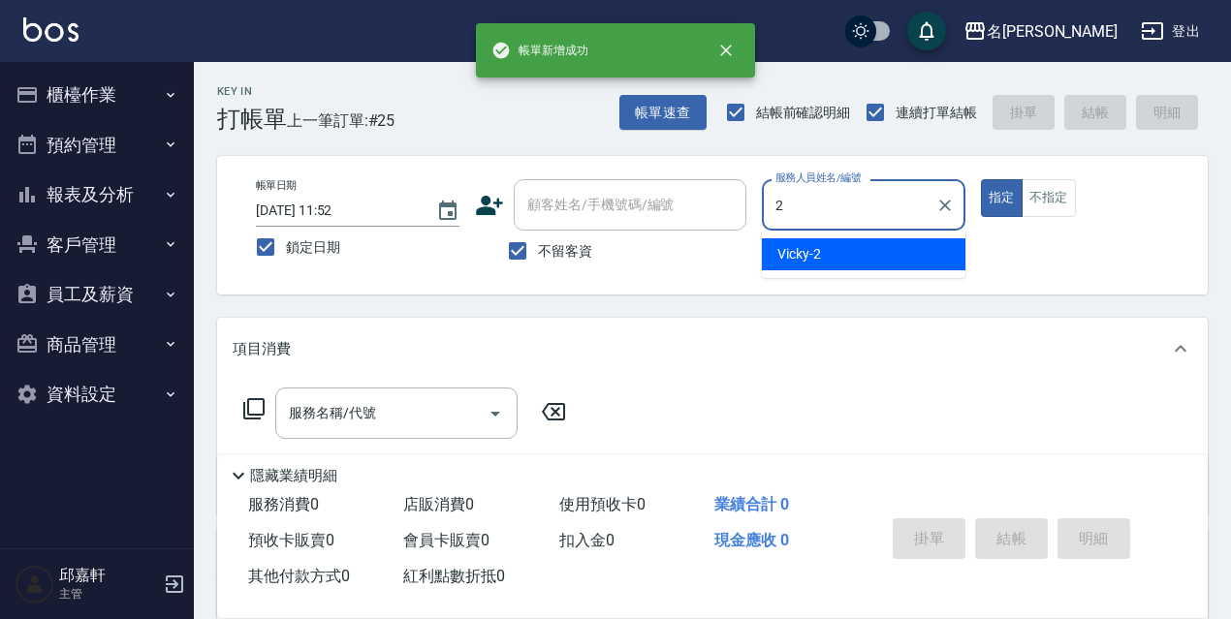
type input "Vicky-2"
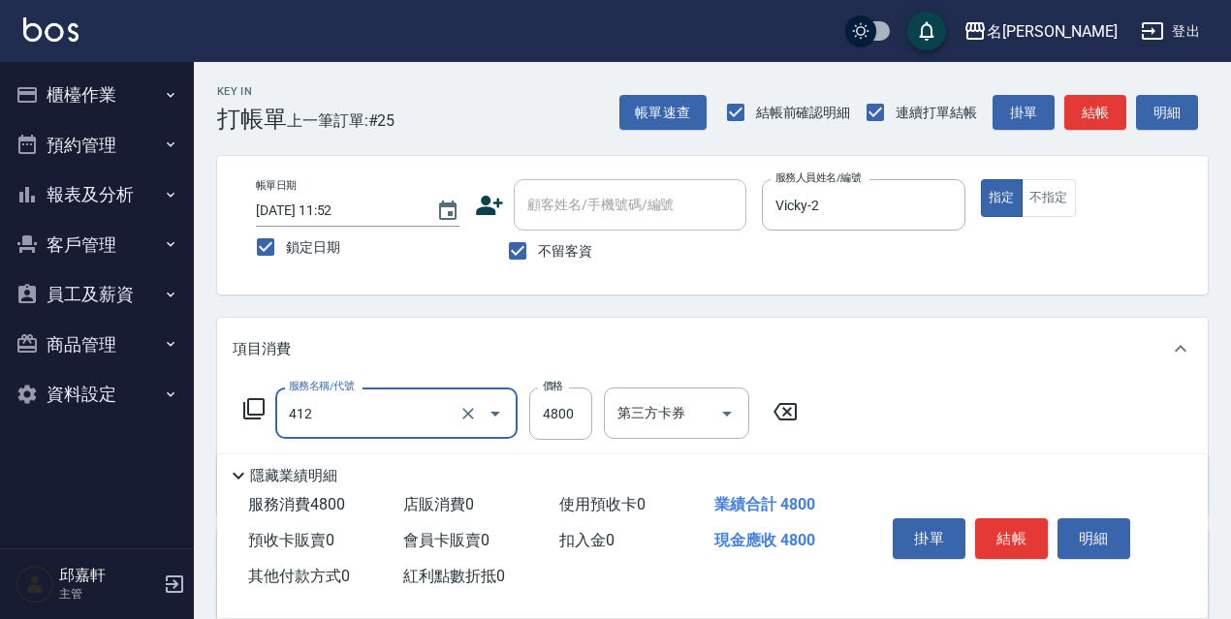
type input "阿速卡醫學燙髮(412)"
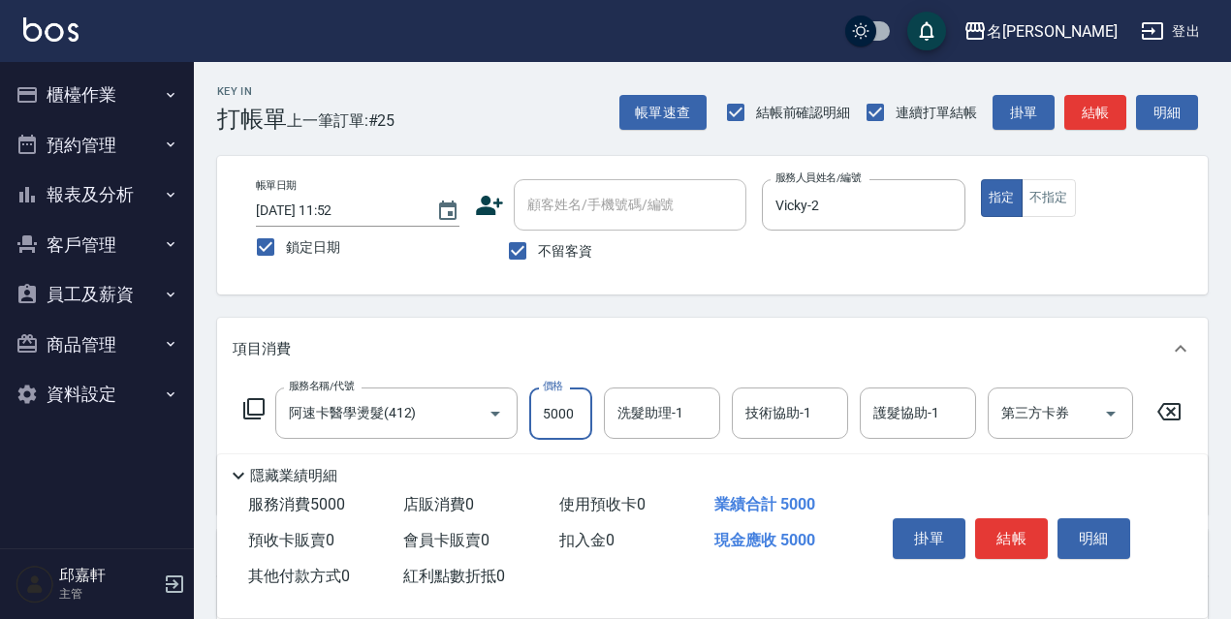
type input "5000"
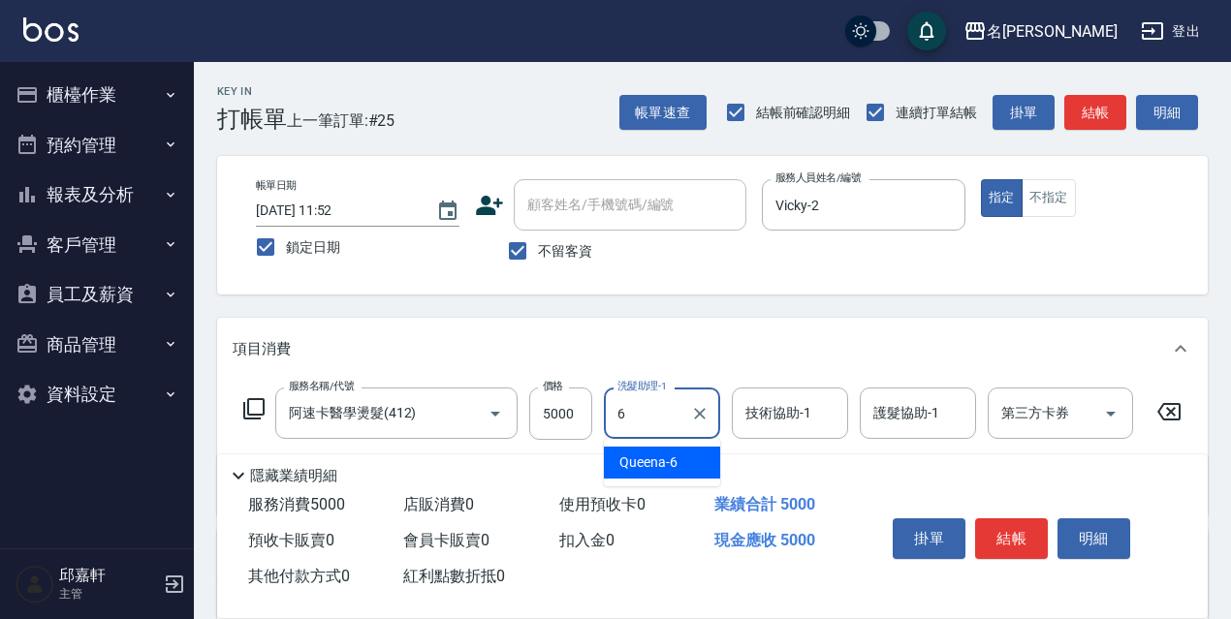
type input "Queena-6"
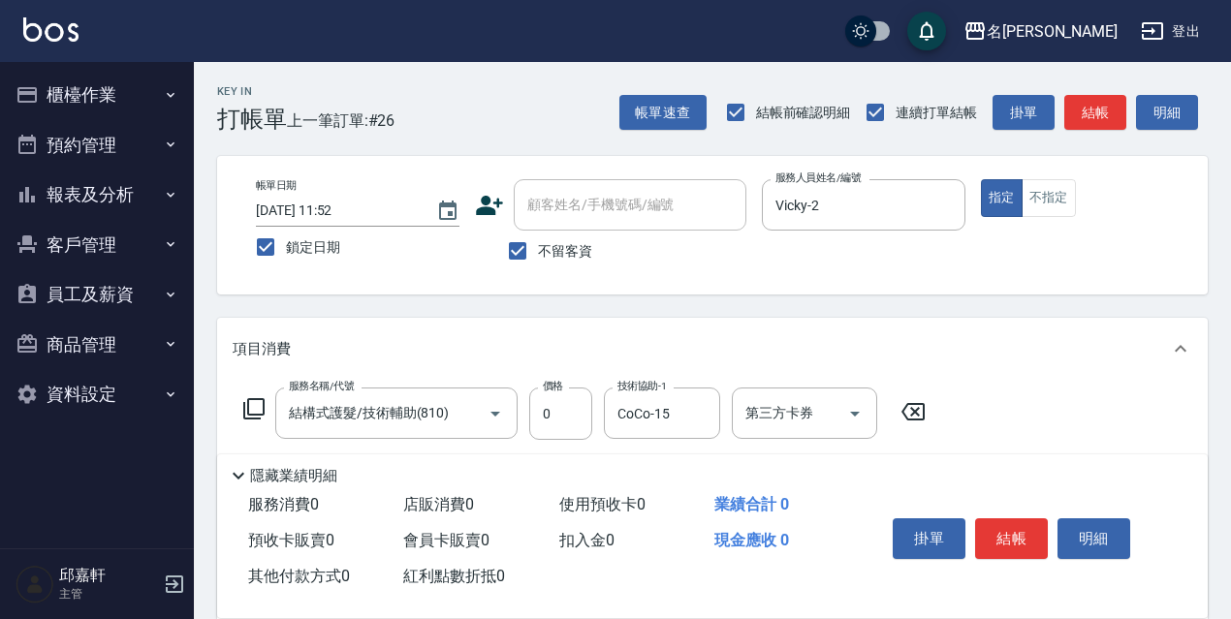
click at [256, 407] on icon at bounding box center [253, 408] width 23 height 23
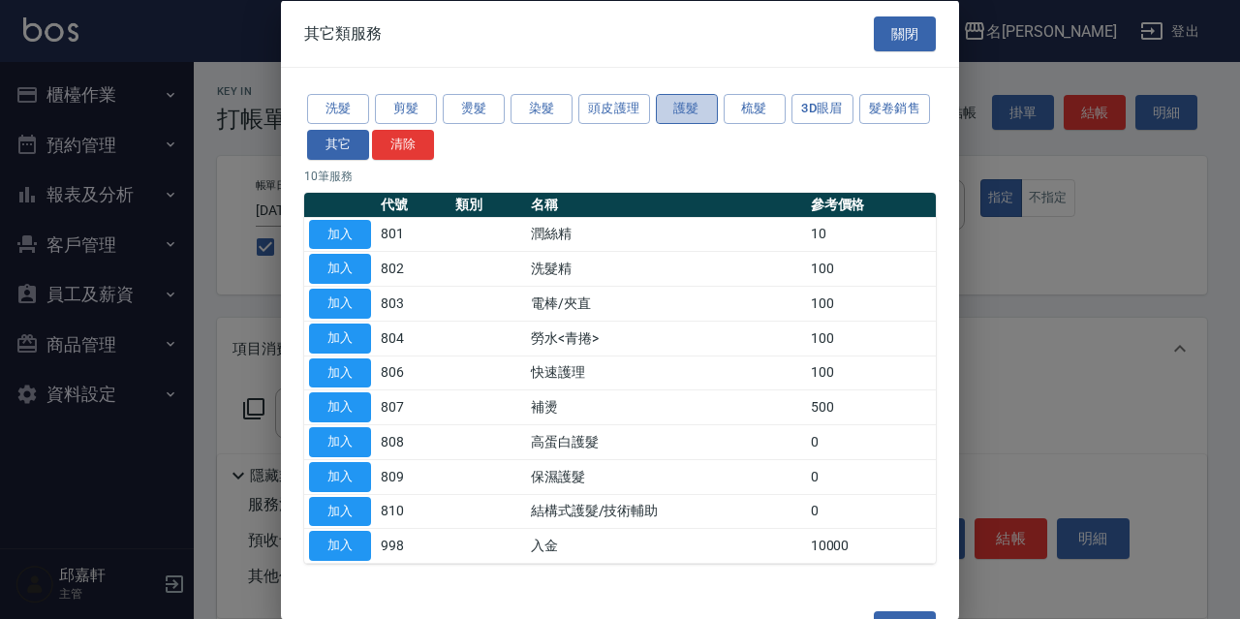
click at [714, 108] on button "護髮" at bounding box center [687, 109] width 62 height 30
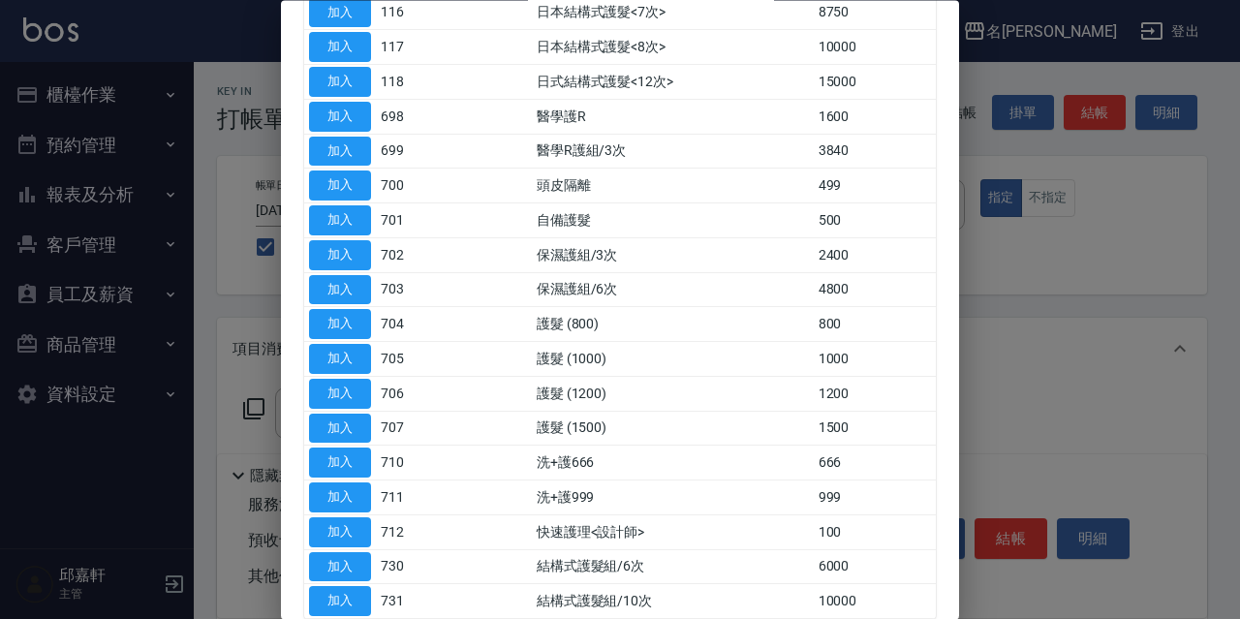
scroll to position [388, 0]
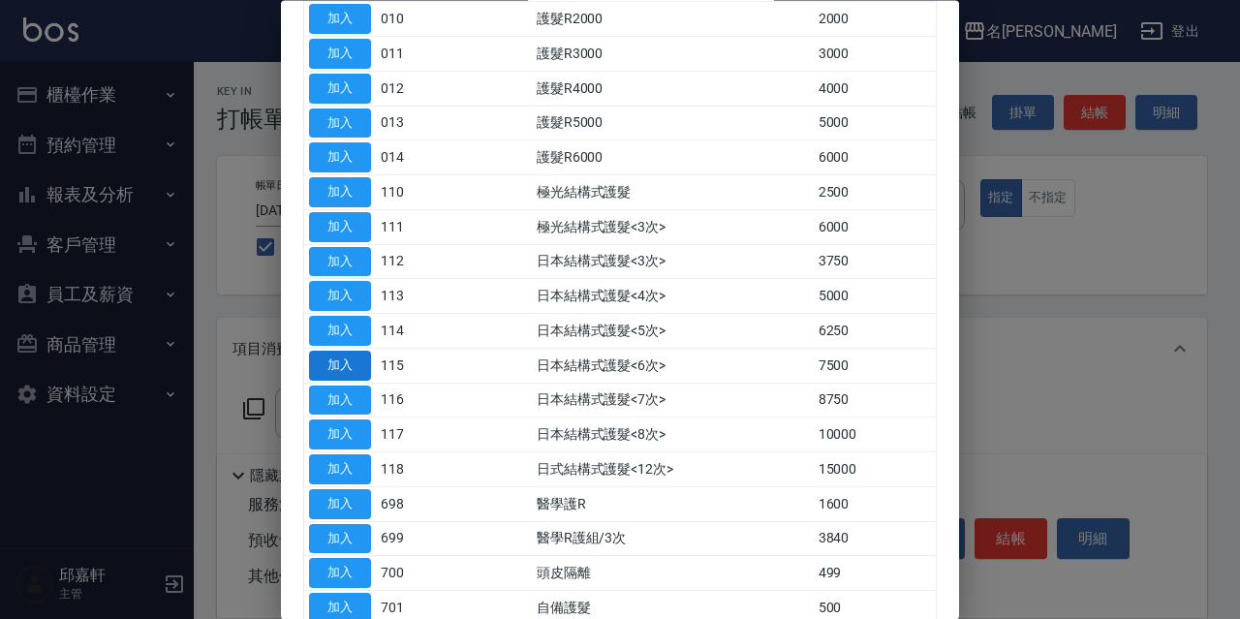
click at [337, 354] on button "加入" at bounding box center [340, 366] width 62 height 30
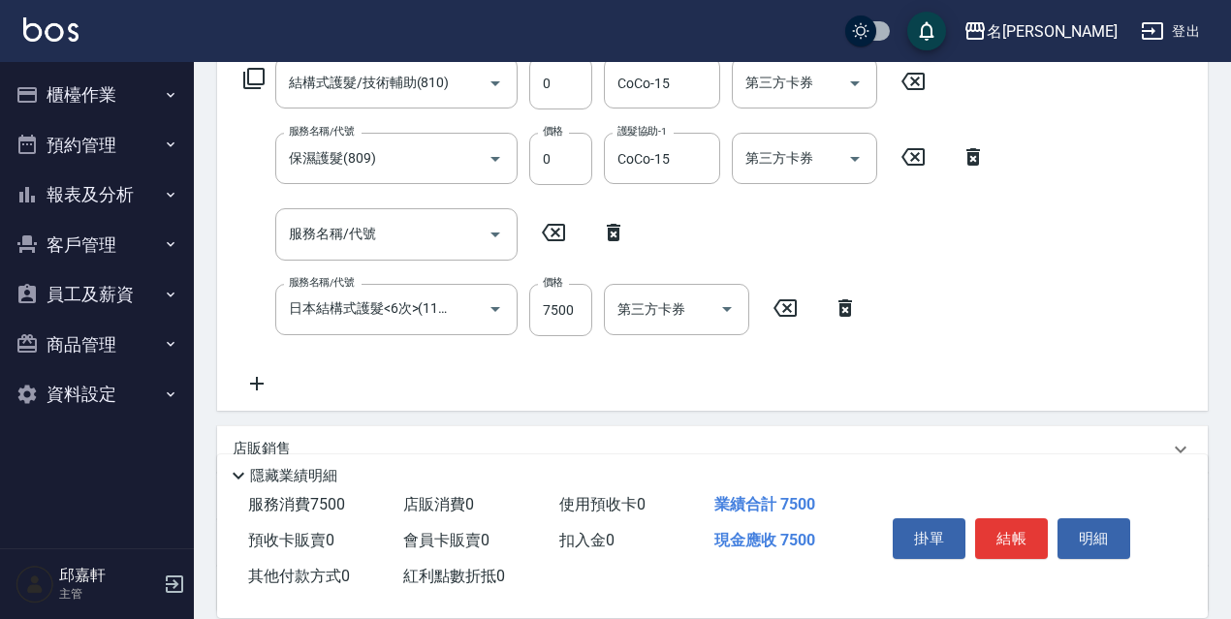
scroll to position [427, 0]
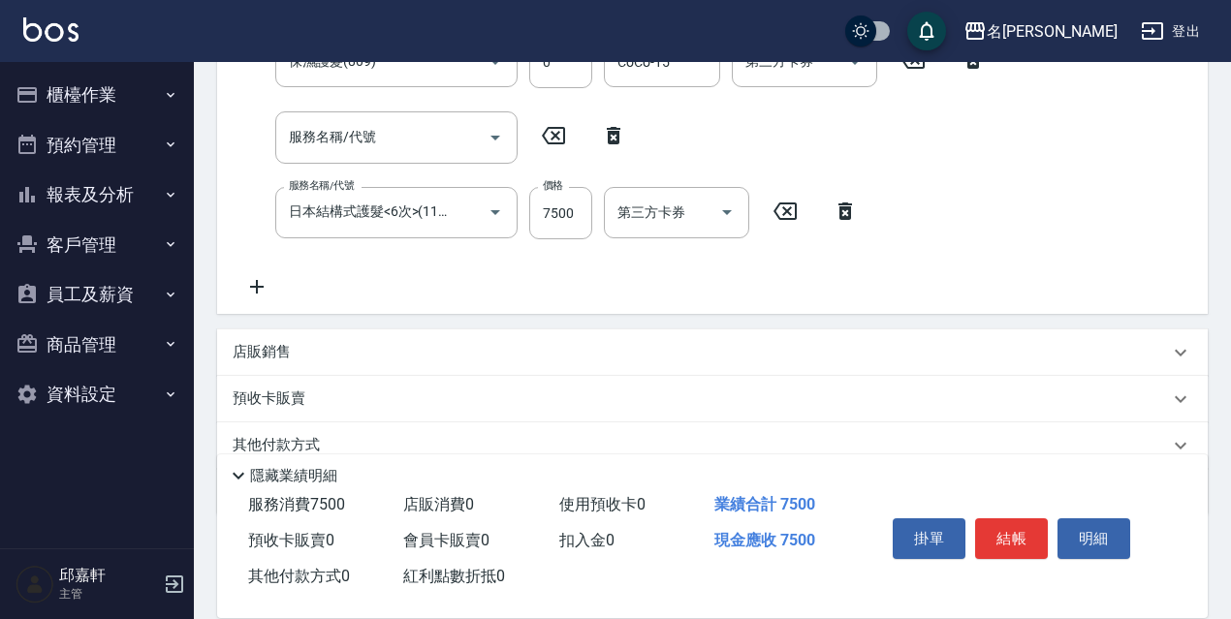
click at [445, 343] on div "店販銷售" at bounding box center [701, 352] width 936 height 20
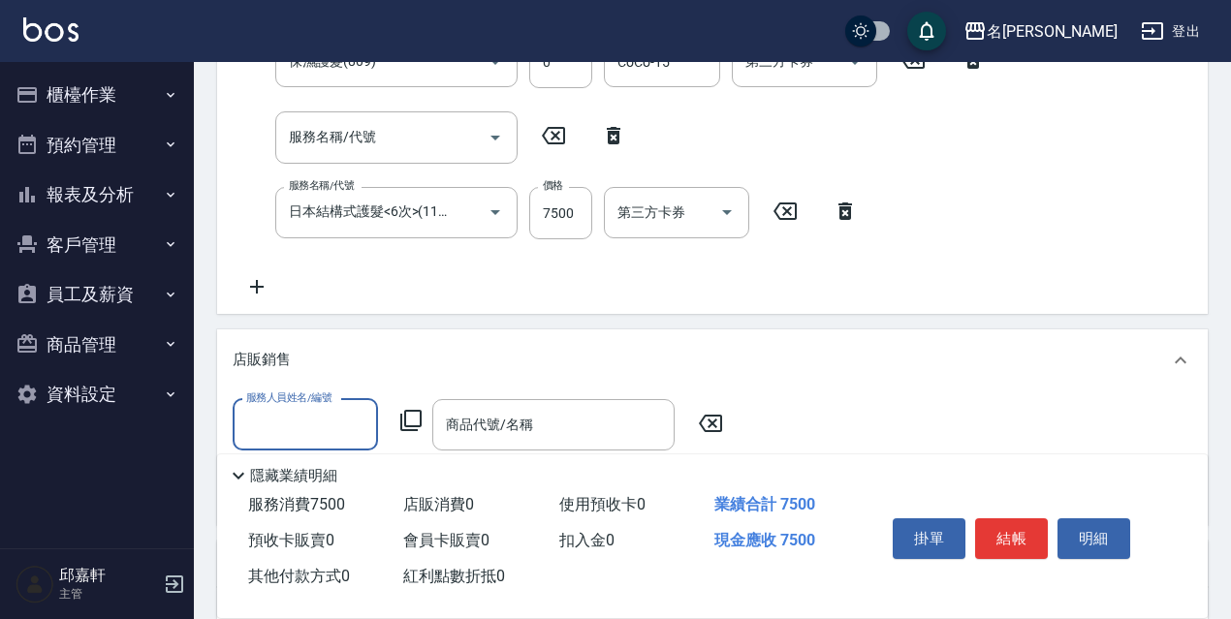
scroll to position [0, 0]
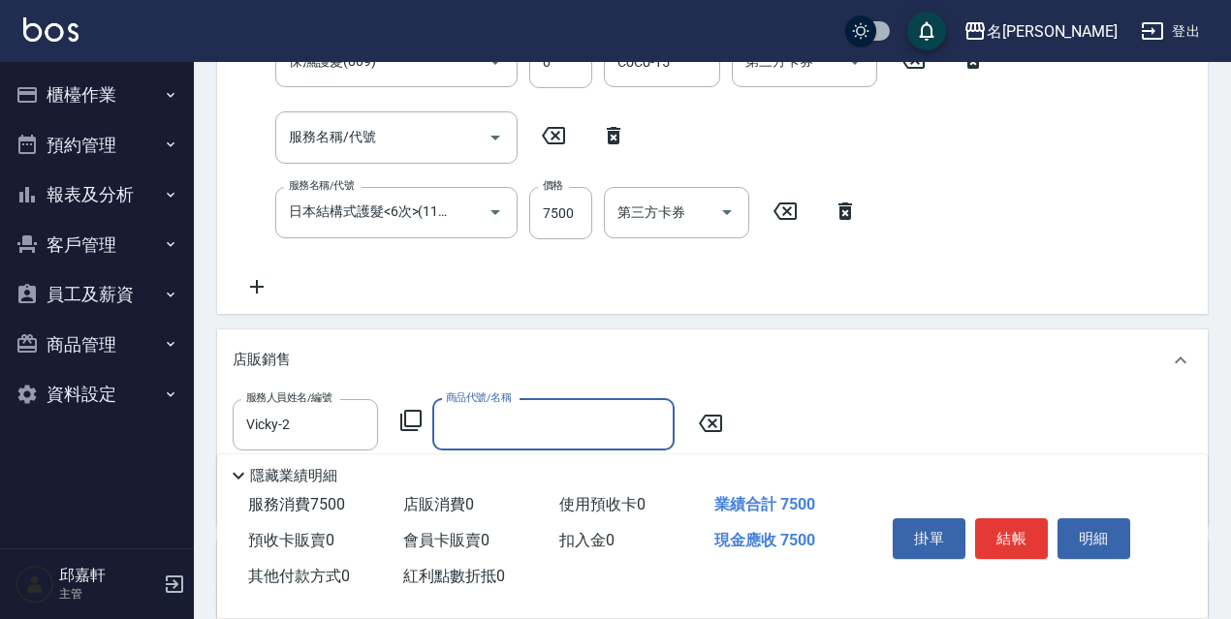
click at [417, 429] on icon at bounding box center [410, 420] width 21 height 21
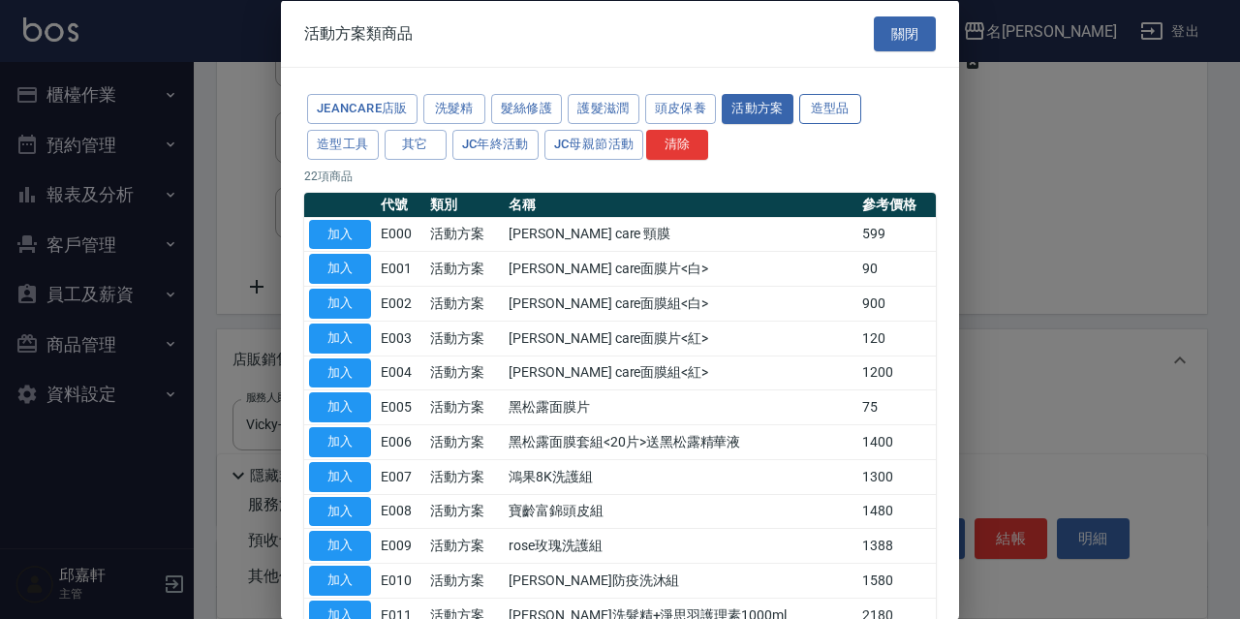
click at [838, 116] on button "造型品" at bounding box center [830, 109] width 62 height 30
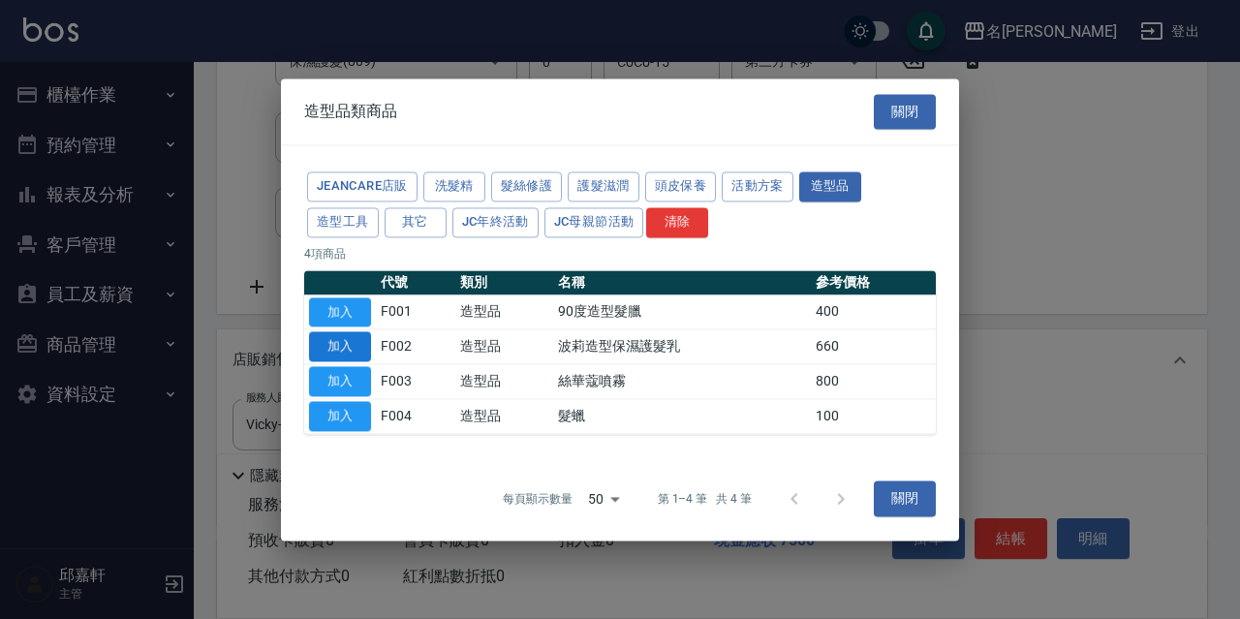
click at [354, 345] on button "加入" at bounding box center [340, 347] width 62 height 30
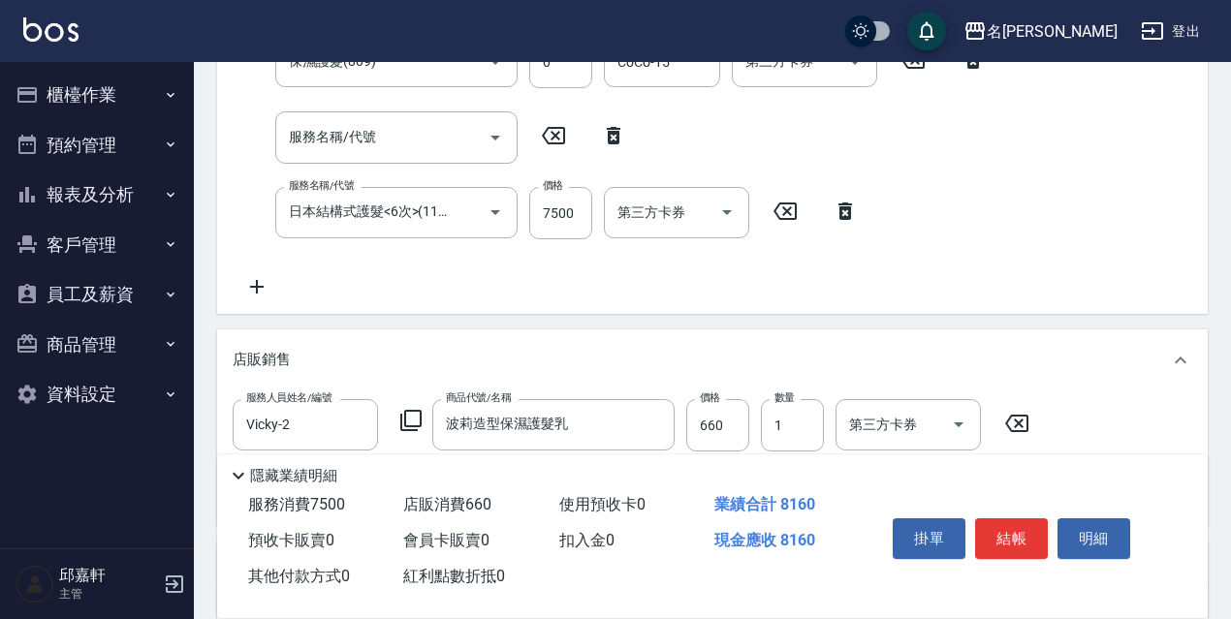
click at [416, 418] on icon at bounding box center [410, 420] width 23 height 23
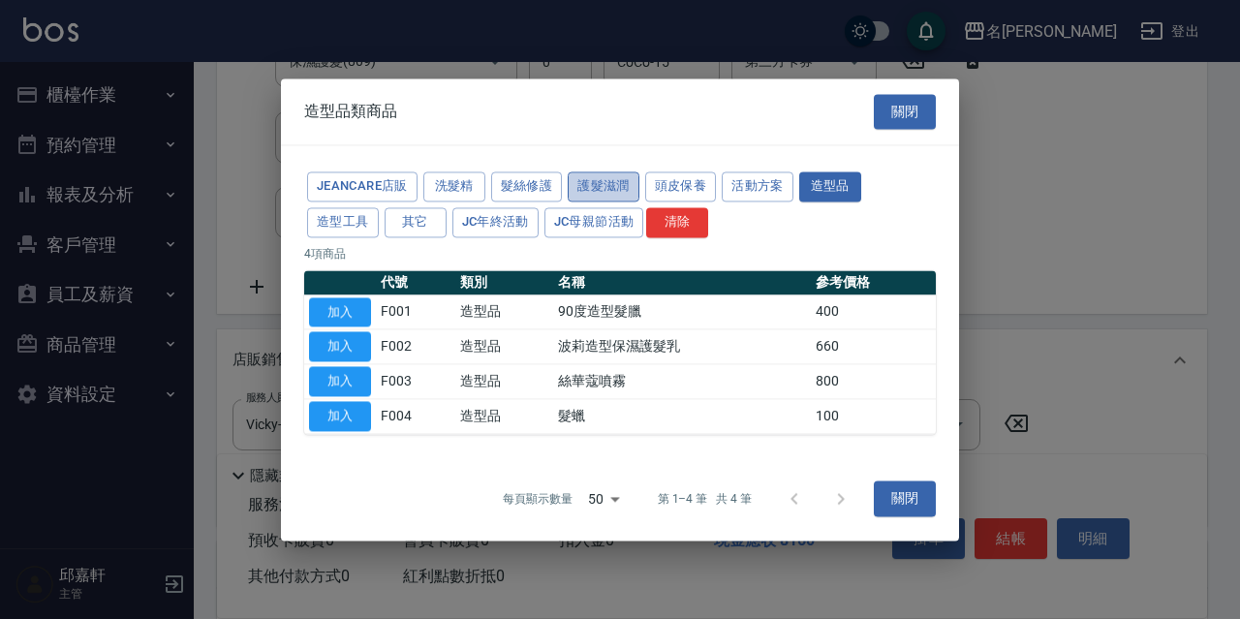
click at [581, 179] on button "護髮滋潤" at bounding box center [604, 187] width 72 height 30
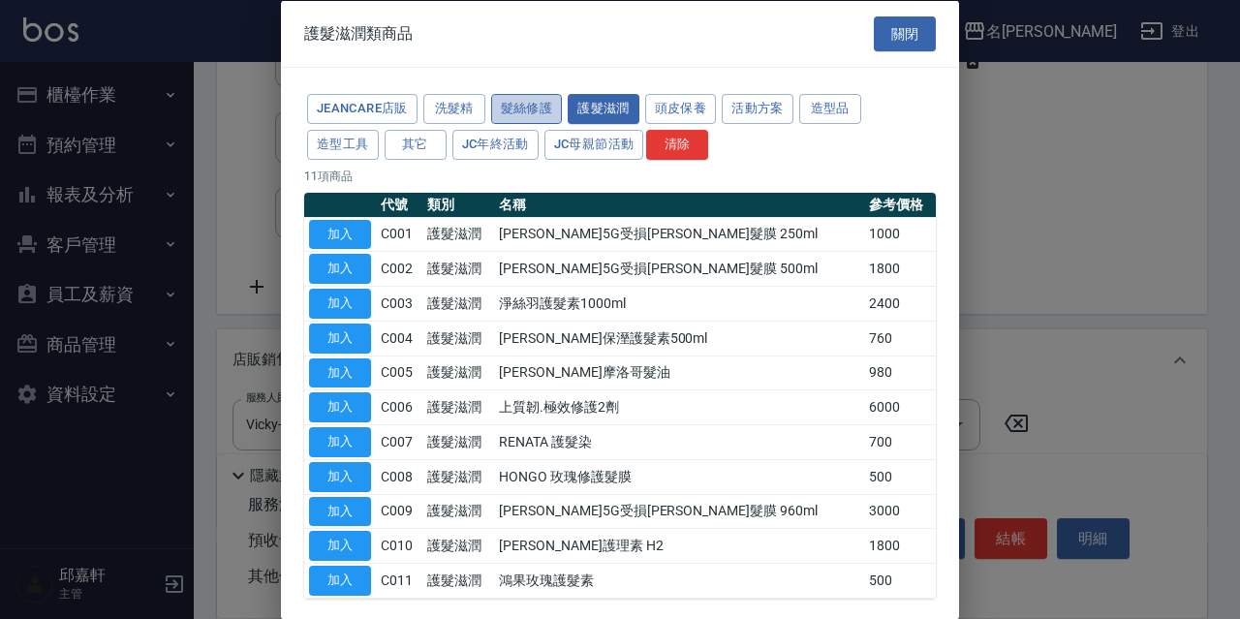
click at [549, 111] on button "髮絲修護" at bounding box center [527, 109] width 72 height 30
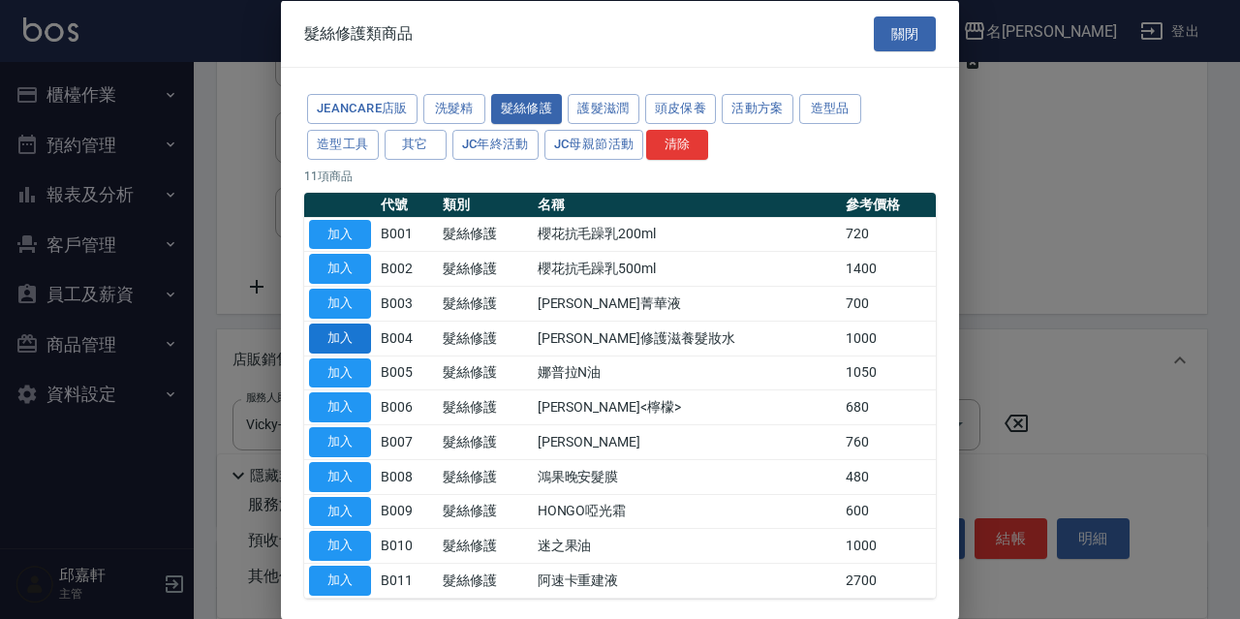
click at [336, 347] on button "加入" at bounding box center [340, 338] width 62 height 30
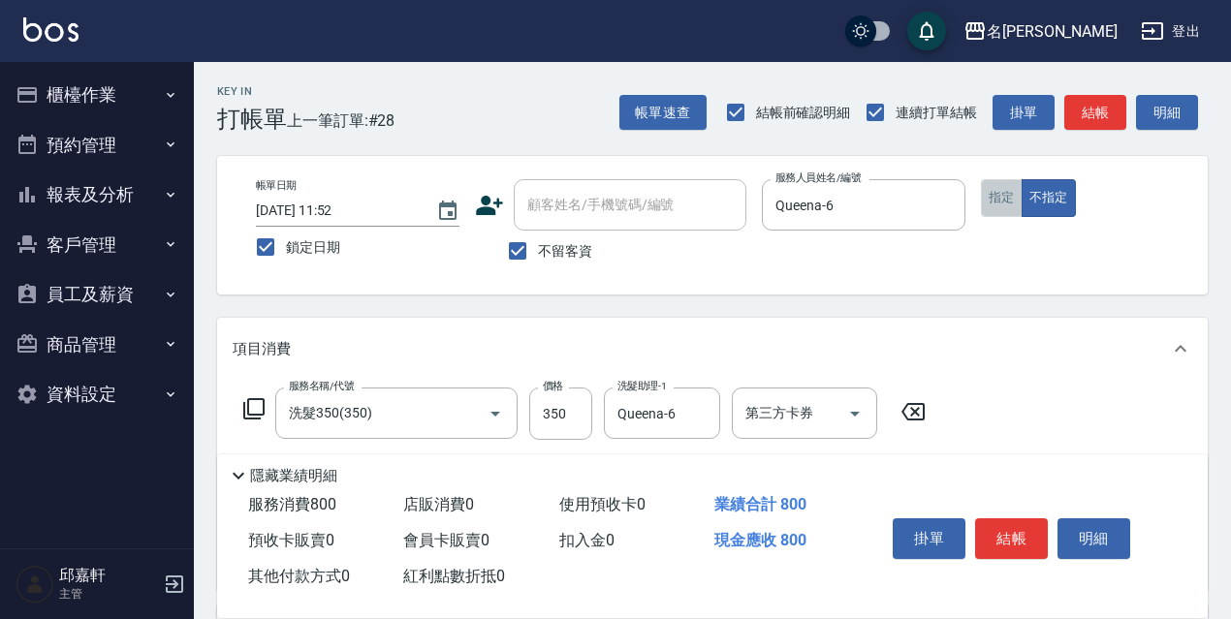
click at [1018, 203] on button "指定" at bounding box center [1002, 198] width 42 height 38
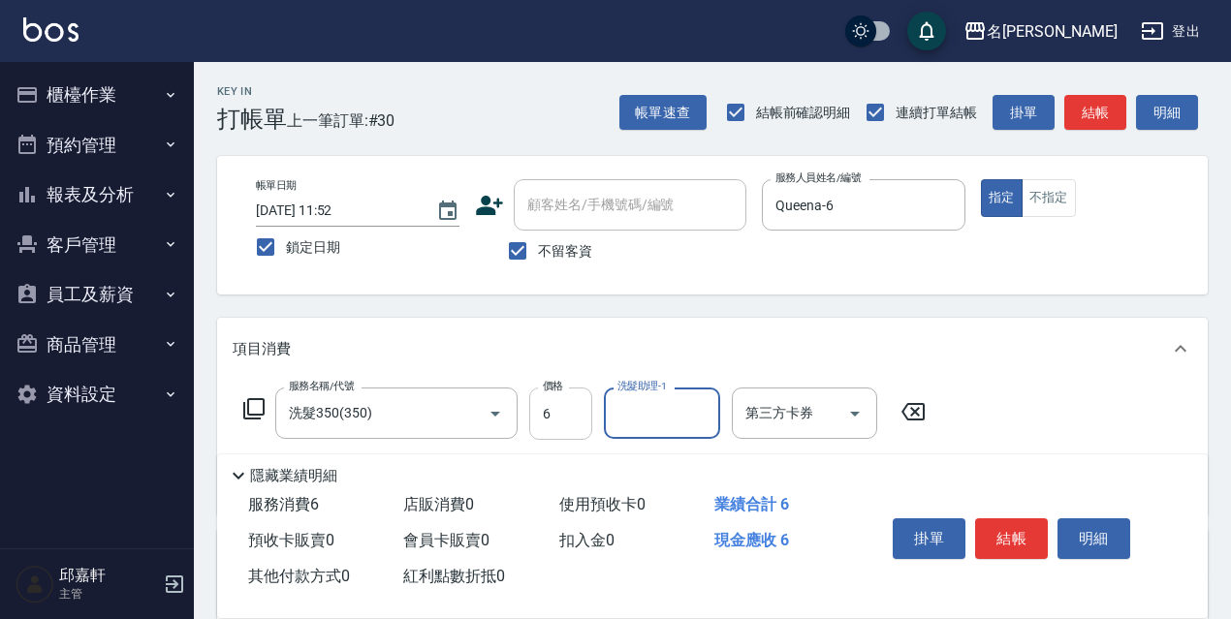
click at [574, 408] on input "6" at bounding box center [560, 414] width 63 height 52
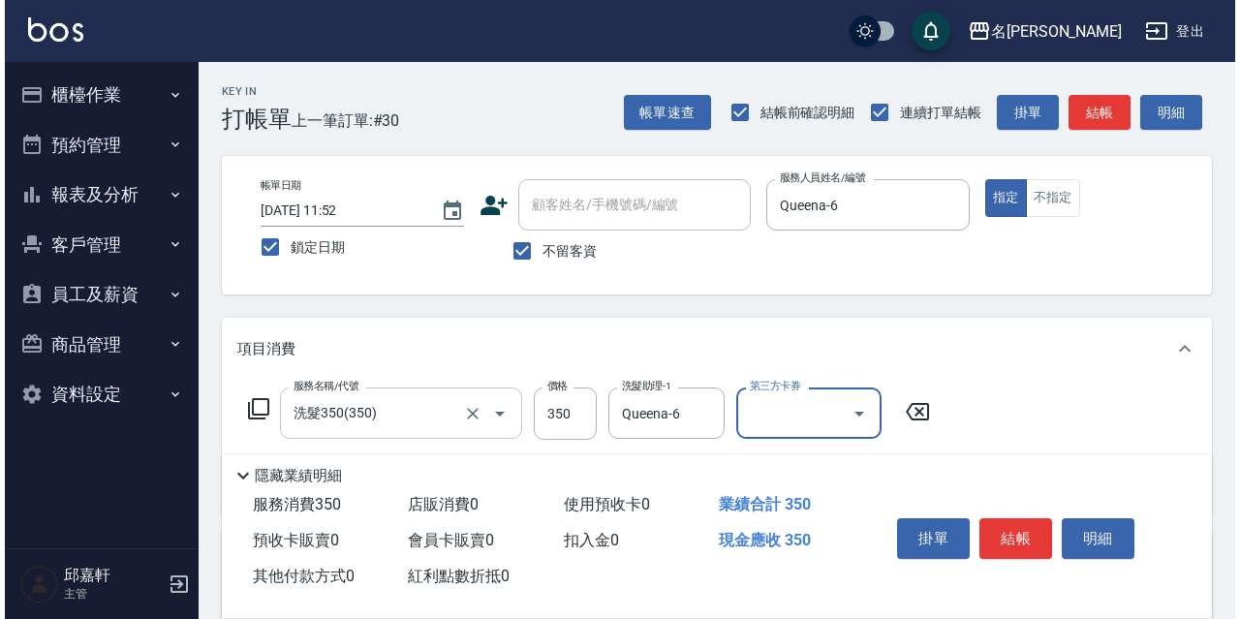
scroll to position [283, 0]
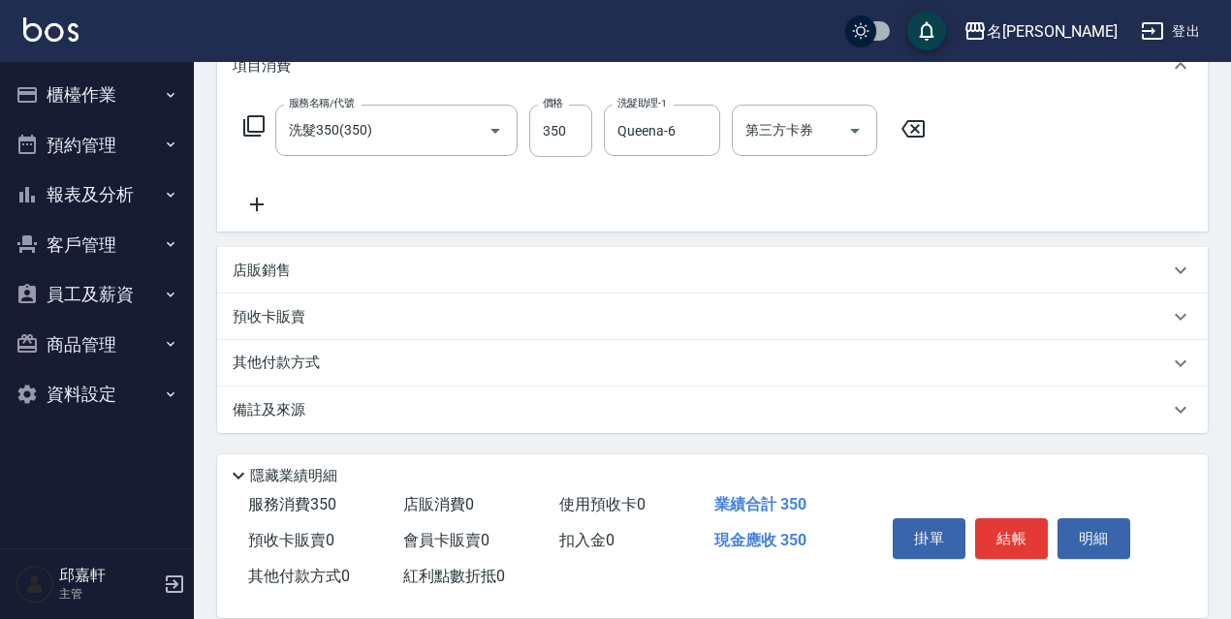
click at [242, 115] on icon at bounding box center [253, 125] width 23 height 23
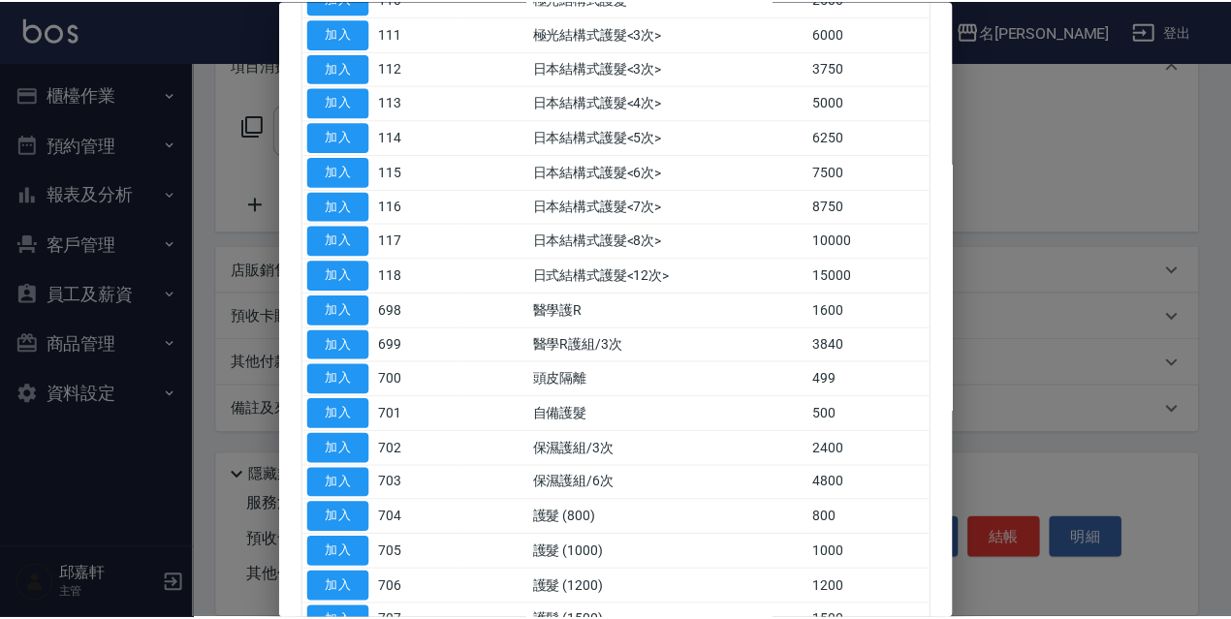
scroll to position [678, 0]
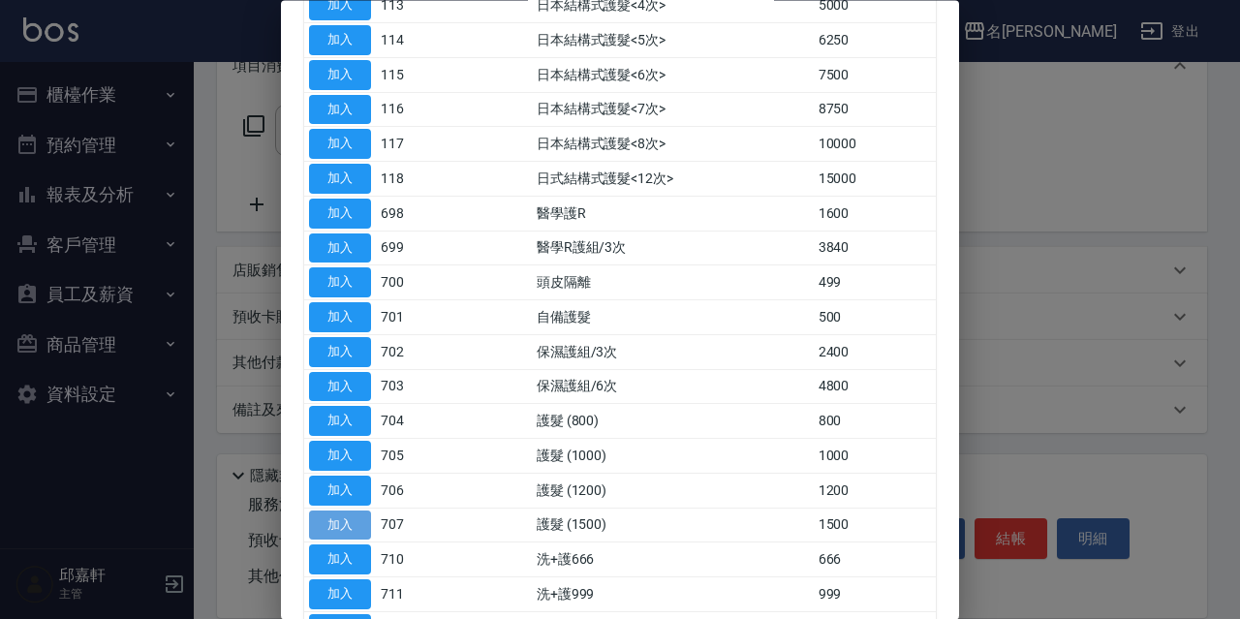
click at [351, 522] on button "加入" at bounding box center [340, 526] width 62 height 30
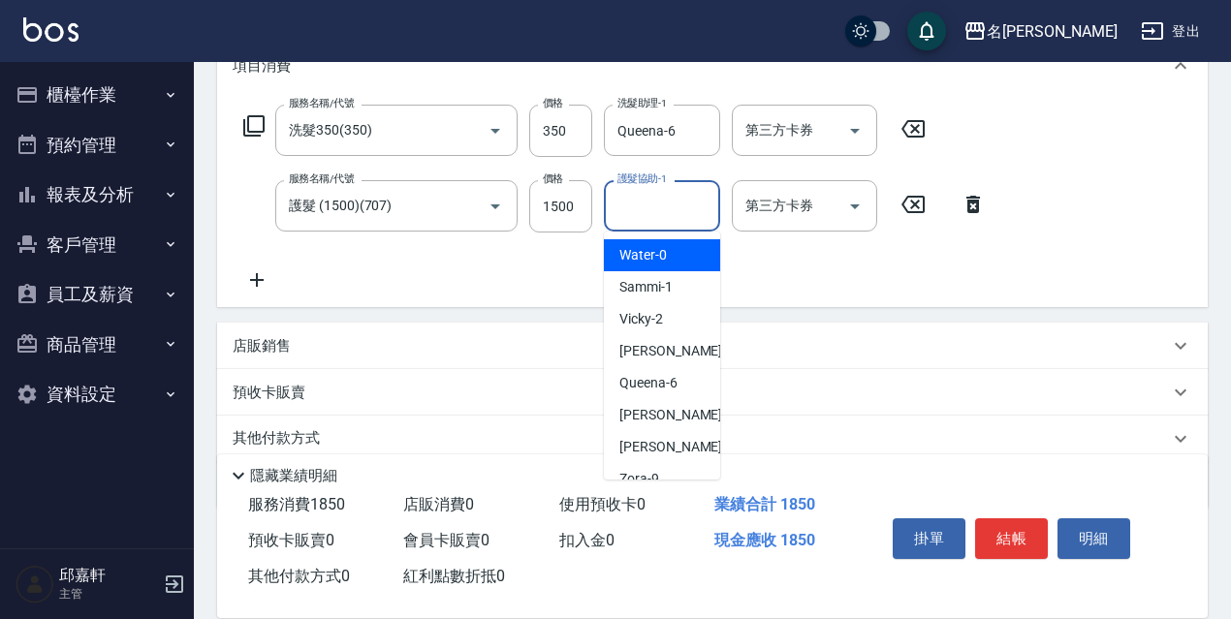
click at [692, 194] on input "護髮協助-1" at bounding box center [661, 206] width 99 height 34
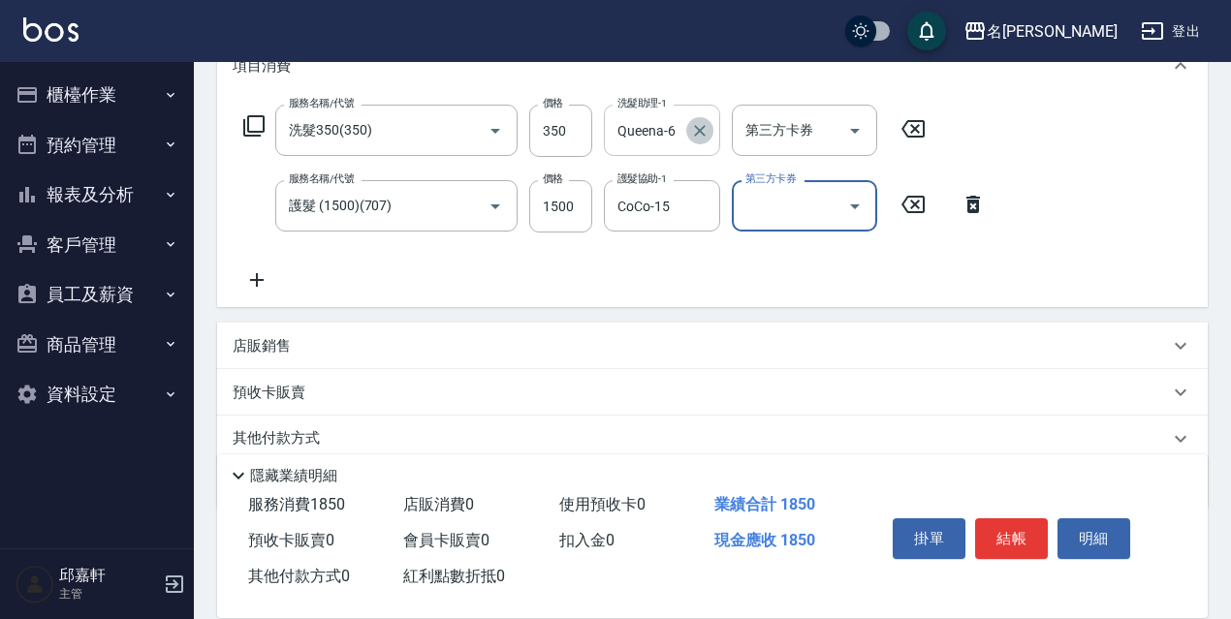
click at [704, 130] on icon "Clear" at bounding box center [699, 130] width 19 height 19
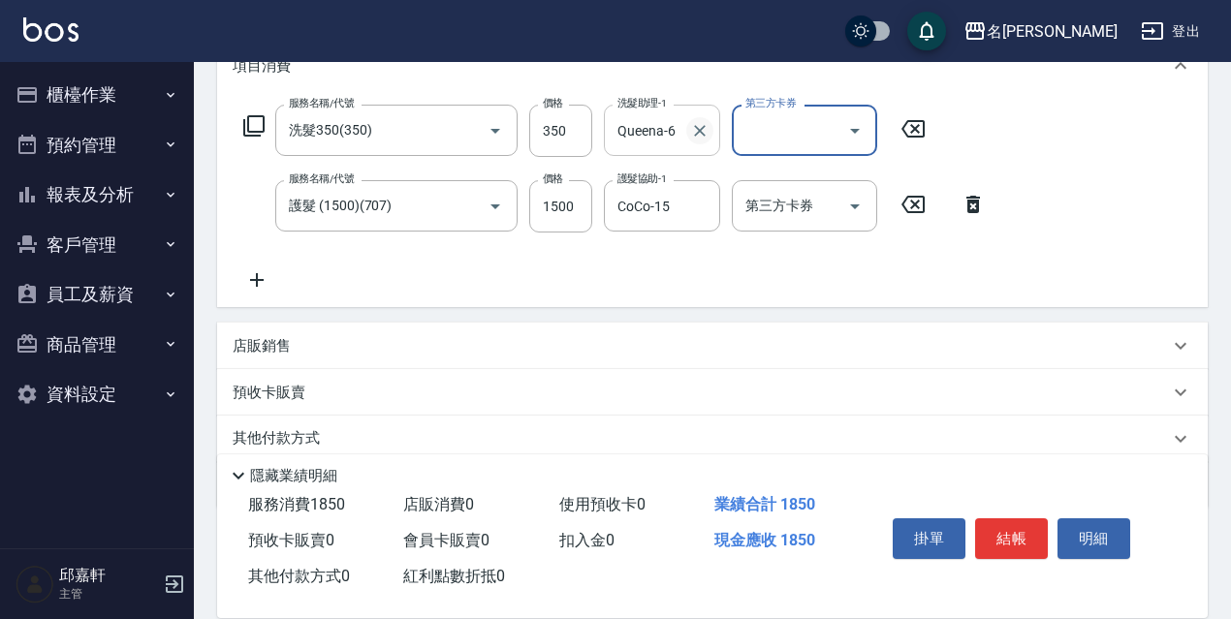
click at [706, 122] on icon "Clear" at bounding box center [699, 130] width 19 height 19
click at [708, 209] on icon "Clear" at bounding box center [699, 206] width 19 height 19
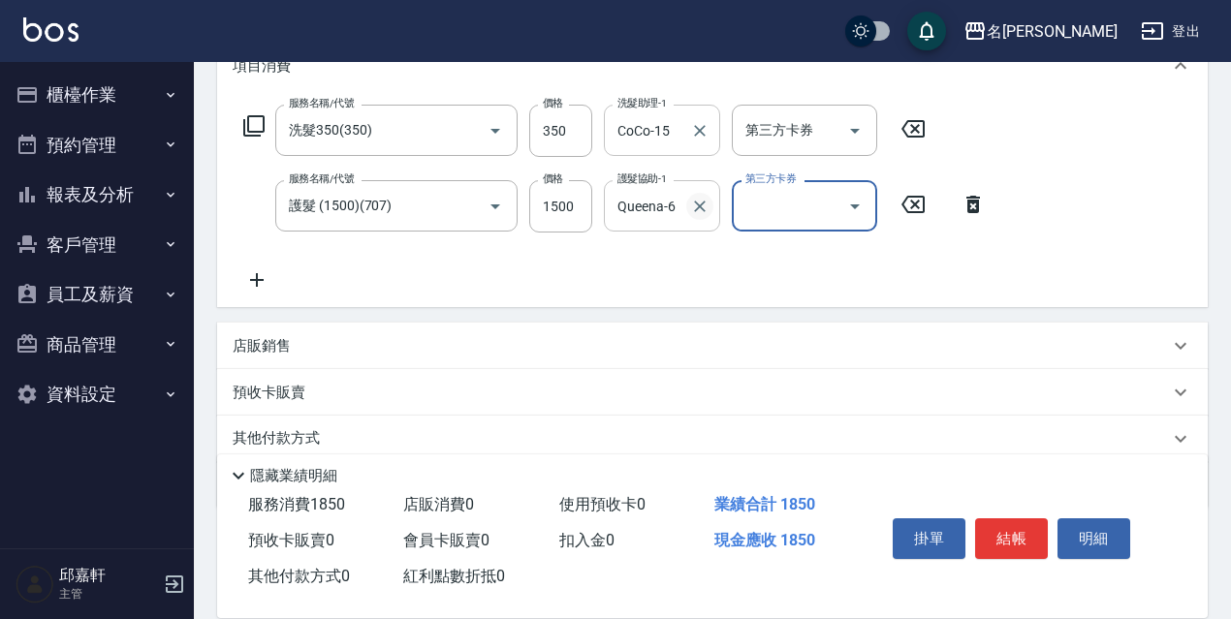
scroll to position [0, 0]
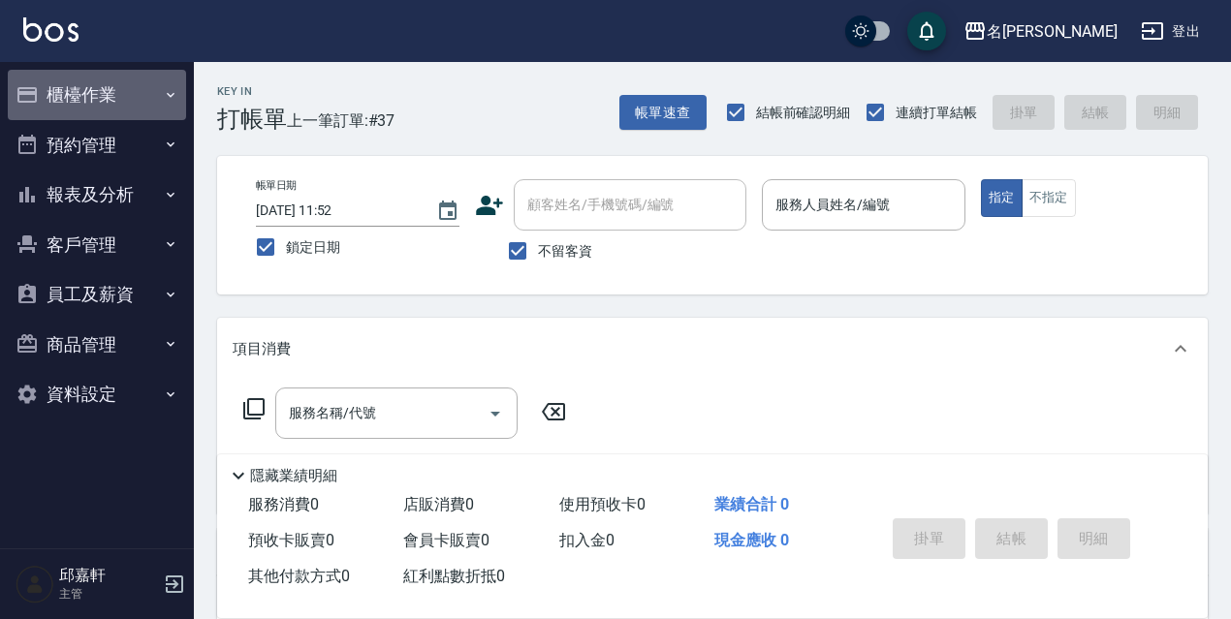
click at [133, 92] on button "櫃檯作業" at bounding box center [97, 95] width 178 height 50
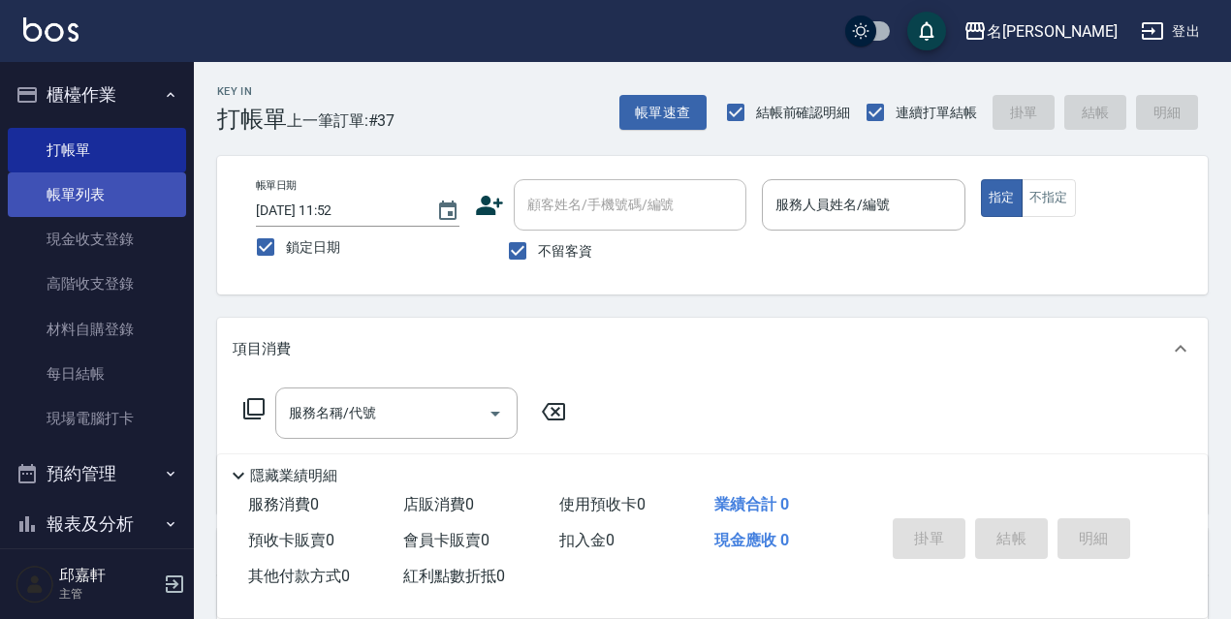
click at [101, 209] on link "帳單列表" at bounding box center [97, 194] width 178 height 45
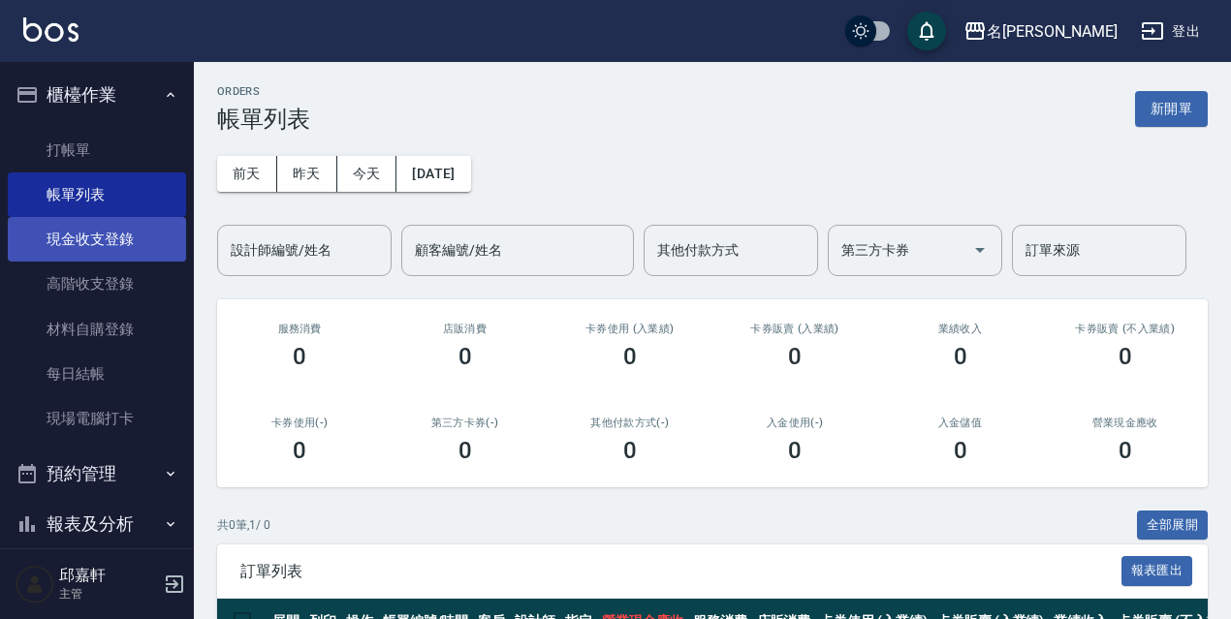
click at [154, 252] on link "現金收支登錄" at bounding box center [97, 239] width 178 height 45
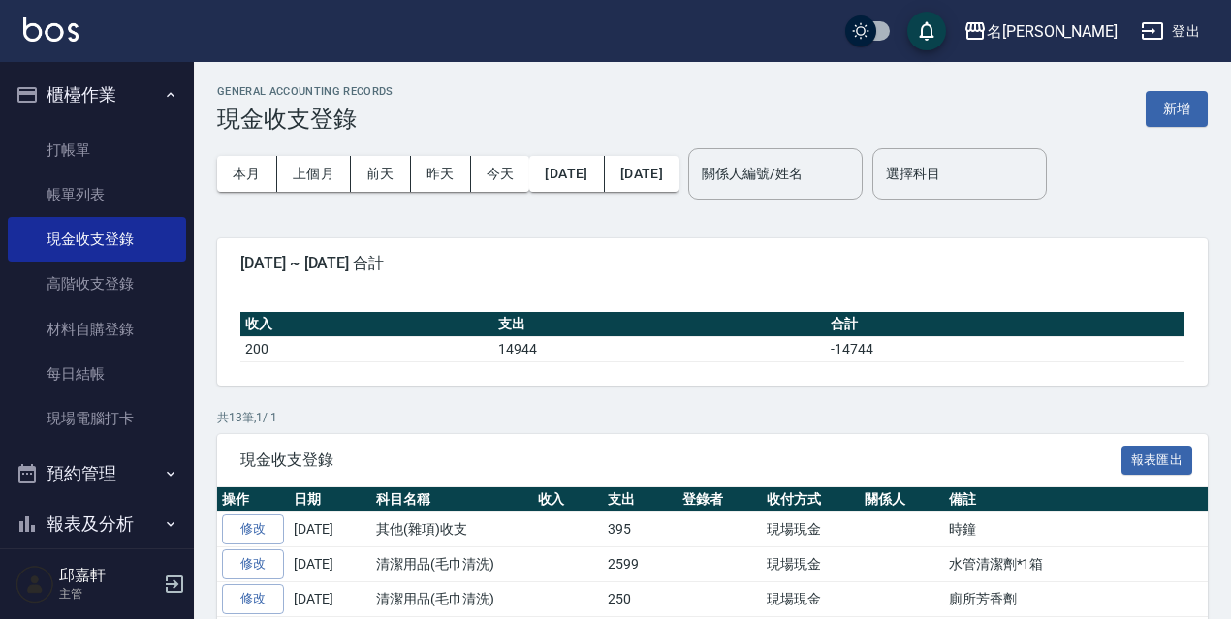
scroll to position [388, 0]
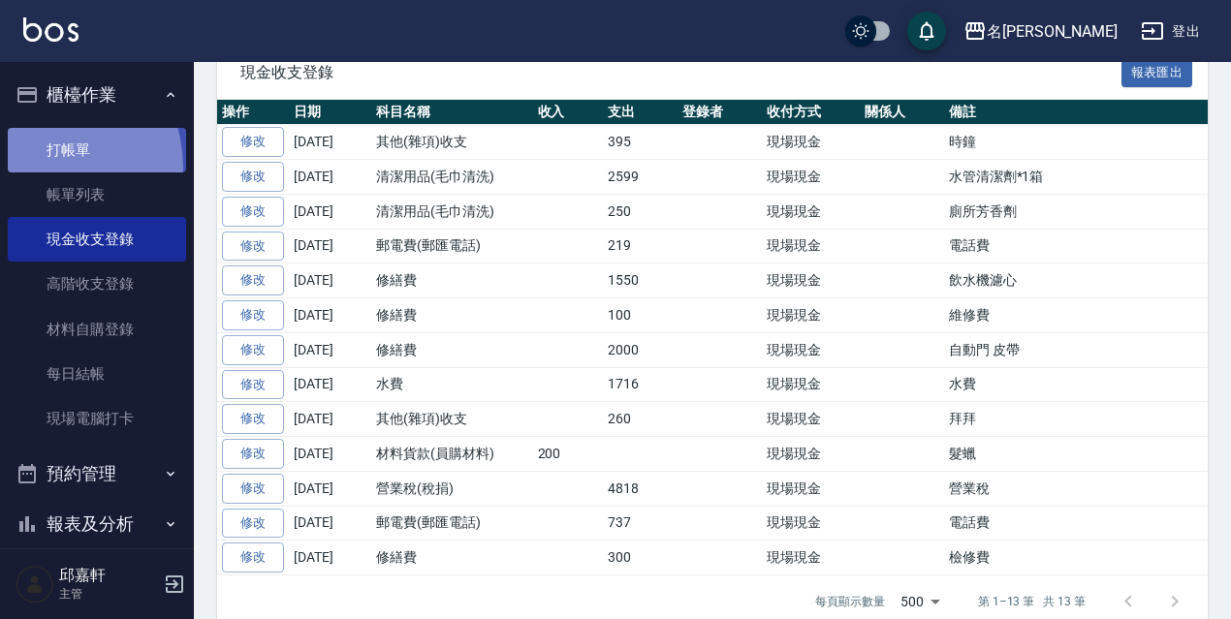
click at [35, 168] on link "打帳單" at bounding box center [97, 150] width 178 height 45
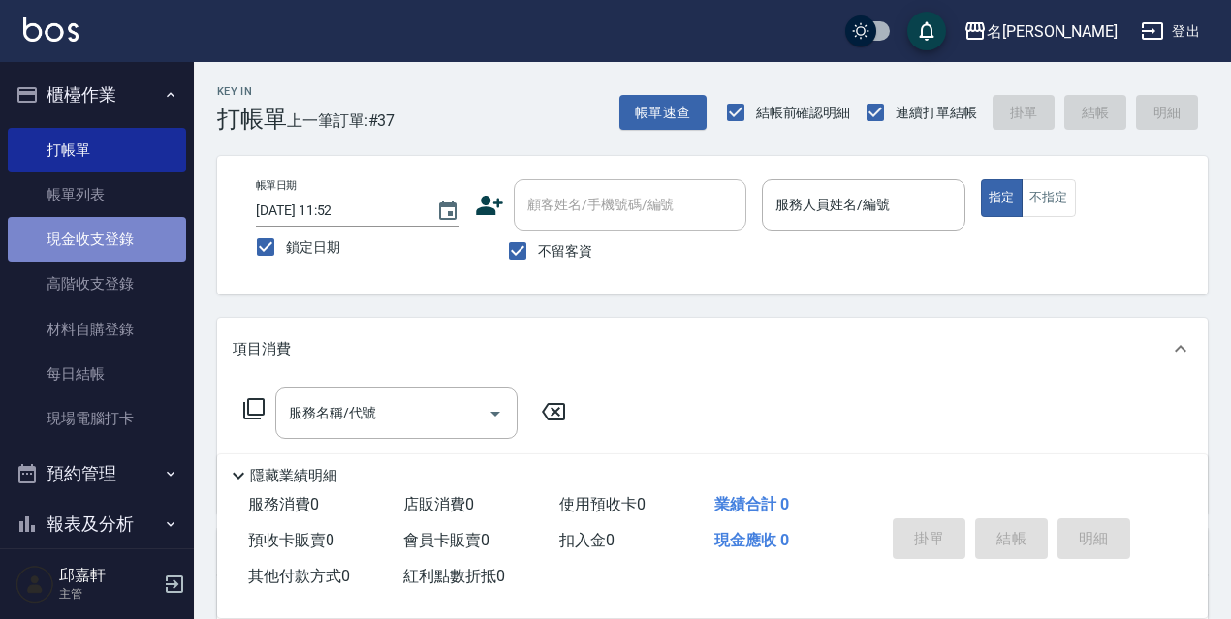
click at [120, 236] on link "現金收支登錄" at bounding box center [97, 239] width 178 height 45
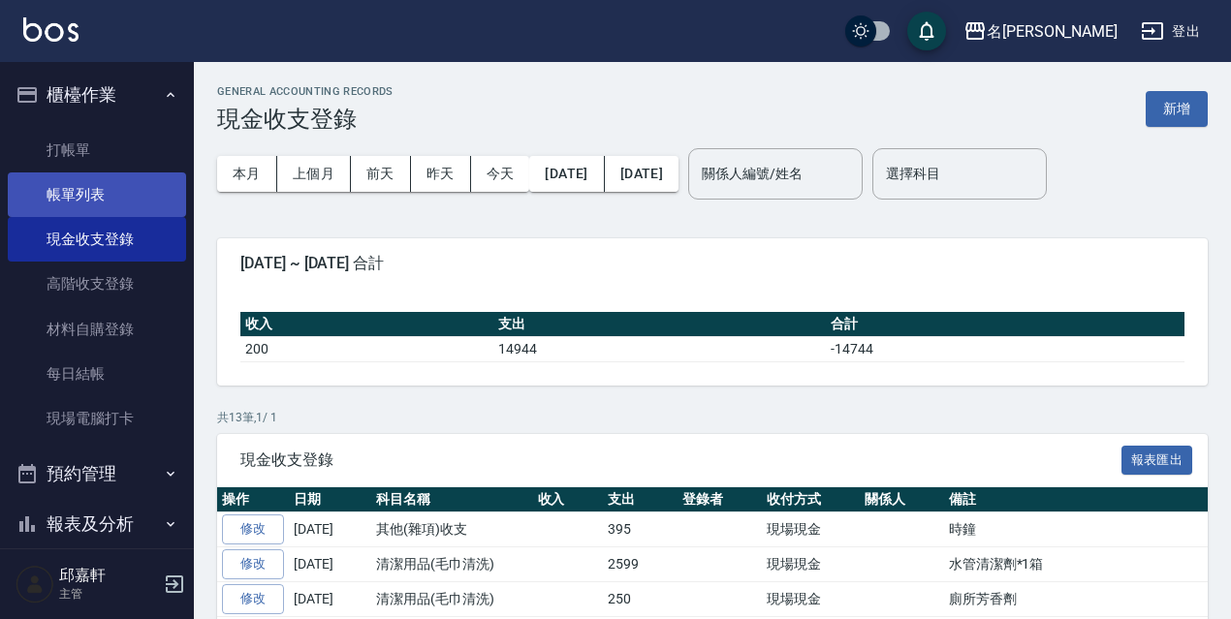
click at [132, 198] on link "帳單列表" at bounding box center [97, 194] width 178 height 45
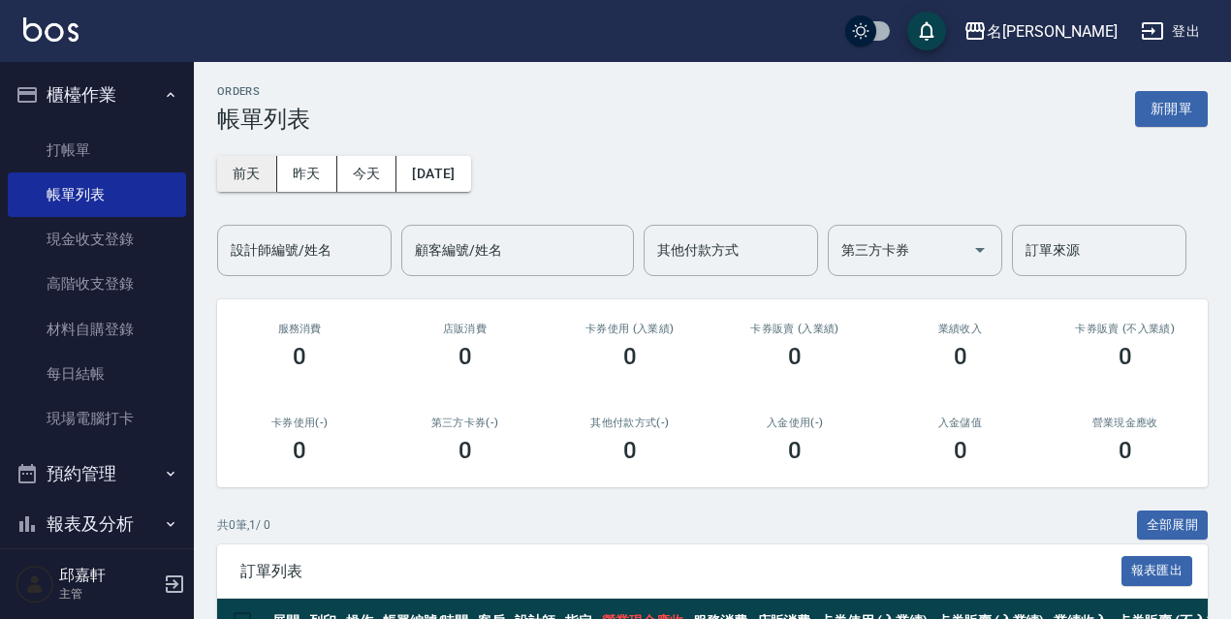
click at [243, 184] on button "前天" at bounding box center [247, 174] width 60 height 36
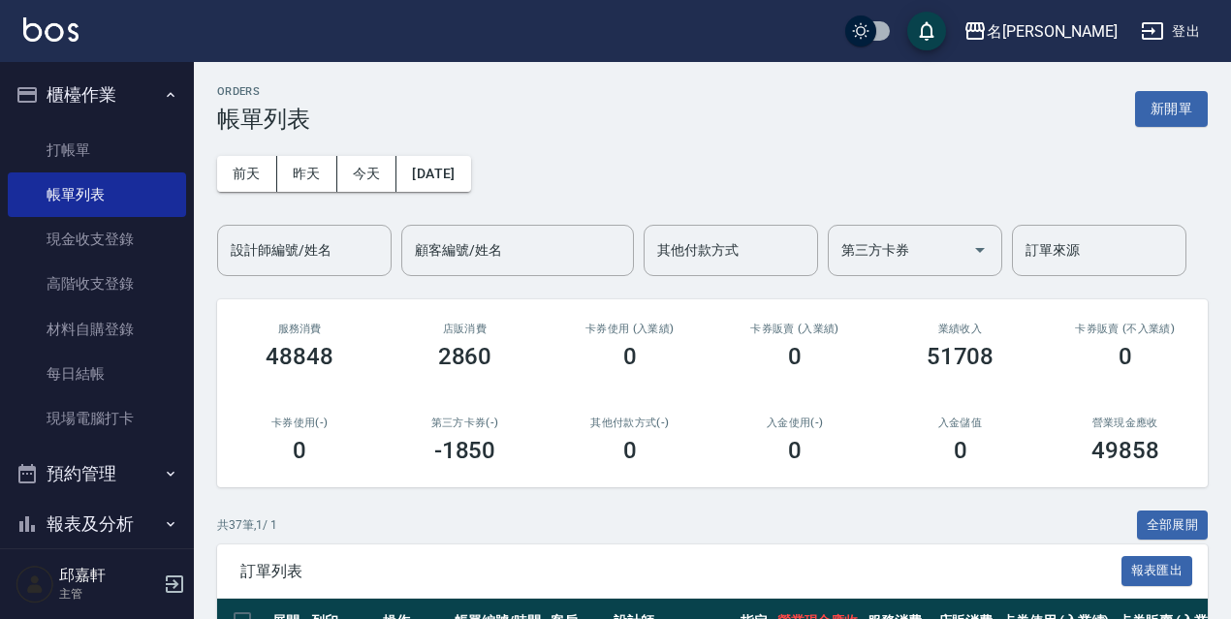
scroll to position [97, 0]
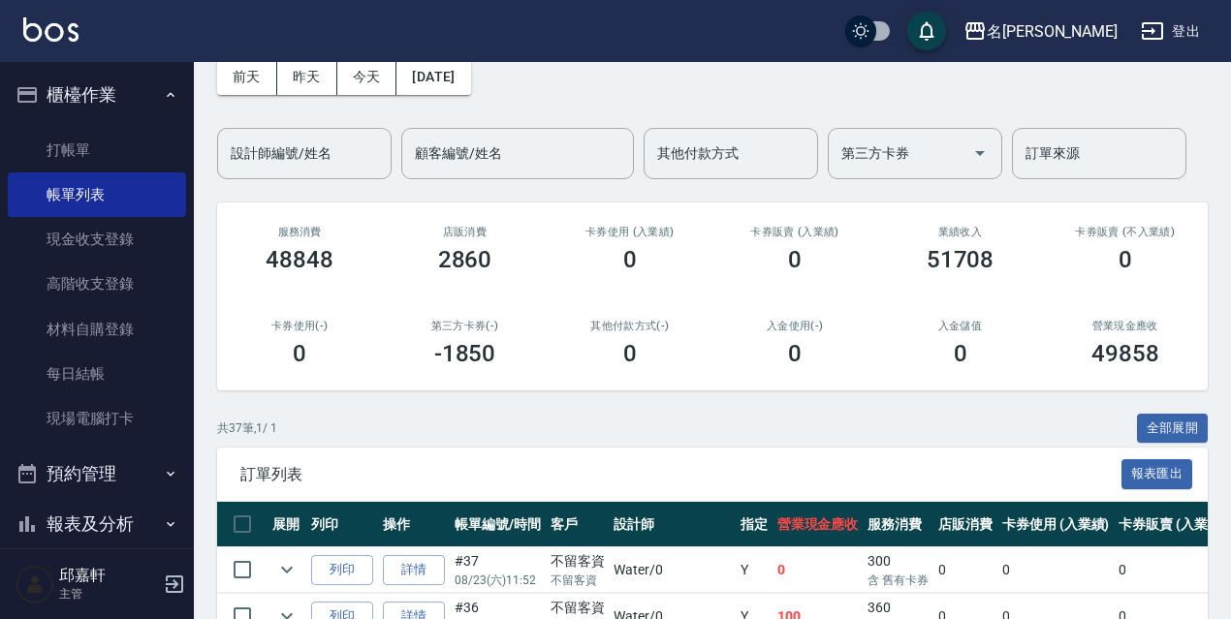
click at [1204, 423] on button "全部展開" at bounding box center [1173, 429] width 72 height 30
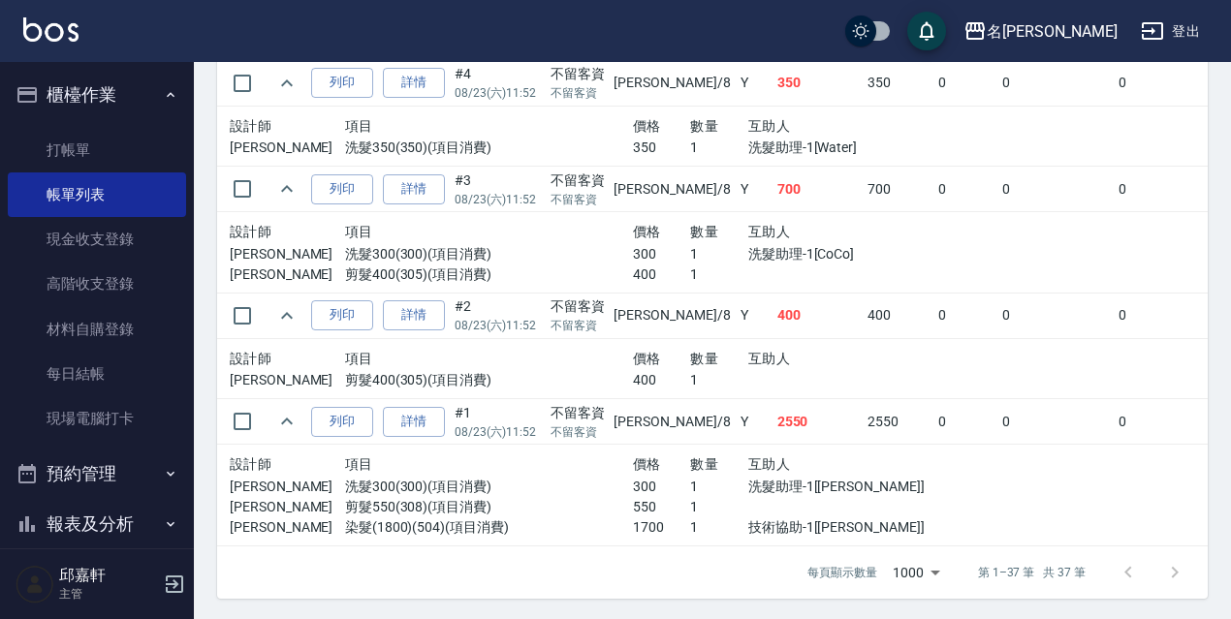
scroll to position [4787, 0]
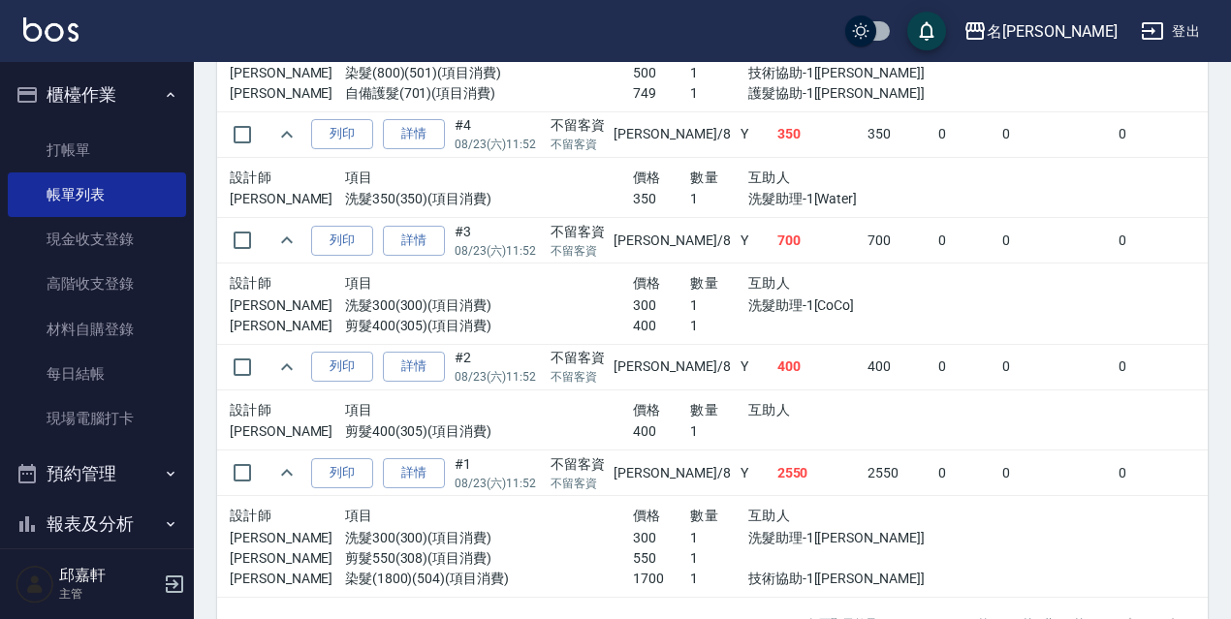
click at [874, 437] on td "設計師 項目 價格 數量 互助人 [PERSON_NAME] 剪髮400(305)(項目消費) 400 1" at bounding box center [575, 420] width 716 height 61
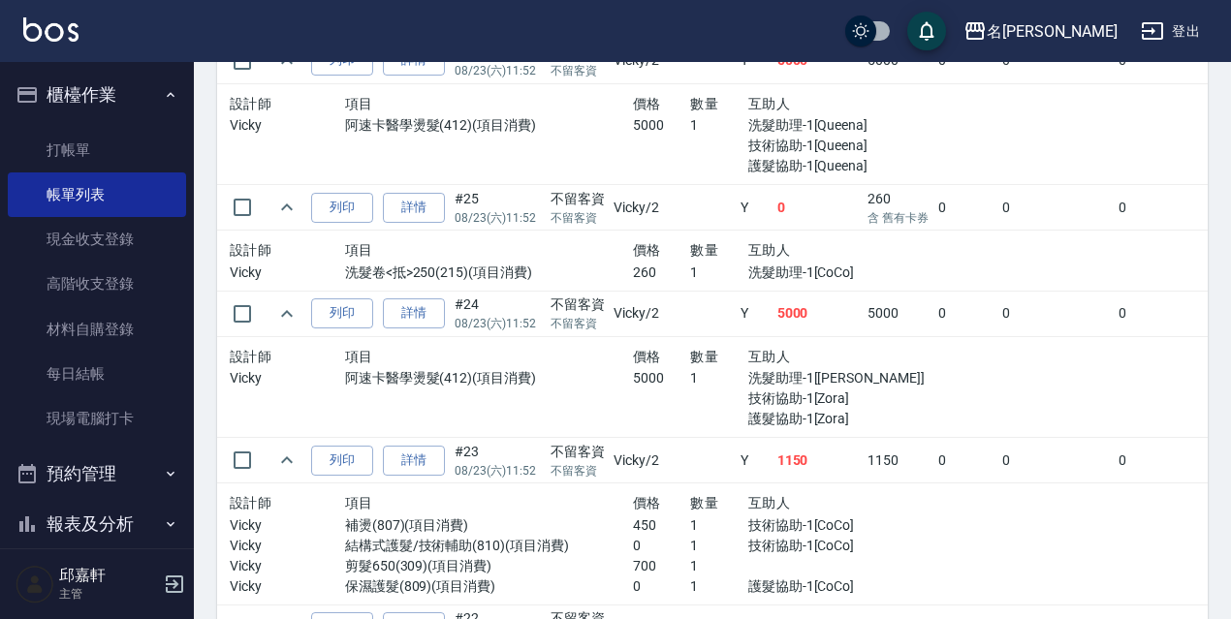
scroll to position [1589, 0]
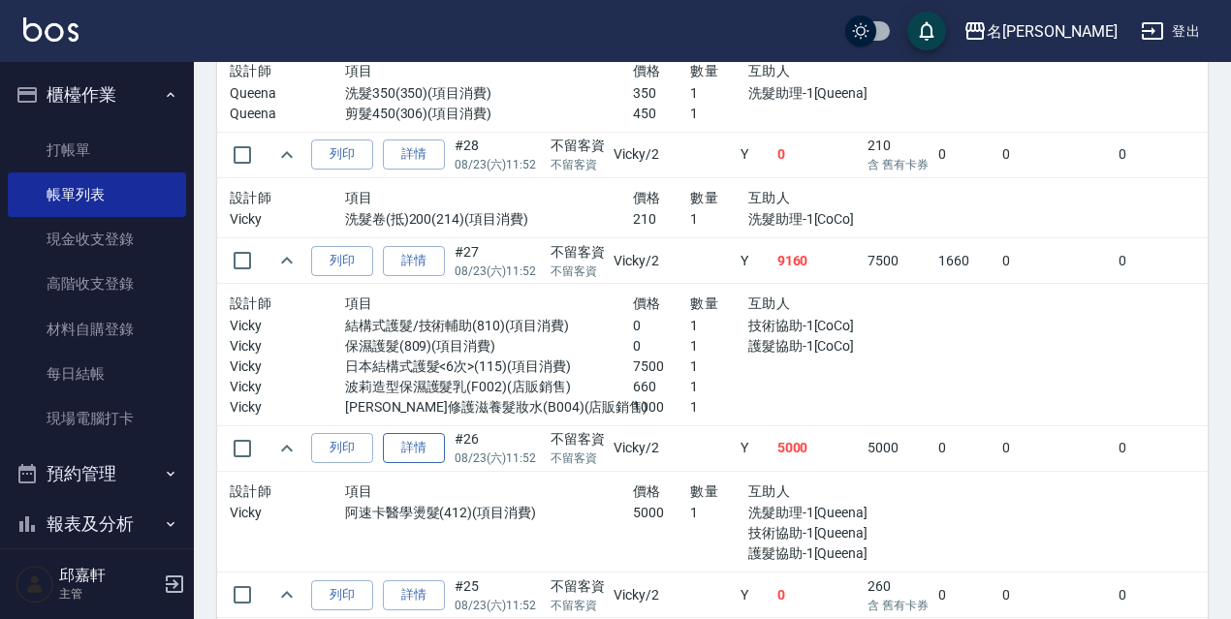
click at [418, 454] on link "詳情" at bounding box center [414, 448] width 62 height 30
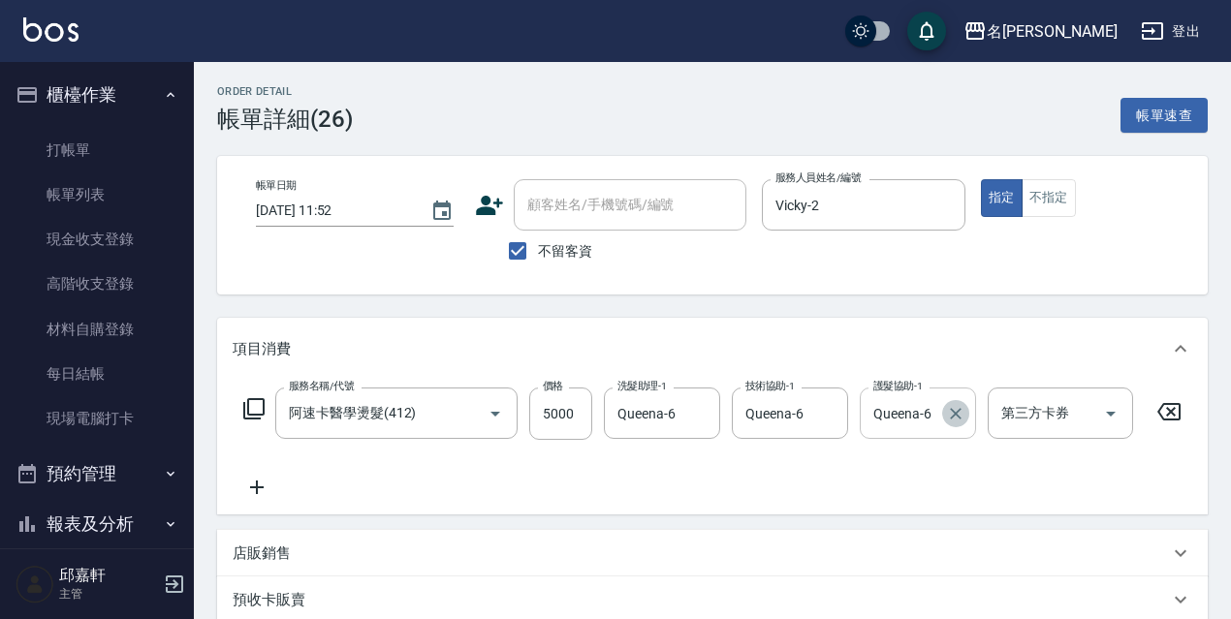
click at [944, 413] on button "Clear" at bounding box center [955, 413] width 27 height 27
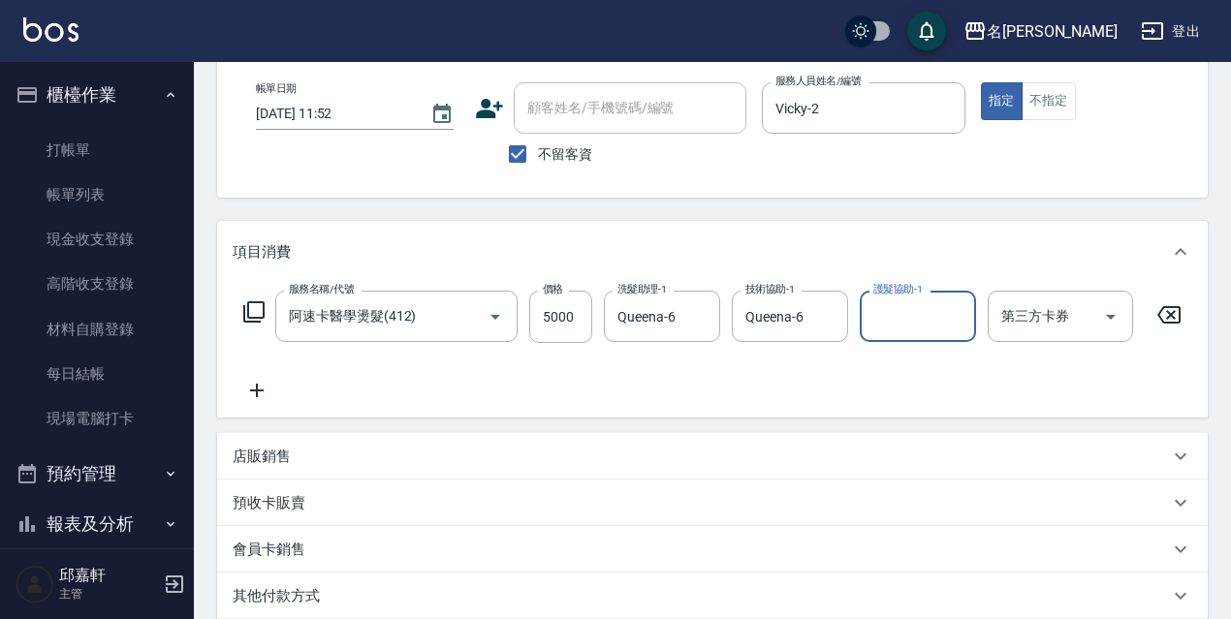
scroll to position [291, 0]
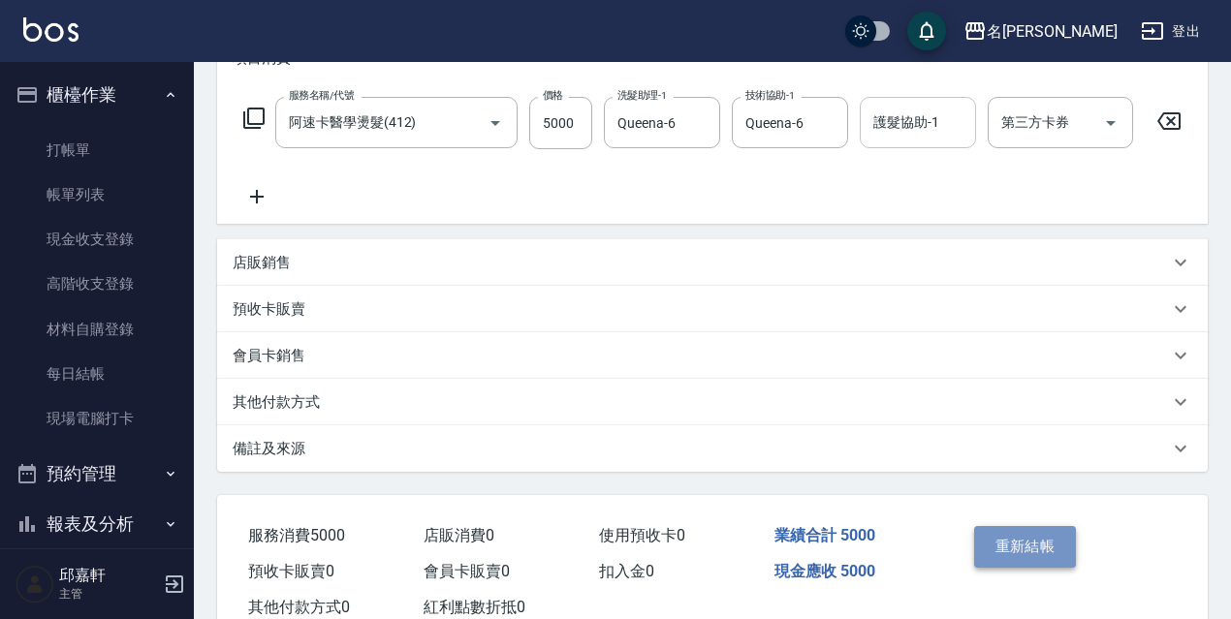
drag, startPoint x: 1035, startPoint y: 572, endPoint x: 999, endPoint y: 552, distance: 40.8
click at [1030, 567] on button "重新結帳" at bounding box center [1025, 546] width 103 height 41
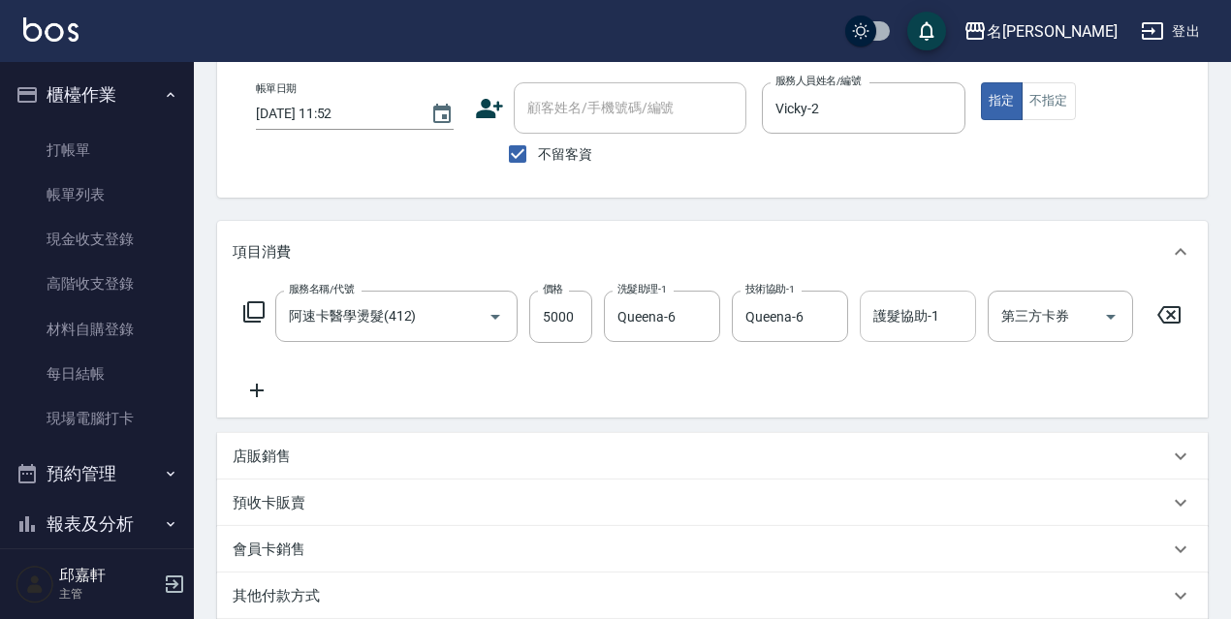
scroll to position [0, 0]
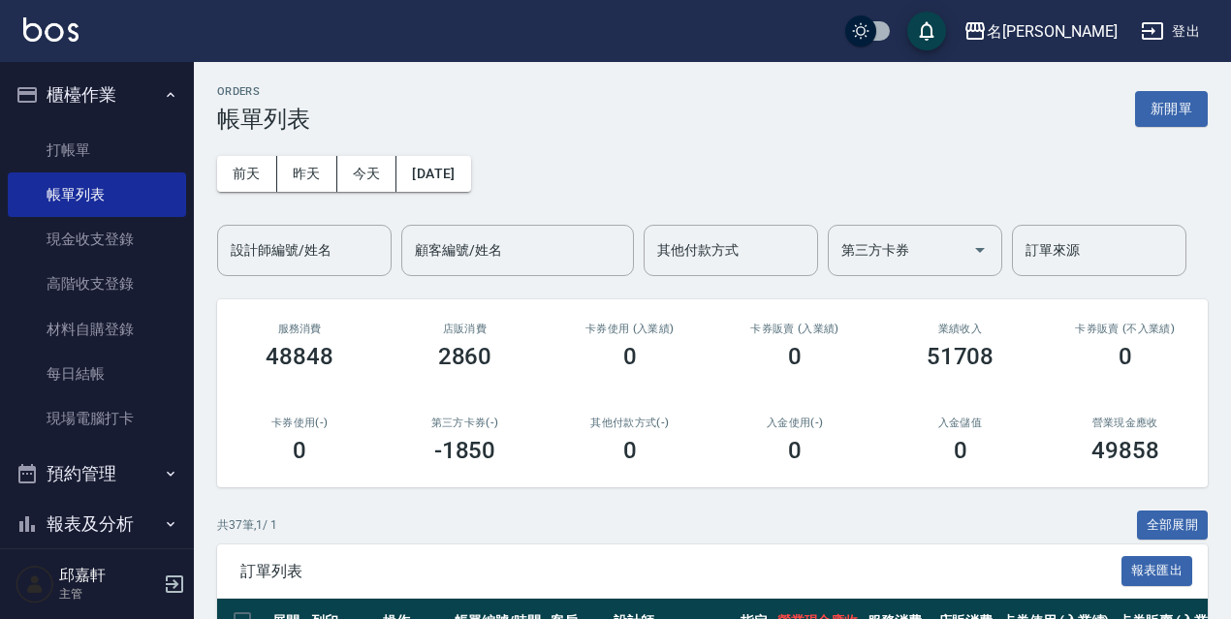
scroll to position [291, 0]
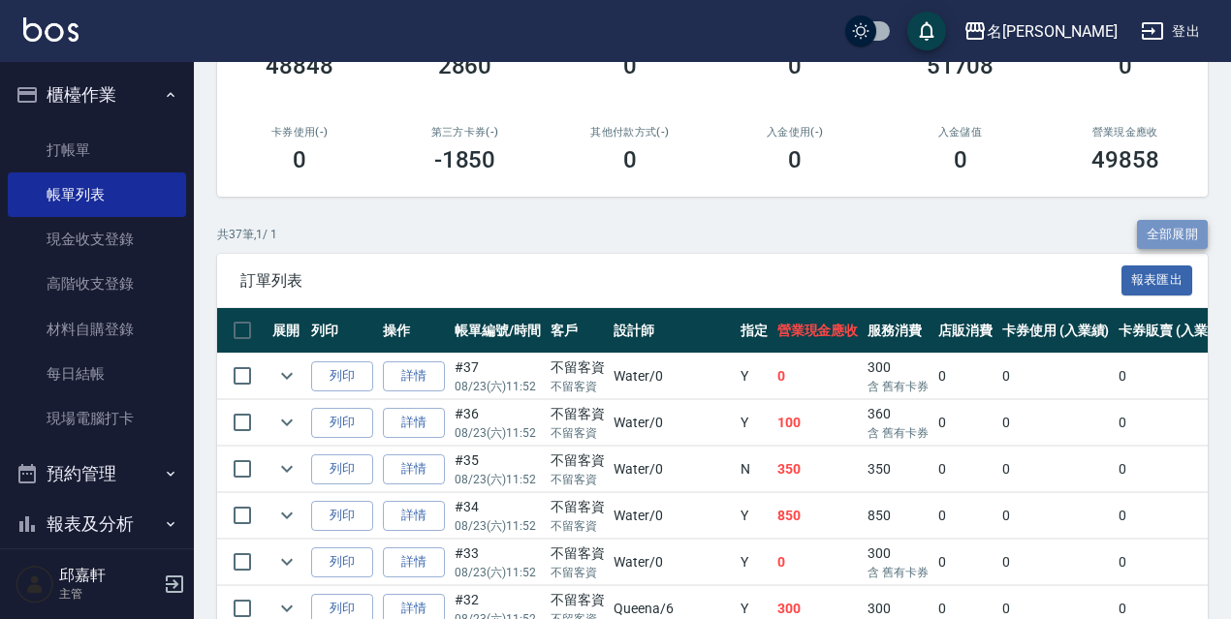
click at [1176, 220] on button "全部展開" at bounding box center [1173, 235] width 72 height 30
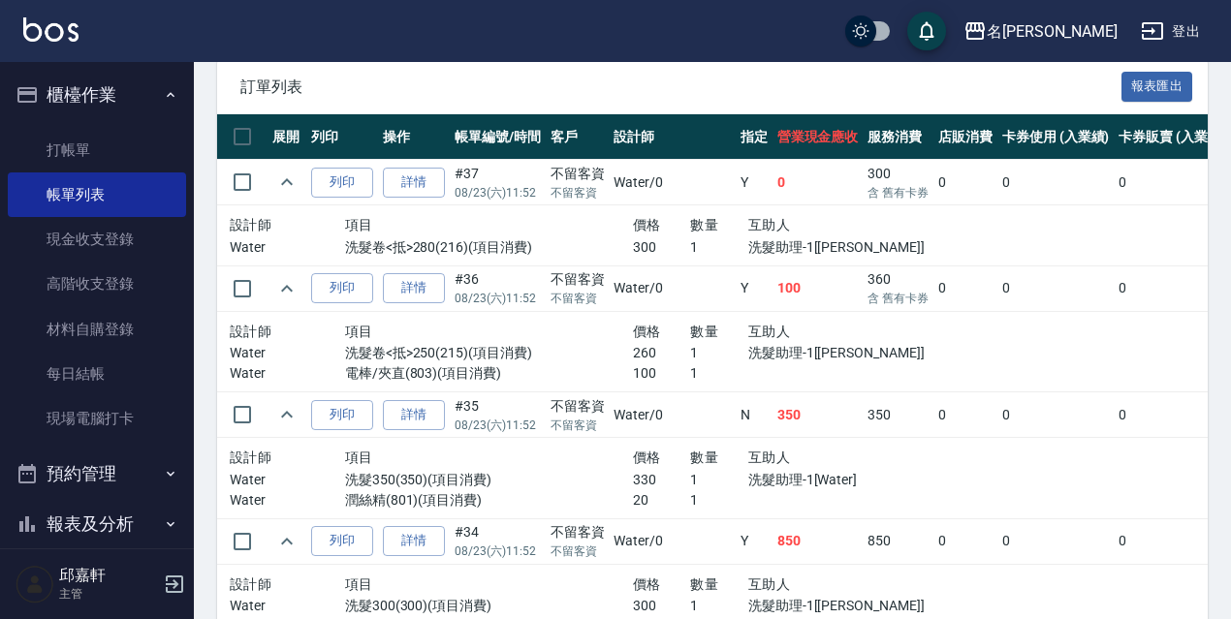
scroll to position [194, 0]
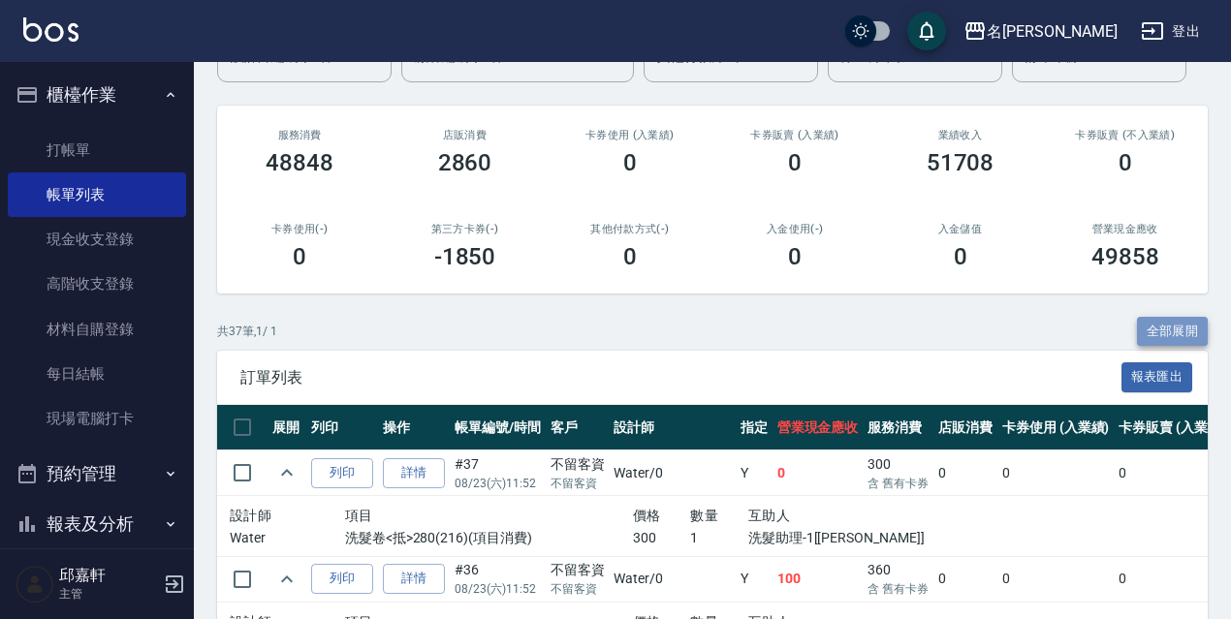
click at [1177, 320] on button "全部展開" at bounding box center [1173, 332] width 72 height 30
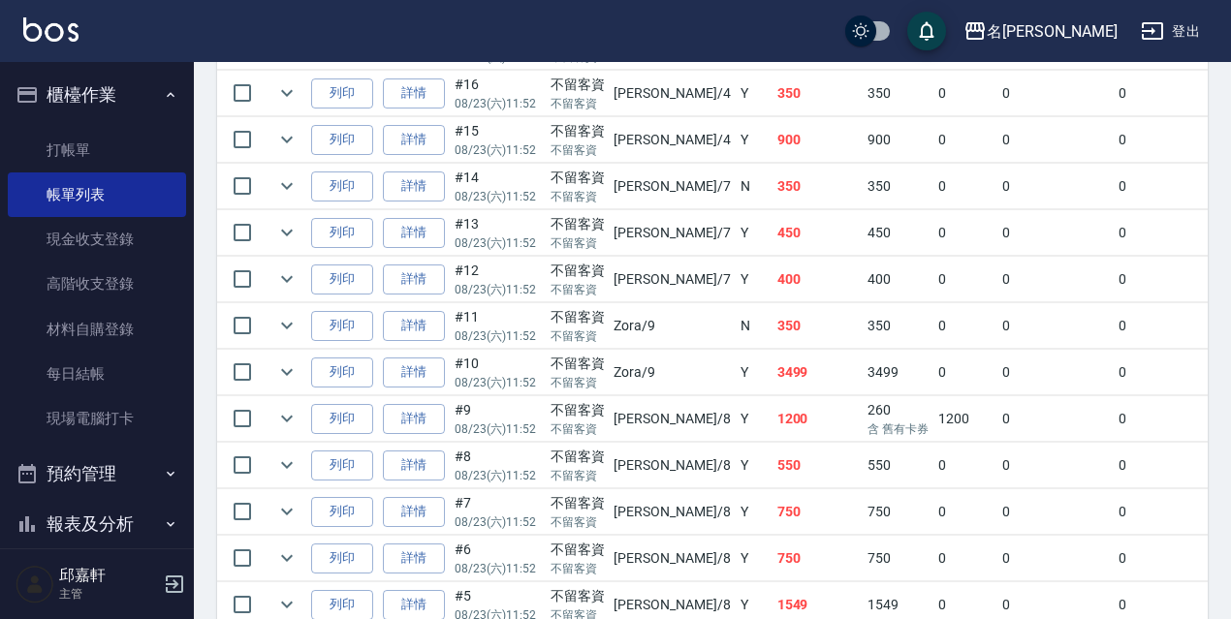
scroll to position [1836, 0]
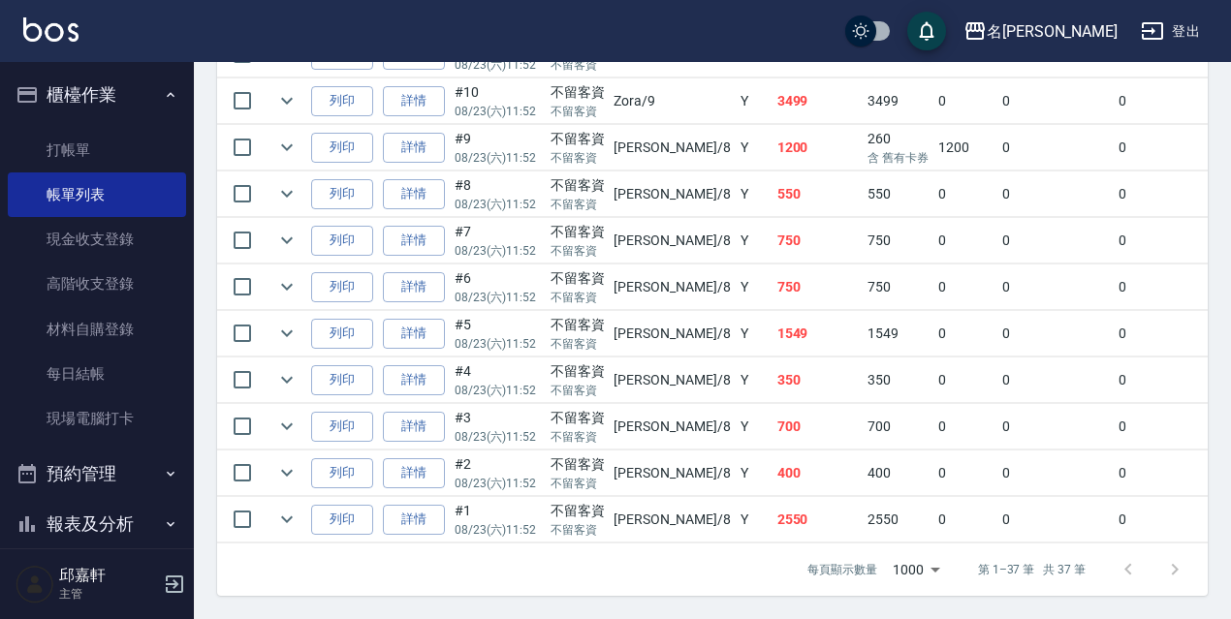
click at [772, 453] on td "400" at bounding box center [817, 474] width 91 height 46
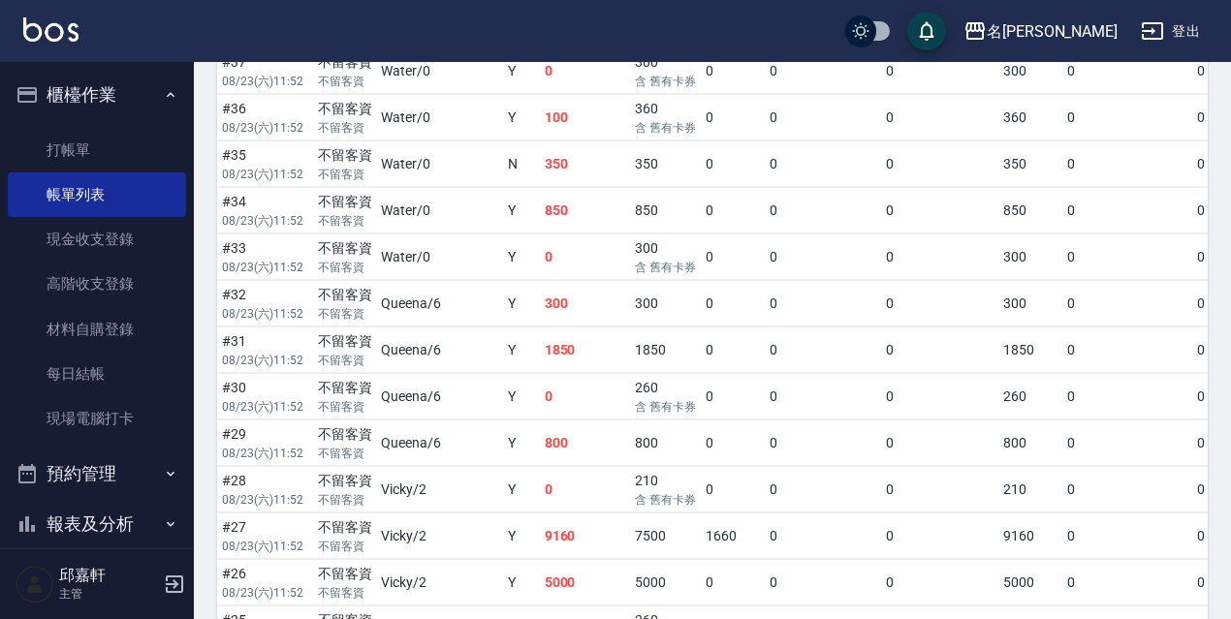
scroll to position [499, 0]
